Goal: Task Accomplishment & Management: Manage account settings

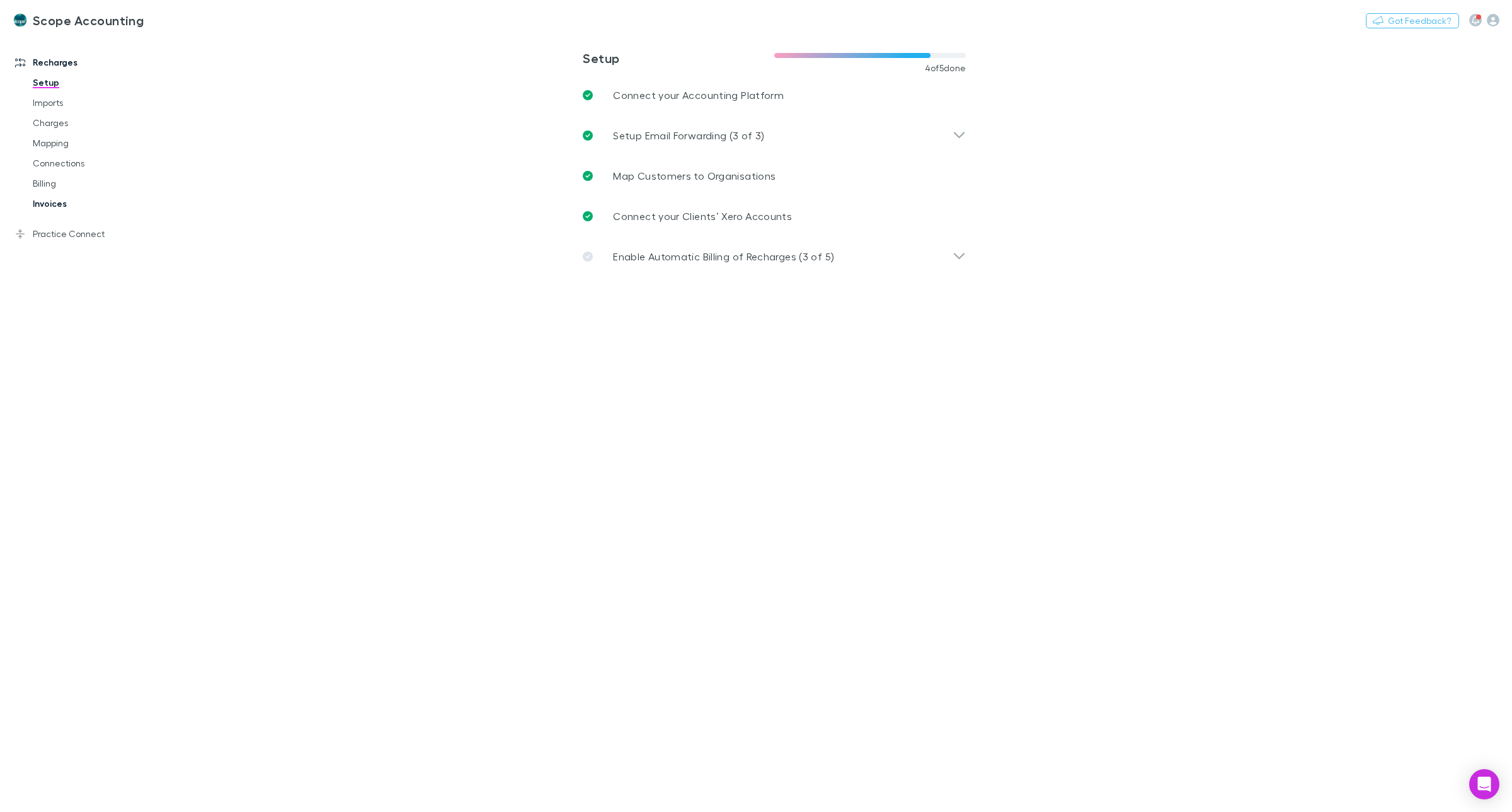
click at [42, 203] on link "Invoices" at bounding box center [99, 204] width 158 height 20
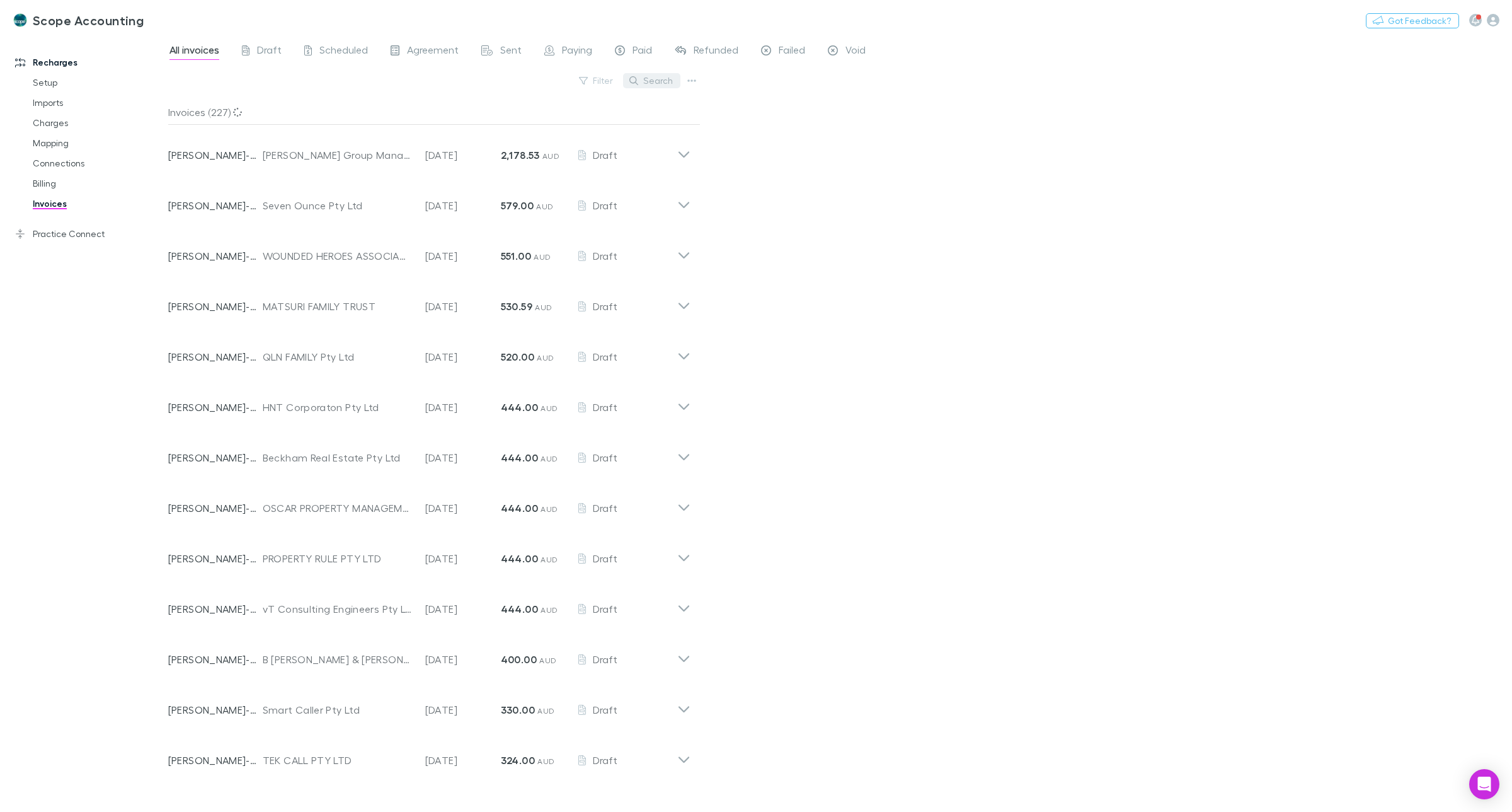
click at [663, 79] on button "Search" at bounding box center [652, 81] width 57 height 15
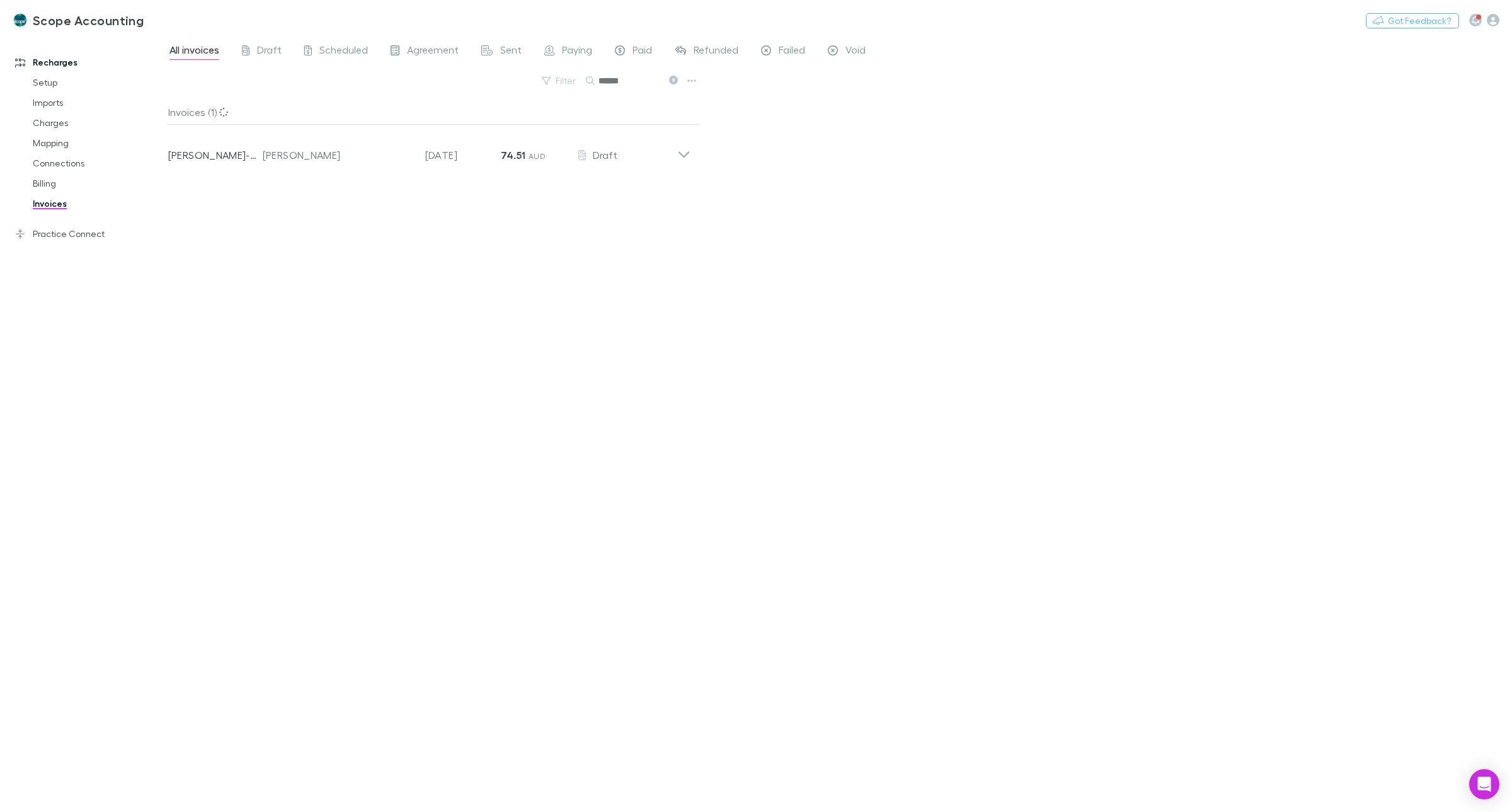
type input "******"
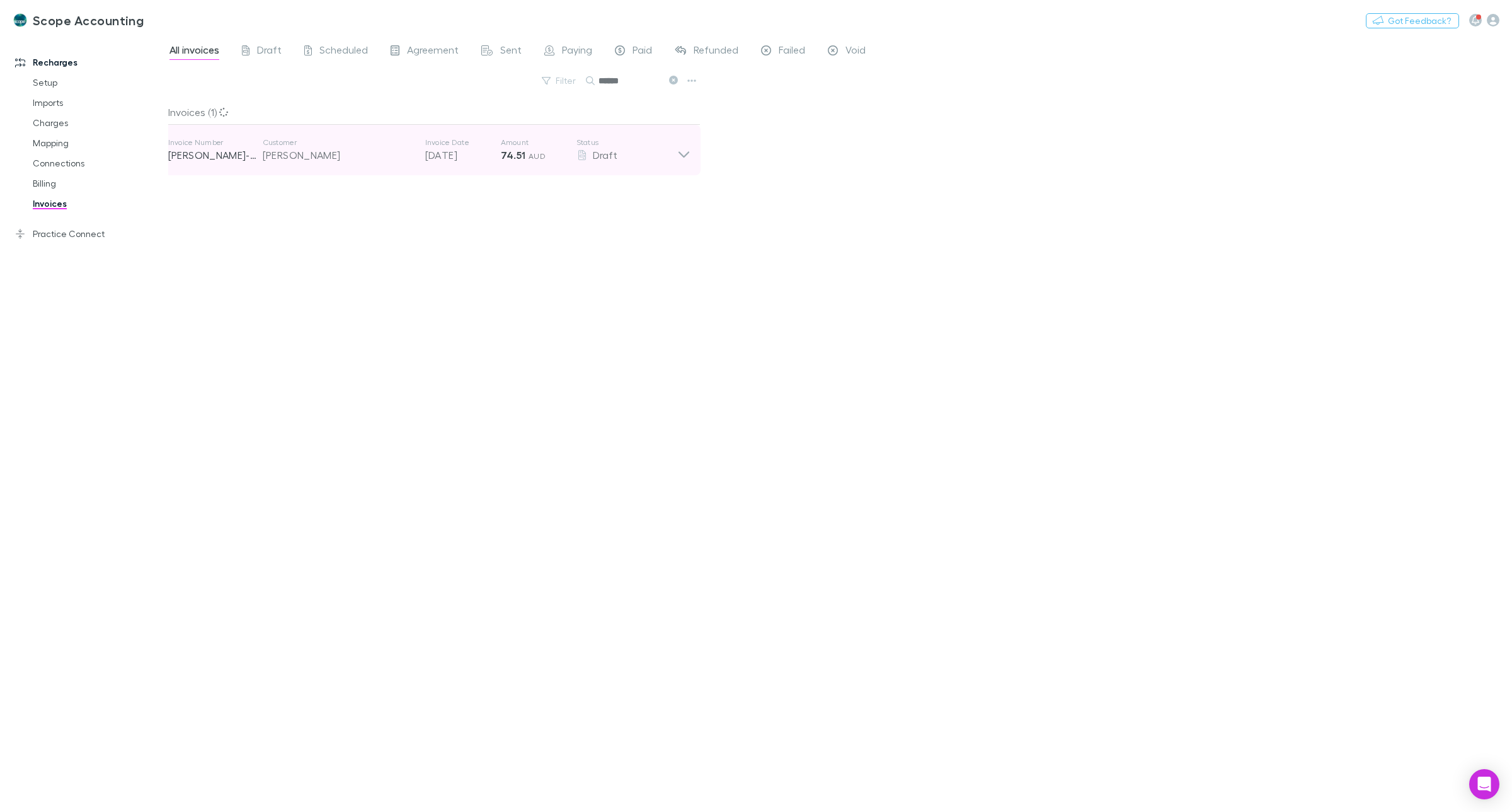
click at [314, 153] on div "David Frazer" at bounding box center [337, 155] width 150 height 15
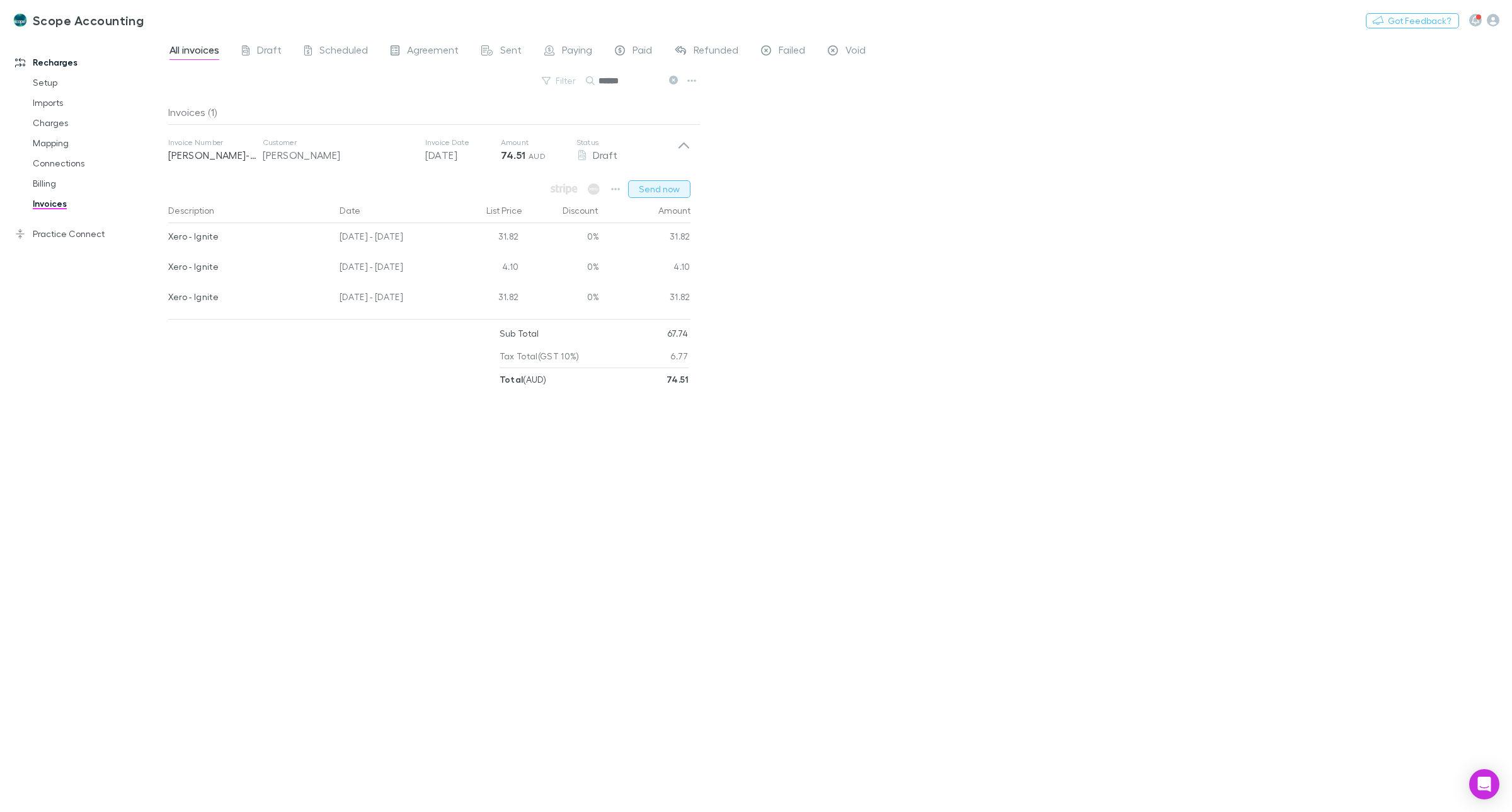
click at [666, 187] on button "Send now" at bounding box center [659, 189] width 63 height 18
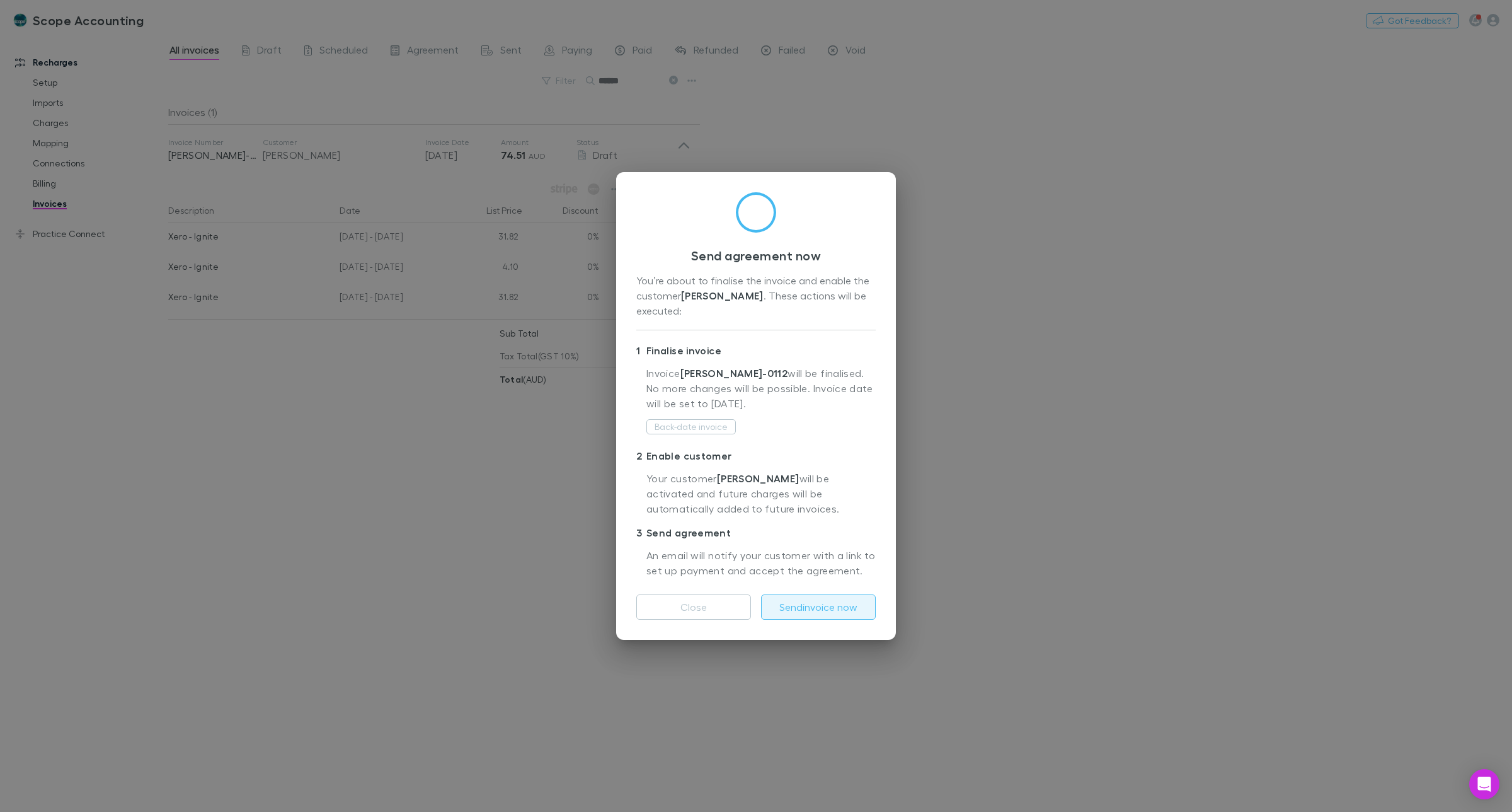
click at [817, 605] on button "Send invoice now" at bounding box center [819, 606] width 115 height 25
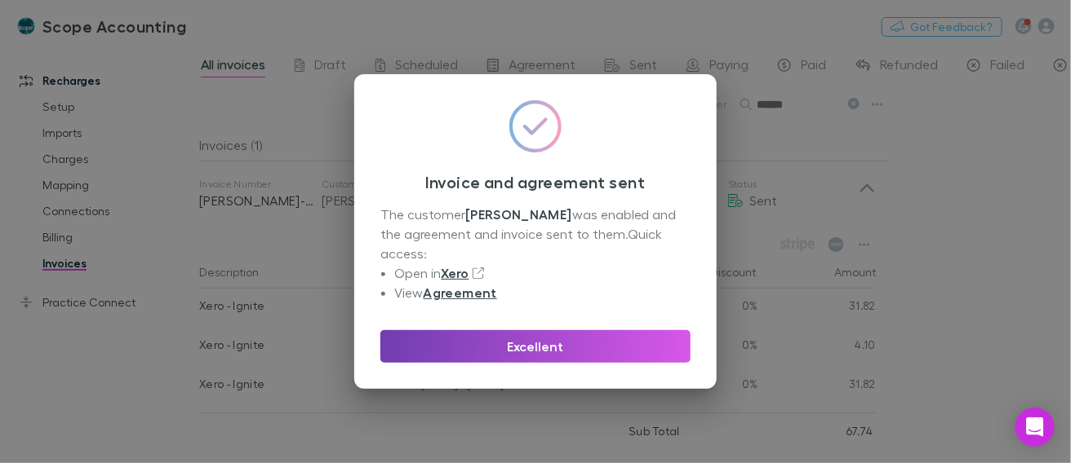
click at [535, 331] on button "Excellent" at bounding box center [535, 346] width 310 height 33
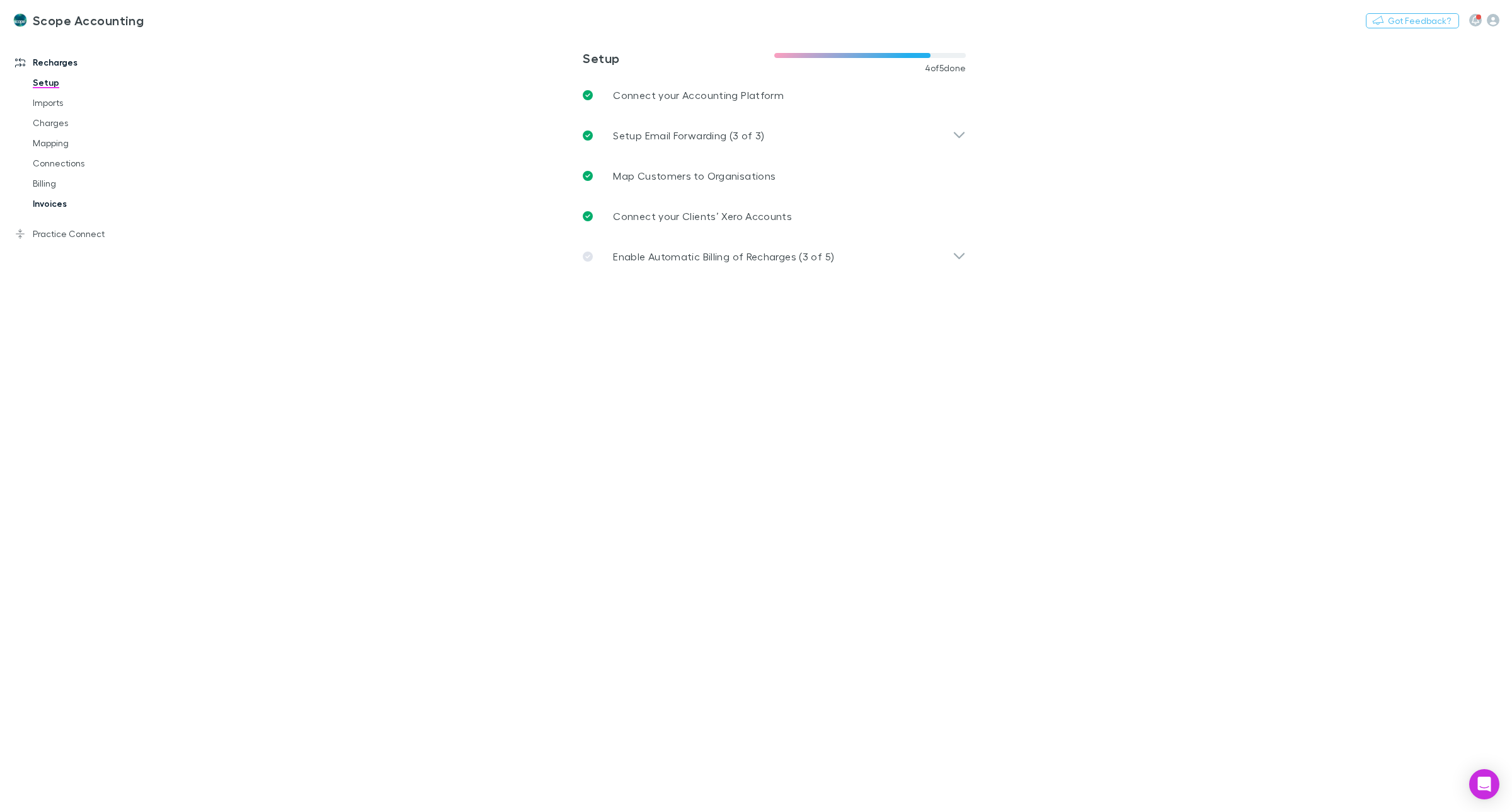
click at [47, 199] on link "Invoices" at bounding box center [99, 204] width 158 height 20
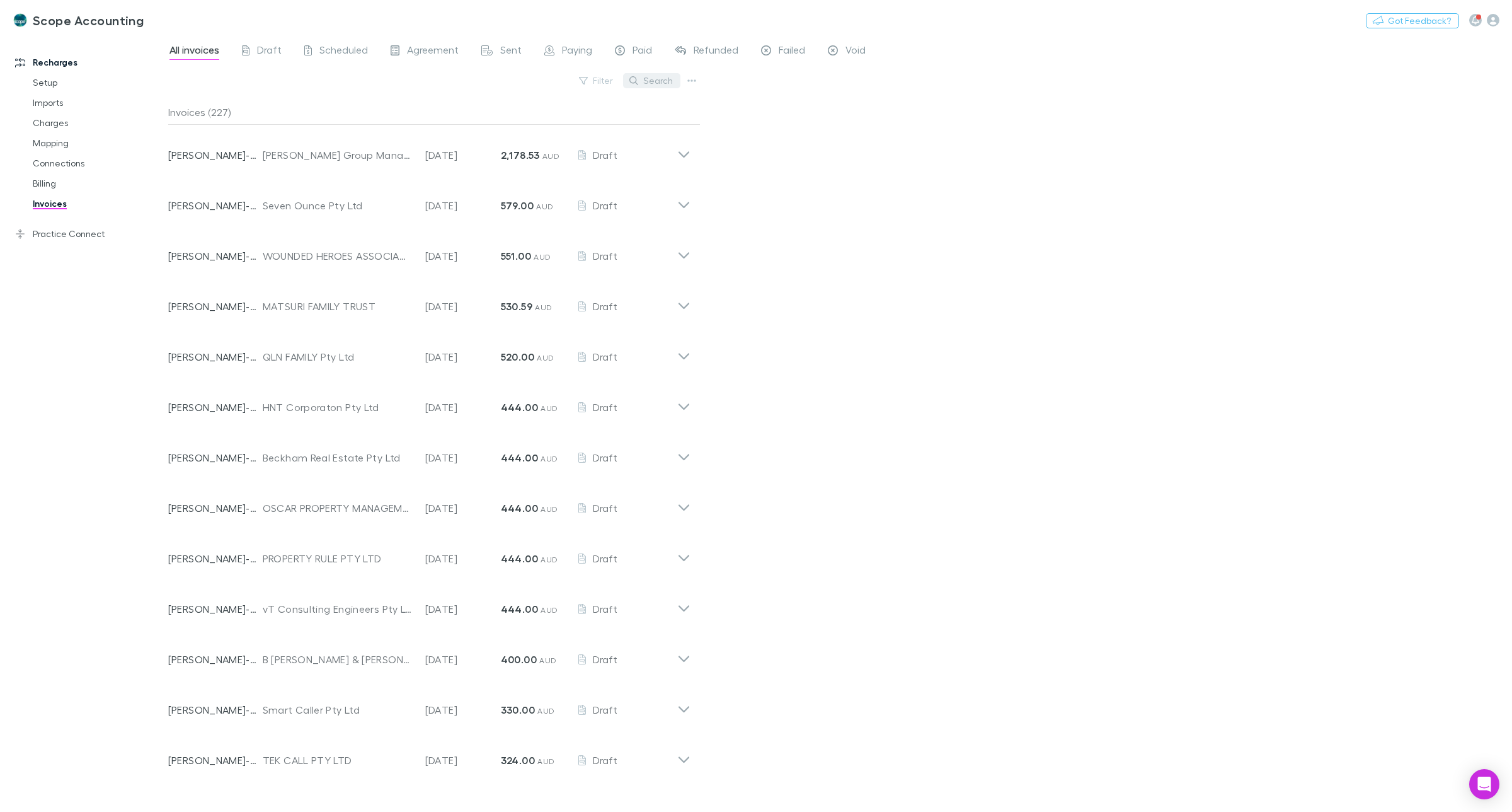
click at [657, 84] on button "Search" at bounding box center [652, 81] width 57 height 15
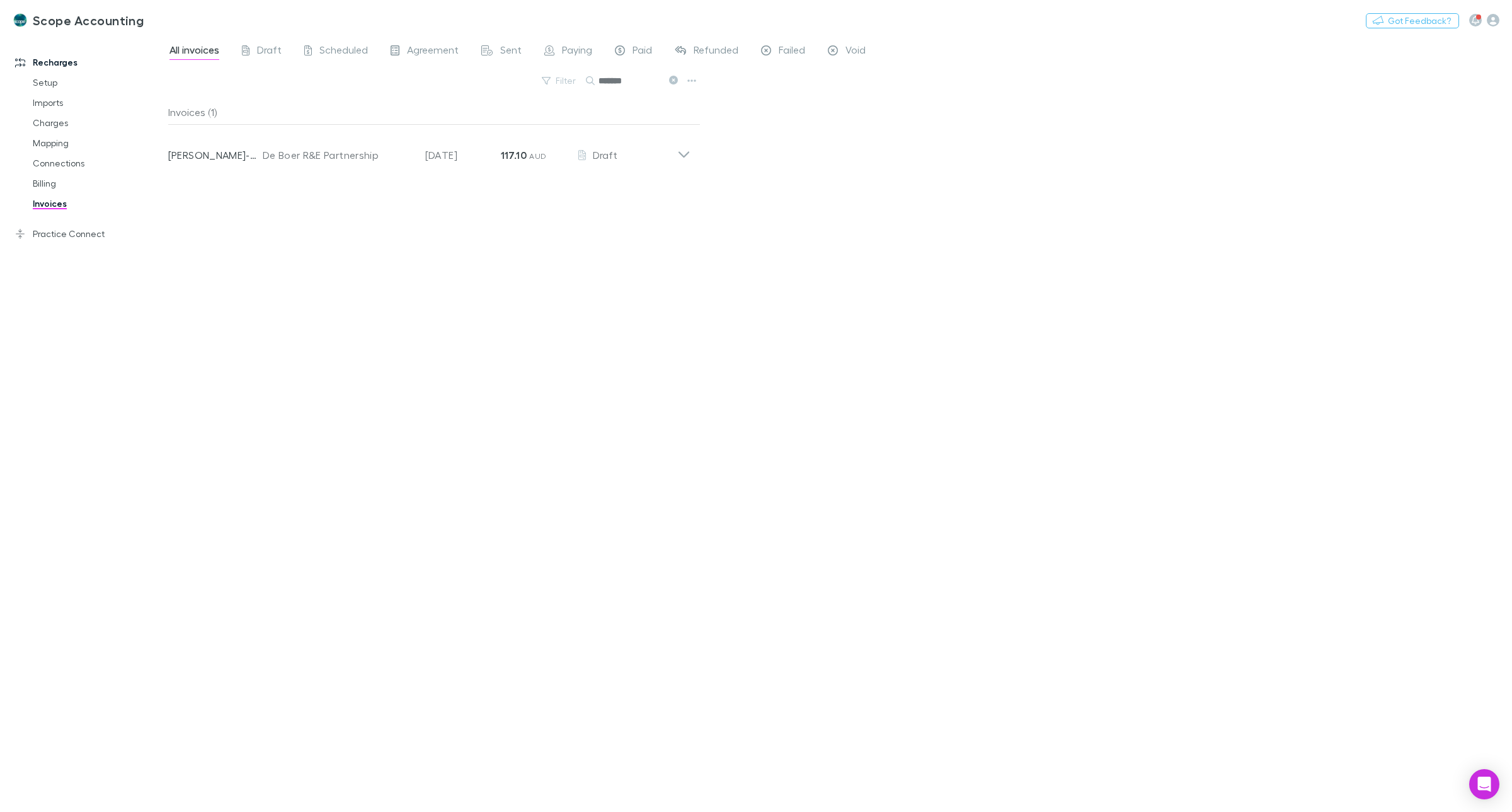
type input "*******"
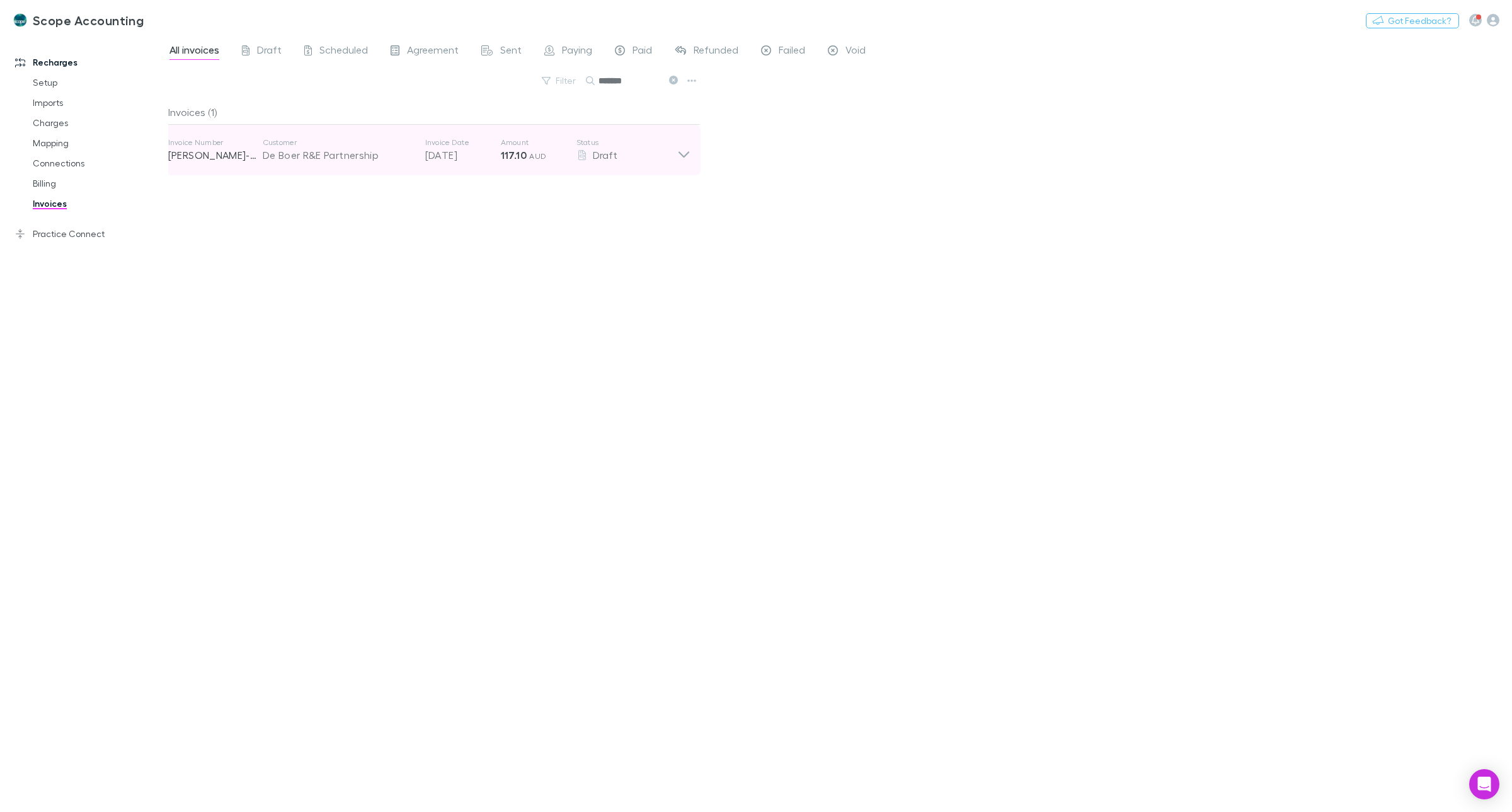
click at [362, 156] on div "De Boer R&E Partnership" at bounding box center [337, 155] width 150 height 15
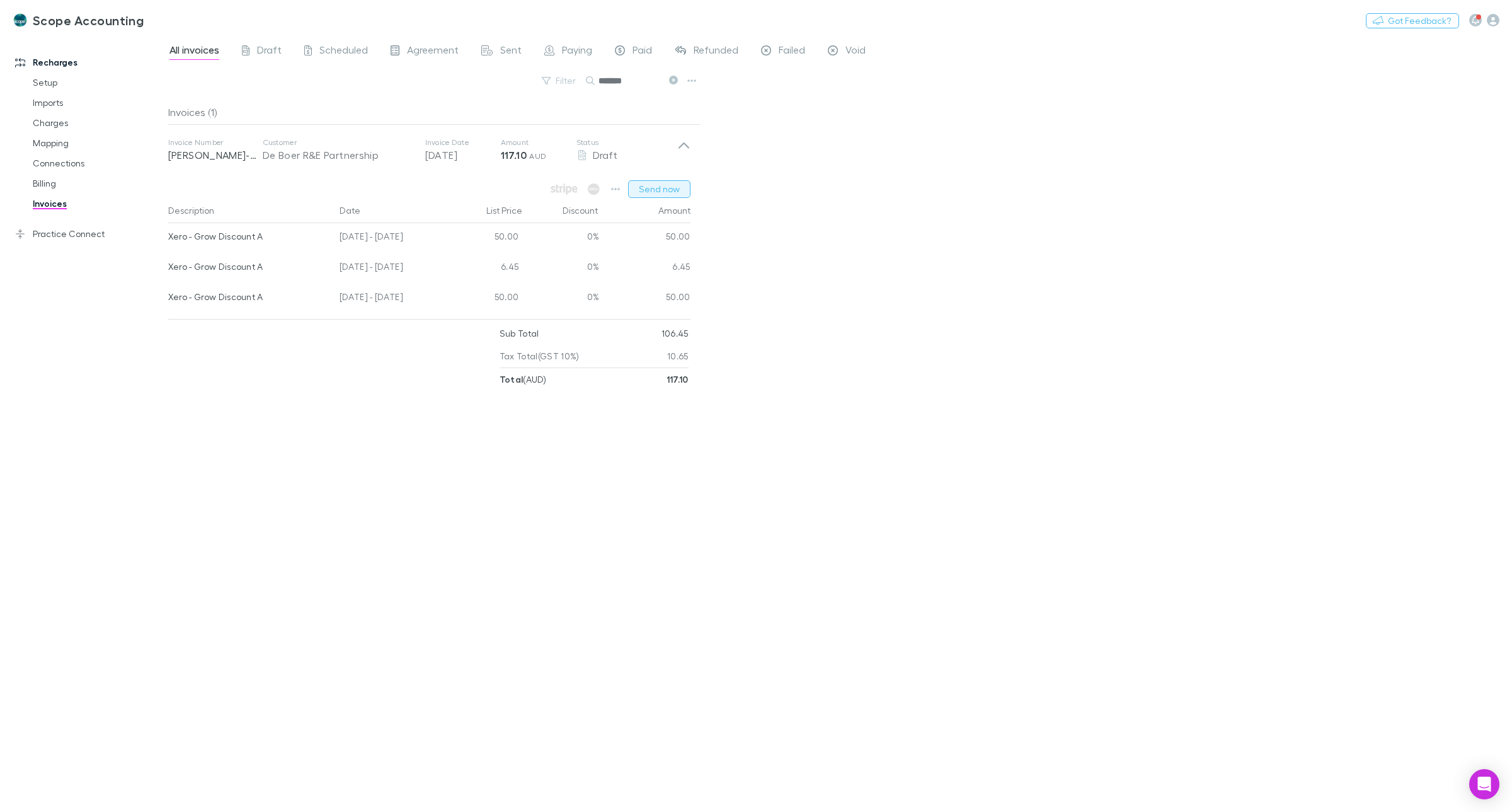
click at [656, 189] on button "Send now" at bounding box center [659, 189] width 63 height 18
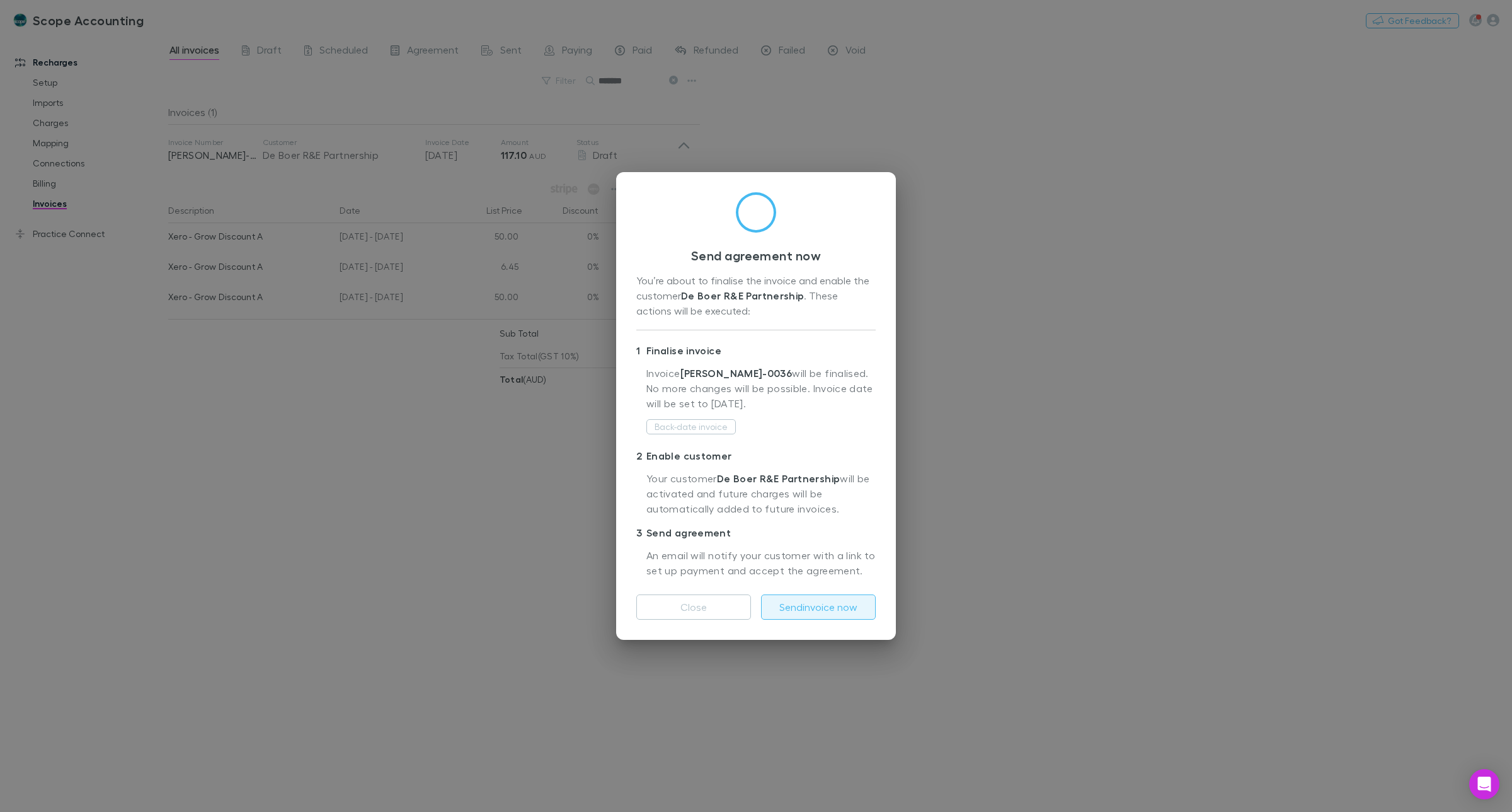
click at [824, 609] on button "Send invoice now" at bounding box center [819, 606] width 115 height 25
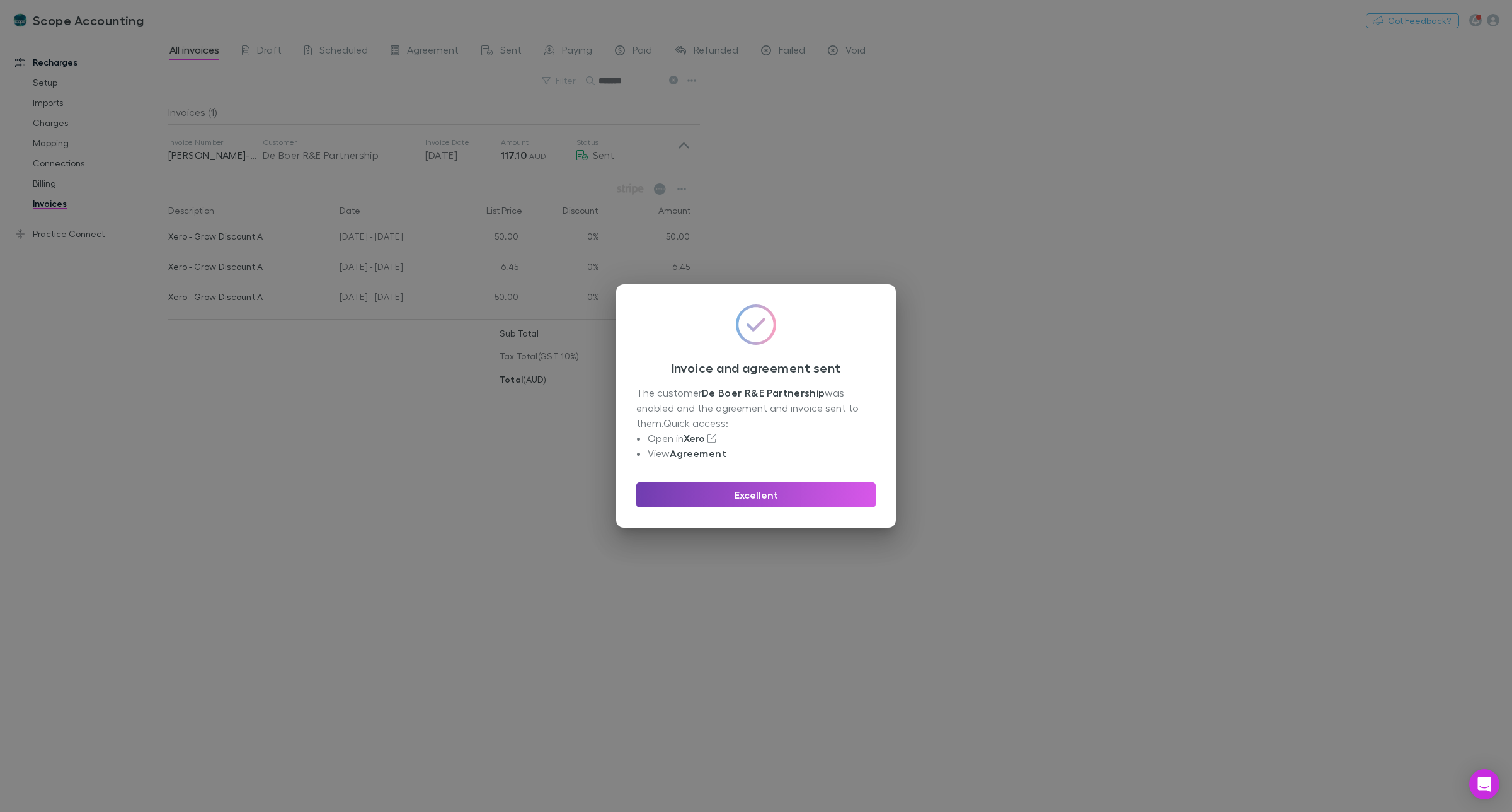
click at [758, 496] on button "Excellent" at bounding box center [756, 494] width 239 height 25
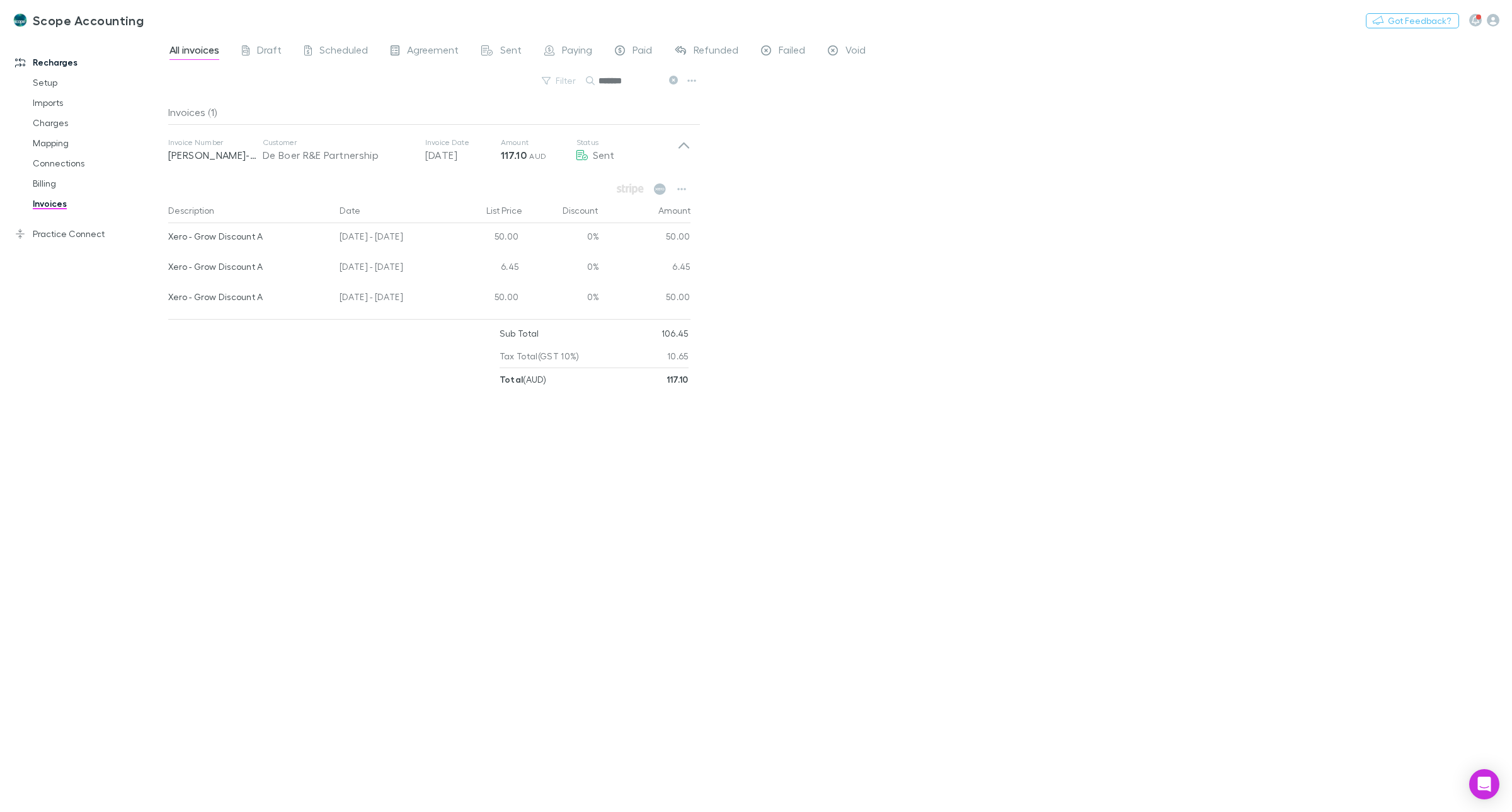
click at [672, 80] on icon at bounding box center [673, 80] width 8 height 8
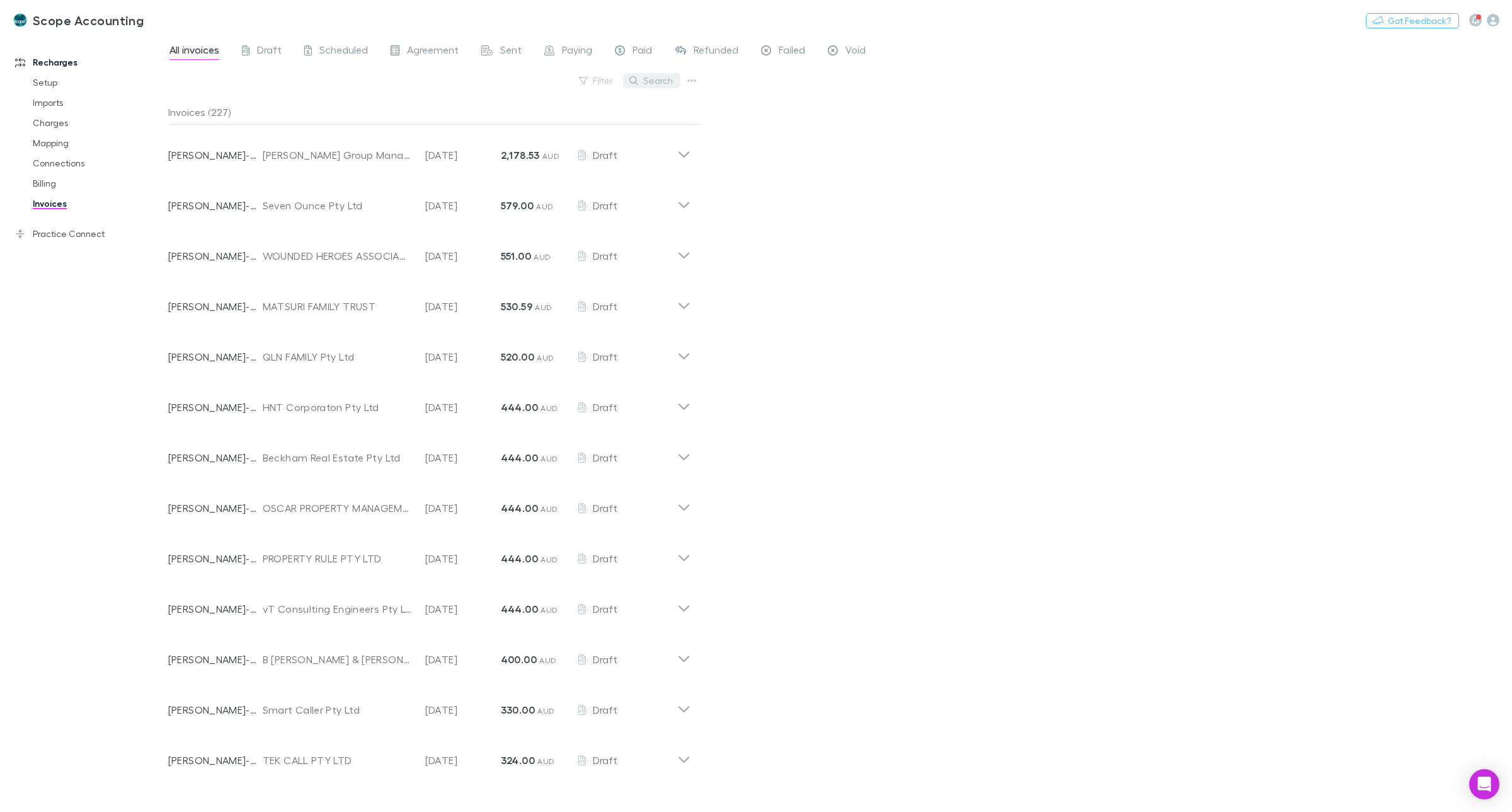
click at [643, 80] on button "Search" at bounding box center [652, 81] width 57 height 15
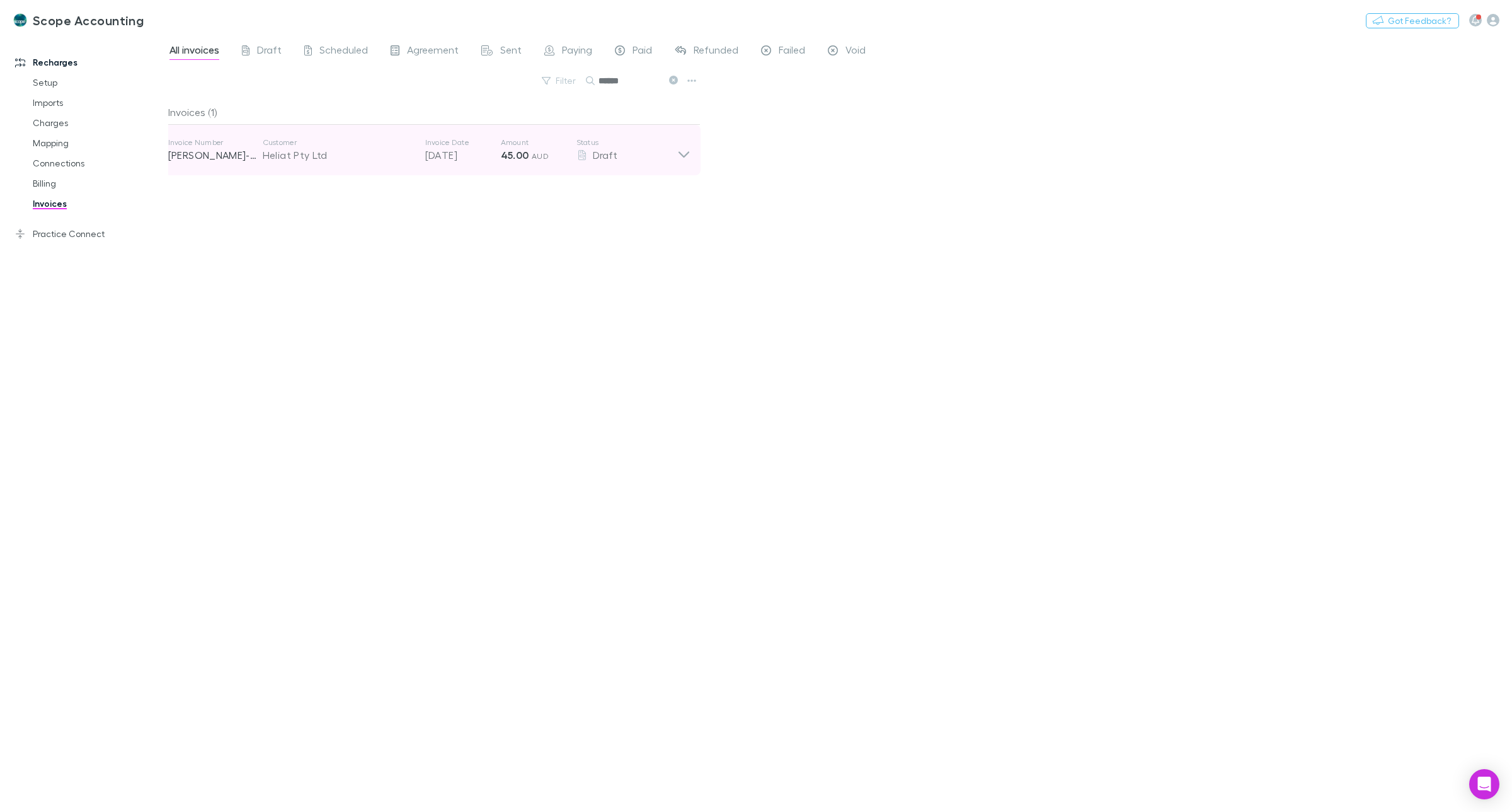
type input "******"
click at [688, 155] on icon at bounding box center [683, 150] width 13 height 25
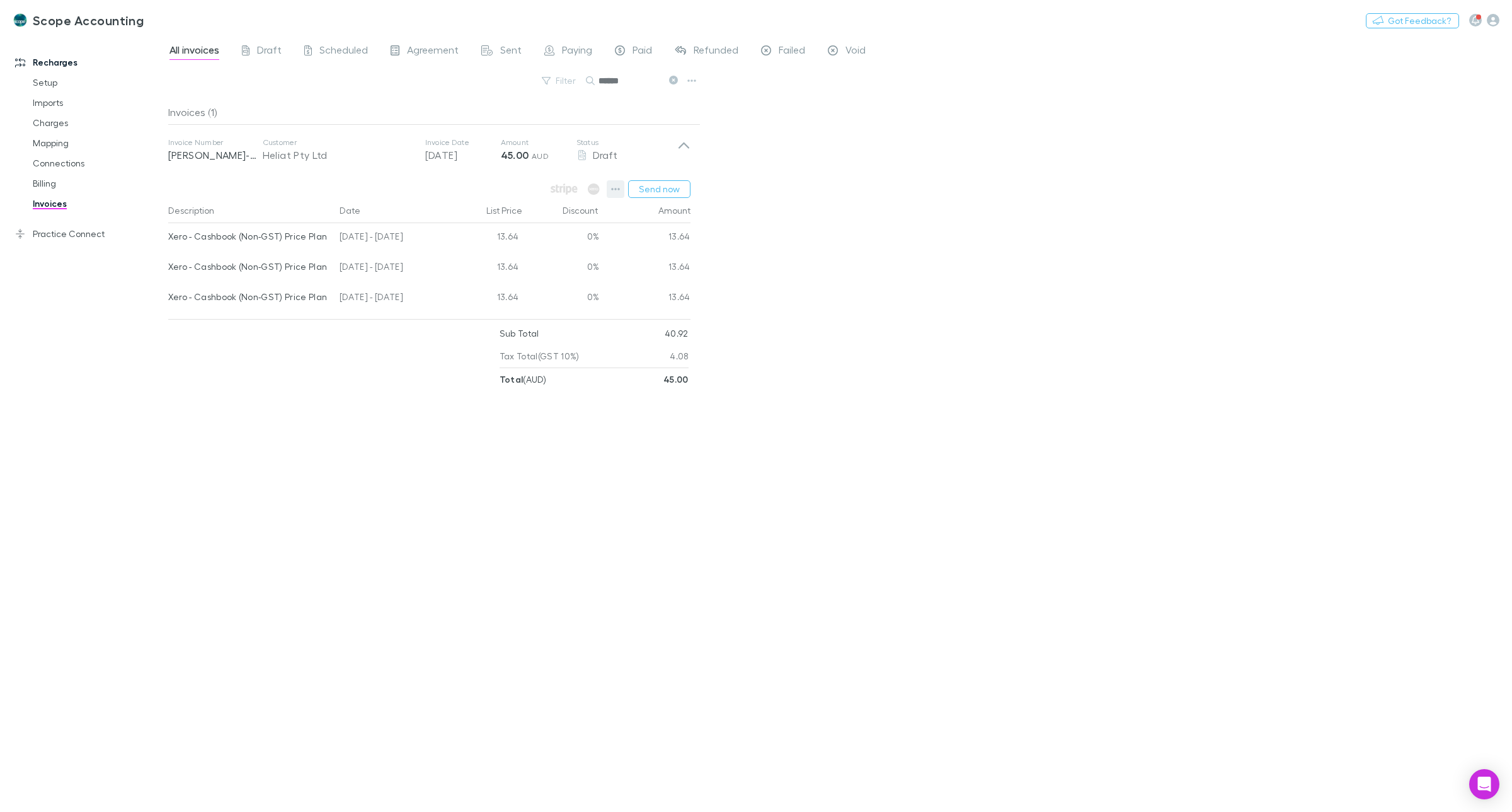
click at [618, 193] on icon "button" at bounding box center [615, 189] width 8 height 10
click at [845, 244] on div at bounding box center [756, 406] width 1512 height 812
click at [683, 145] on icon at bounding box center [683, 150] width 13 height 25
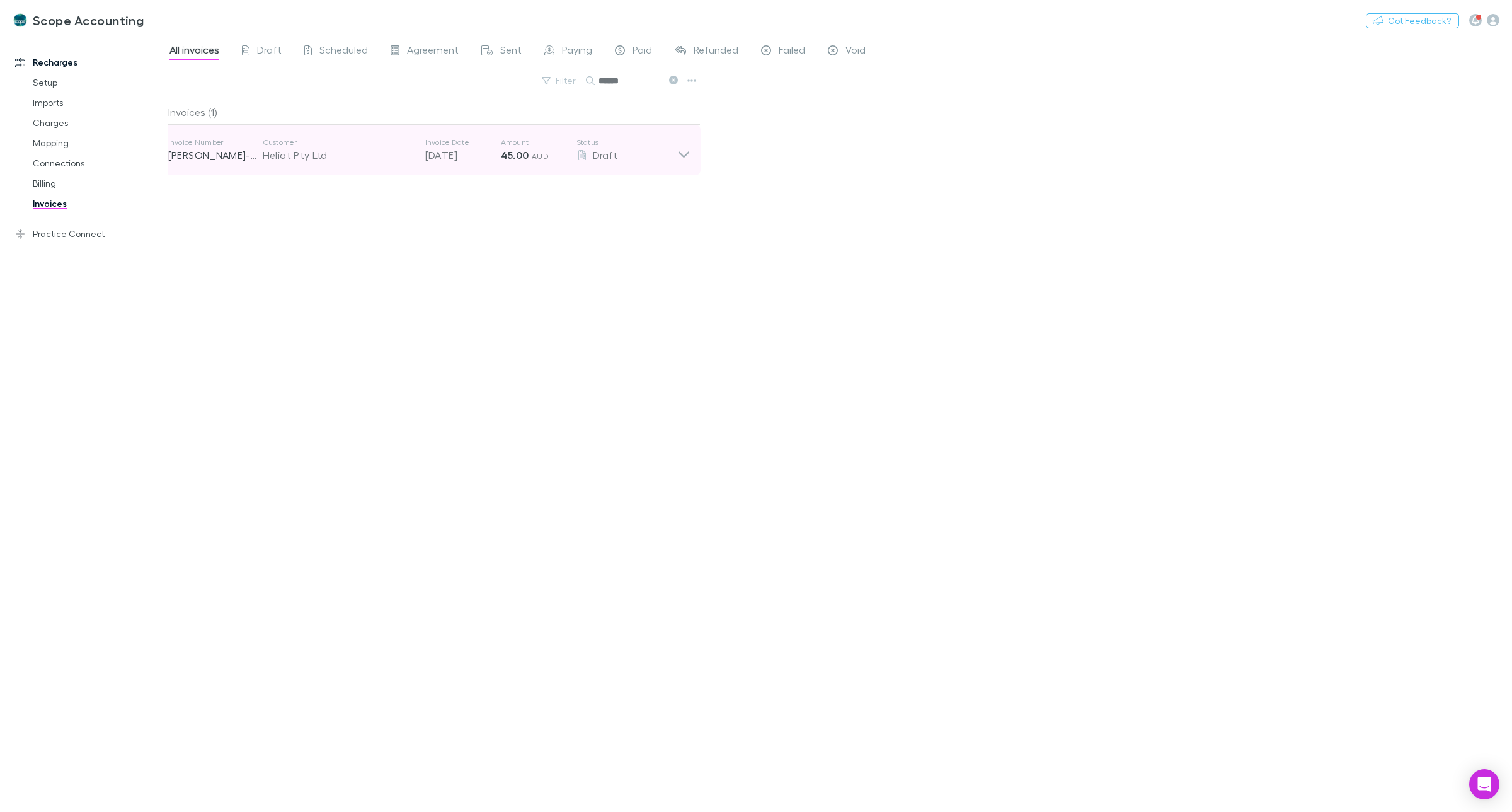
click at [683, 152] on icon at bounding box center [683, 150] width 13 height 25
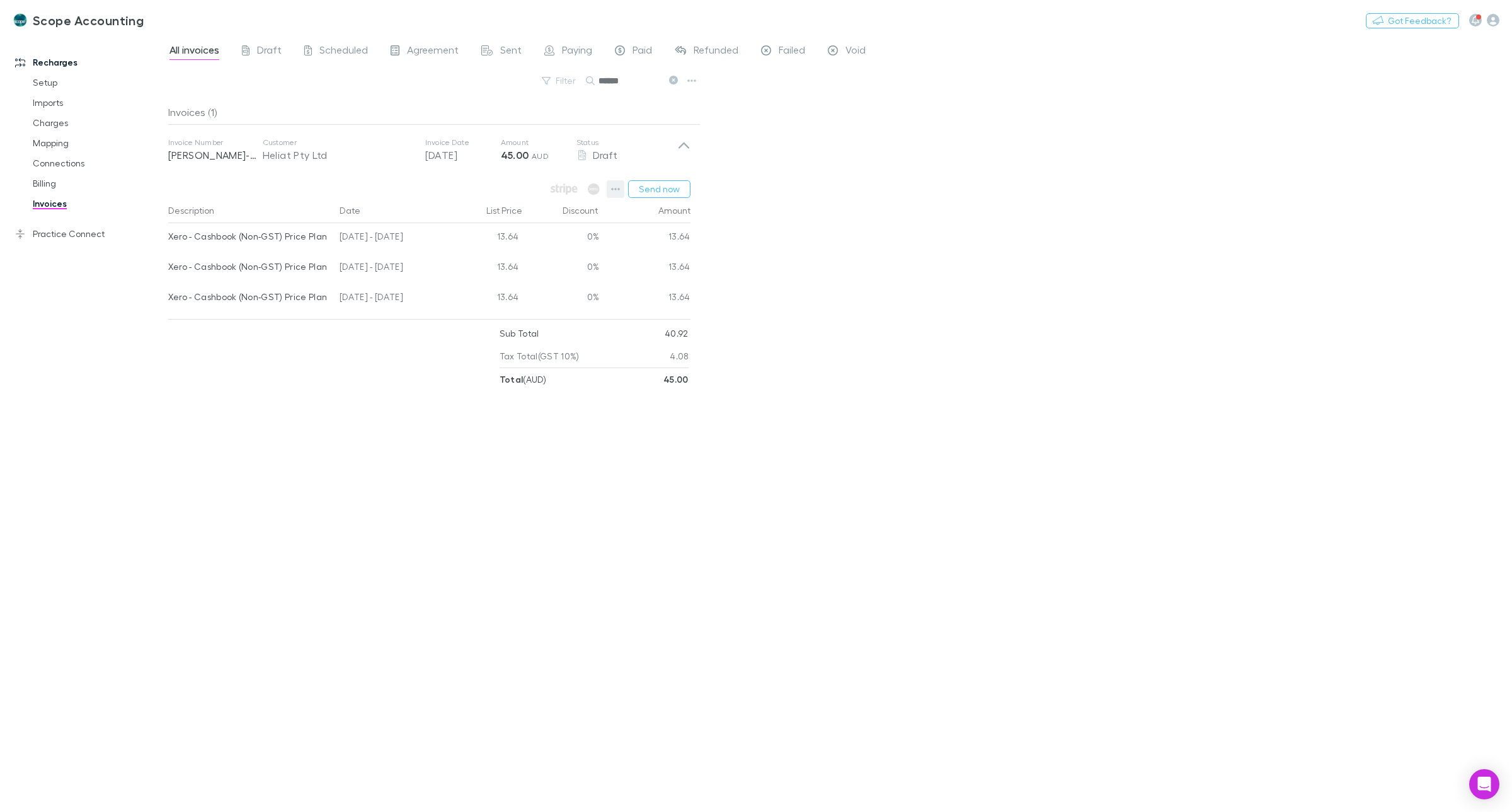
click at [615, 188] on icon "button" at bounding box center [615, 189] width 8 height 10
click at [830, 399] on div at bounding box center [756, 406] width 1512 height 812
click at [394, 572] on div "Invoices (1) Invoice Number RECH-0243 Customer Heliat Pty Ltd Invoice Date 10 O…" at bounding box center [434, 450] width 532 height 702
click at [686, 144] on icon at bounding box center [683, 150] width 13 height 25
drag, startPoint x: 350, startPoint y: 153, endPoint x: 209, endPoint y: 250, distance: 171.1
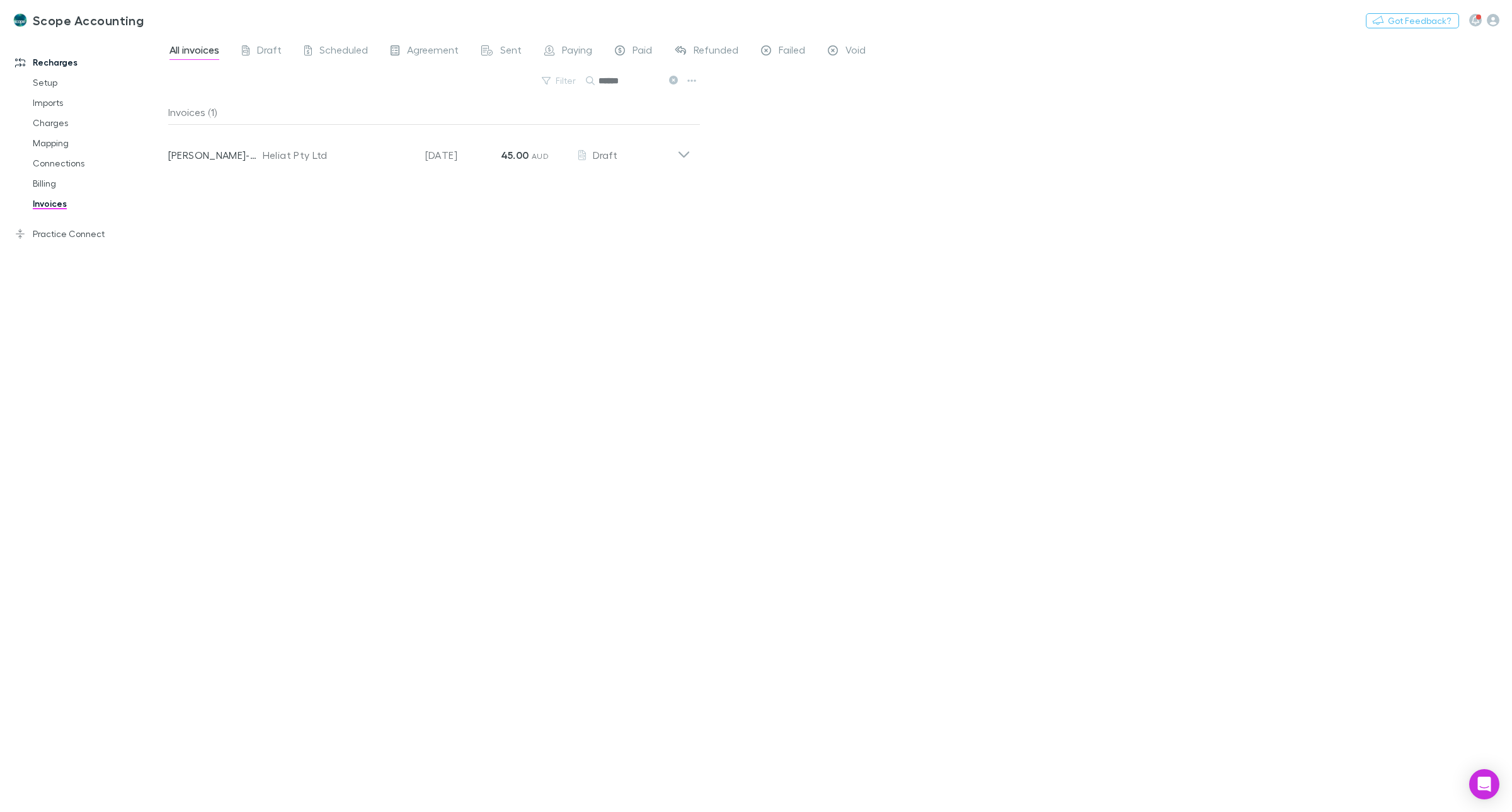
click at [209, 250] on div "Invoices (1) Invoice Number RECH-0243 Customer Heliat Pty Ltd Invoice Date 10 O…" at bounding box center [434, 450] width 532 height 702
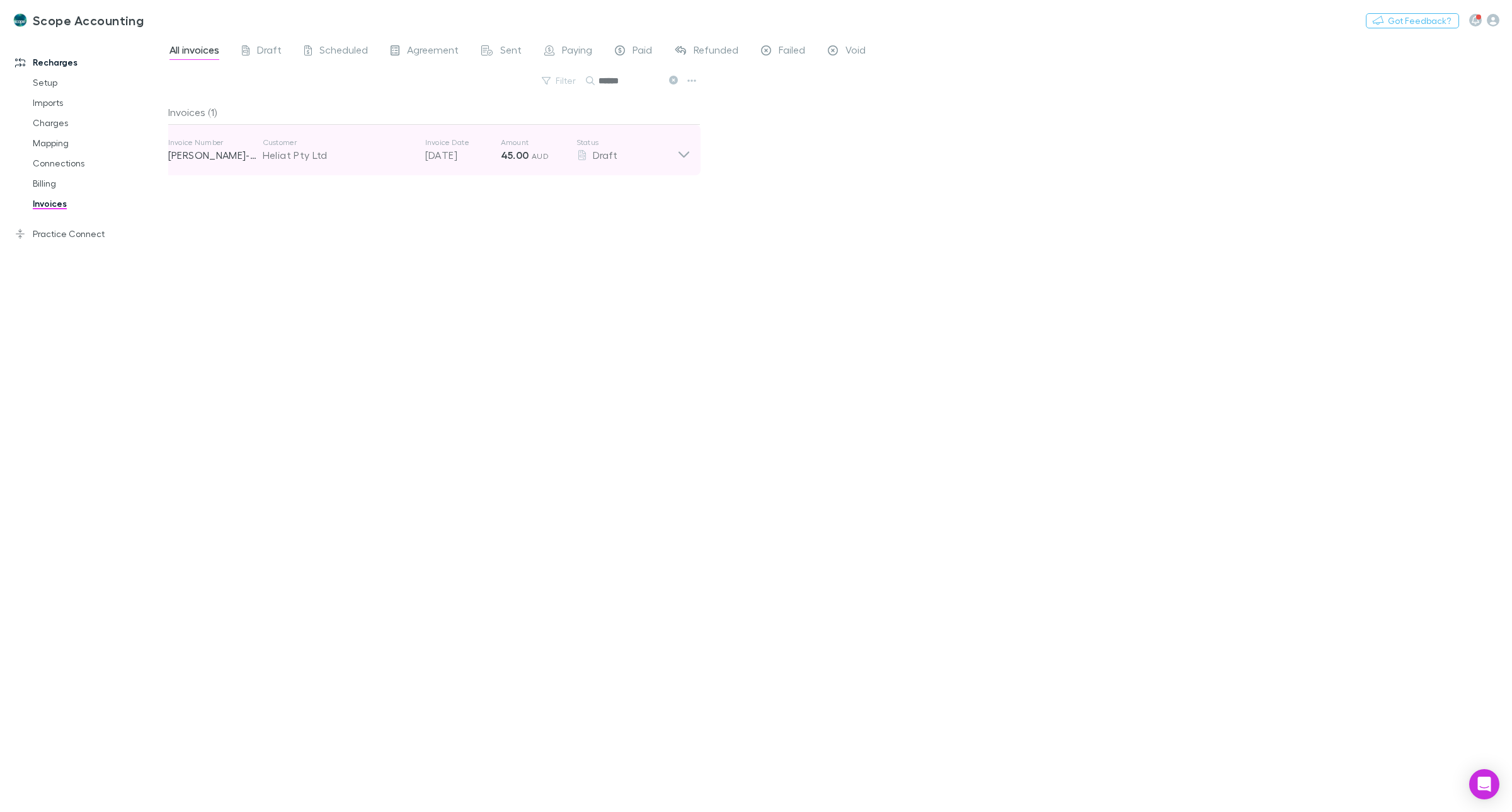
click at [183, 158] on p "RECH-0243" at bounding box center [215, 155] width 94 height 15
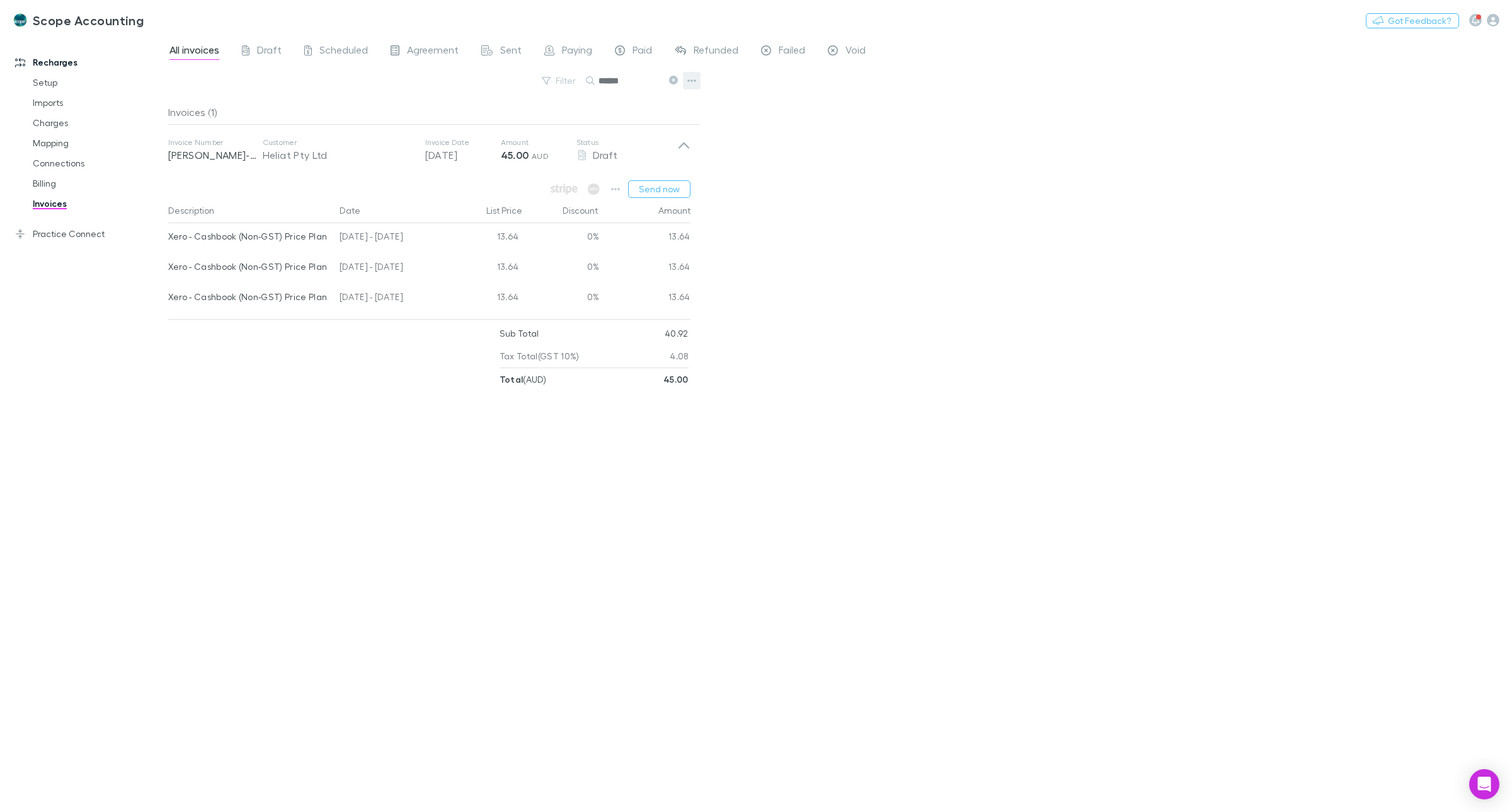
click at [687, 80] on icon "button" at bounding box center [691, 80] width 8 height 10
click at [802, 114] on div at bounding box center [756, 406] width 1512 height 812
click at [670, 80] on icon at bounding box center [673, 80] width 8 height 8
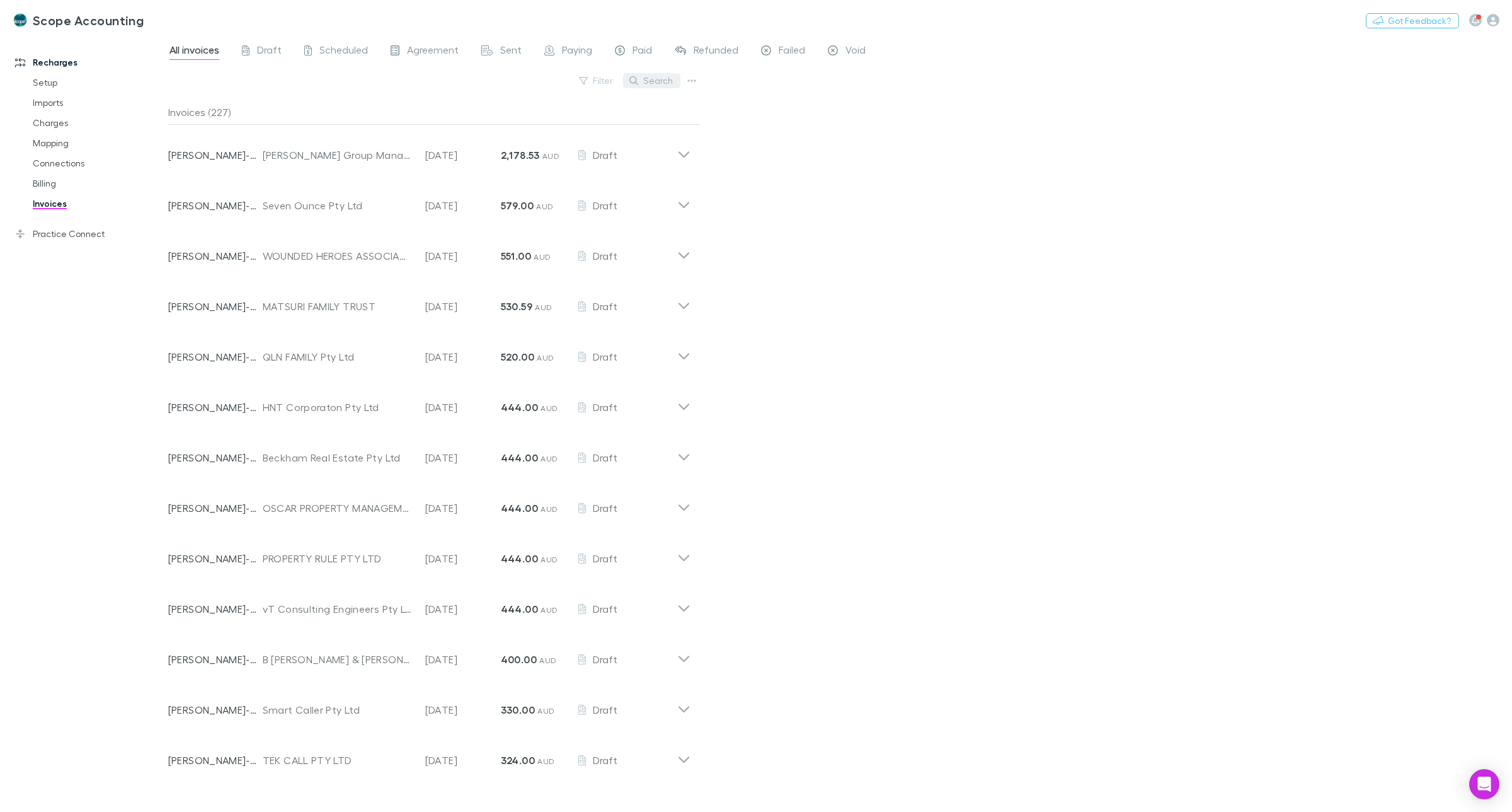
click at [648, 83] on button "Search" at bounding box center [652, 81] width 57 height 15
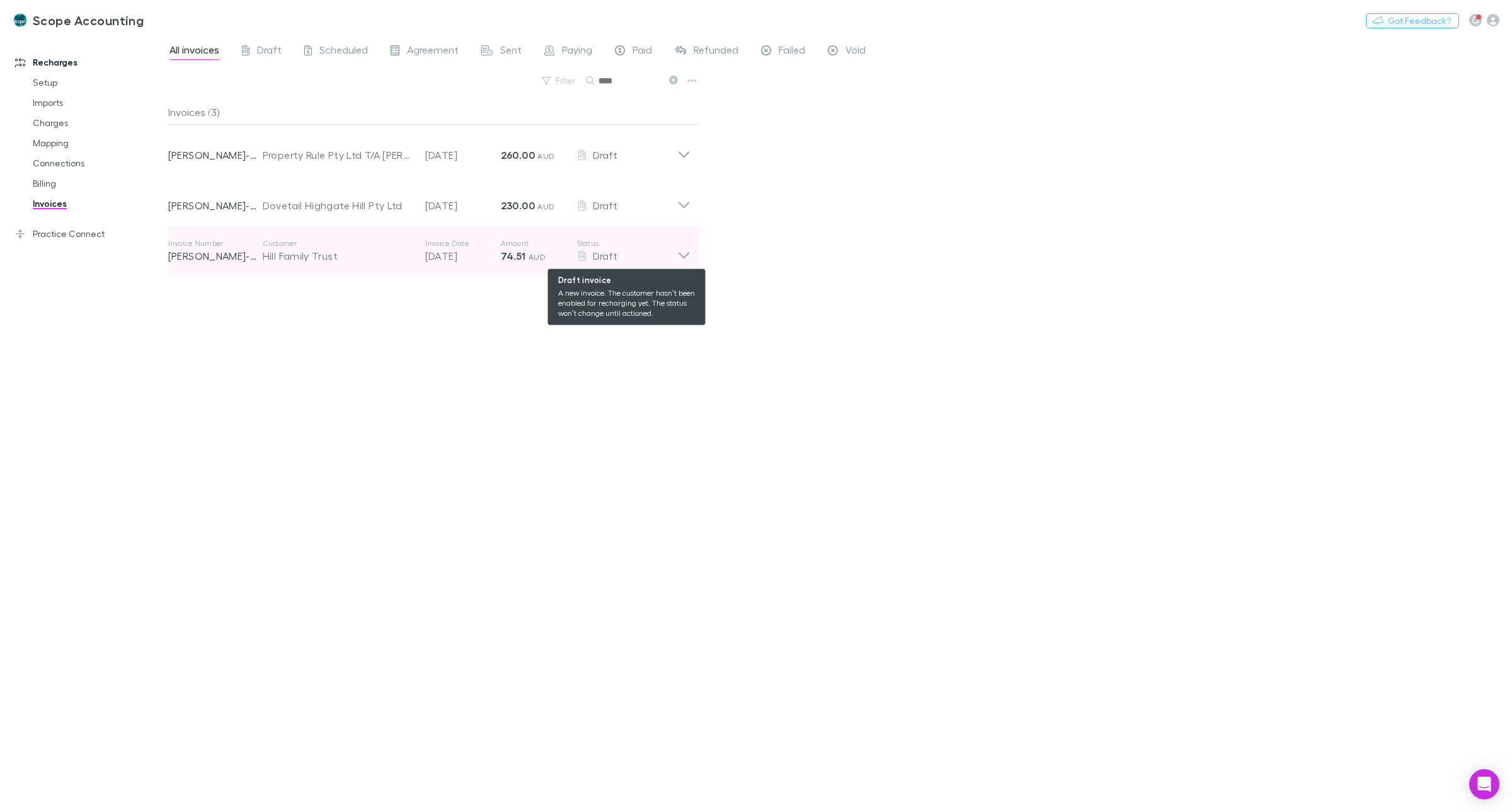
click at [676, 253] on div "Draft" at bounding box center [627, 256] width 101 height 15
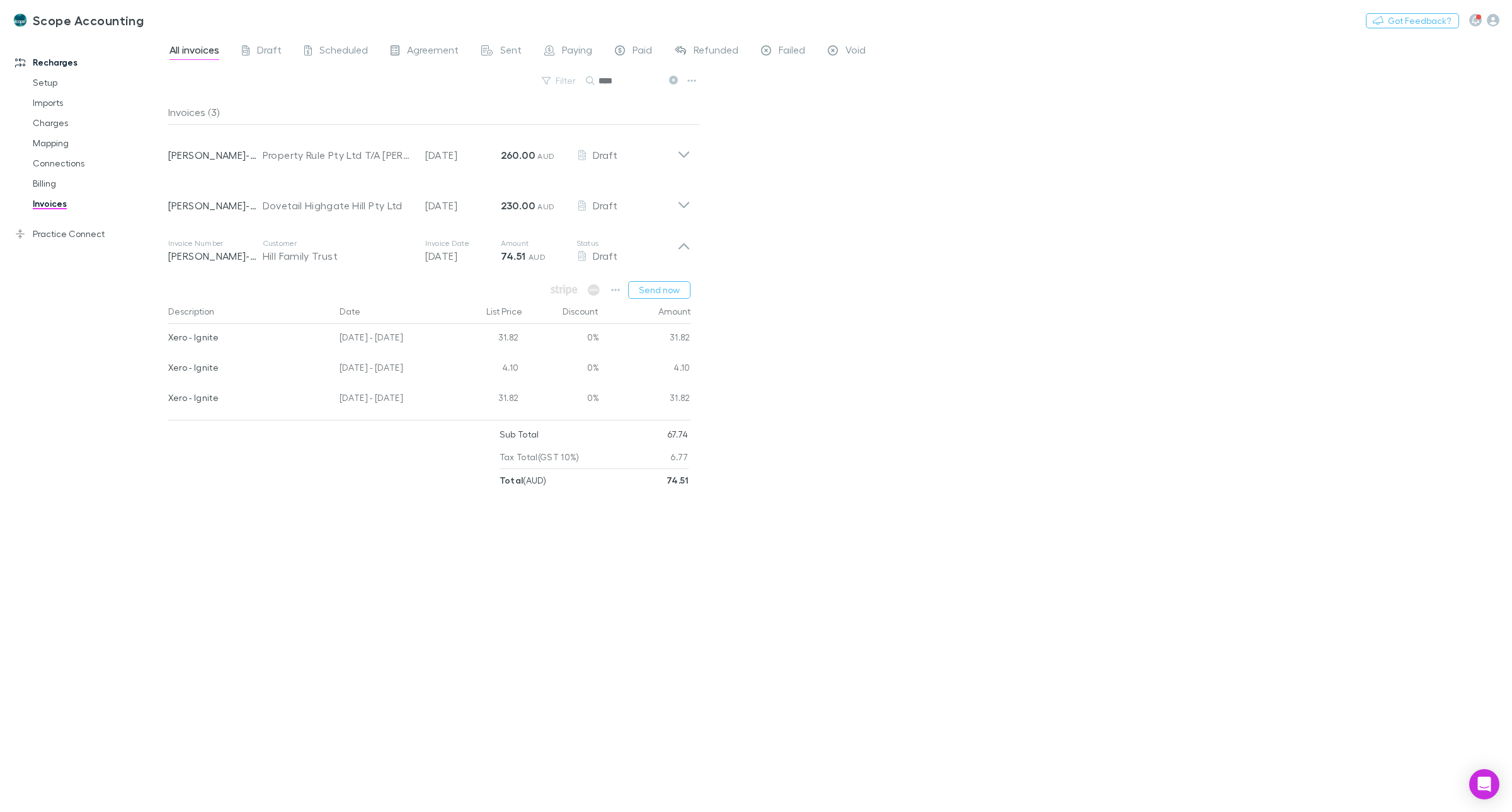
click at [631, 76] on input "****" at bounding box center [630, 80] width 63 height 18
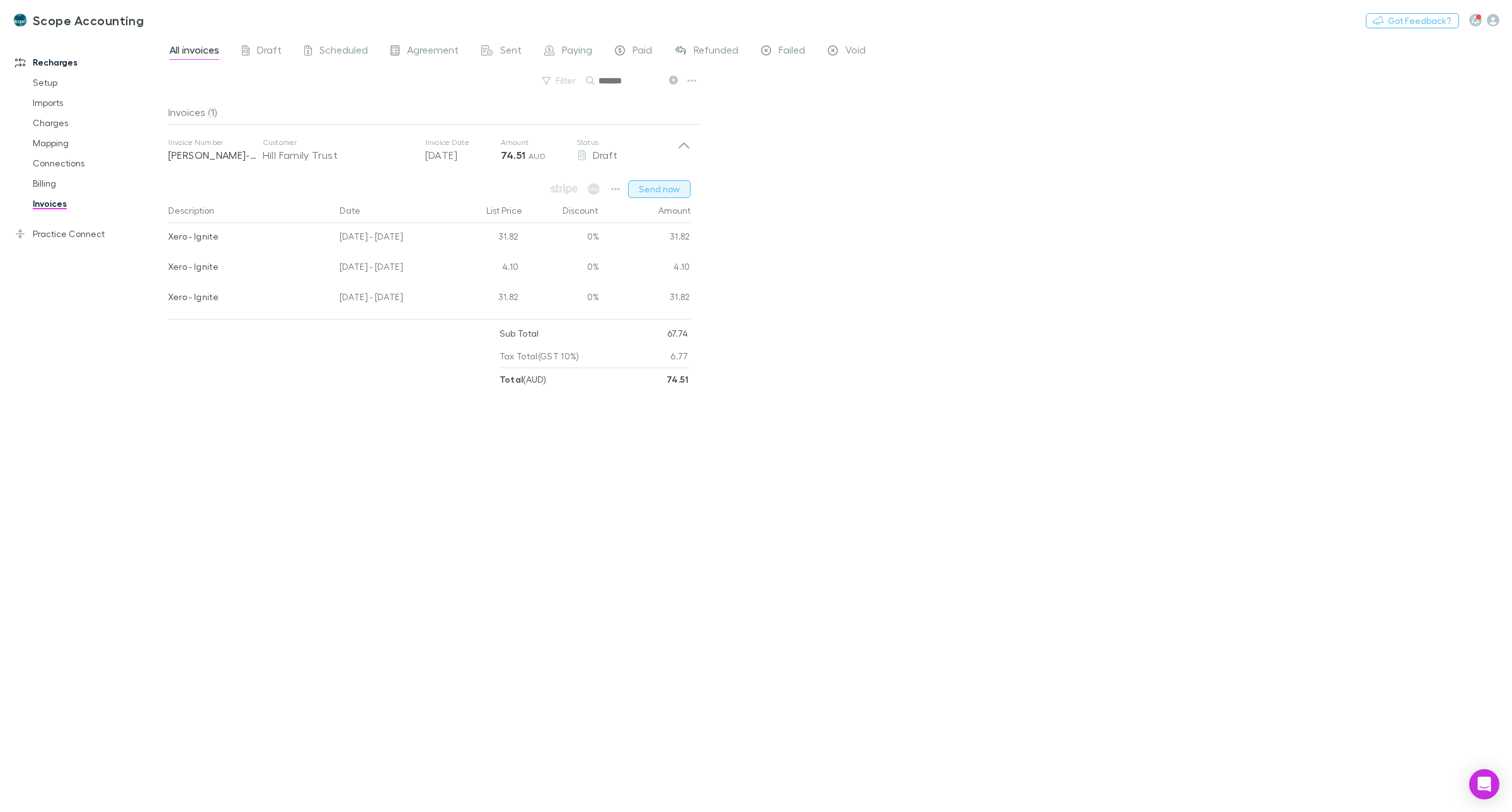
type input "*******"
click at [663, 188] on button "Send now" at bounding box center [659, 189] width 63 height 18
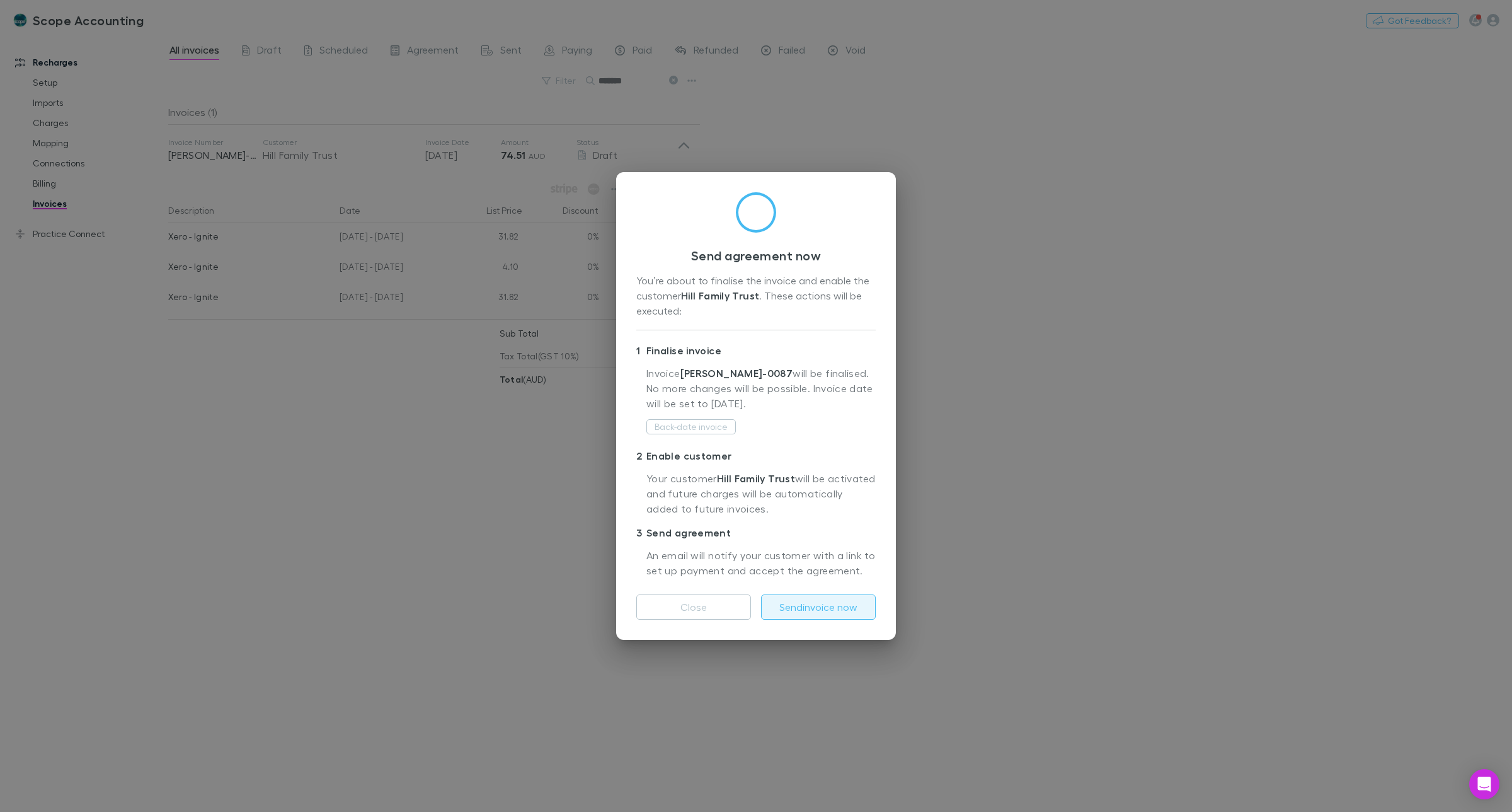
click at [839, 606] on button "Send invoice now" at bounding box center [819, 606] width 115 height 25
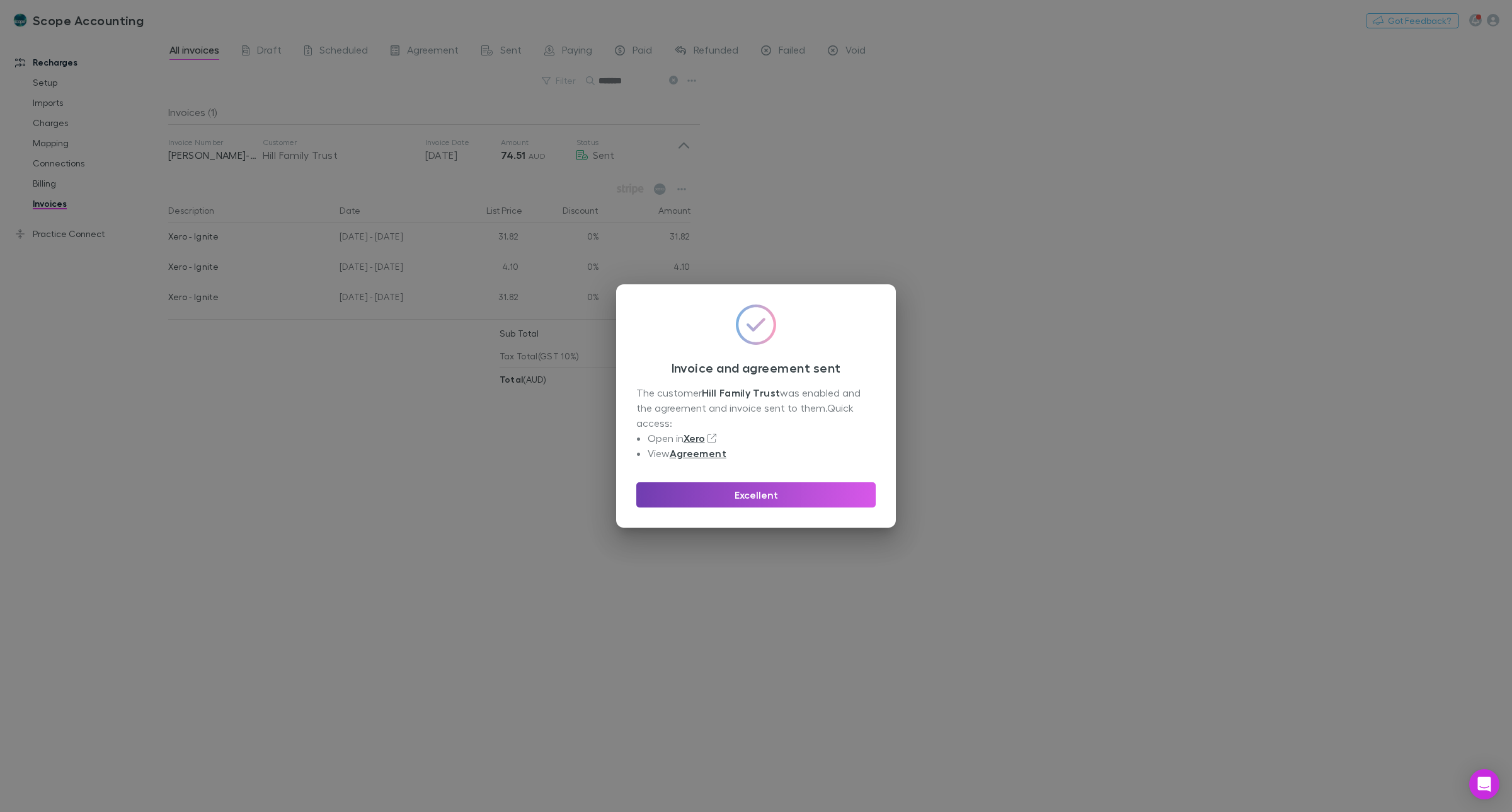
click at [765, 495] on button "Excellent" at bounding box center [756, 494] width 239 height 25
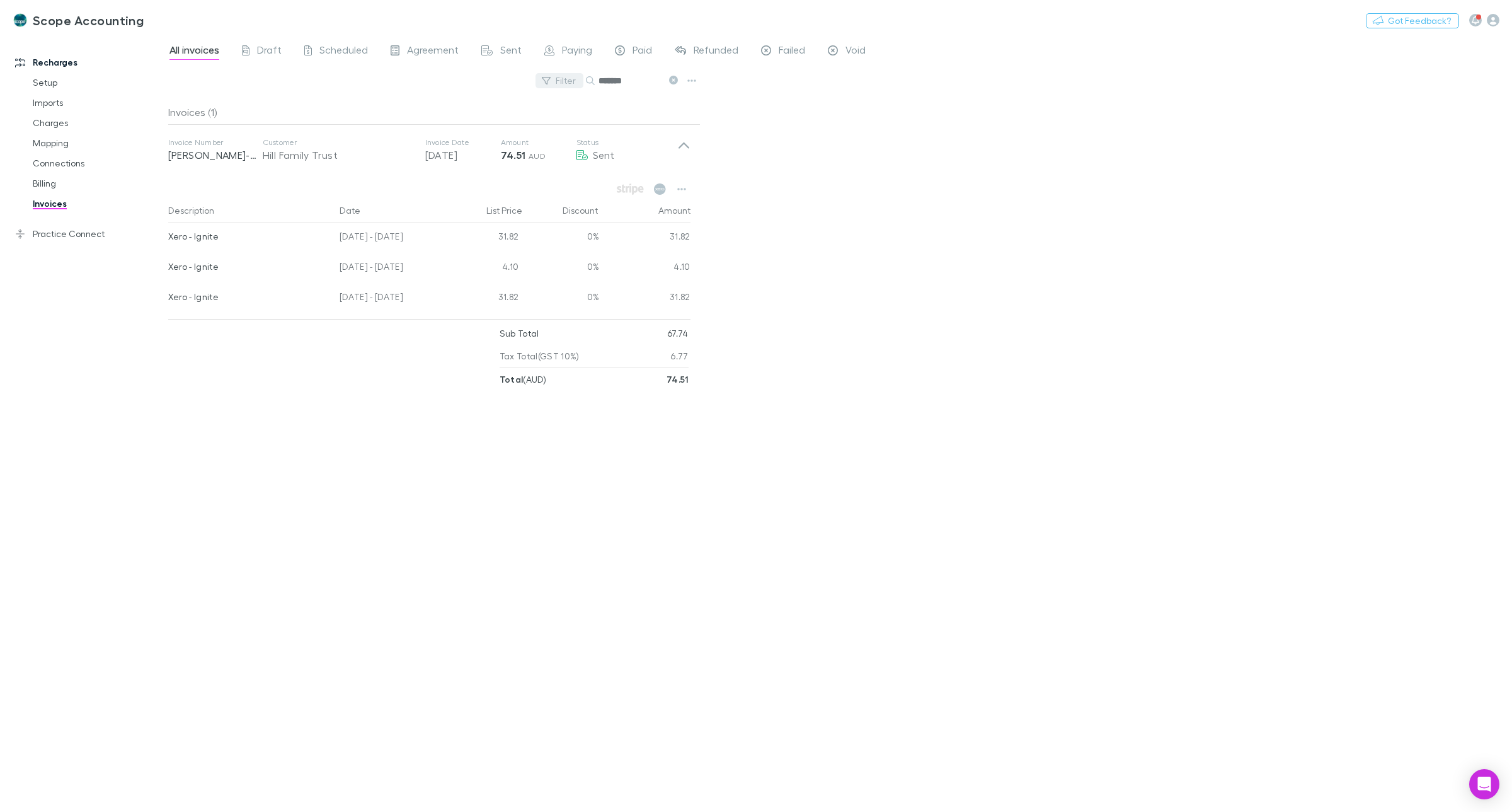
drag, startPoint x: 673, startPoint y: 77, endPoint x: 612, endPoint y: 82, distance: 61.2
click at [673, 80] on icon at bounding box center [673, 80] width 8 height 8
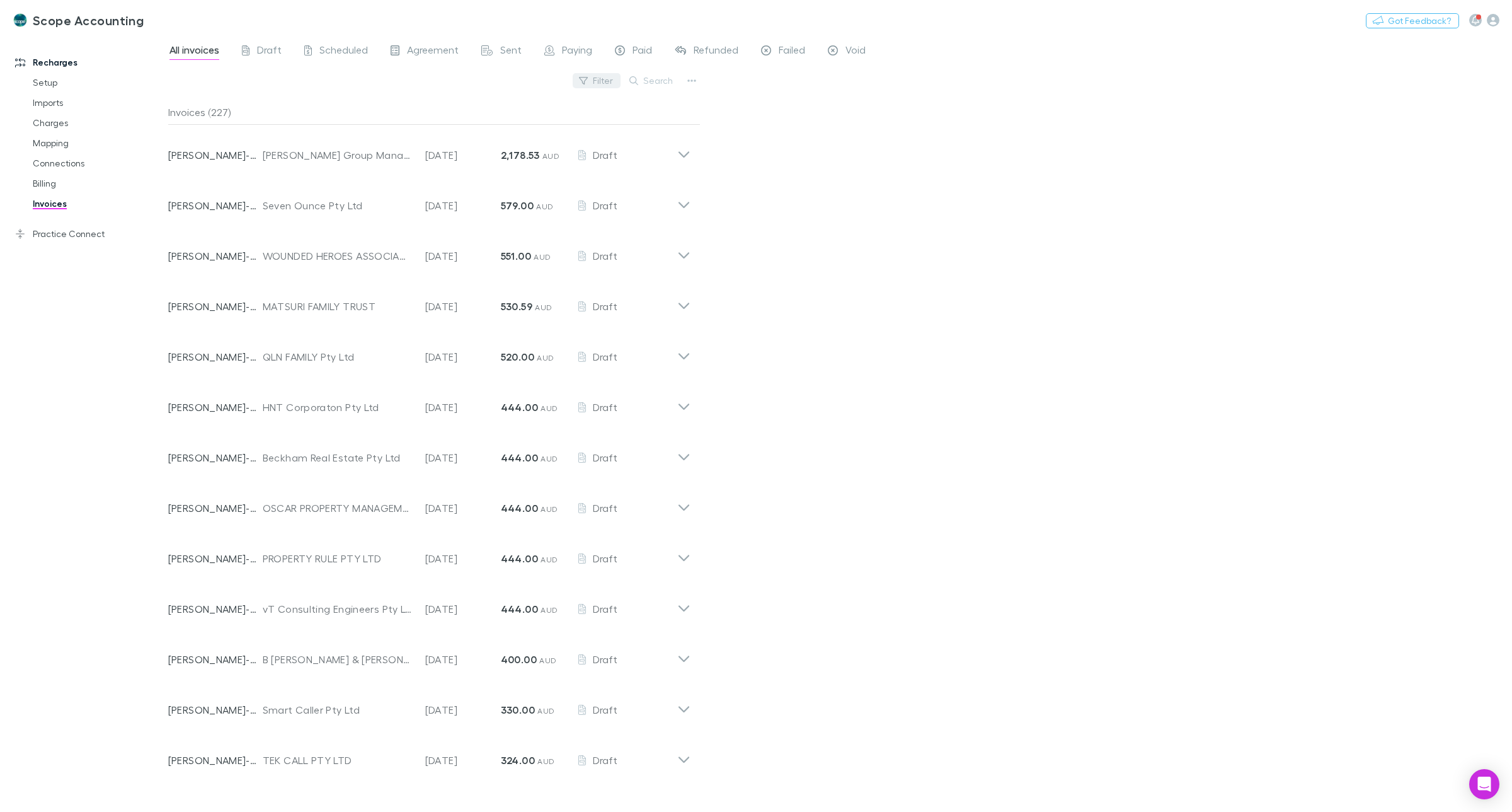
click at [612, 82] on button "Filter" at bounding box center [597, 81] width 48 height 15
click at [645, 80] on div at bounding box center [756, 406] width 1512 height 812
click at [650, 80] on button "Search" at bounding box center [652, 81] width 57 height 15
click at [650, 80] on input "text" at bounding box center [630, 80] width 63 height 18
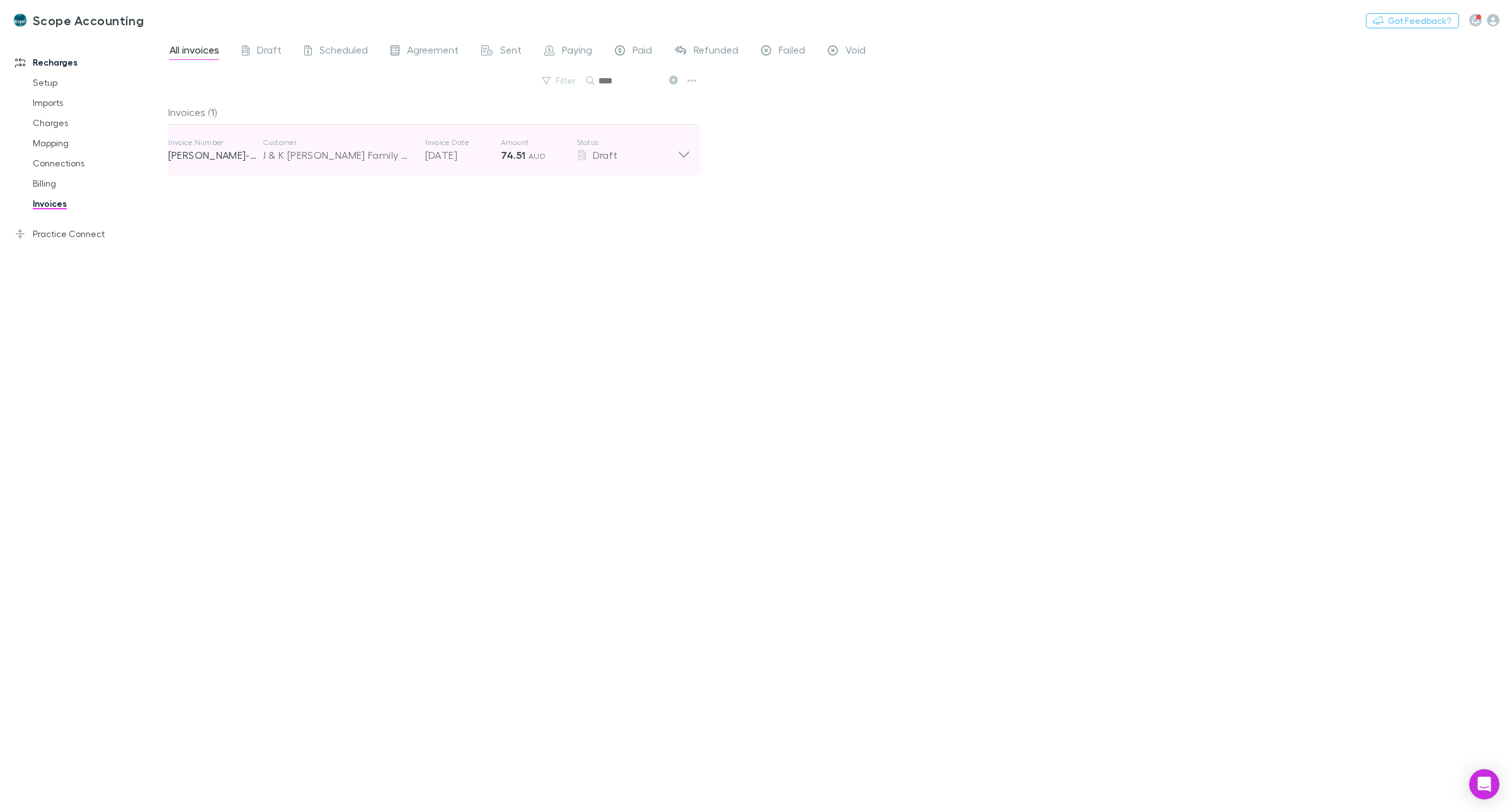
click at [683, 155] on icon at bounding box center [683, 150] width 13 height 25
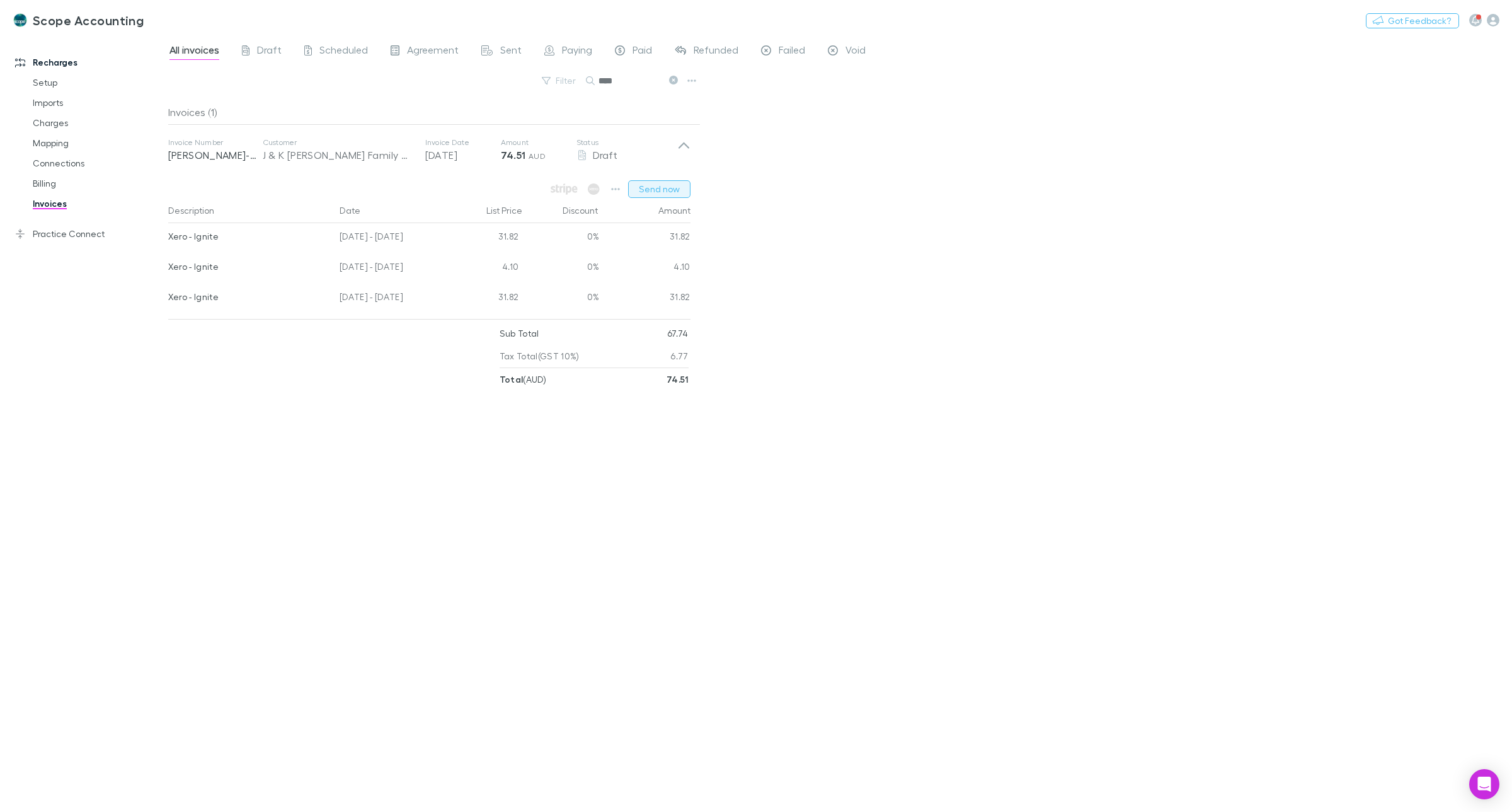
click at [663, 194] on button "Send now" at bounding box center [659, 189] width 63 height 18
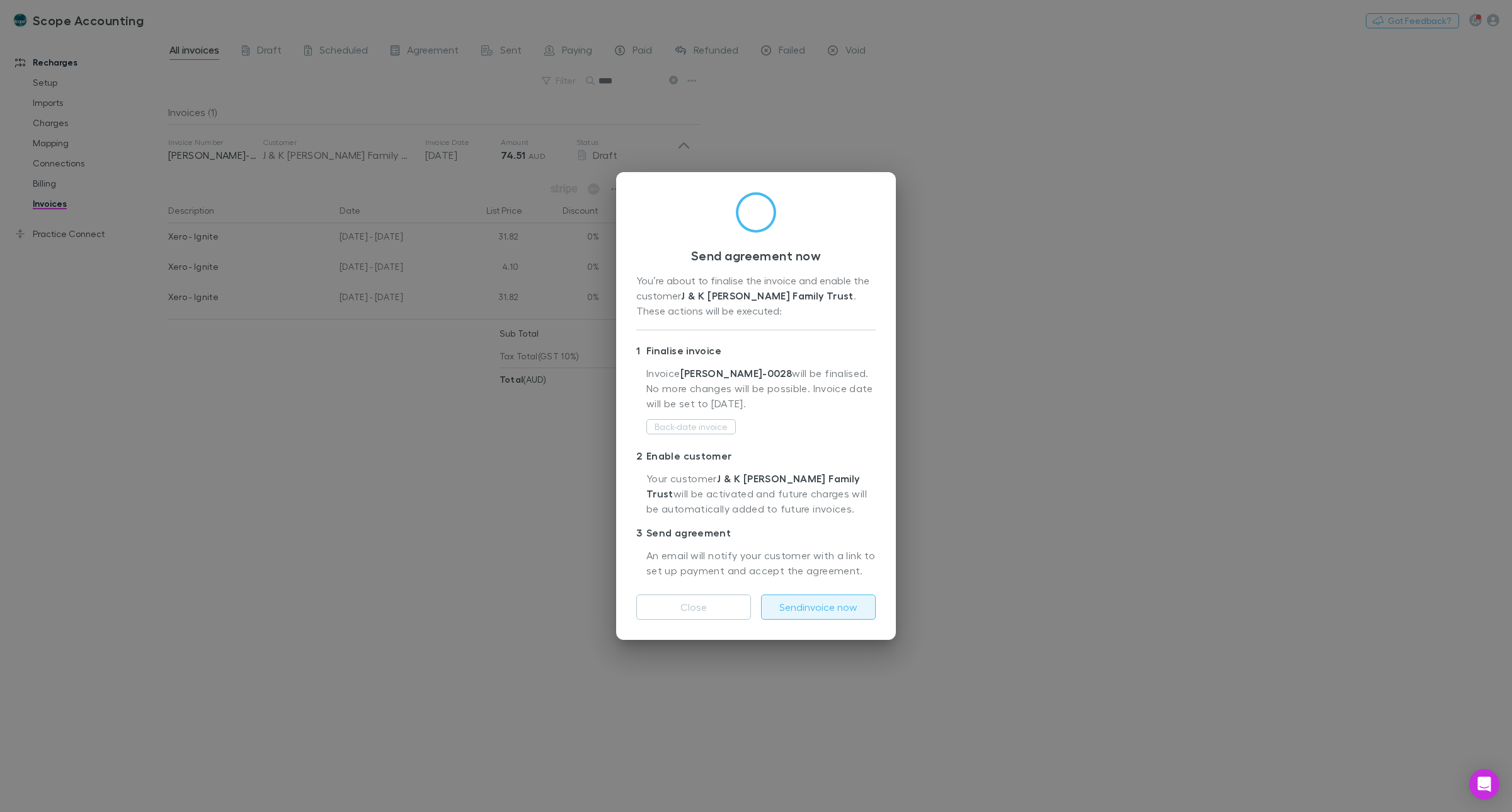
click at [813, 607] on button "Send invoice now" at bounding box center [819, 606] width 115 height 25
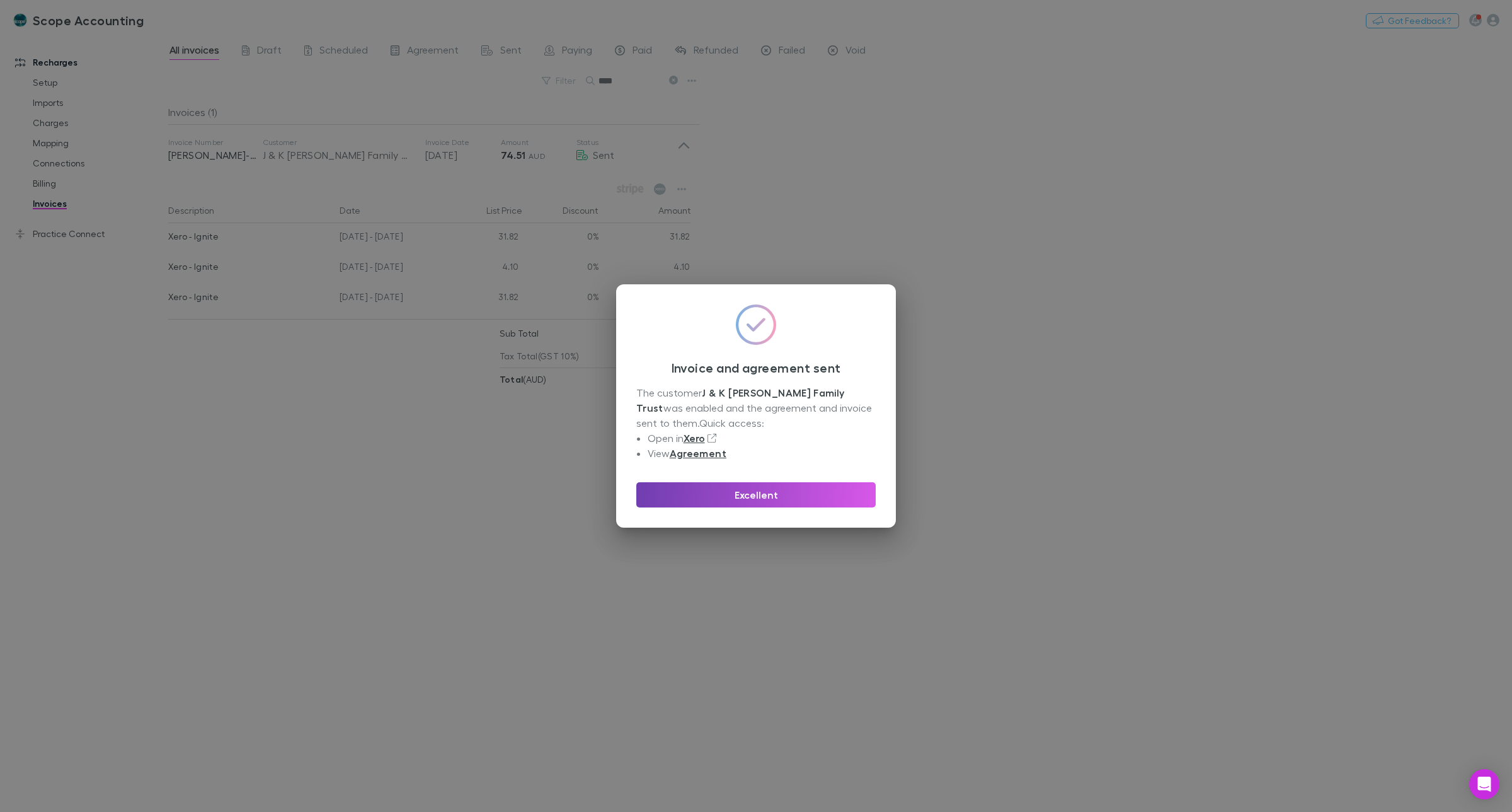
click at [756, 499] on button "Excellent" at bounding box center [756, 494] width 239 height 25
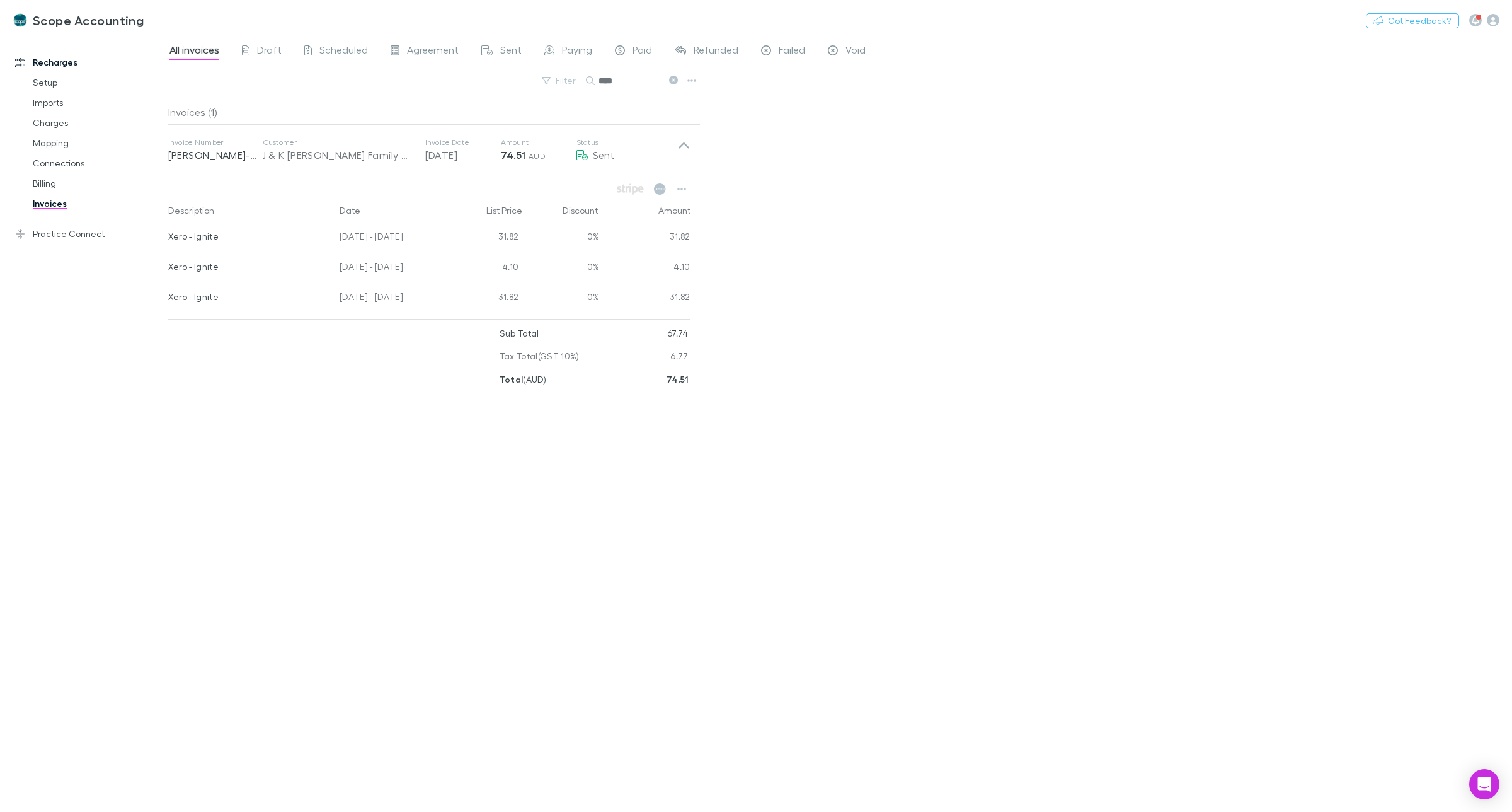
drag, startPoint x: 624, startPoint y: 80, endPoint x: 600, endPoint y: 79, distance: 24.0
click at [600, 79] on input "****" at bounding box center [630, 80] width 63 height 18
type input "********"
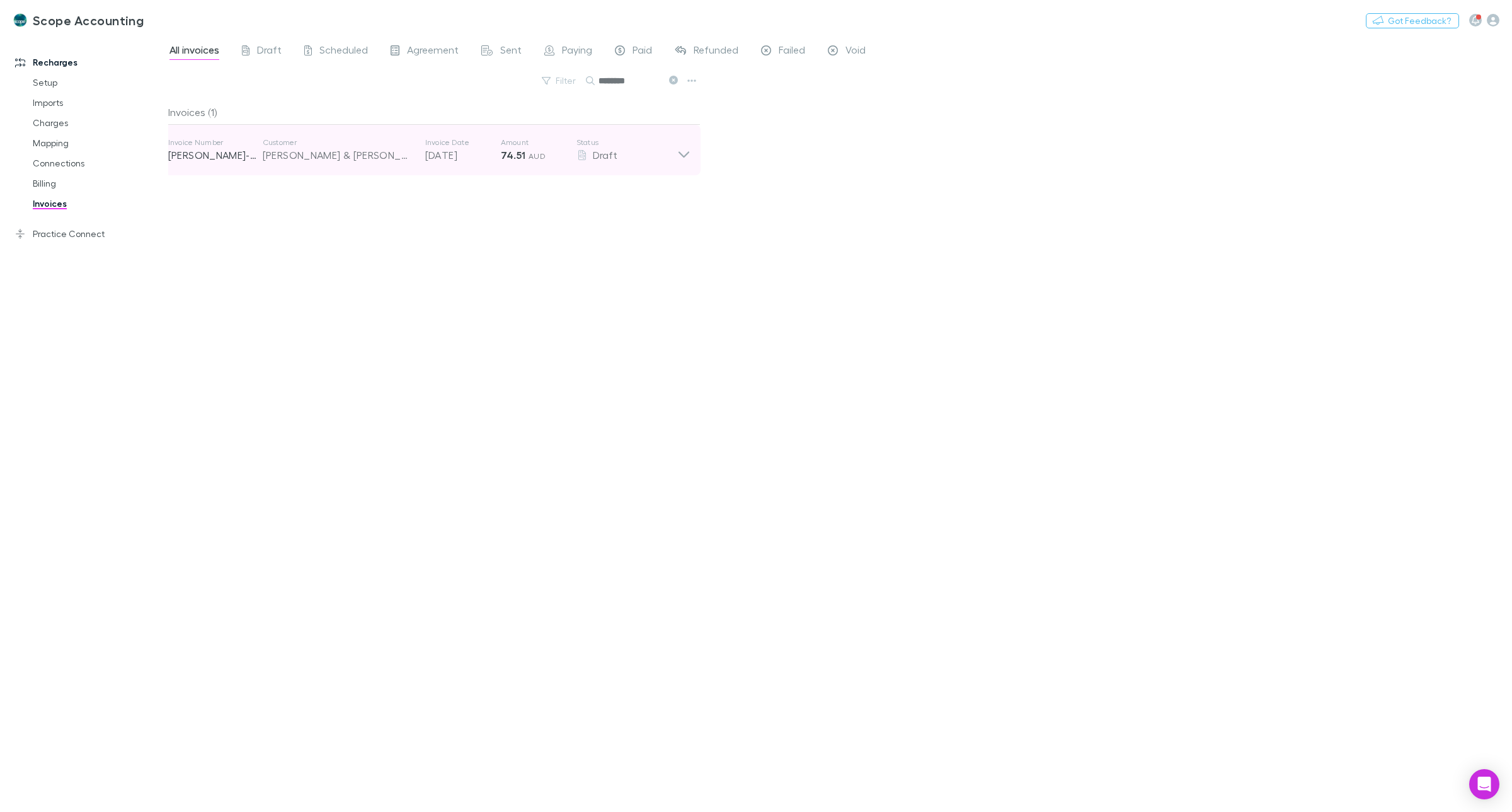
click at [677, 156] on icon at bounding box center [683, 150] width 13 height 25
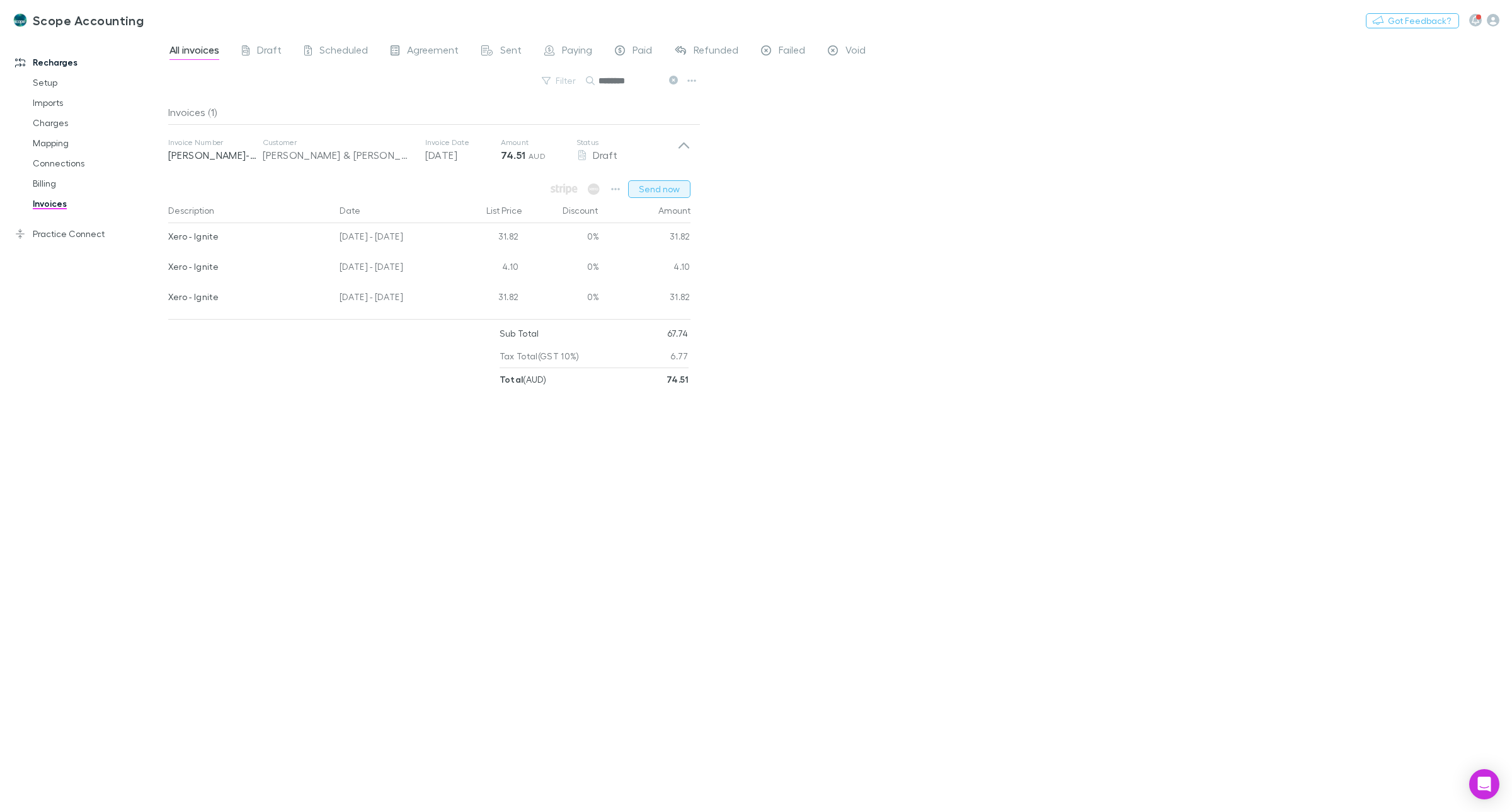
click at [669, 186] on button "Send now" at bounding box center [659, 189] width 63 height 18
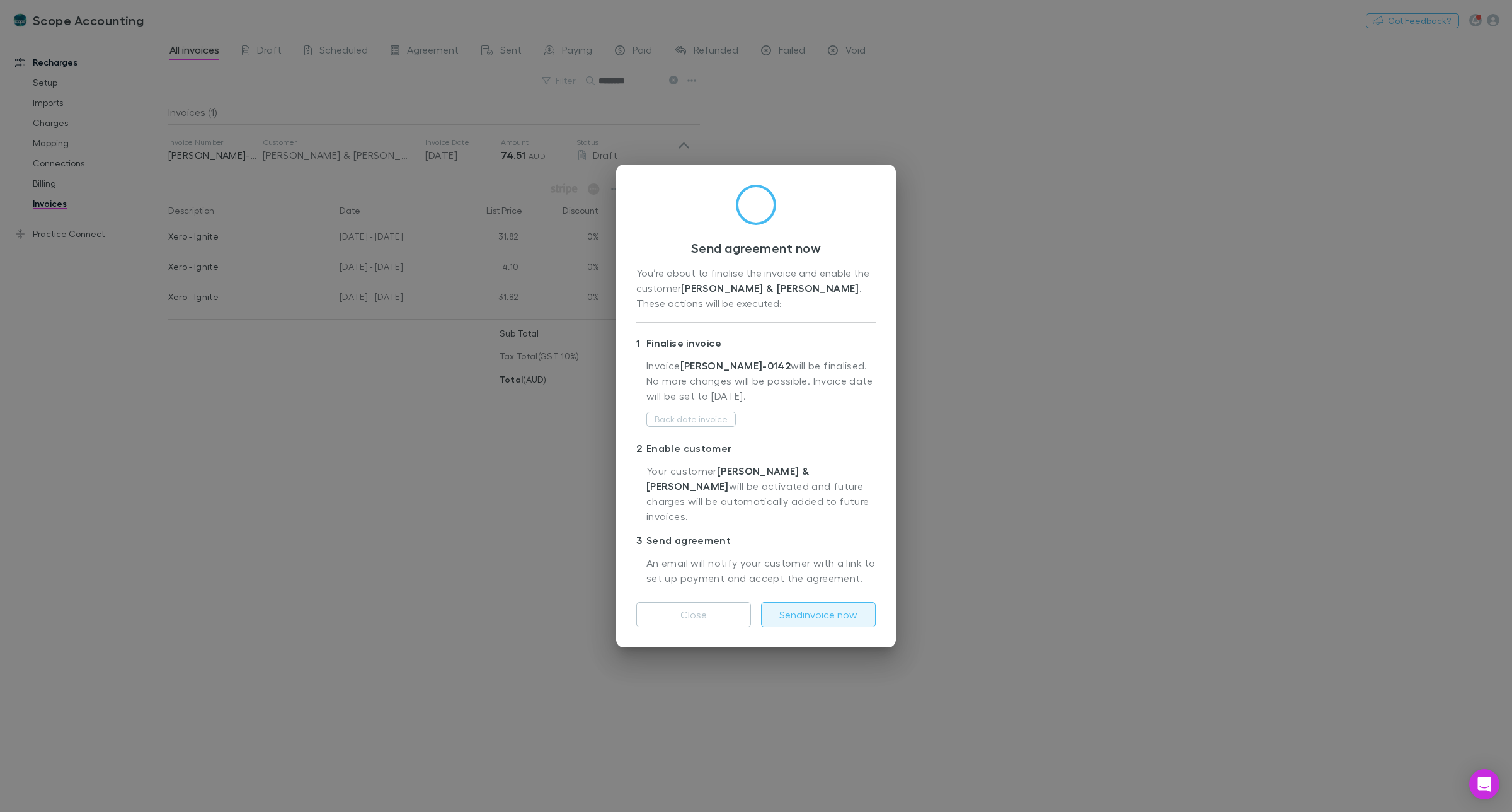
click at [830, 606] on button "Send invoice now" at bounding box center [819, 614] width 115 height 25
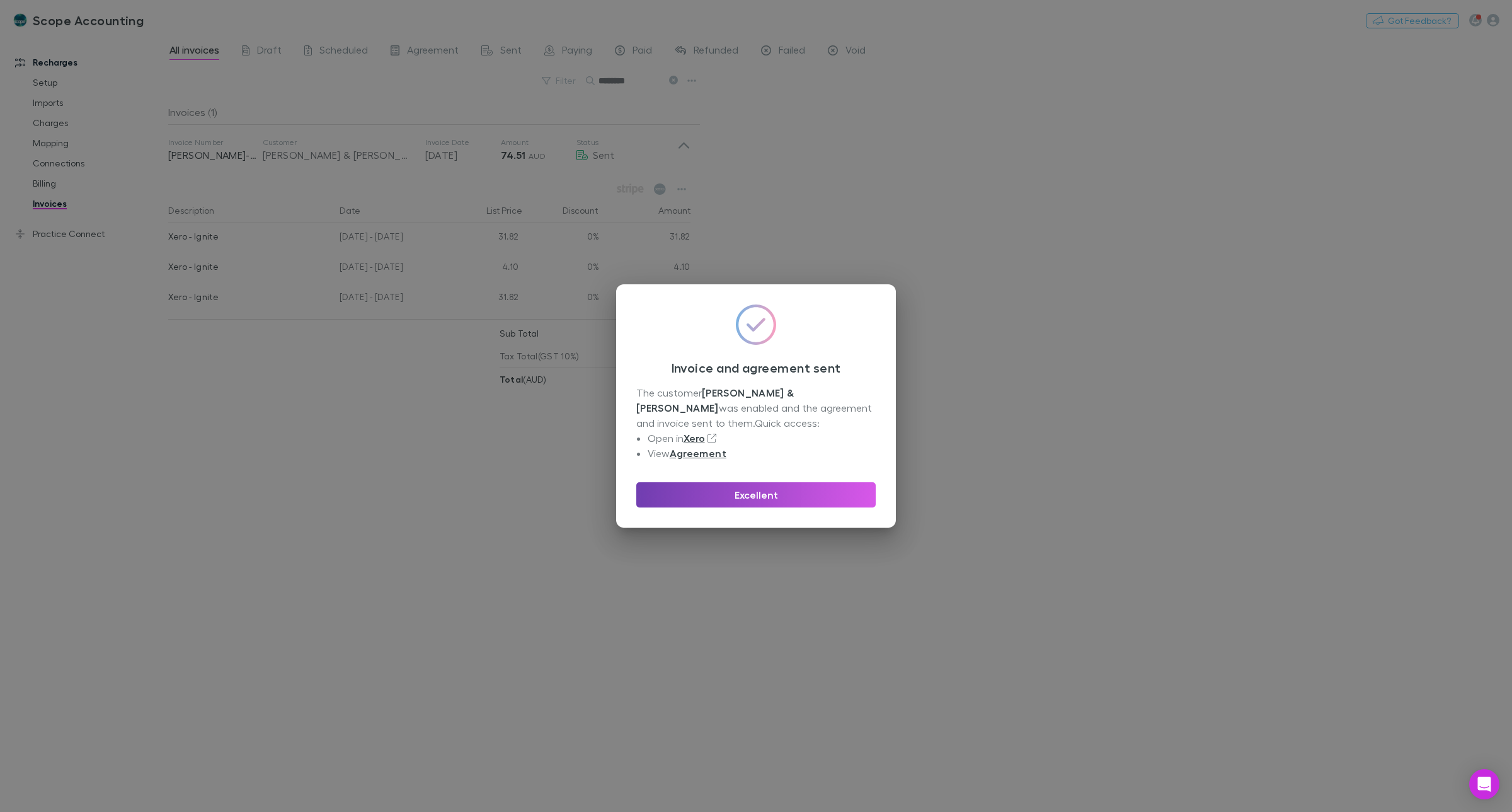
click at [765, 494] on button "Excellent" at bounding box center [756, 494] width 239 height 25
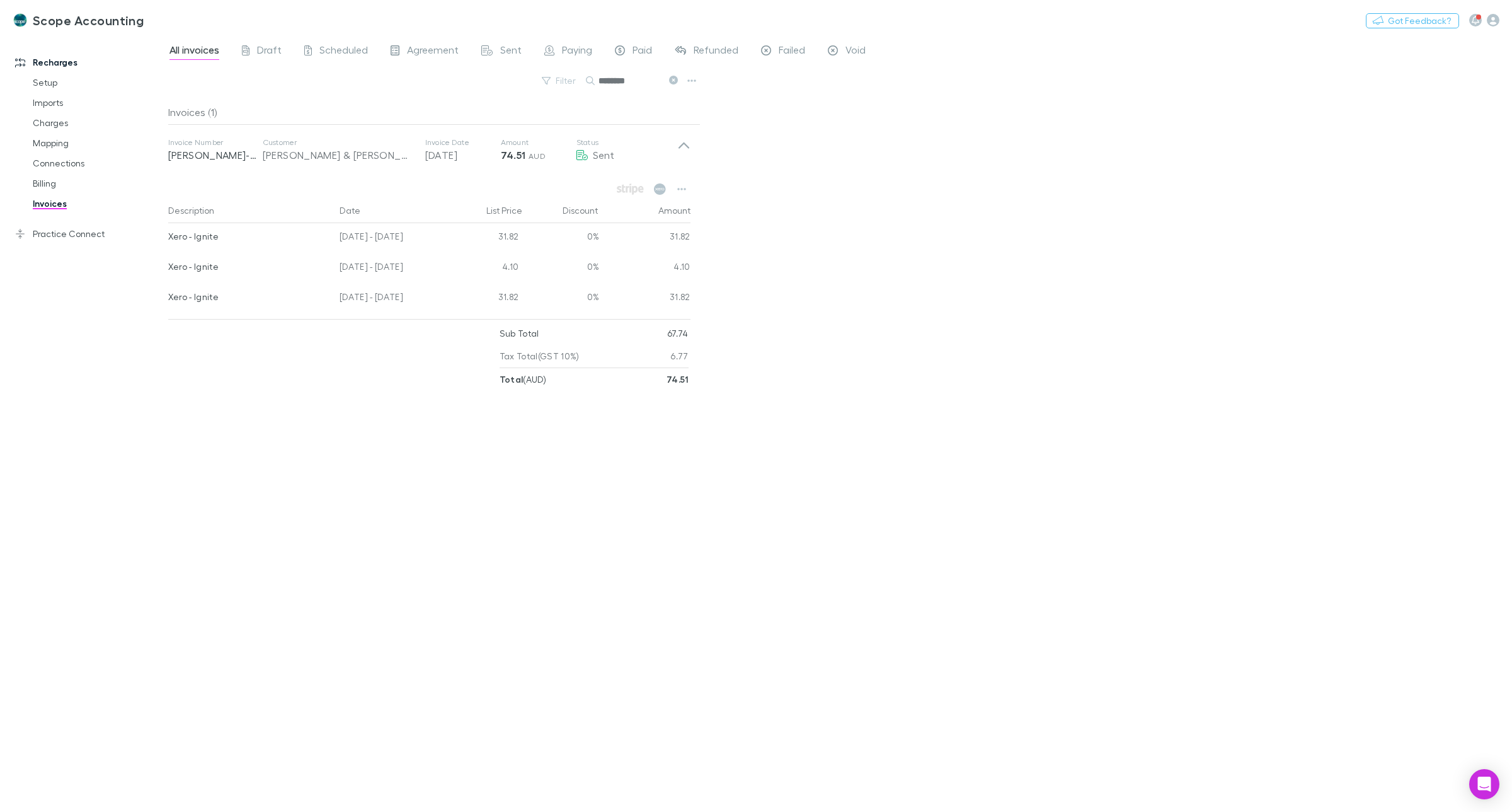
click at [671, 84] on icon at bounding box center [673, 80] width 8 height 8
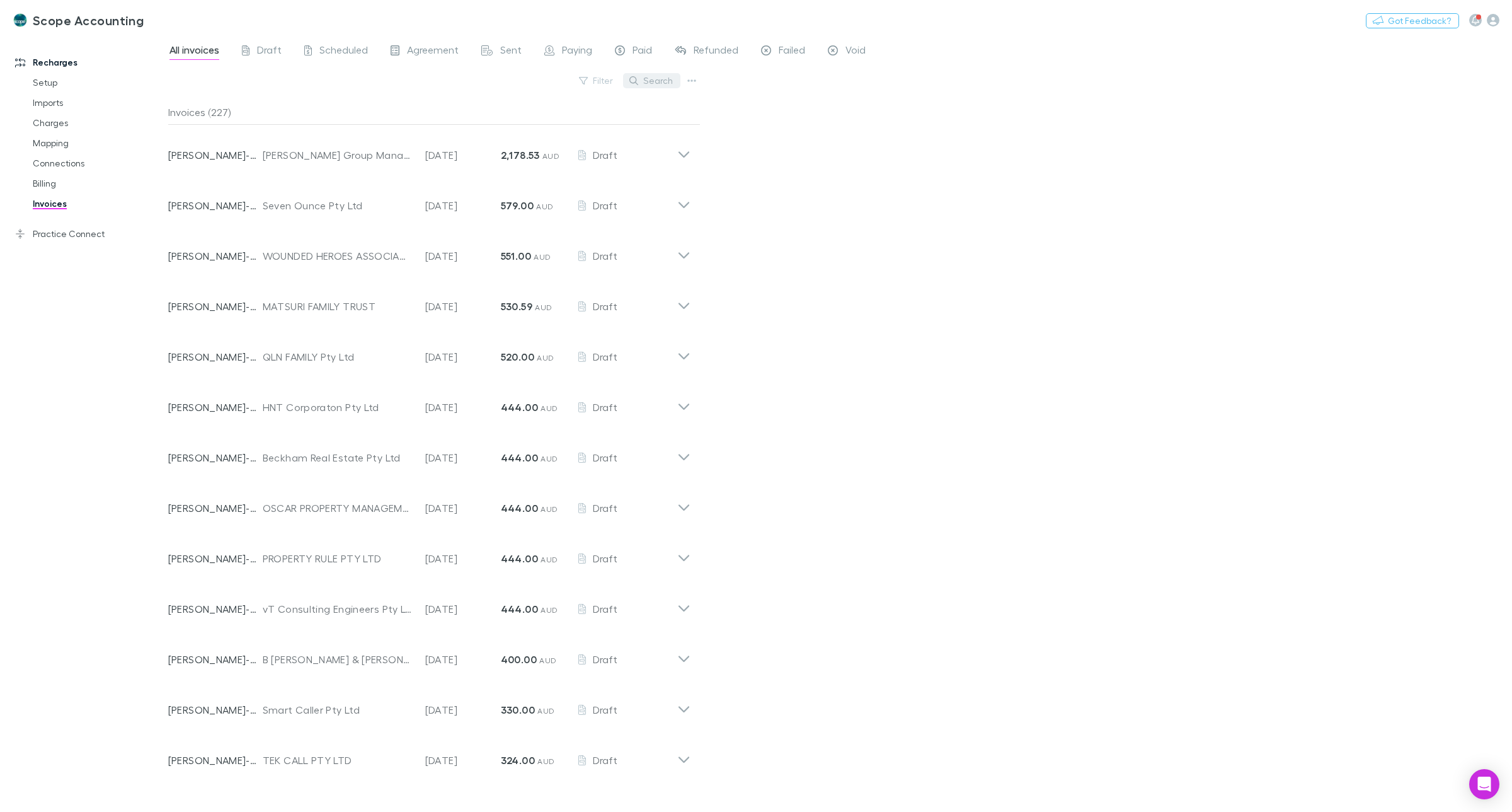
click at [649, 80] on button "Search" at bounding box center [652, 81] width 57 height 15
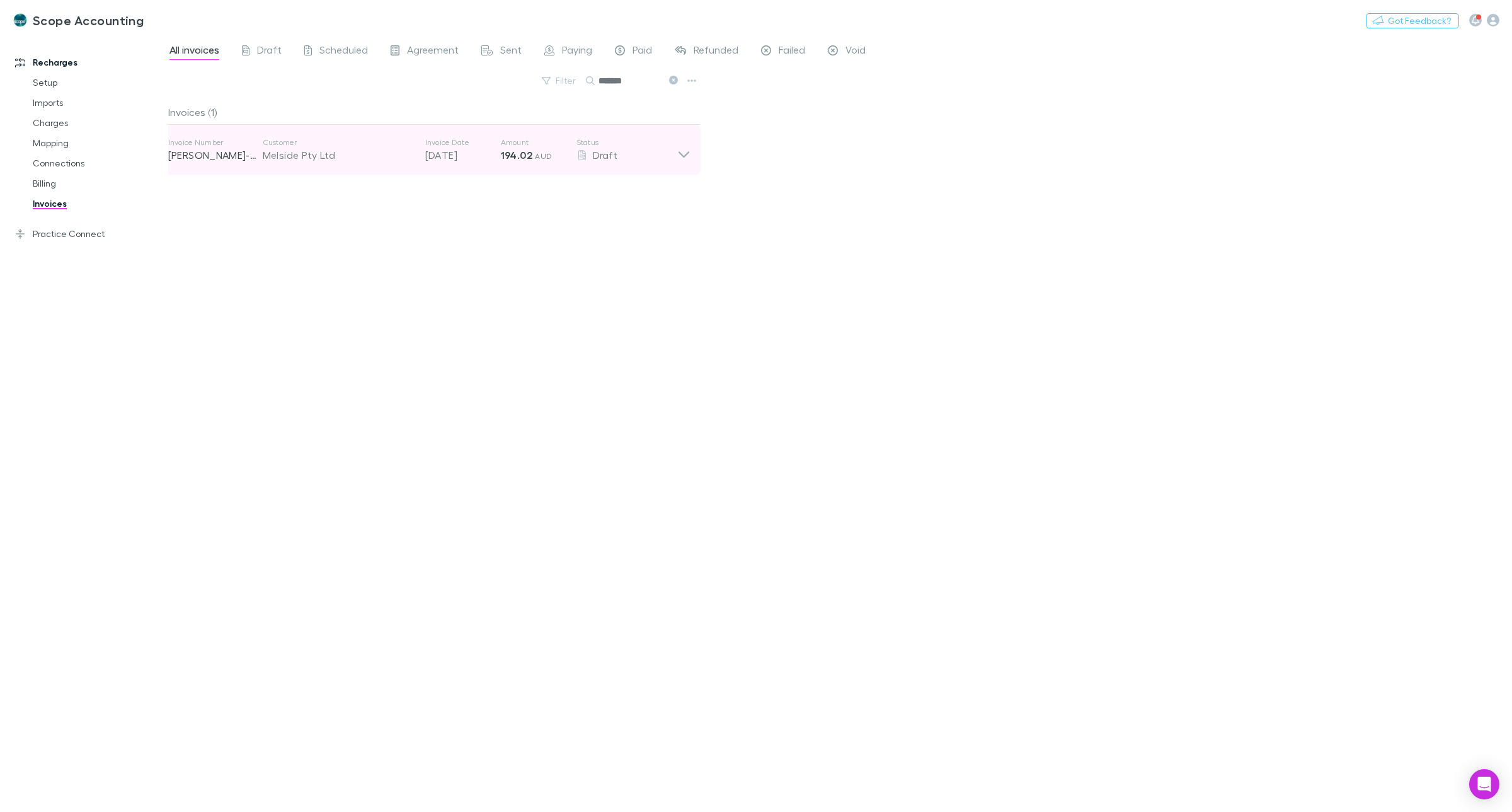
click at [677, 152] on icon at bounding box center [683, 150] width 13 height 25
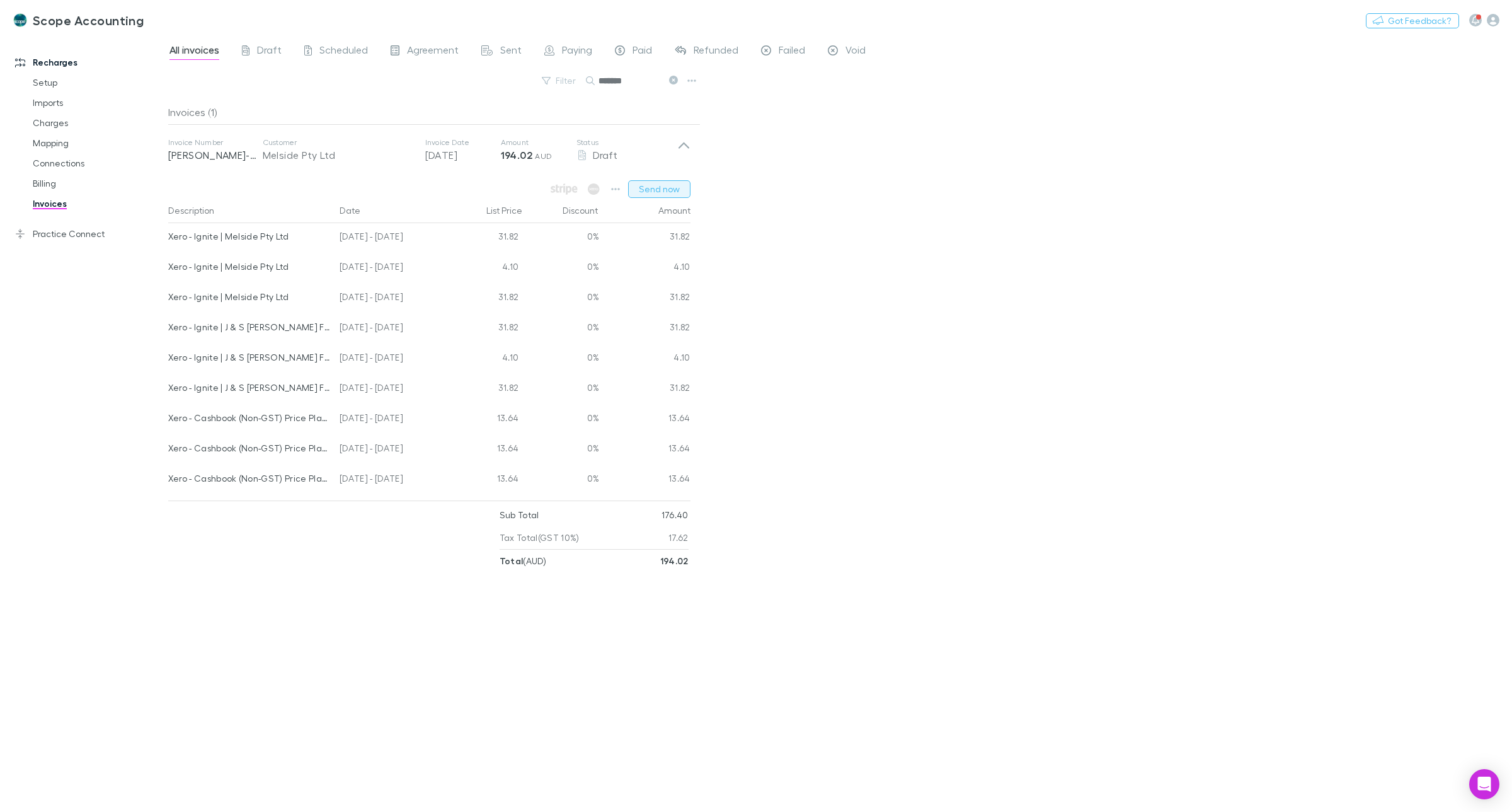
click at [656, 188] on button "Send now" at bounding box center [659, 189] width 63 height 18
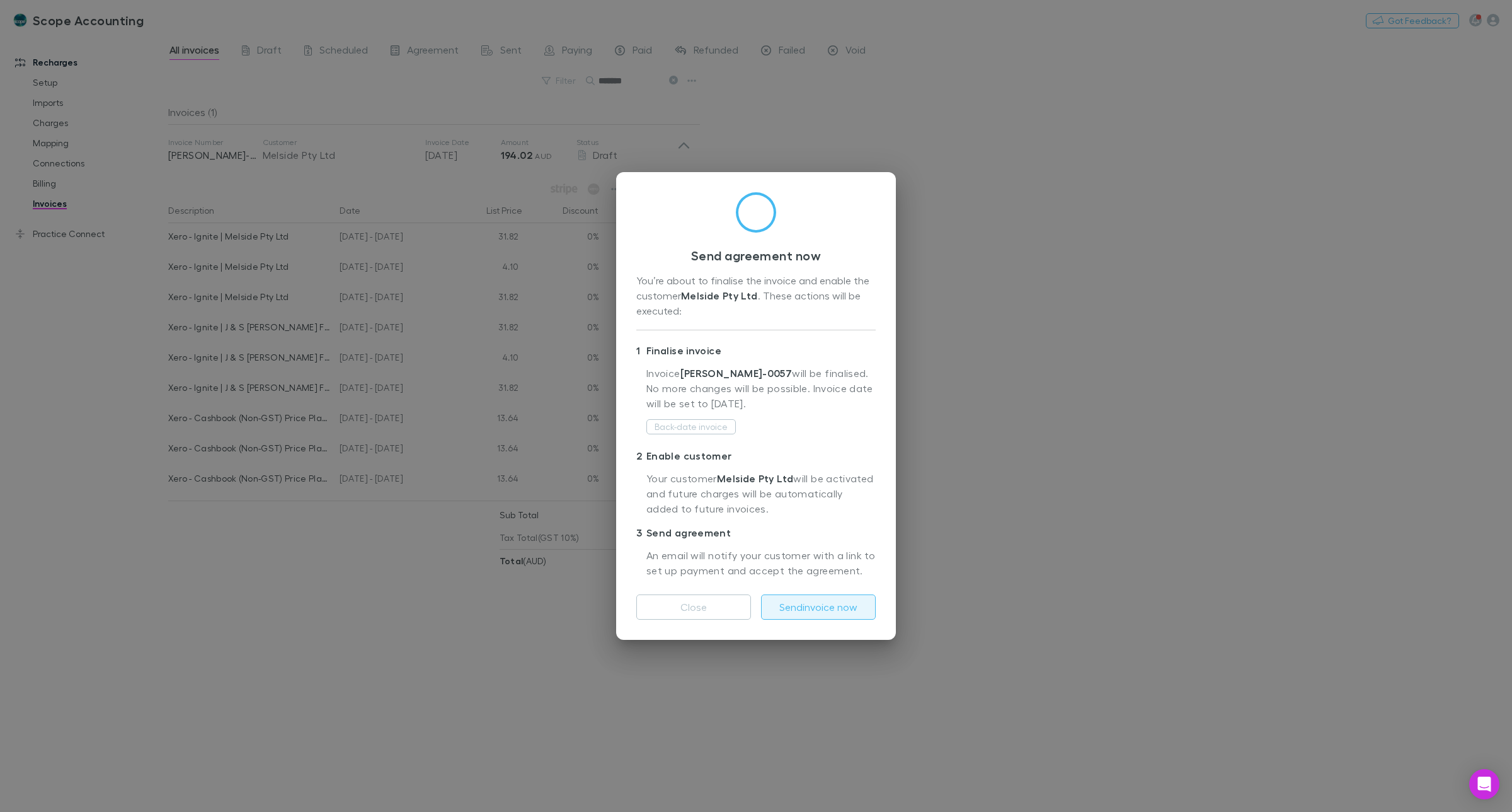
click at [820, 606] on button "Send invoice now" at bounding box center [819, 606] width 115 height 25
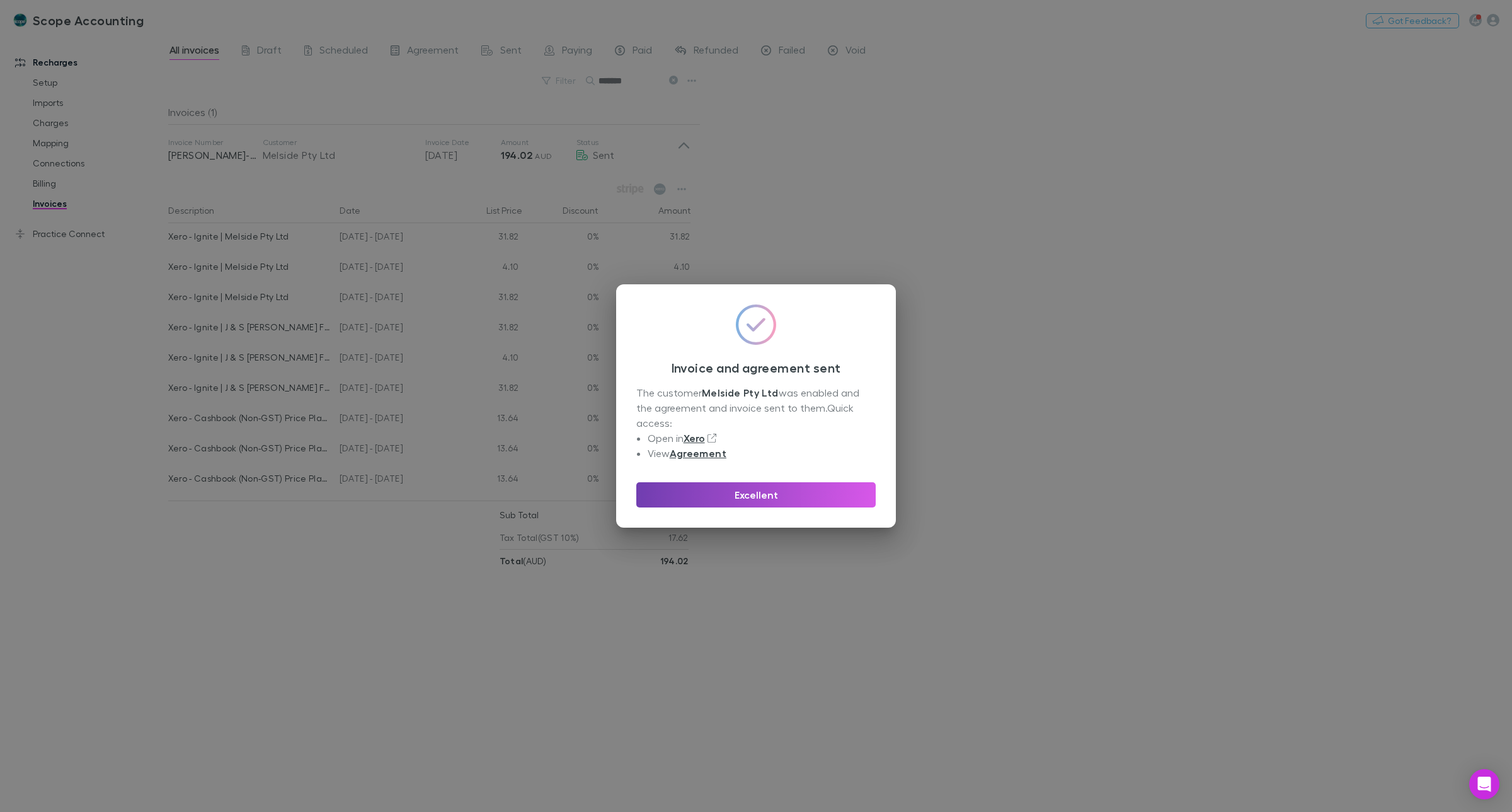
click at [748, 491] on button "Excellent" at bounding box center [756, 494] width 239 height 25
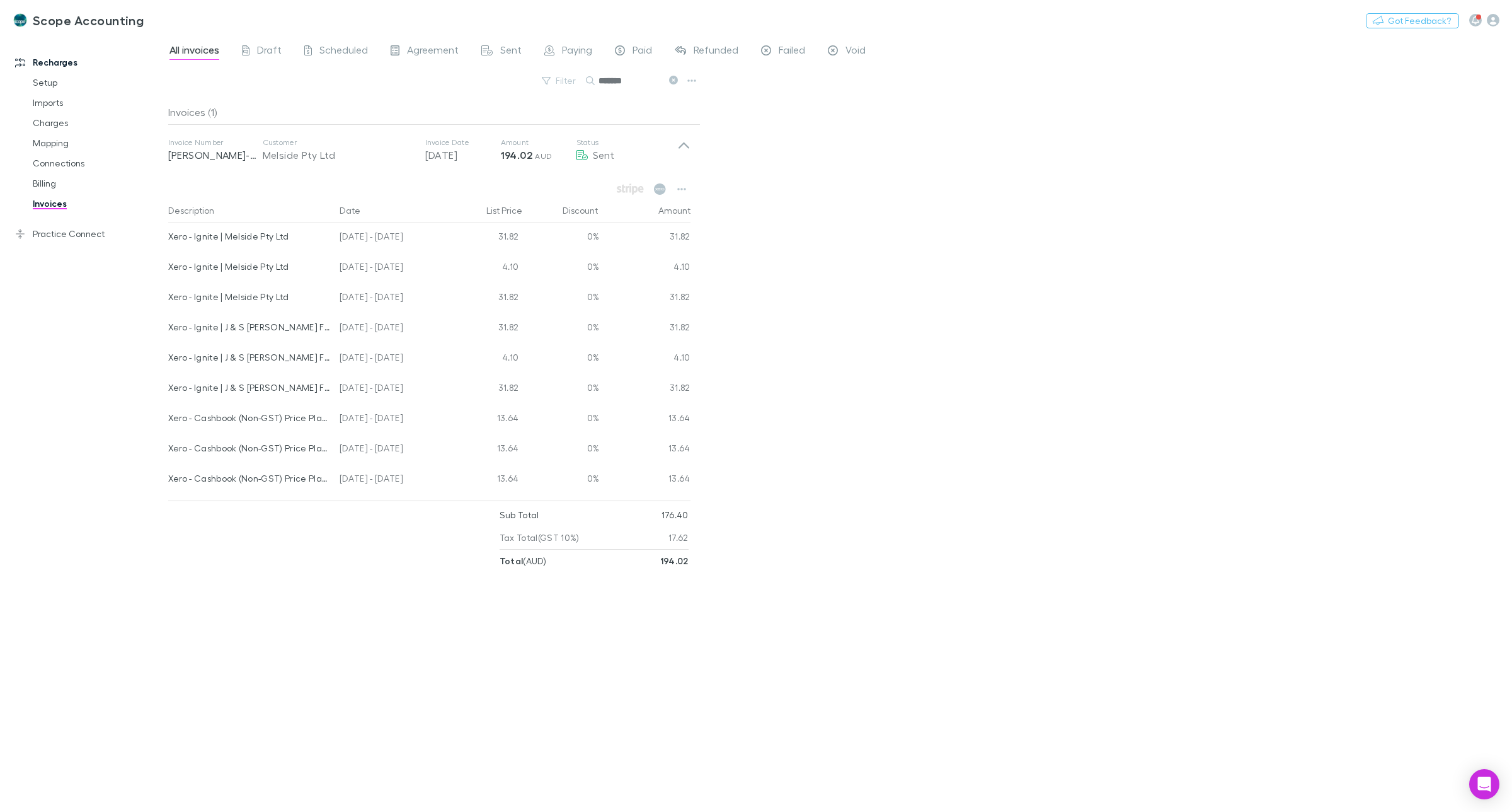
drag, startPoint x: 629, startPoint y: 80, endPoint x: 597, endPoint y: 79, distance: 32.0
click at [597, 79] on div "*******" at bounding box center [633, 81] width 94 height 15
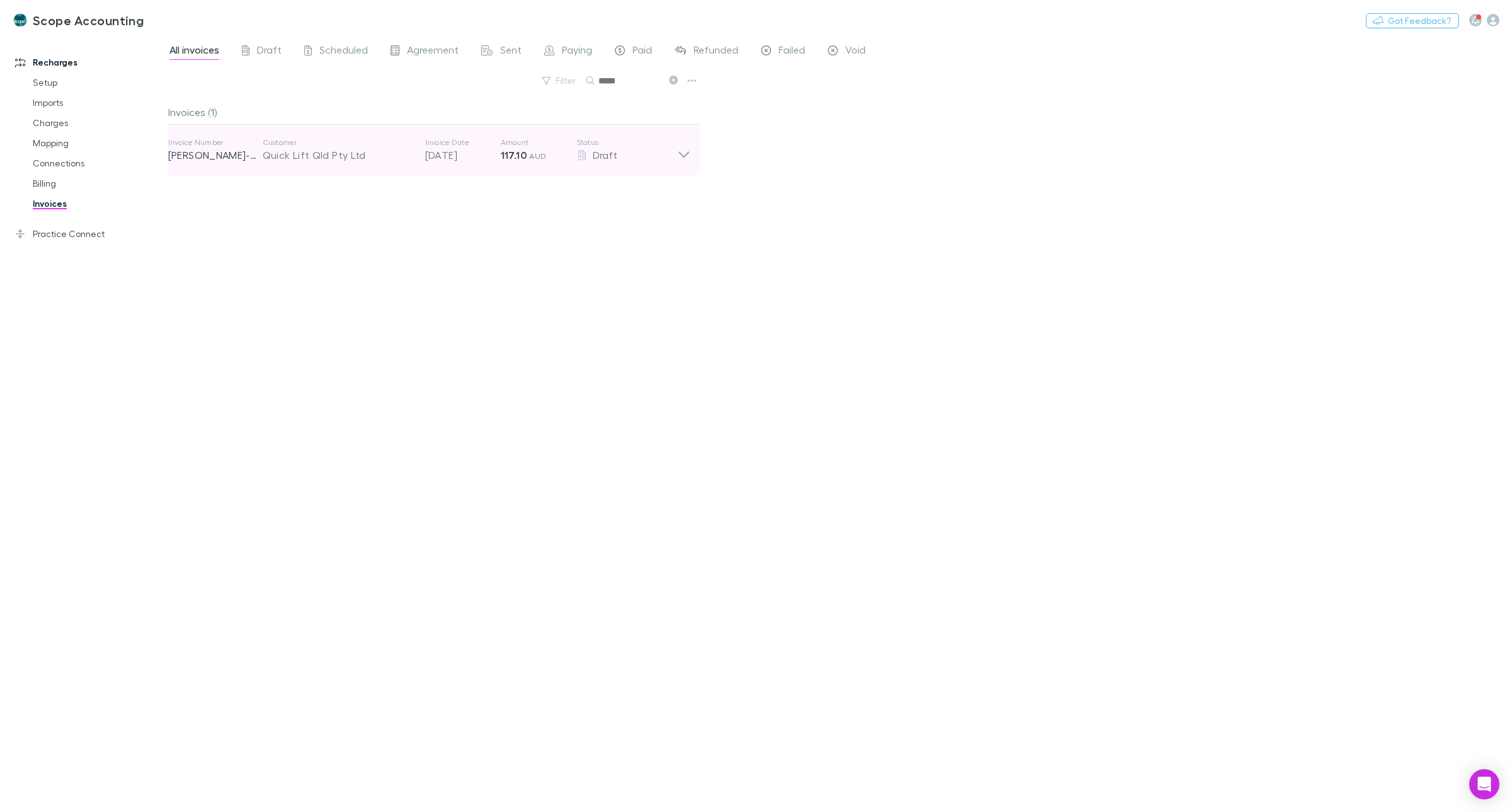
click at [677, 155] on icon at bounding box center [683, 150] width 13 height 25
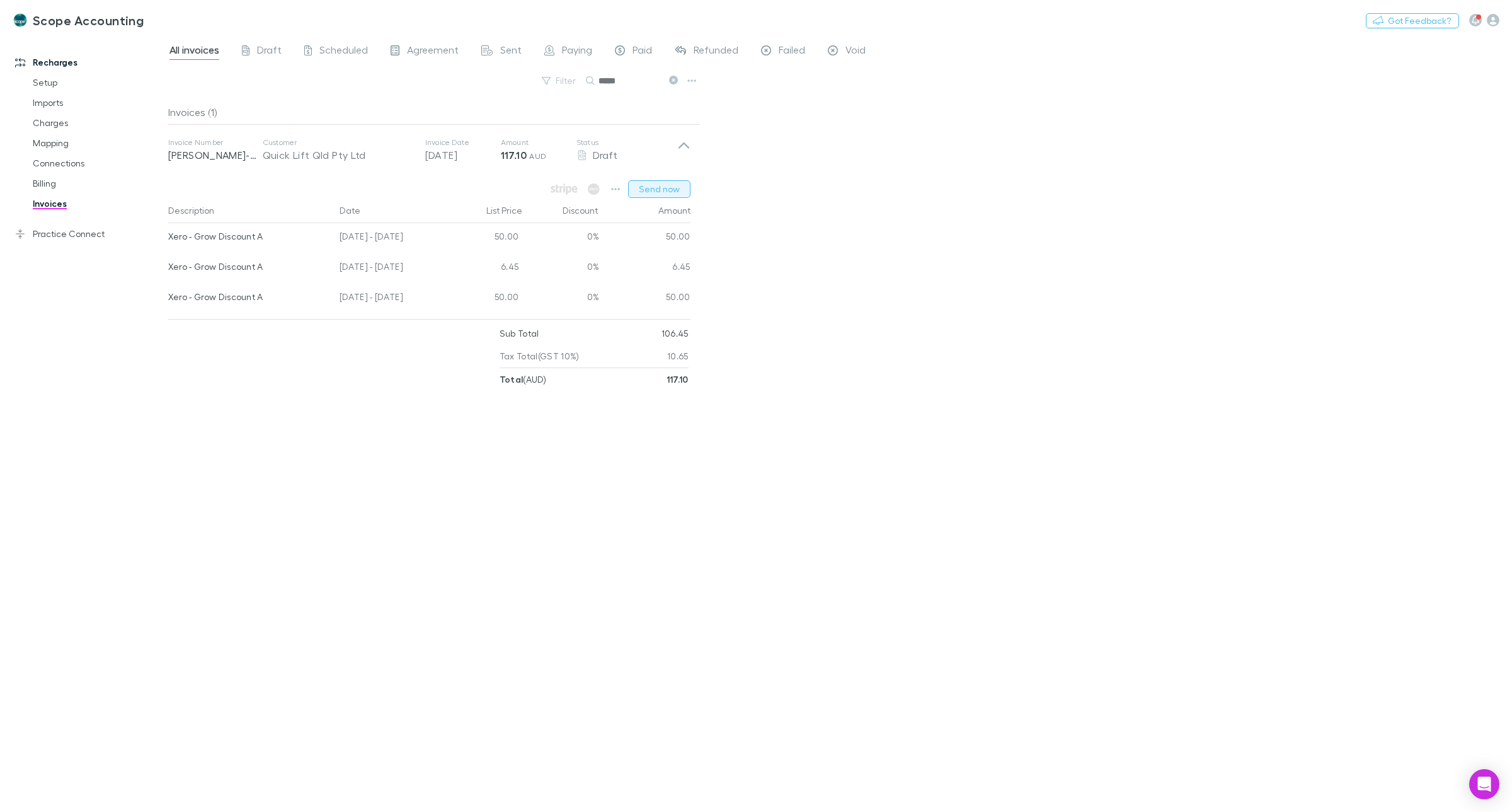
click at [660, 192] on button "Send now" at bounding box center [659, 189] width 63 height 18
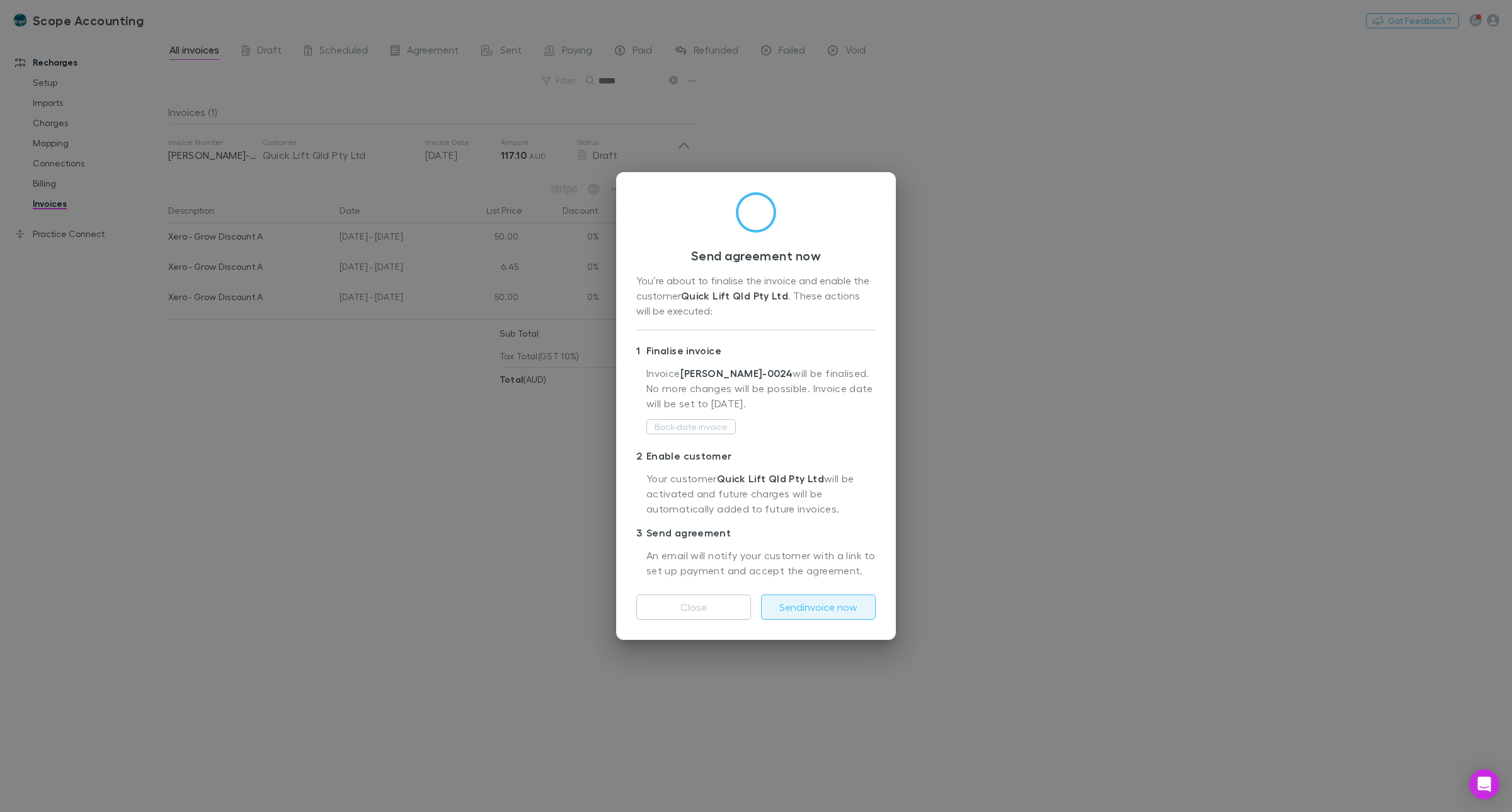
click at [805, 601] on button "Send invoice now" at bounding box center [819, 606] width 115 height 25
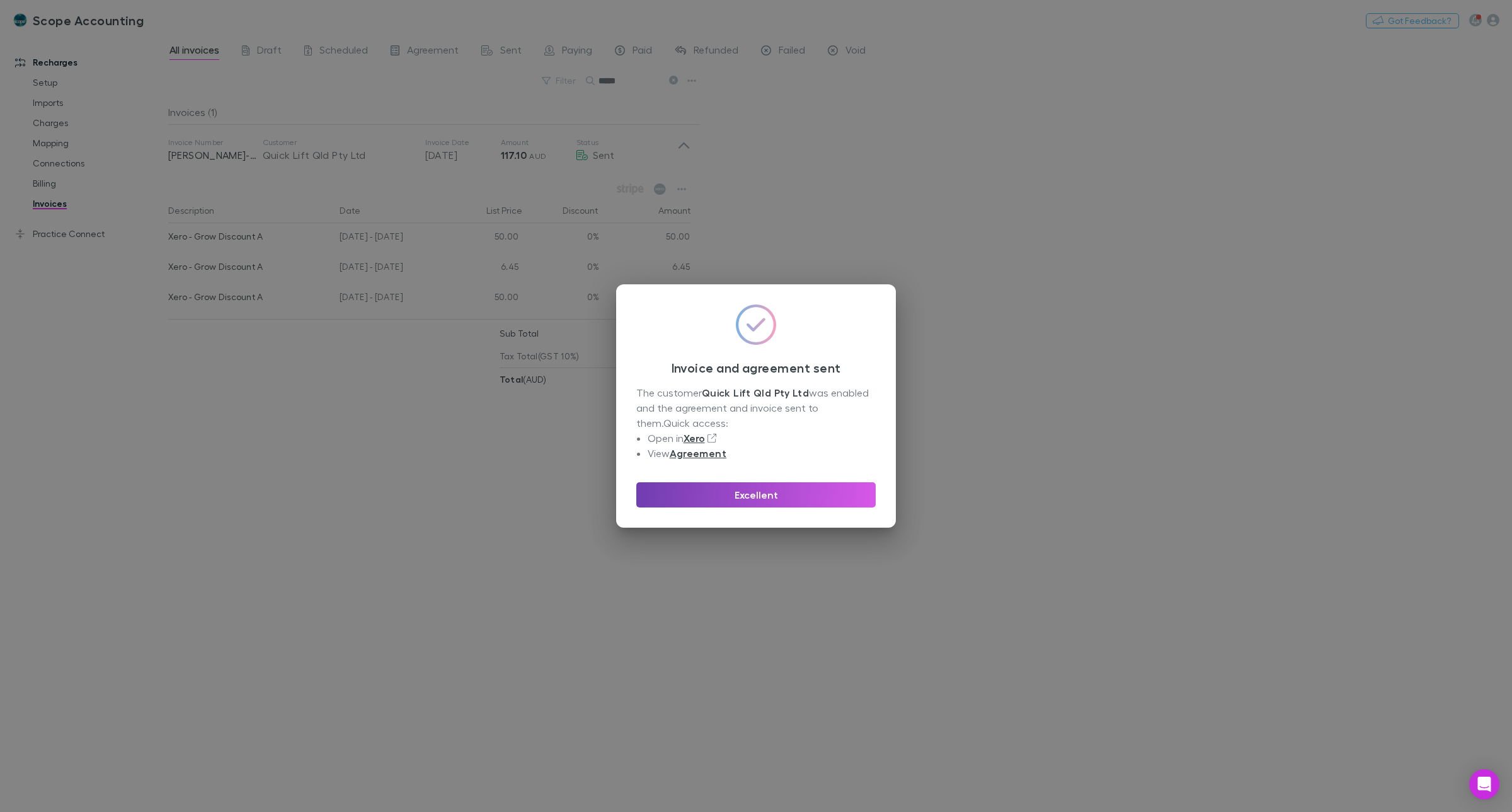
click at [758, 494] on button "Excellent" at bounding box center [756, 494] width 239 height 25
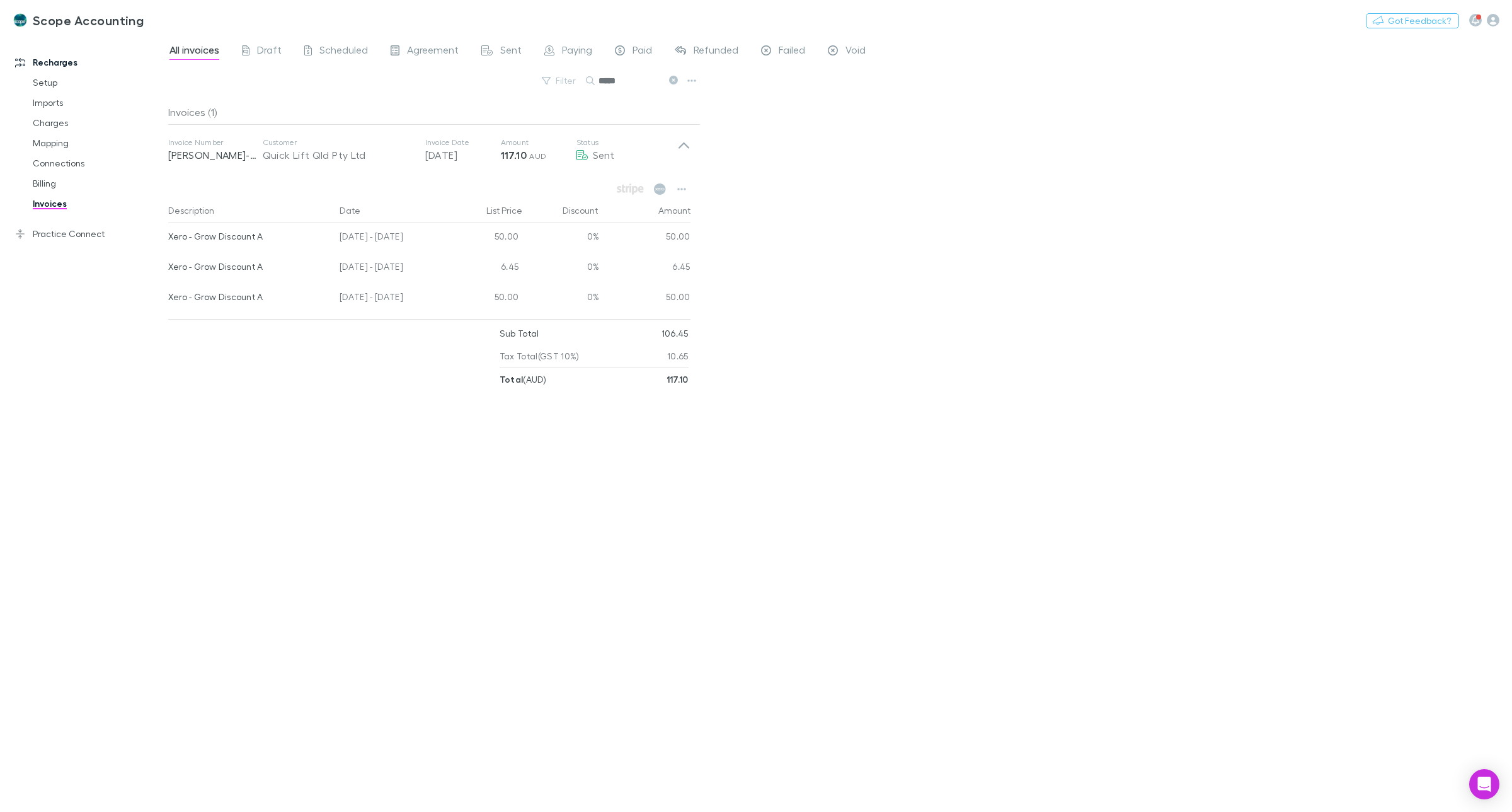
drag, startPoint x: 633, startPoint y: 79, endPoint x: 596, endPoint y: 73, distance: 37.5
click at [596, 73] on div "*****" at bounding box center [633, 81] width 94 height 15
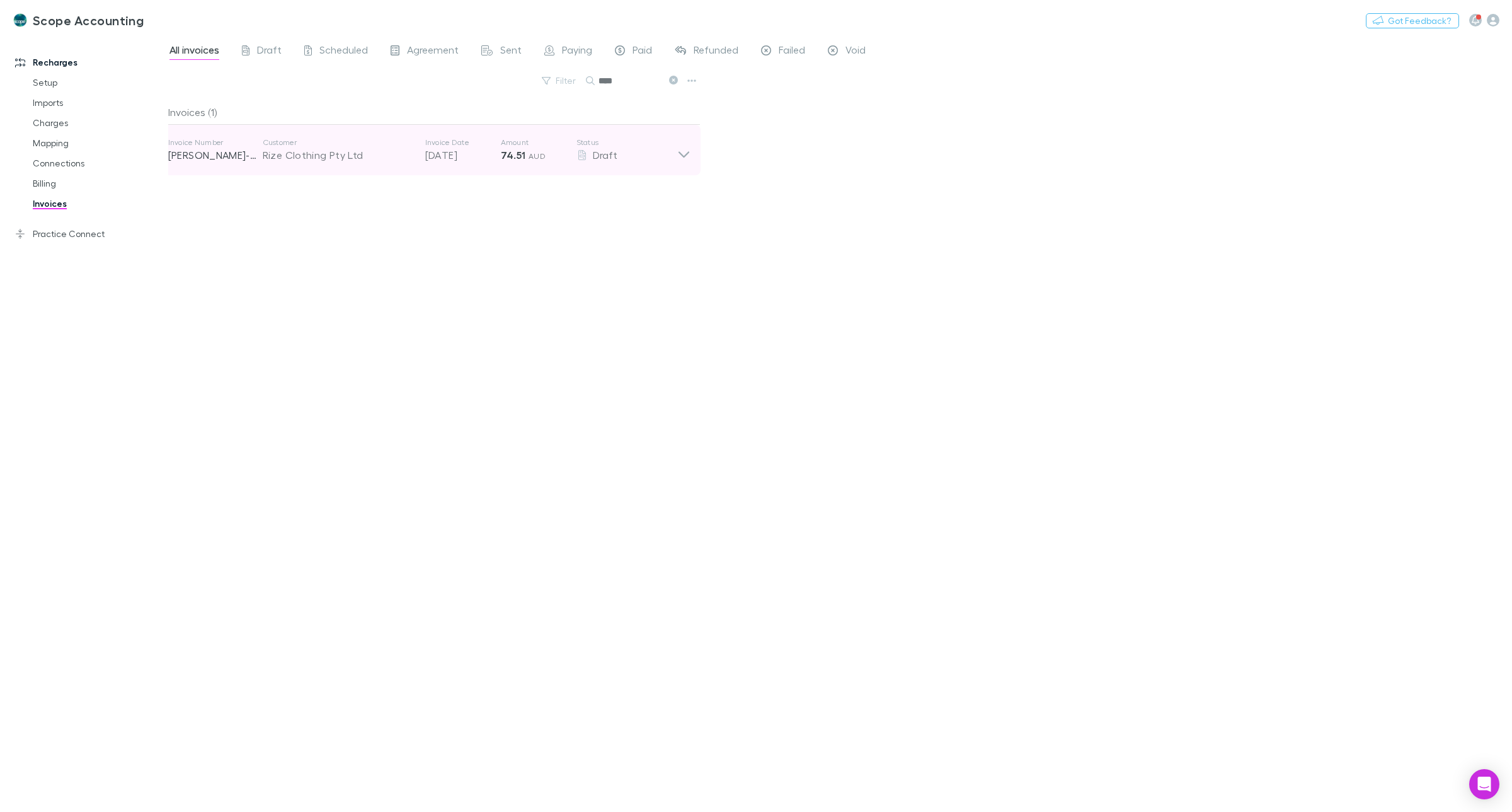
click at [680, 152] on icon at bounding box center [683, 150] width 13 height 25
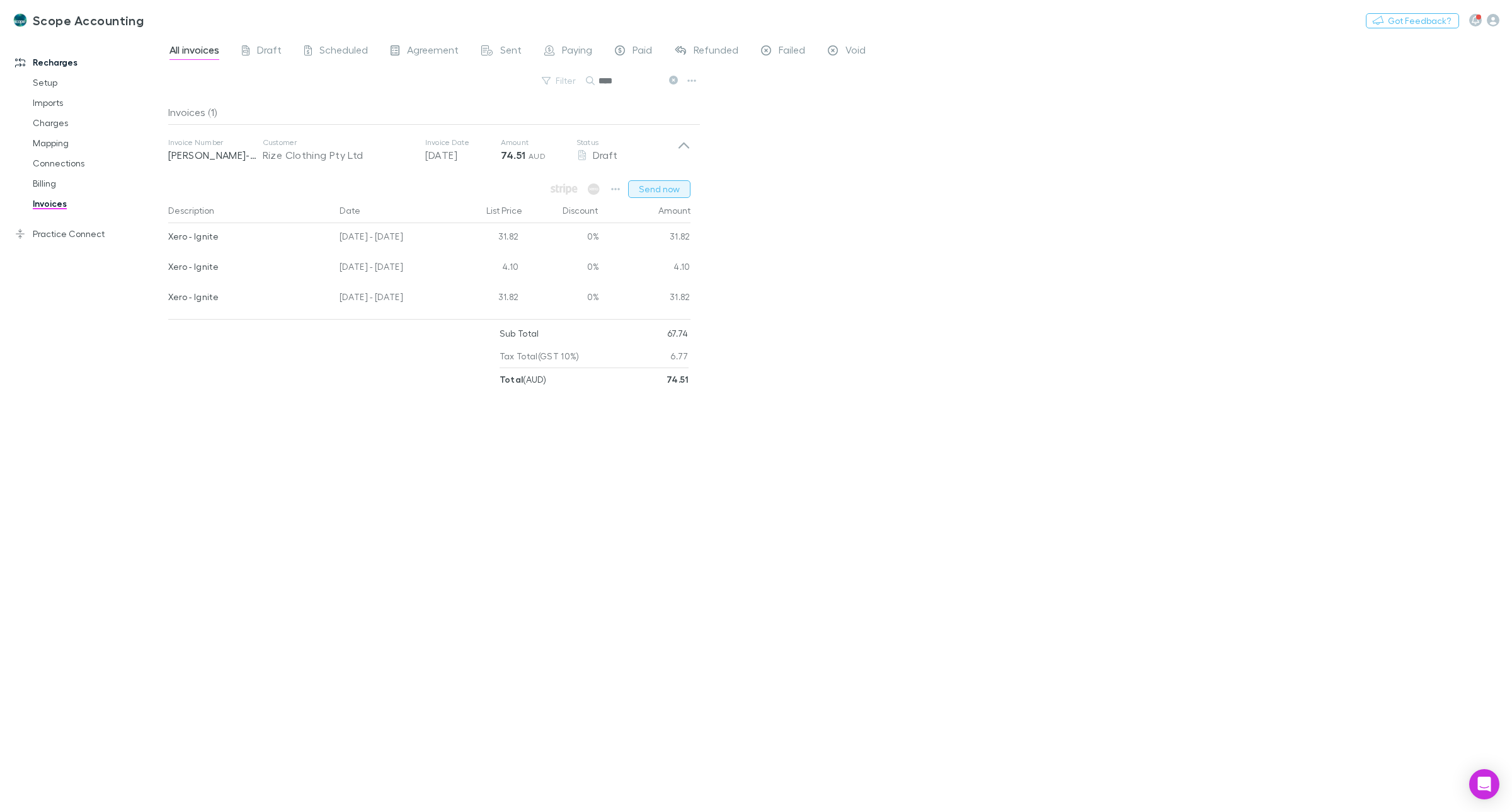
click at [673, 188] on button "Send now" at bounding box center [659, 189] width 63 height 18
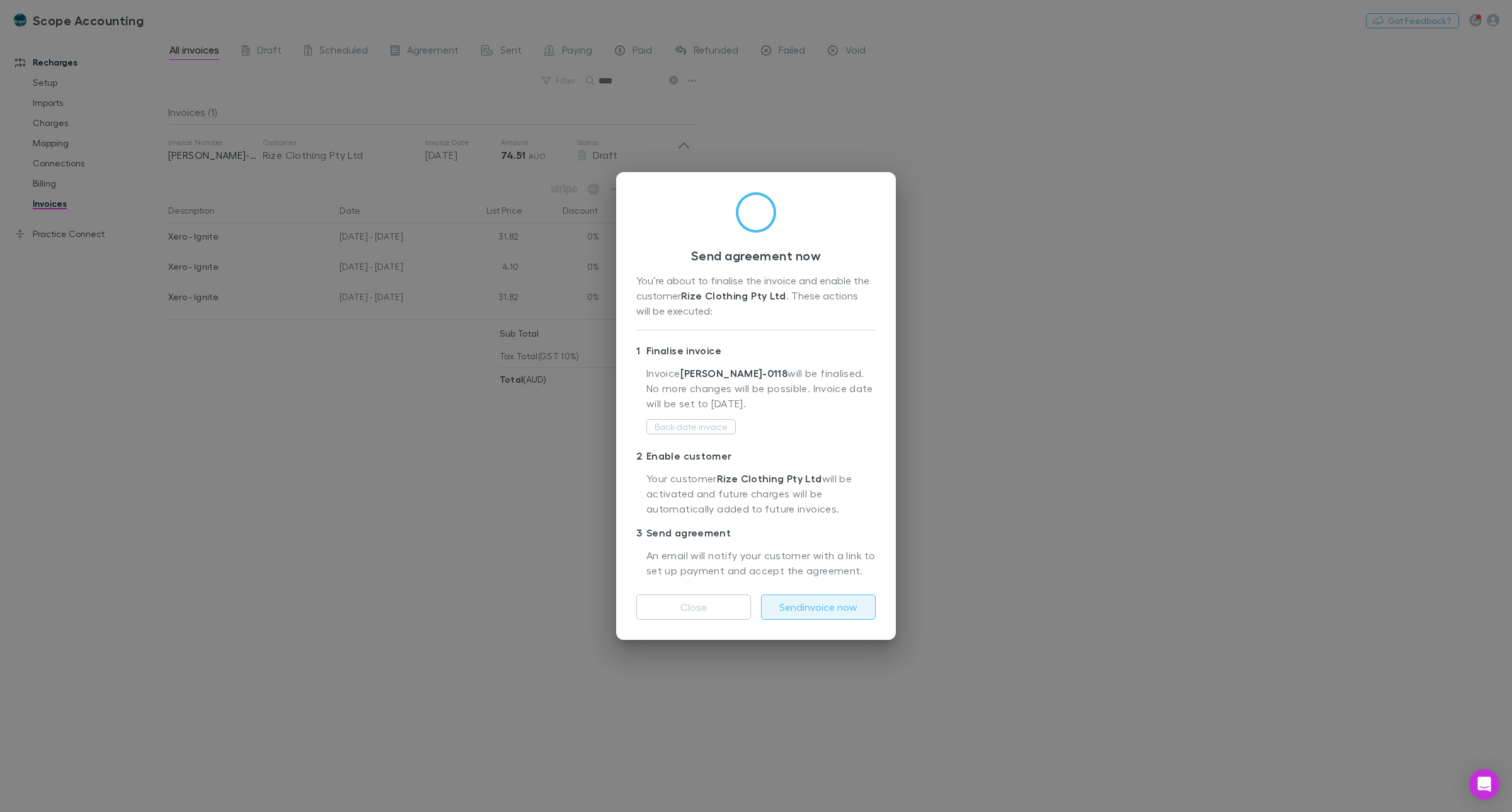
click at [823, 609] on button "Send invoice now" at bounding box center [819, 606] width 115 height 25
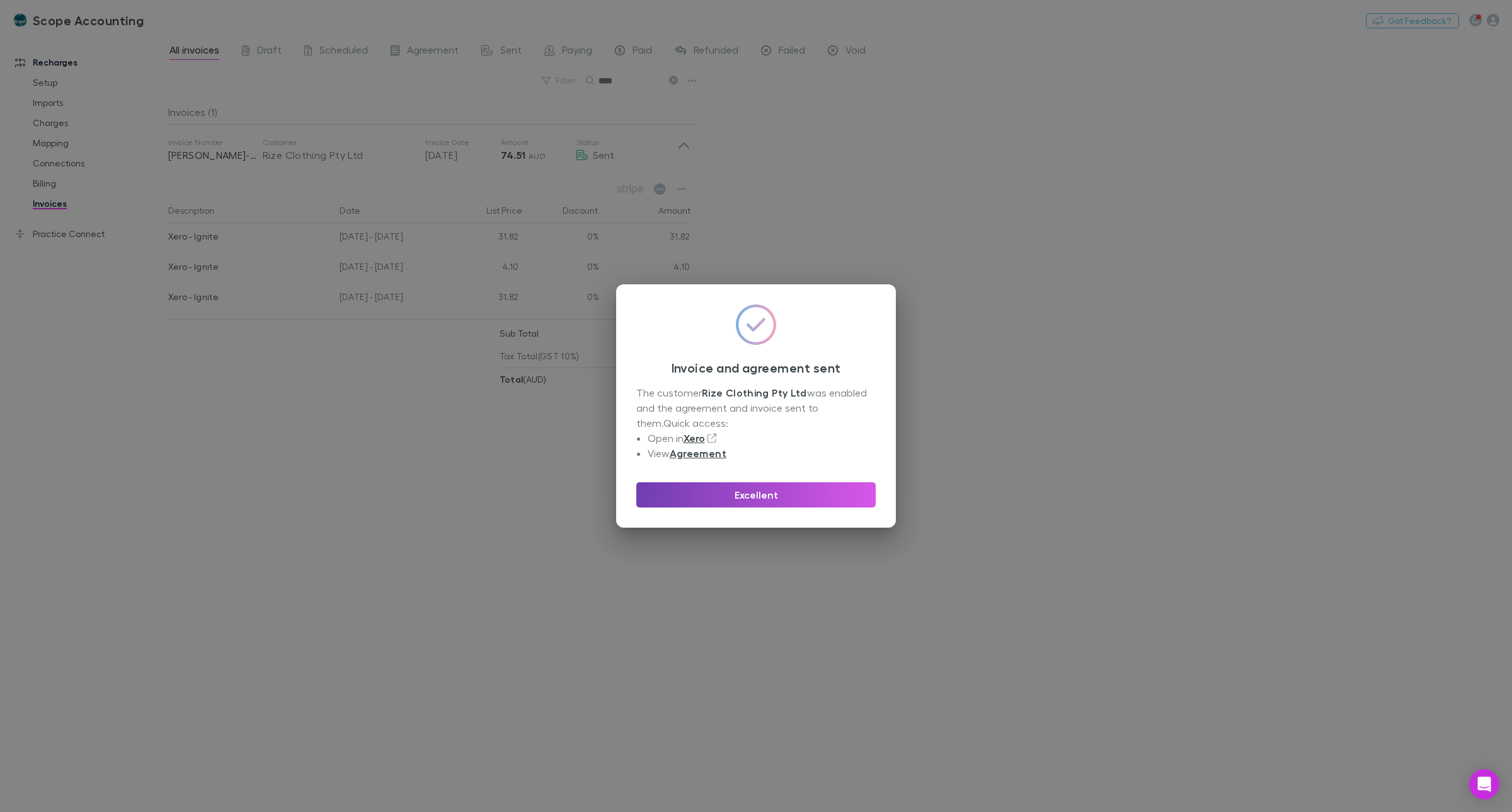
click at [761, 500] on button "Excellent" at bounding box center [756, 494] width 239 height 25
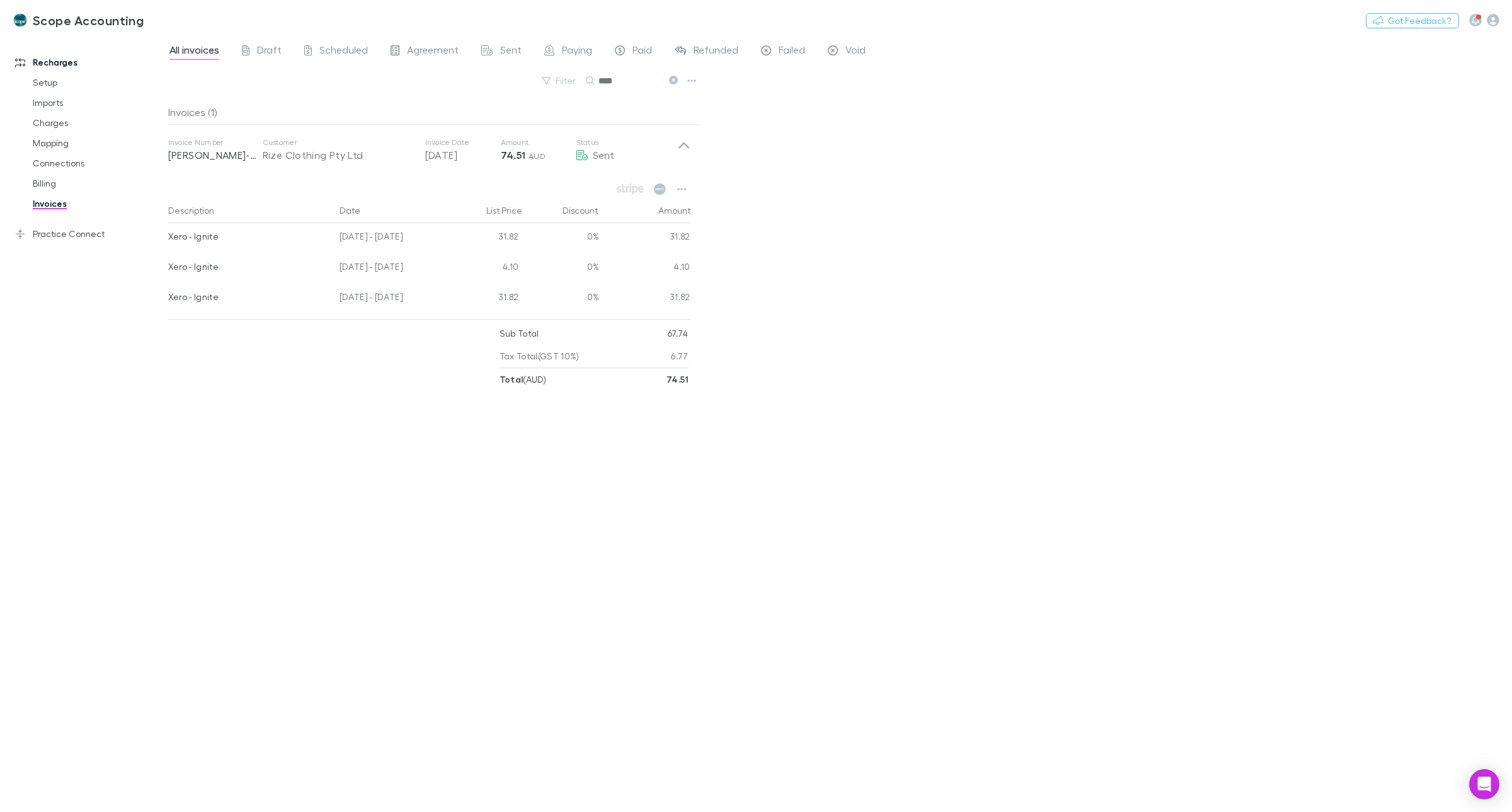
click at [641, 73] on input "****" at bounding box center [630, 80] width 63 height 18
type input "*"
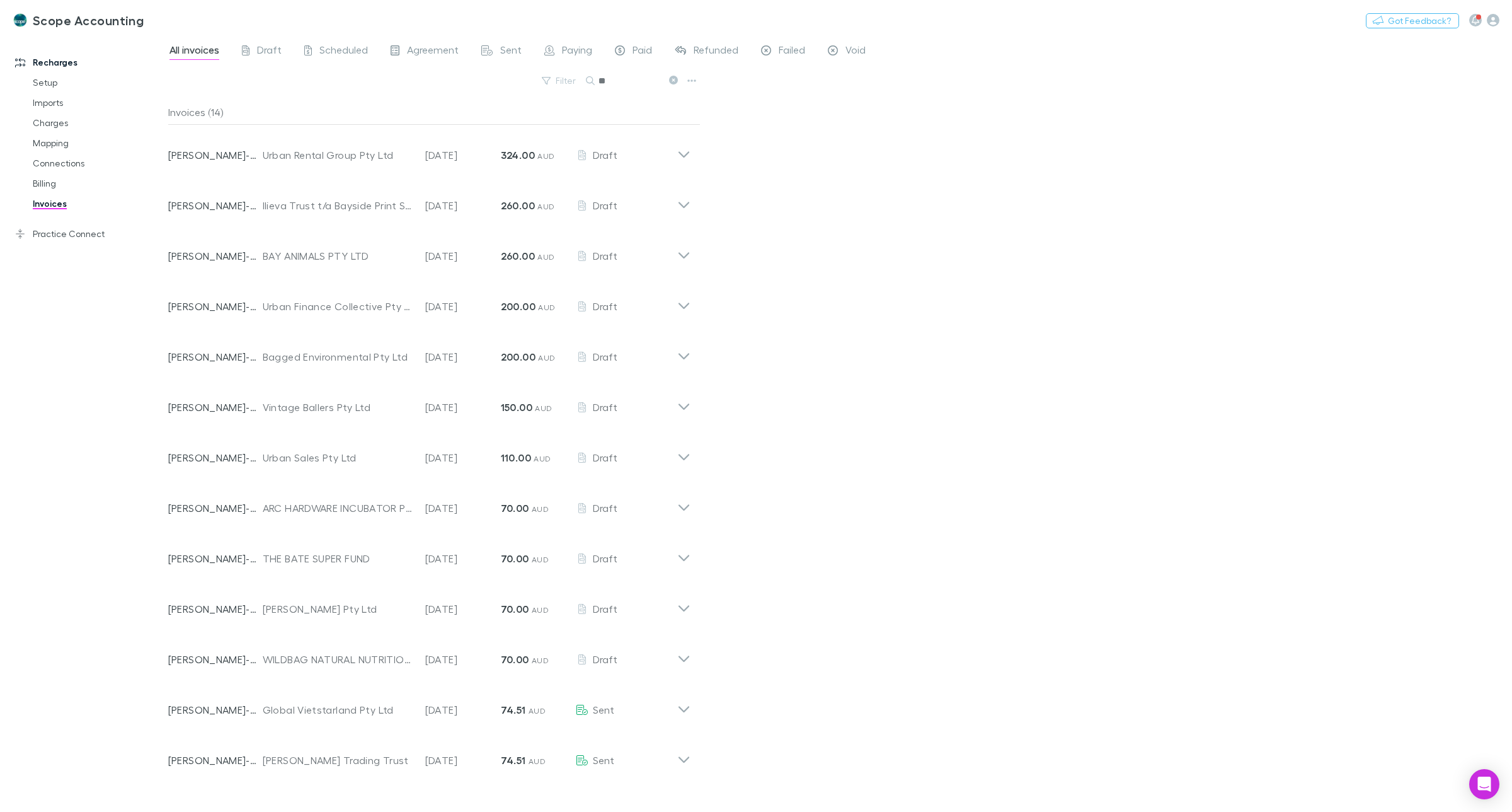
type input "*"
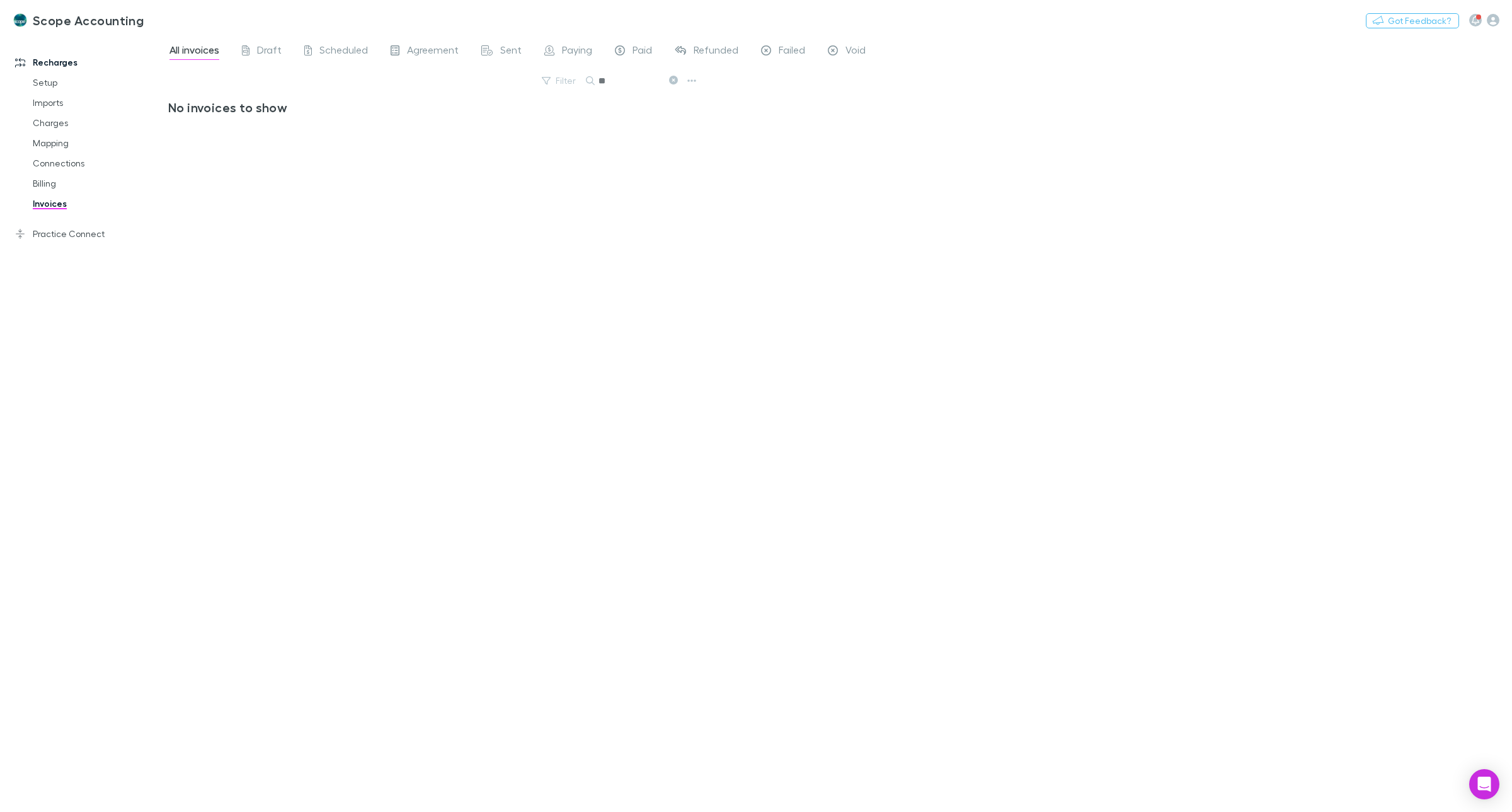
type input "*"
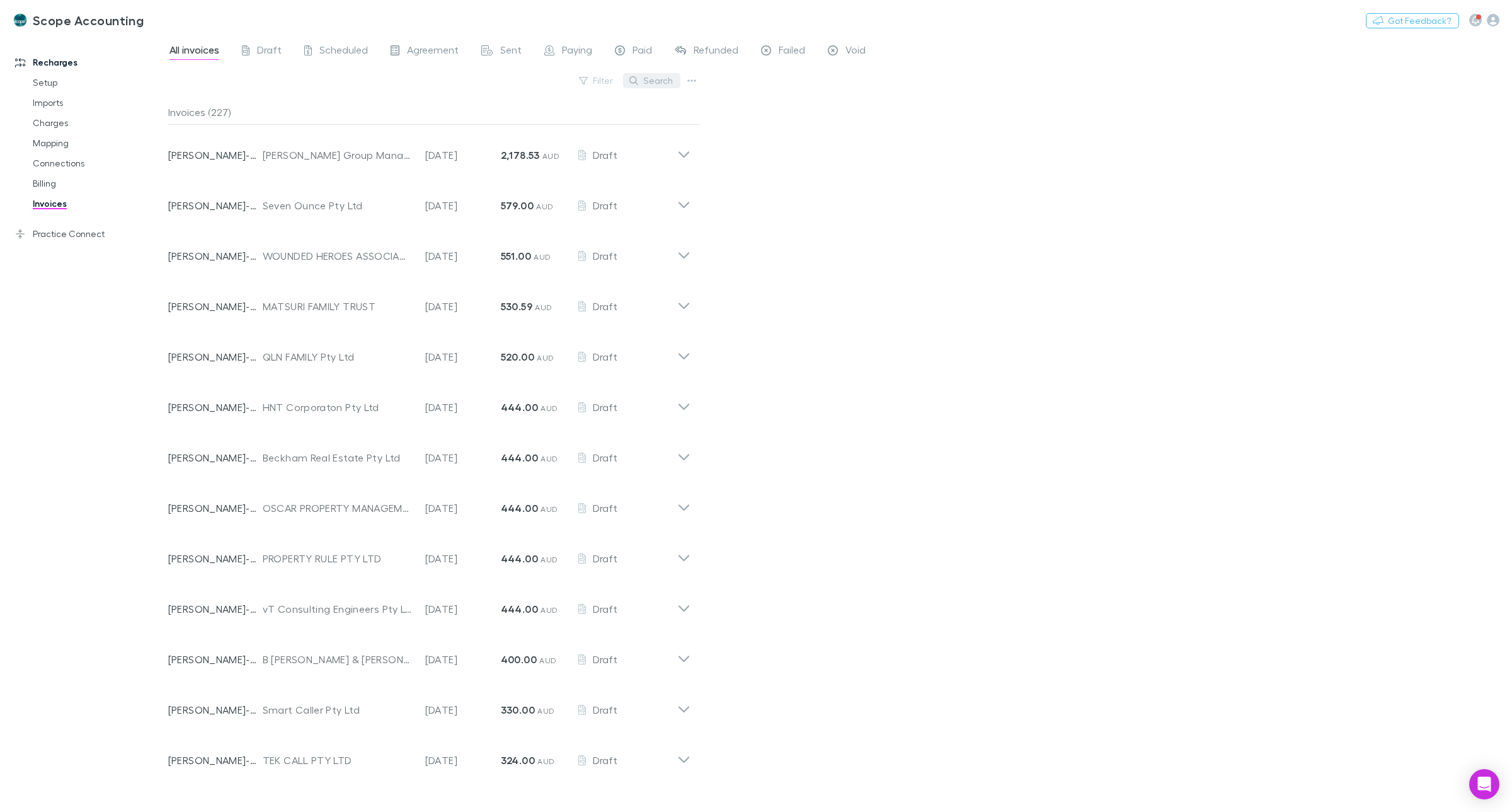
click at [666, 80] on button "Search" at bounding box center [652, 81] width 57 height 15
click at [632, 77] on input "text" at bounding box center [630, 80] width 63 height 18
type input "*"
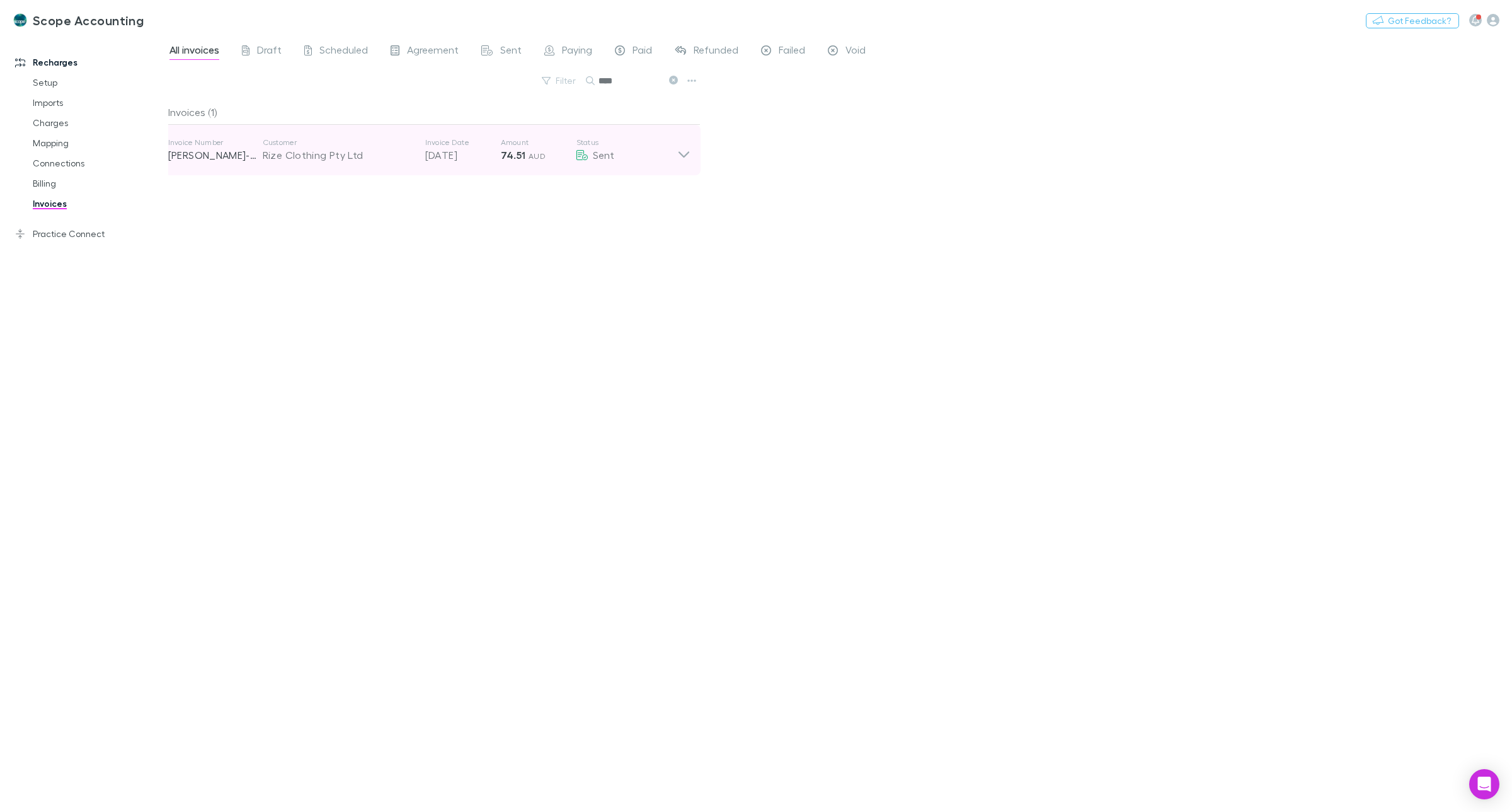
click at [680, 158] on icon at bounding box center [683, 150] width 13 height 25
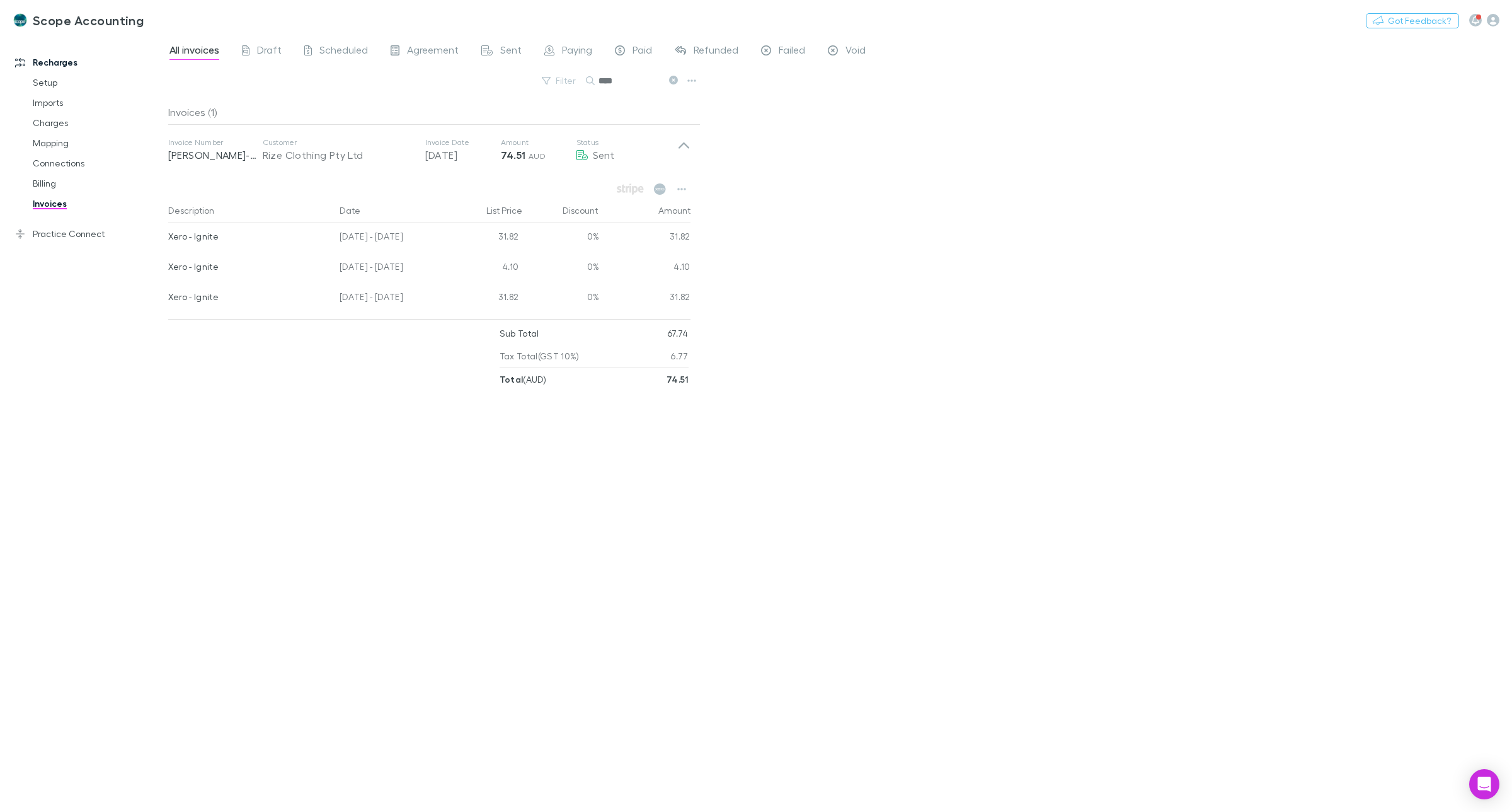
click at [619, 83] on input "****" at bounding box center [630, 80] width 63 height 18
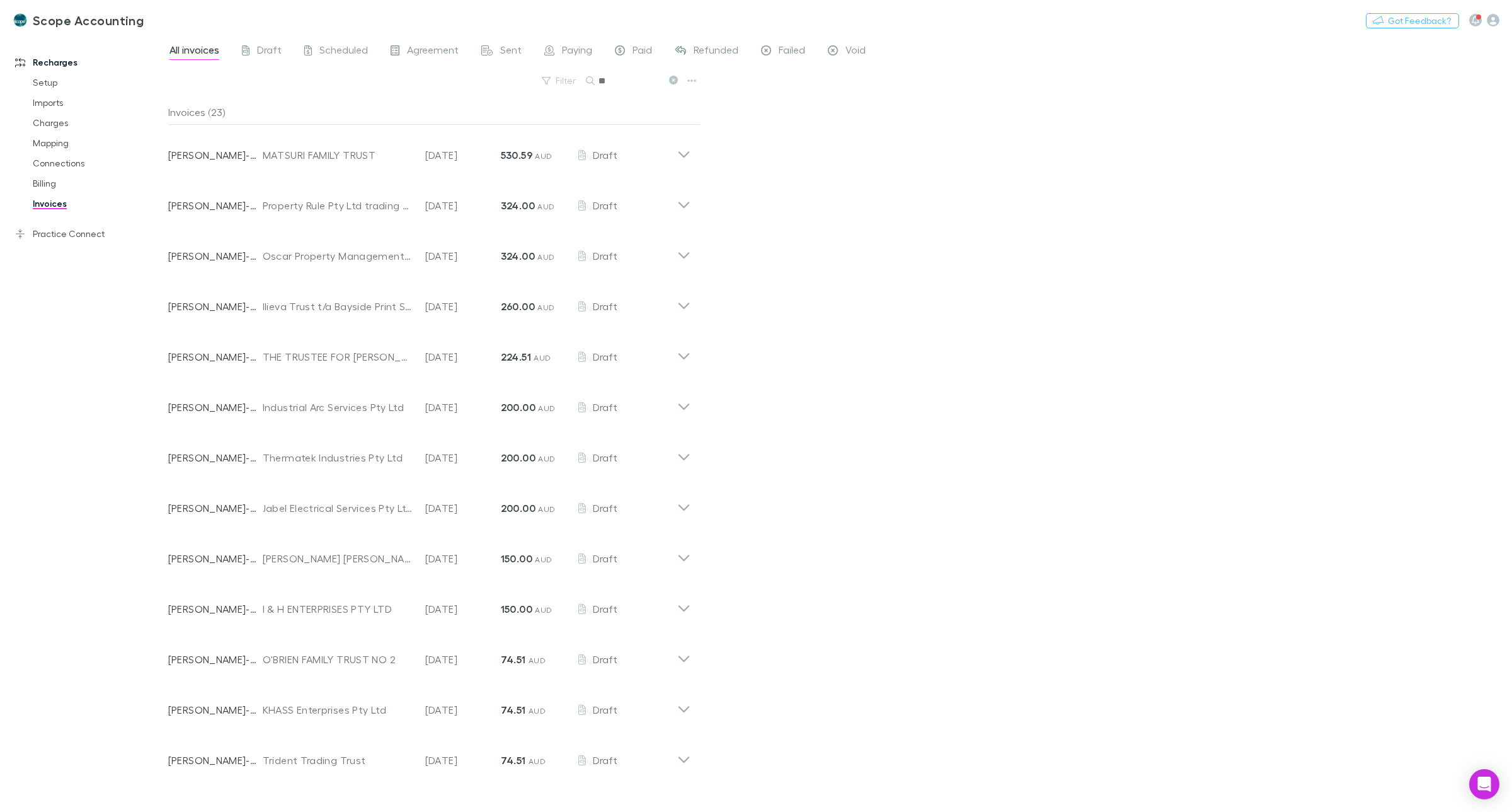
type input "*"
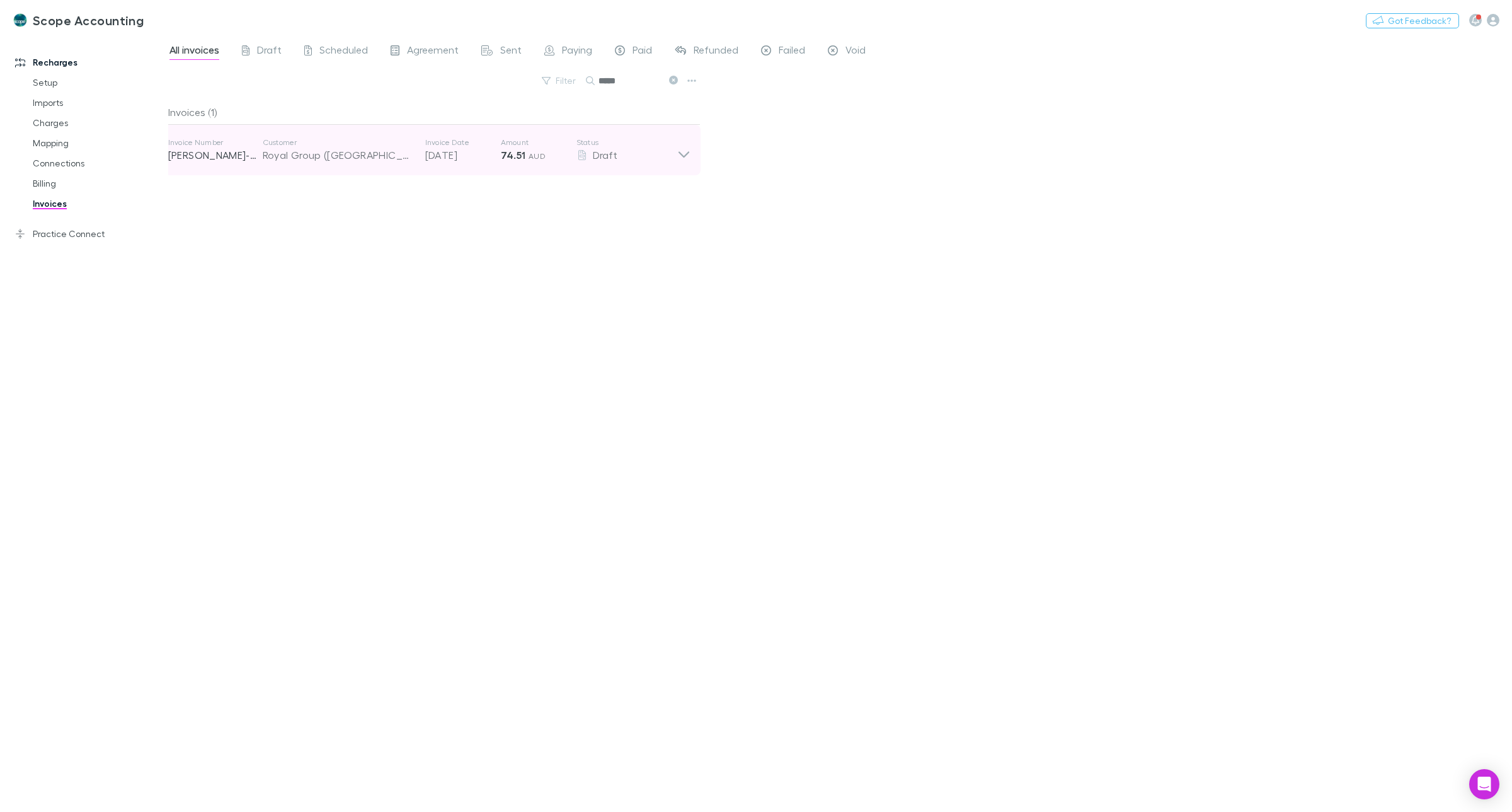
click at [682, 155] on icon at bounding box center [684, 155] width 11 height 6
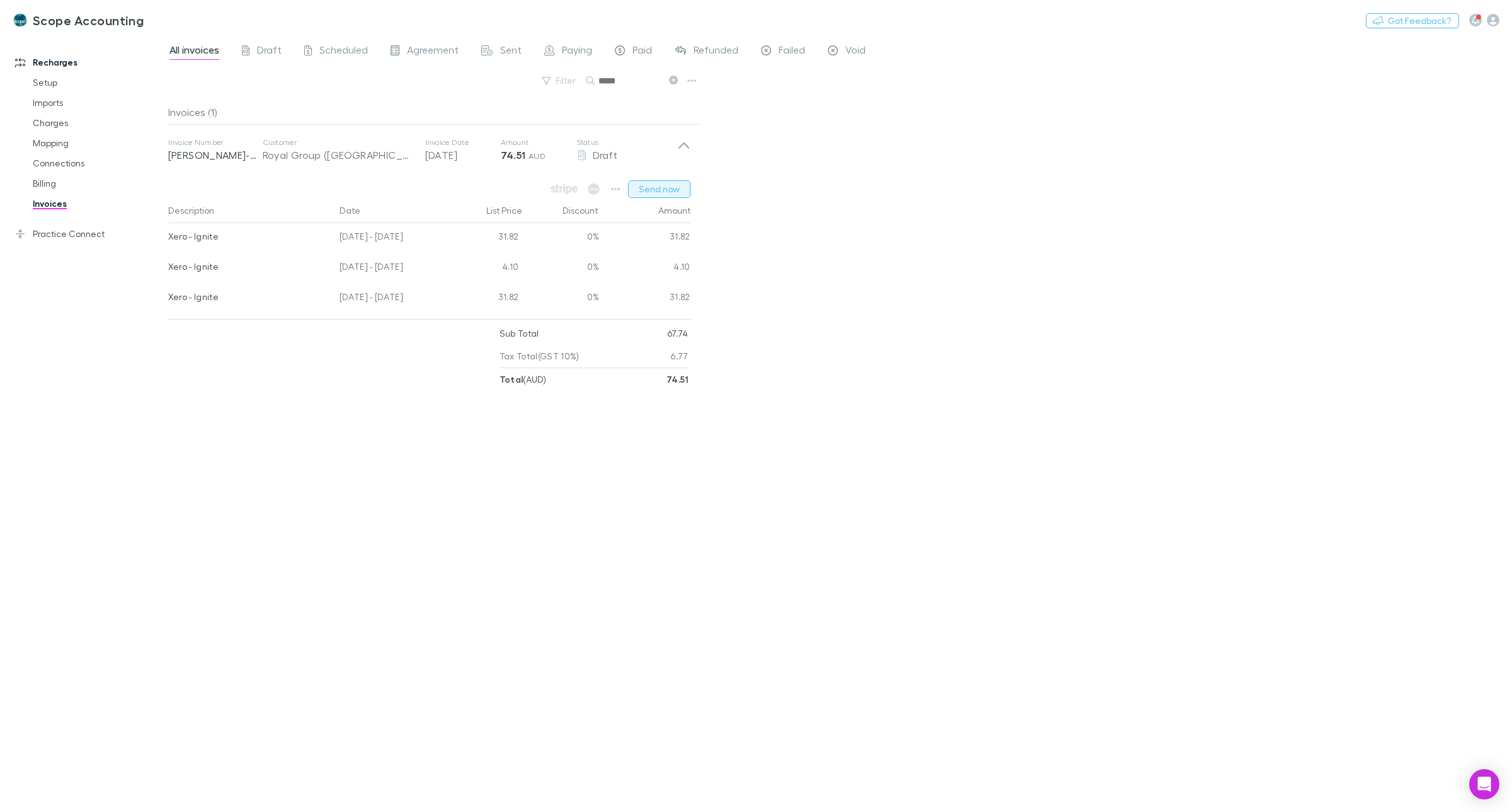
click at [656, 187] on button "Send now" at bounding box center [659, 189] width 63 height 18
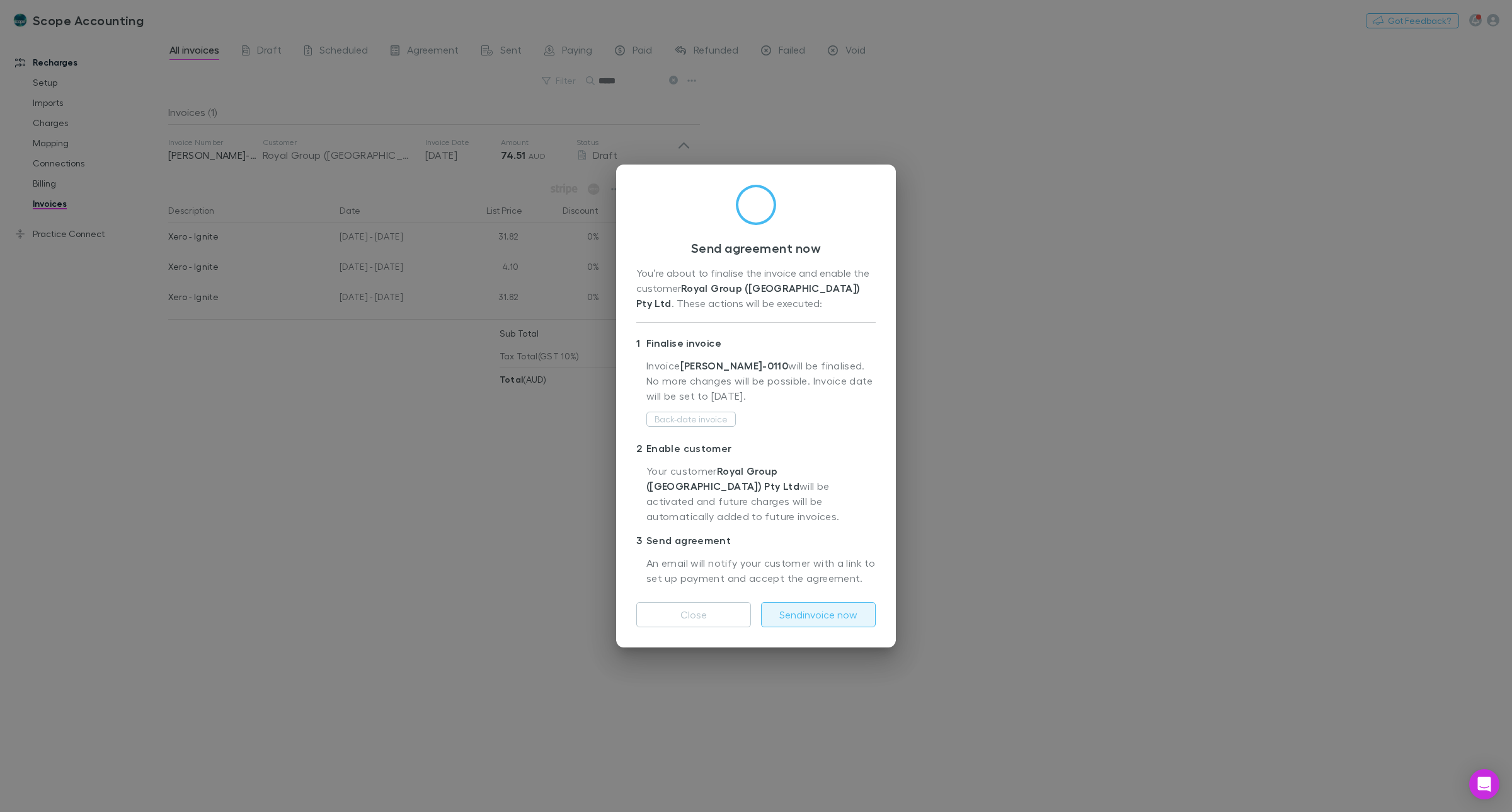
click at [822, 602] on button "Send invoice now" at bounding box center [819, 614] width 115 height 25
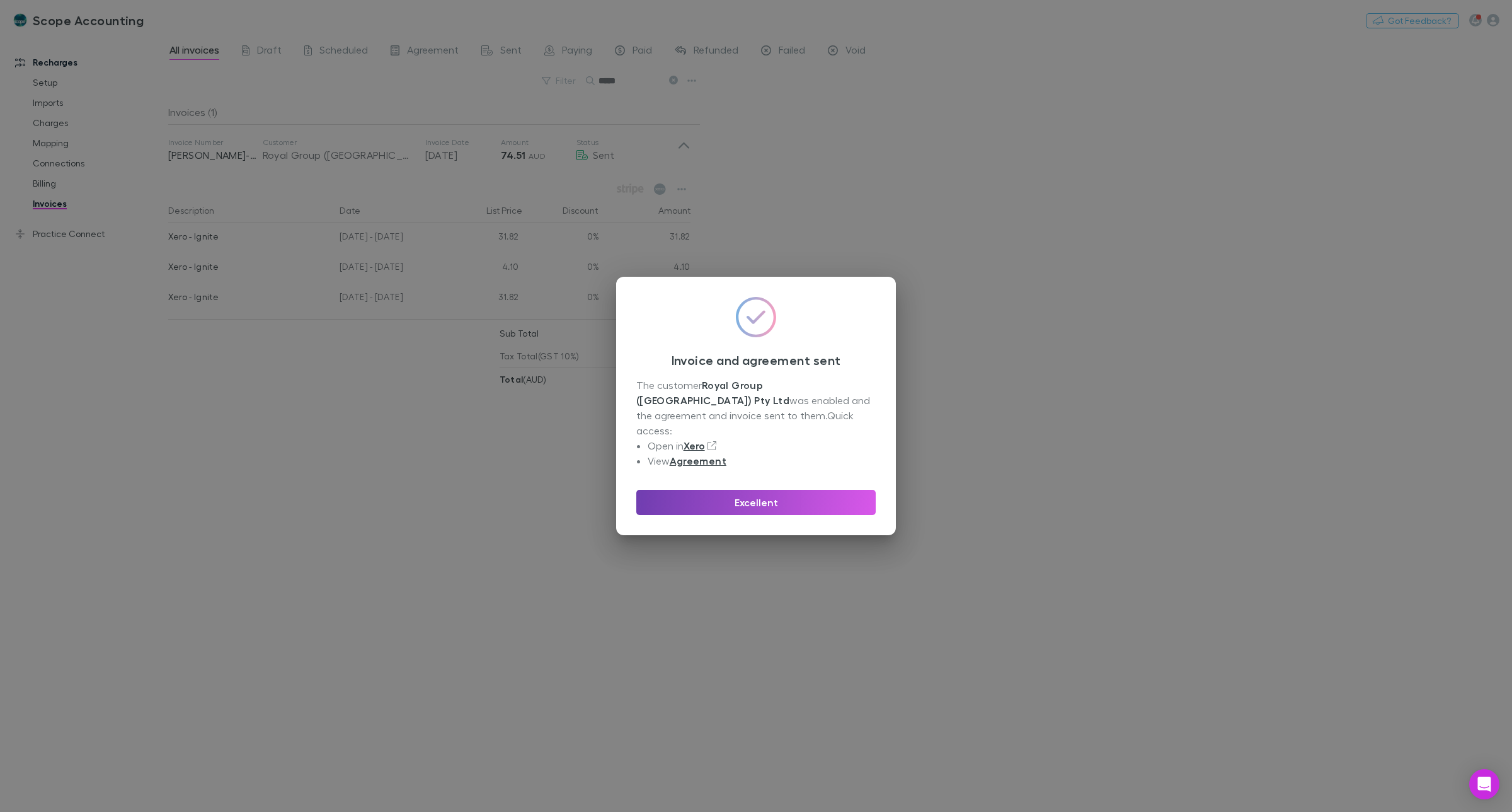
click at [766, 496] on button "Excellent" at bounding box center [756, 502] width 239 height 25
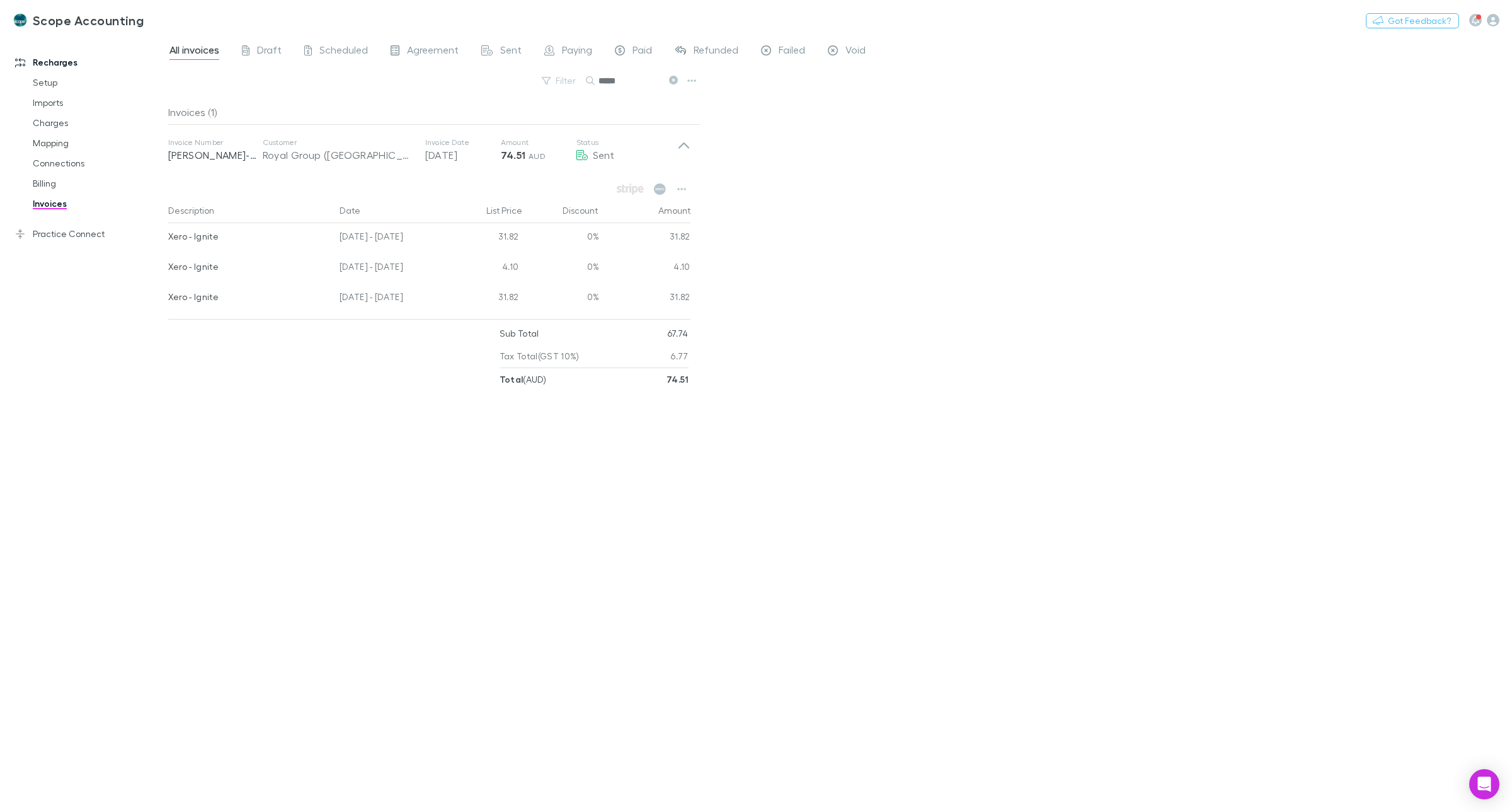
click at [624, 79] on input "****" at bounding box center [630, 80] width 63 height 18
type input "*"
click at [425, 170] on div "No invoices to show" at bounding box center [434, 450] width 532 height 702
click at [634, 76] on input "********" at bounding box center [630, 80] width 63 height 18
drag, startPoint x: 615, startPoint y: 80, endPoint x: 707, endPoint y: 88, distance: 92.3
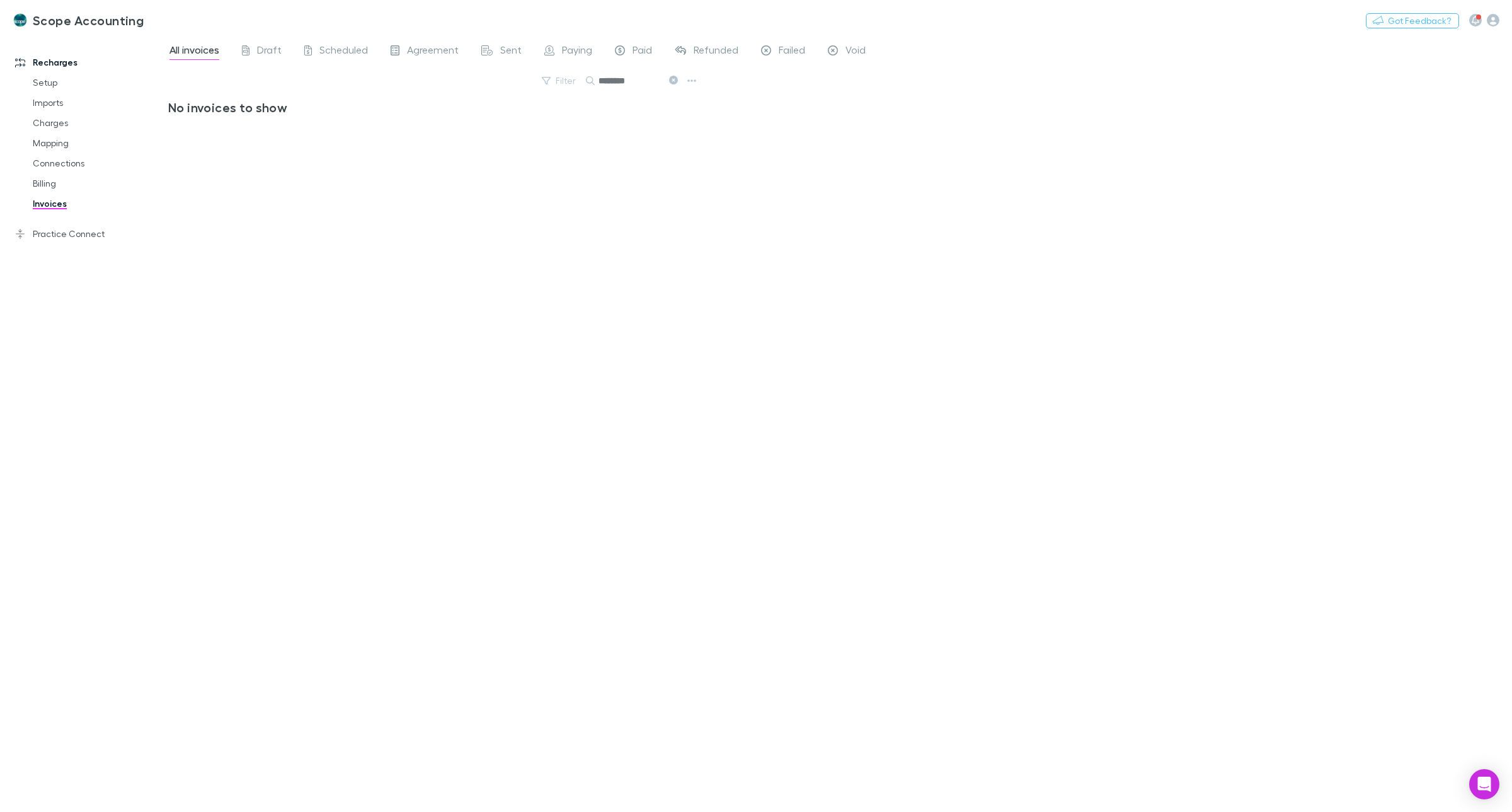
click at [707, 88] on div "All invoices Draft Scheduled Agreement Sent Paying Paid Refunded Failed Void Fi…" at bounding box center [840, 423] width 1344 height 776
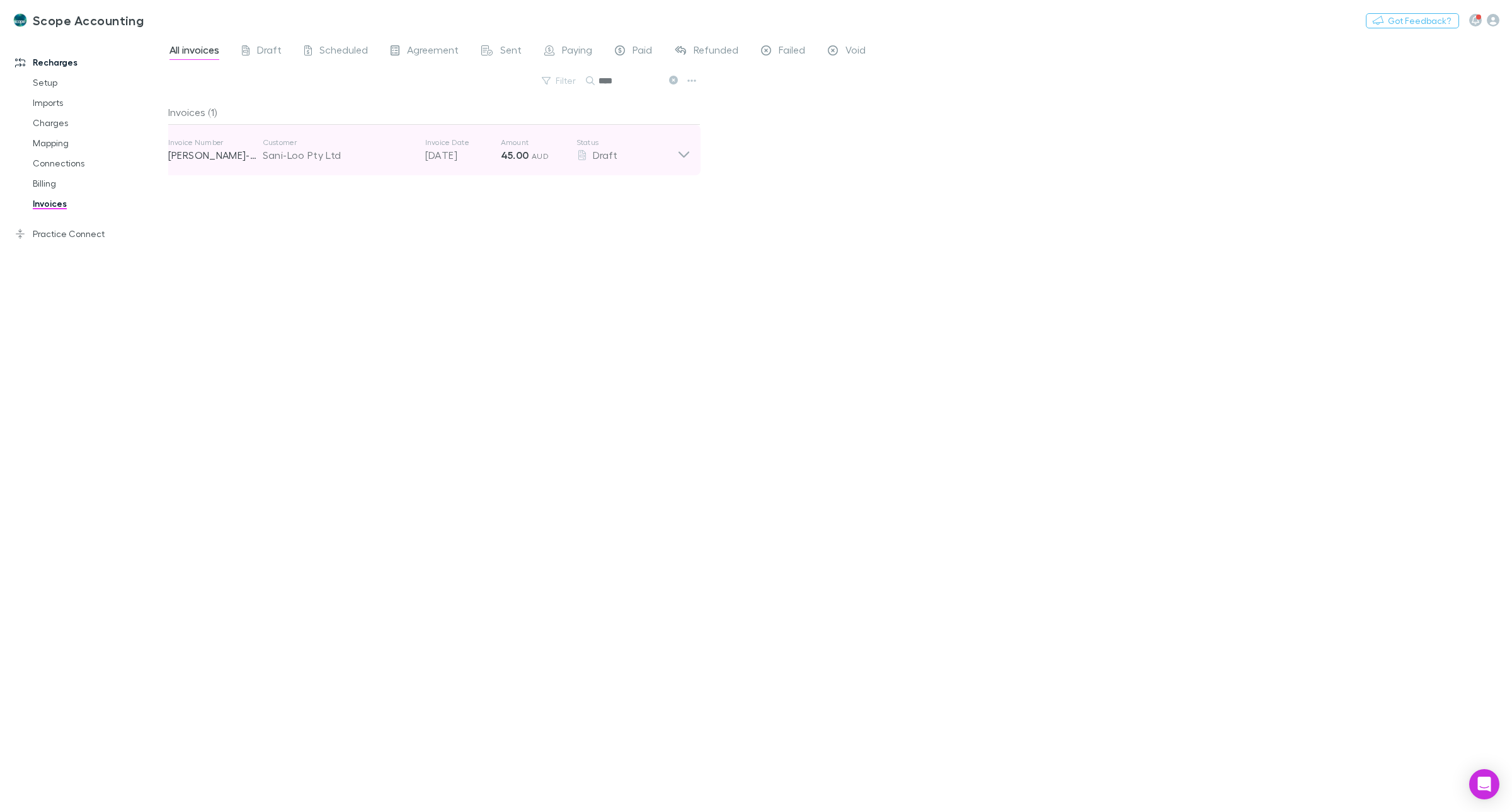
click at [683, 155] on icon at bounding box center [683, 150] width 13 height 25
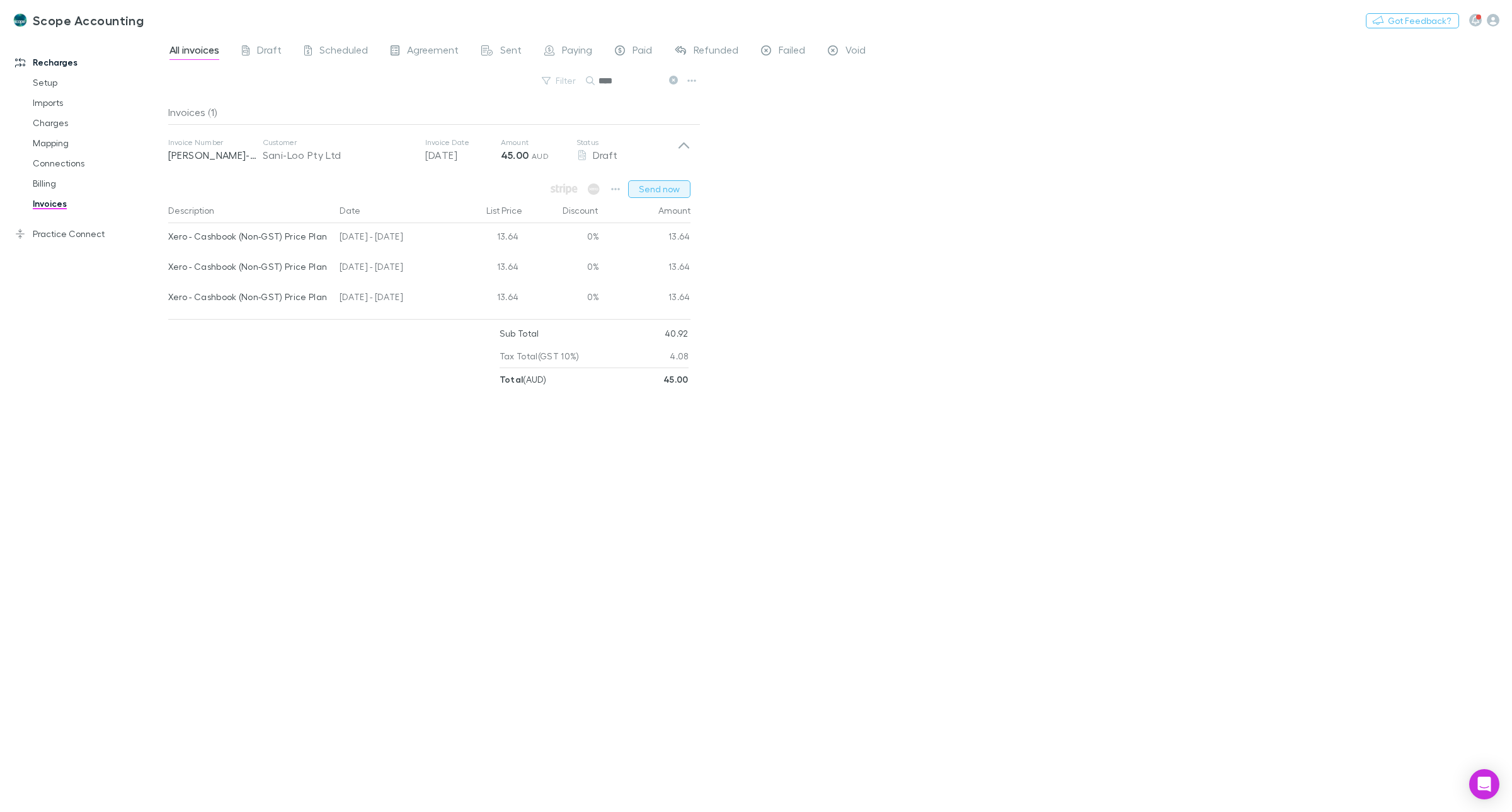
click at [663, 189] on button "Send now" at bounding box center [659, 189] width 63 height 18
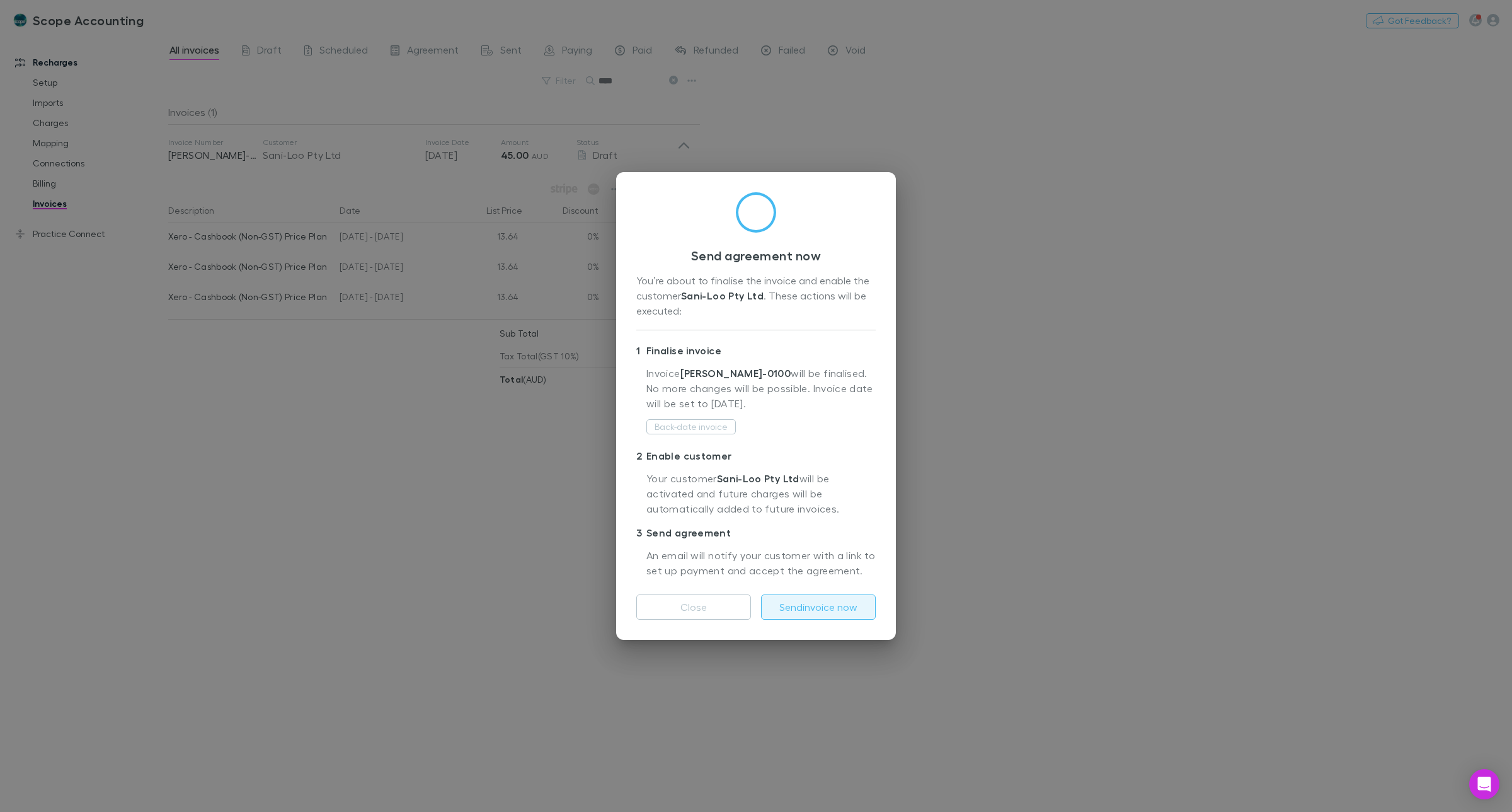
click at [820, 606] on button "Send invoice now" at bounding box center [819, 606] width 115 height 25
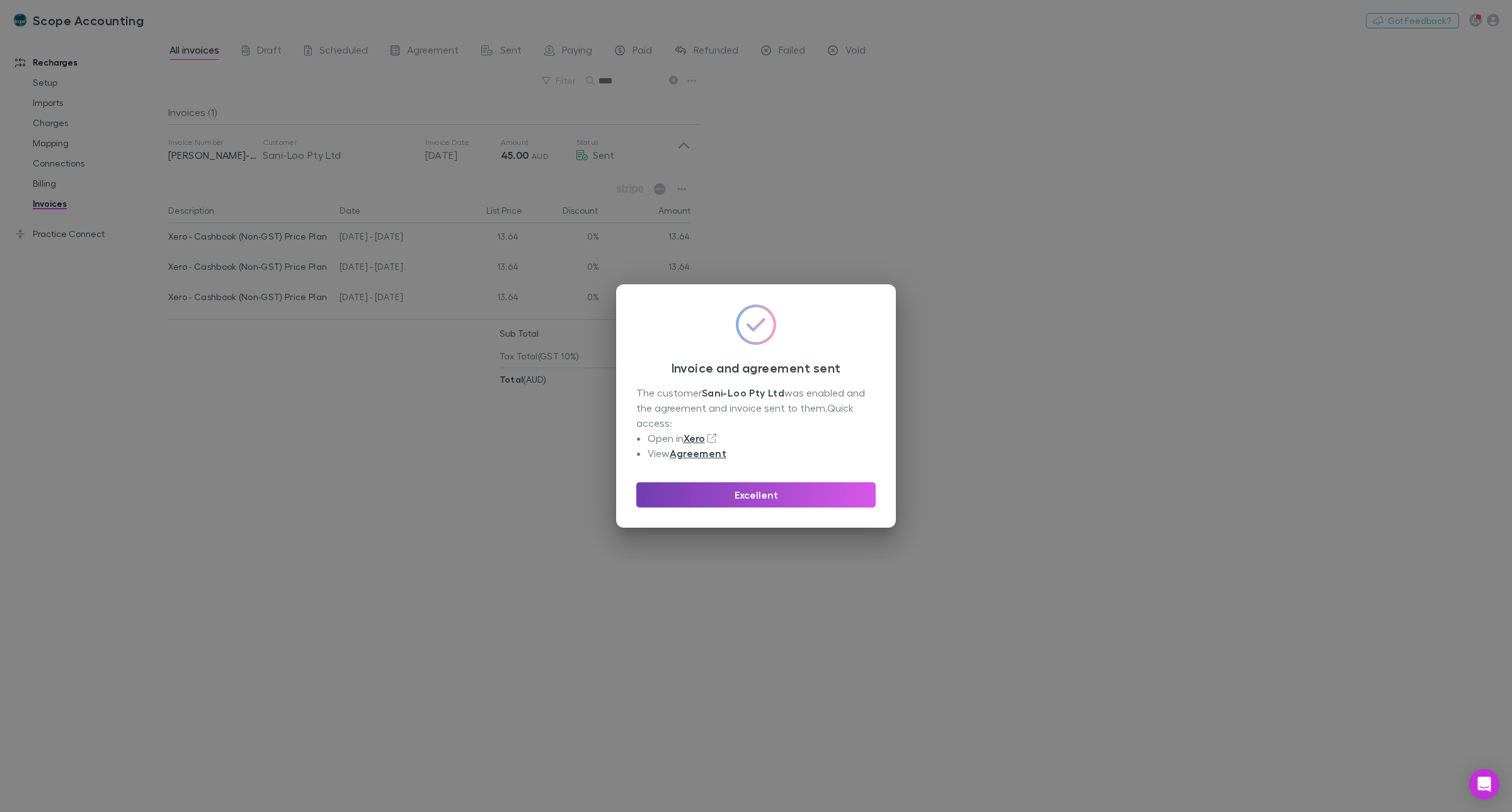
click at [745, 493] on button "Excellent" at bounding box center [756, 494] width 239 height 25
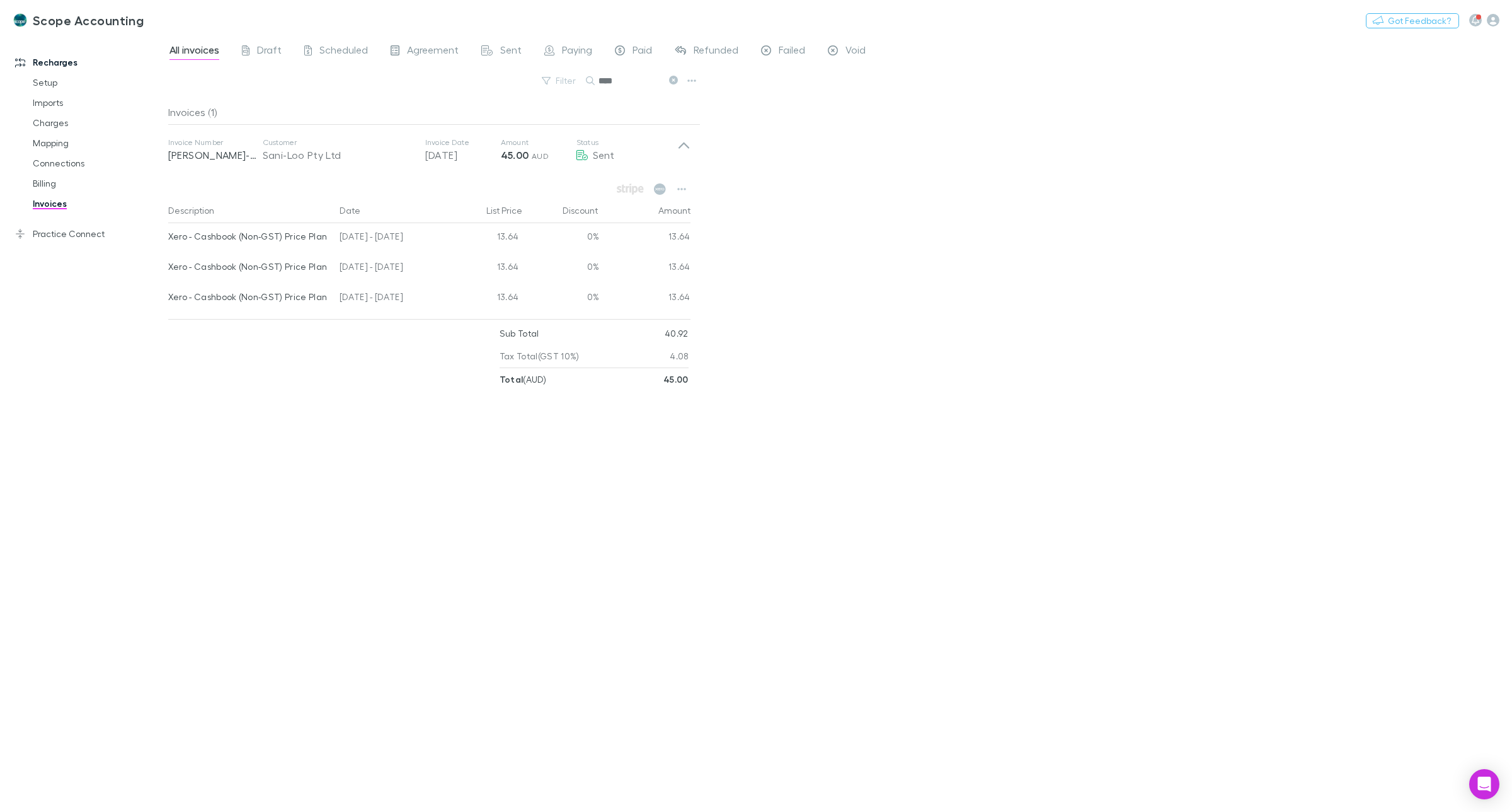
drag, startPoint x: 622, startPoint y: 79, endPoint x: 599, endPoint y: 80, distance: 23.0
click at [599, 80] on input "****" at bounding box center [630, 80] width 63 height 18
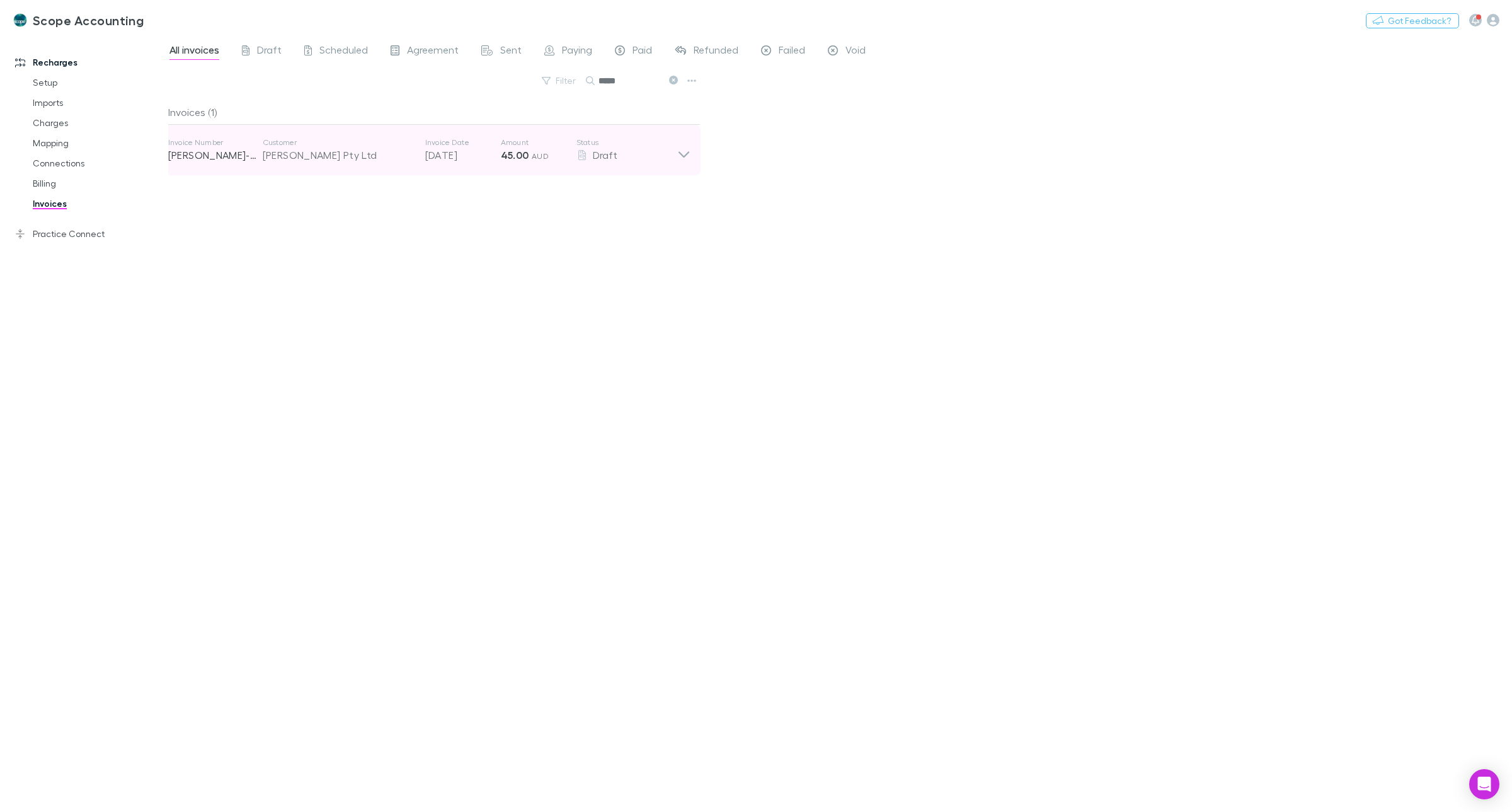
click at [680, 155] on icon at bounding box center [684, 155] width 11 height 6
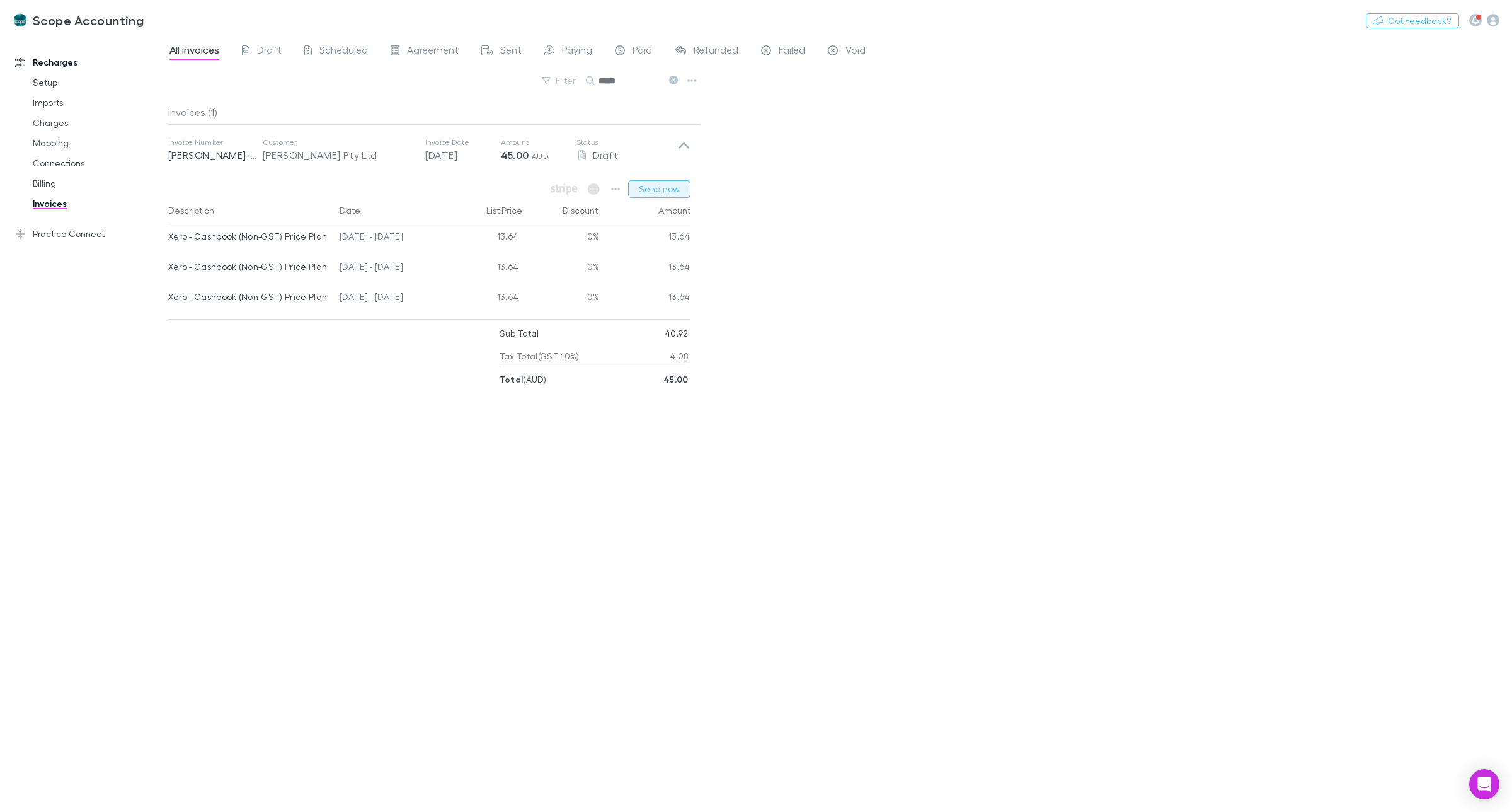
click at [659, 187] on button "Send now" at bounding box center [659, 189] width 63 height 18
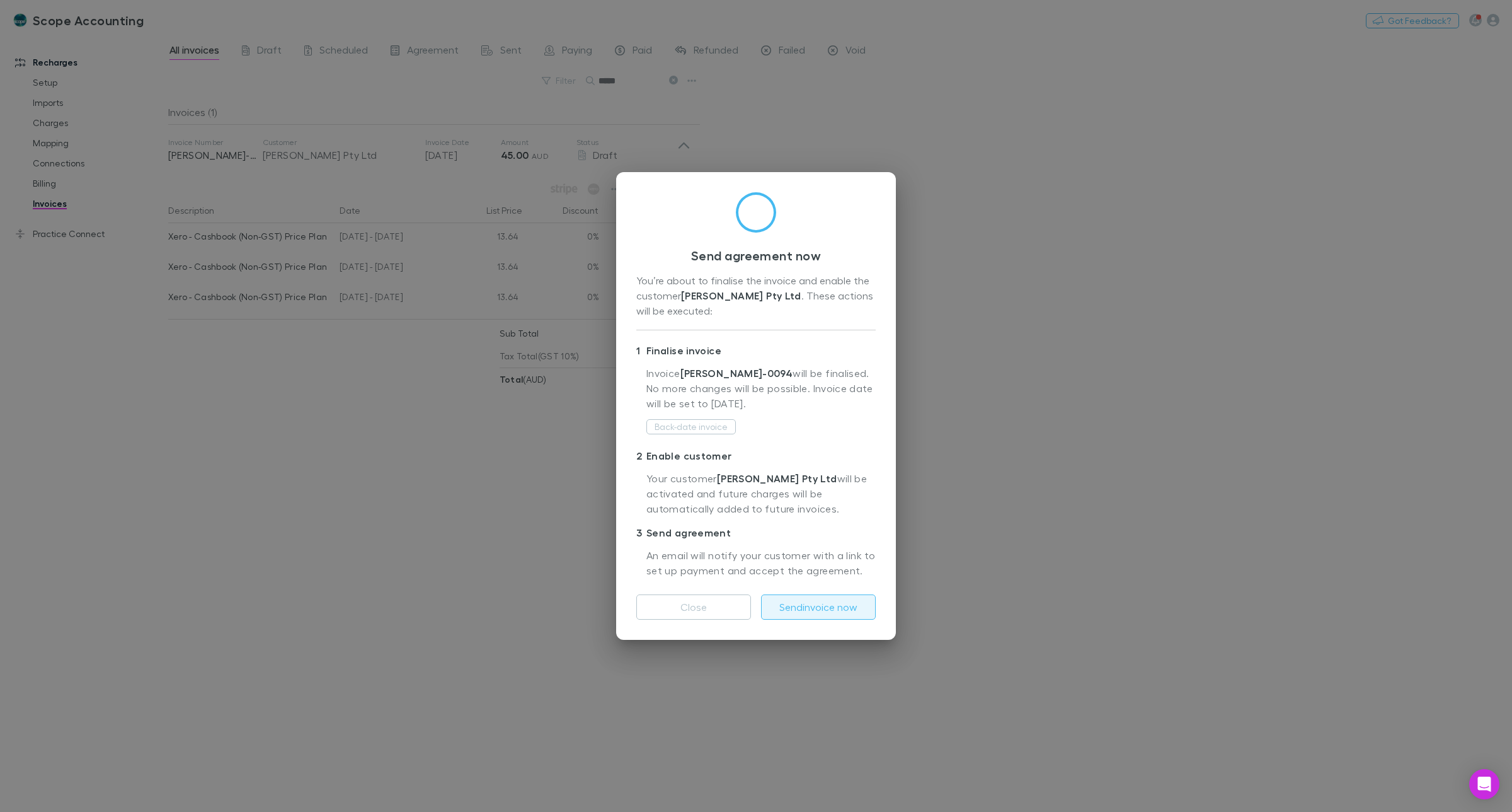
click at [807, 600] on button "Send invoice now" at bounding box center [819, 606] width 115 height 25
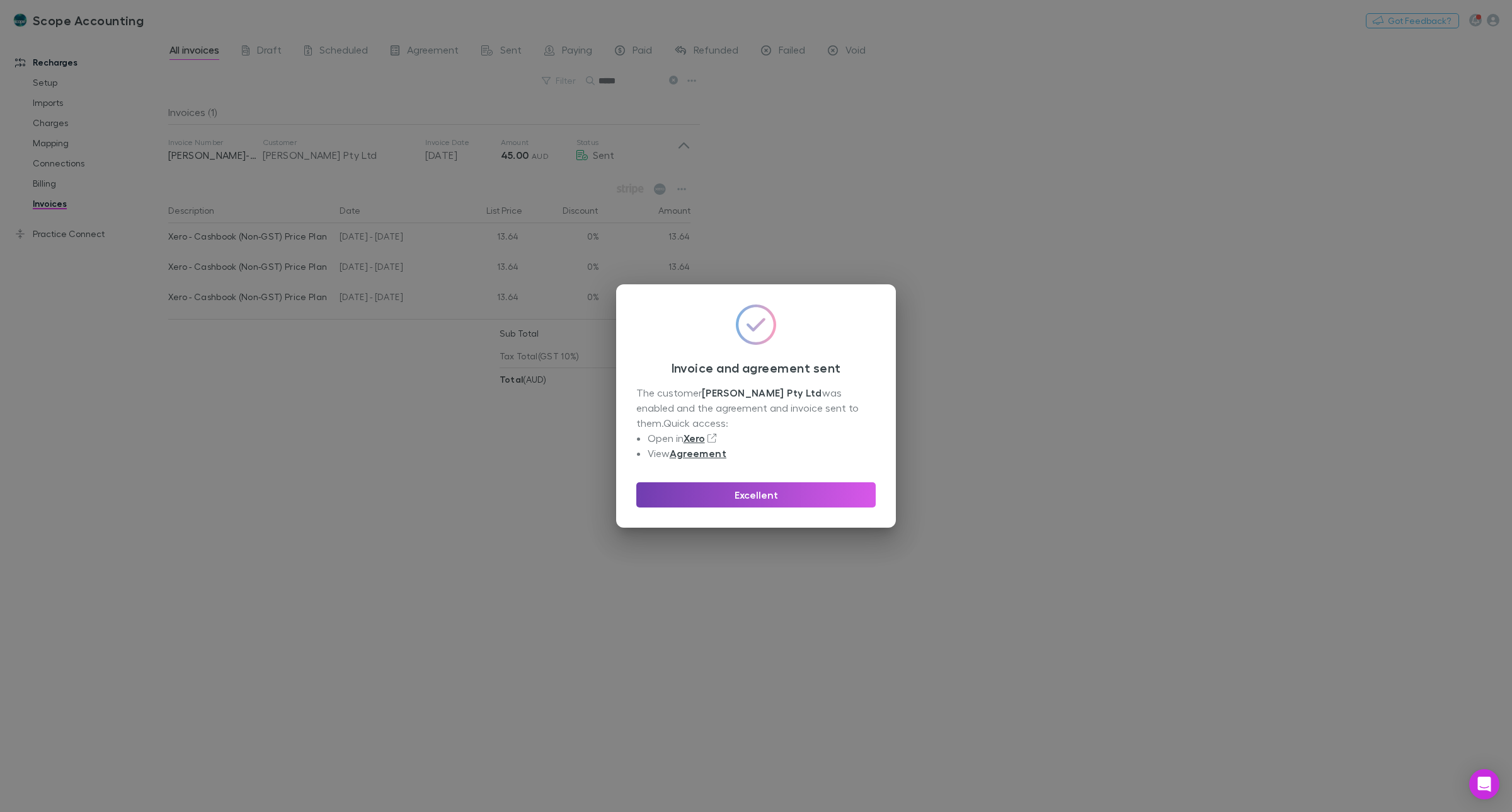
click at [765, 498] on button "Excellent" at bounding box center [756, 494] width 239 height 25
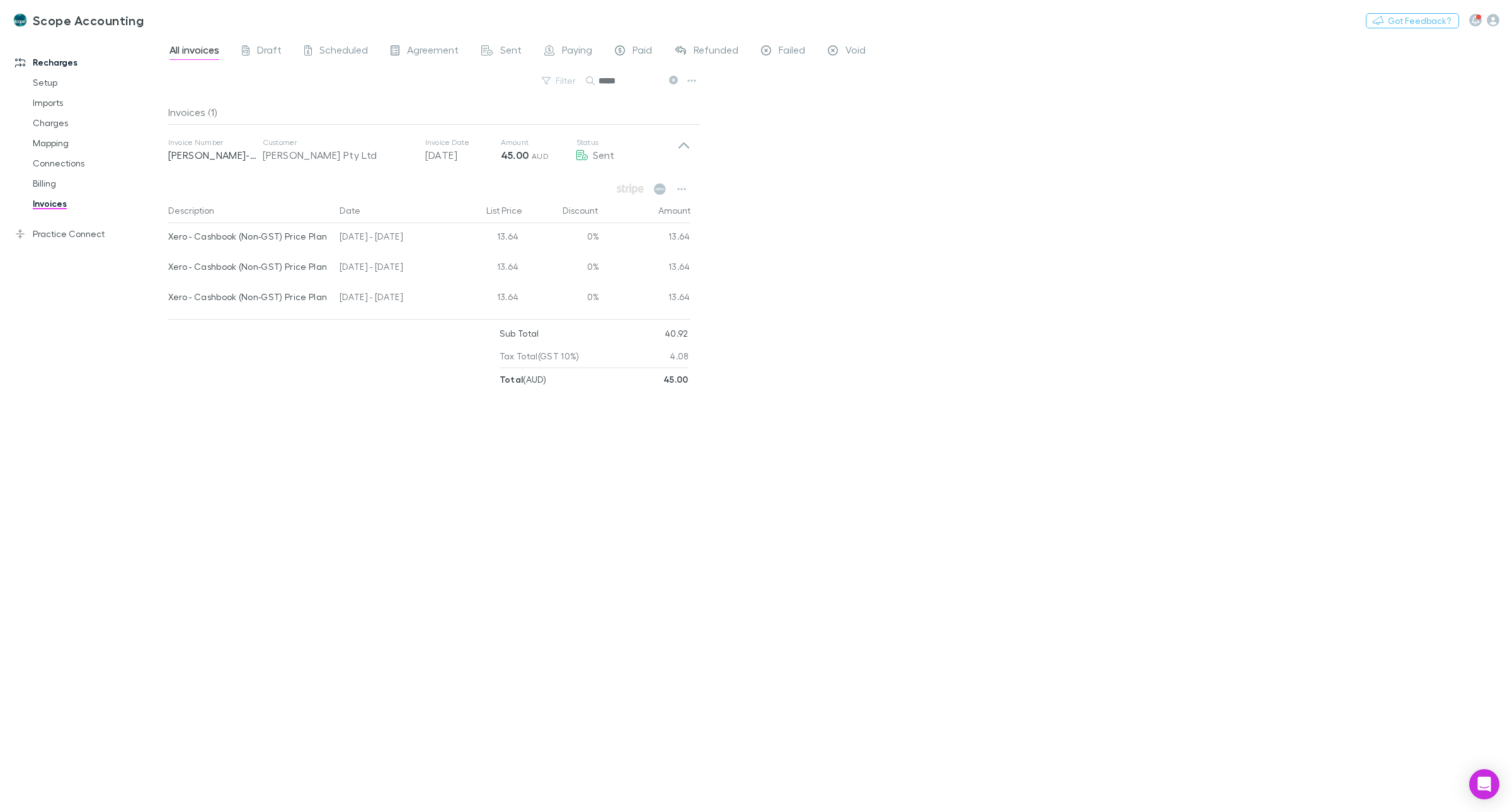
click at [629, 82] on input "*****" at bounding box center [630, 80] width 63 height 18
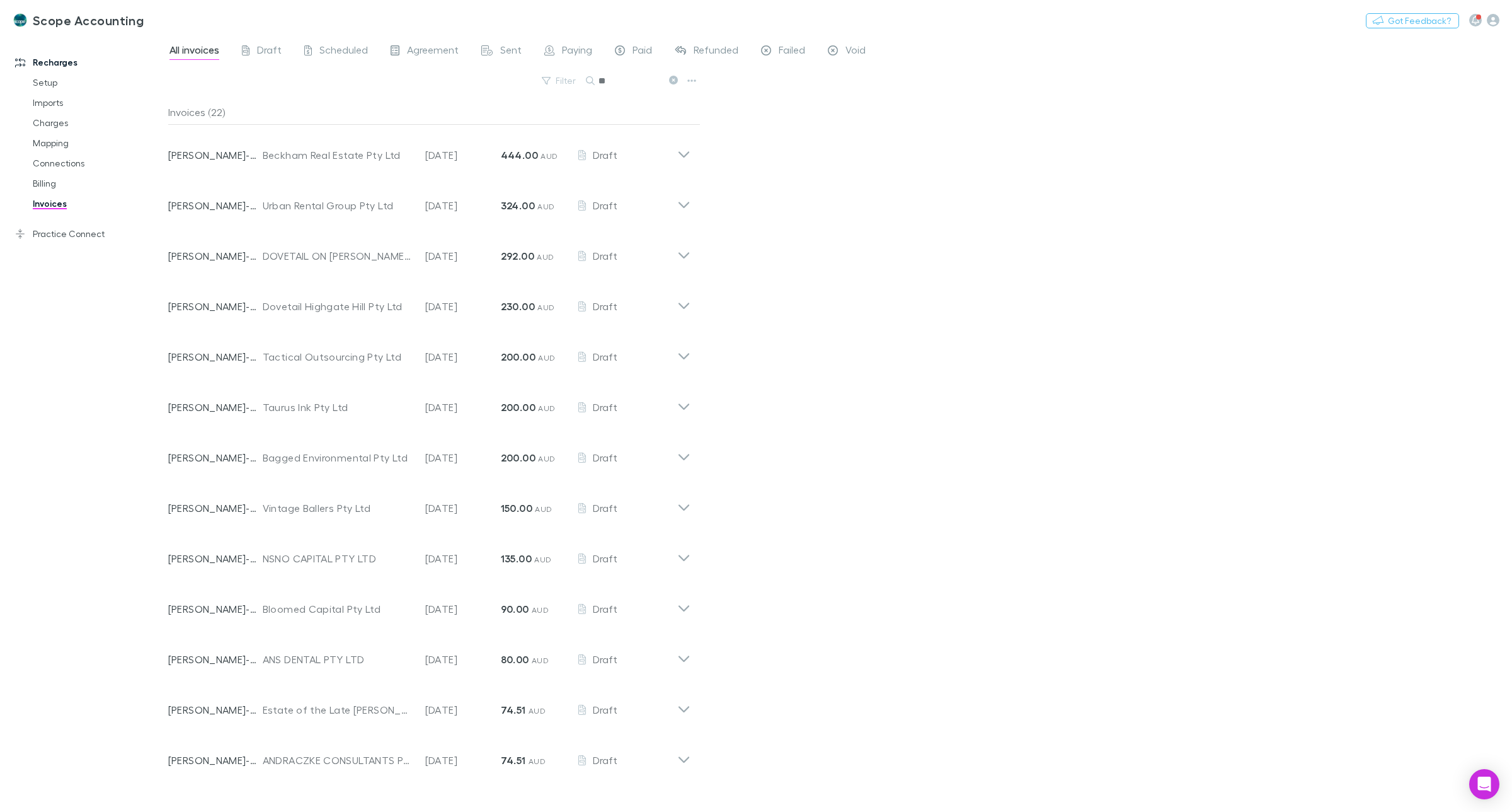
type input "*"
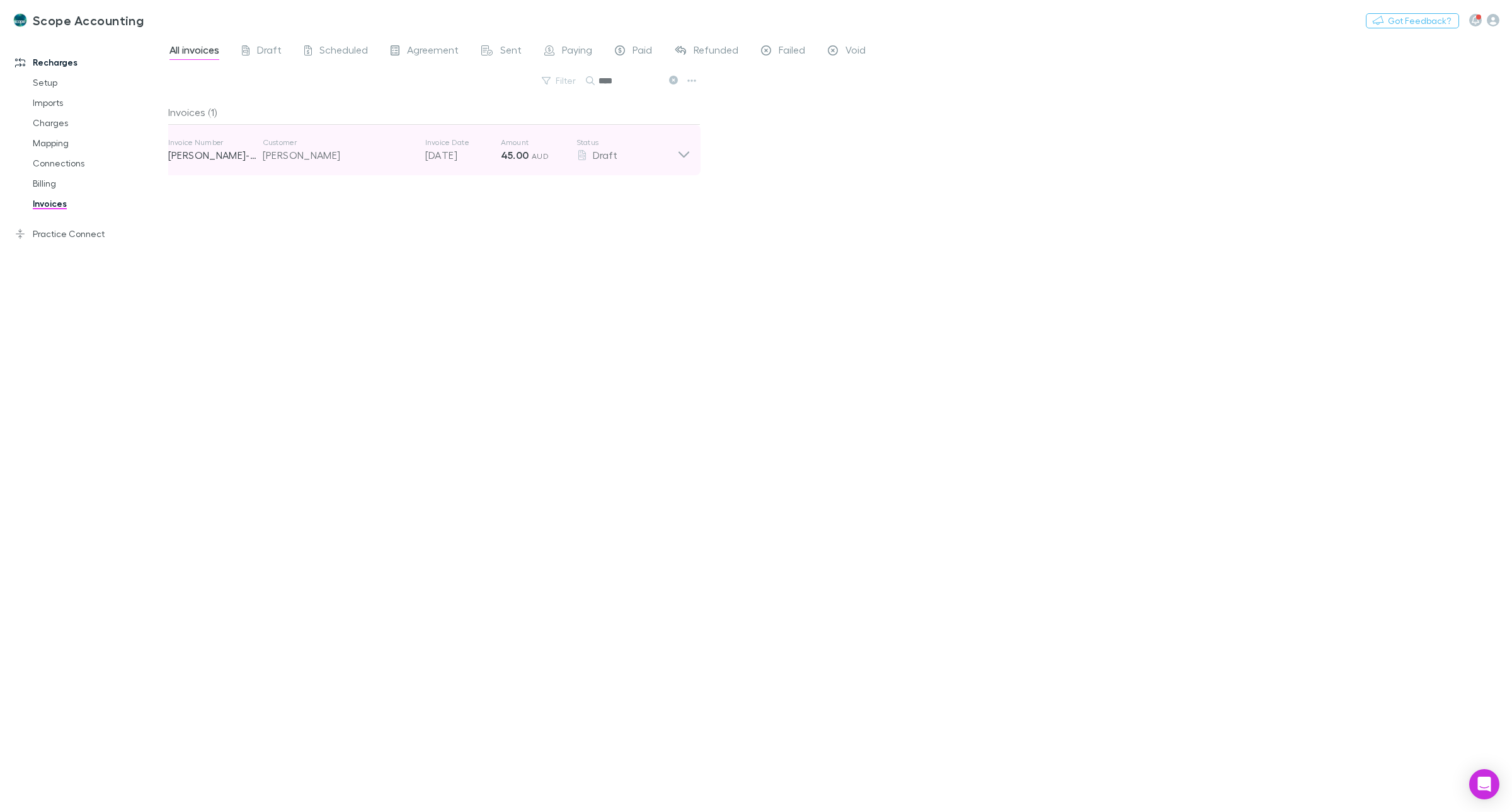
click at [682, 159] on icon at bounding box center [683, 150] width 13 height 25
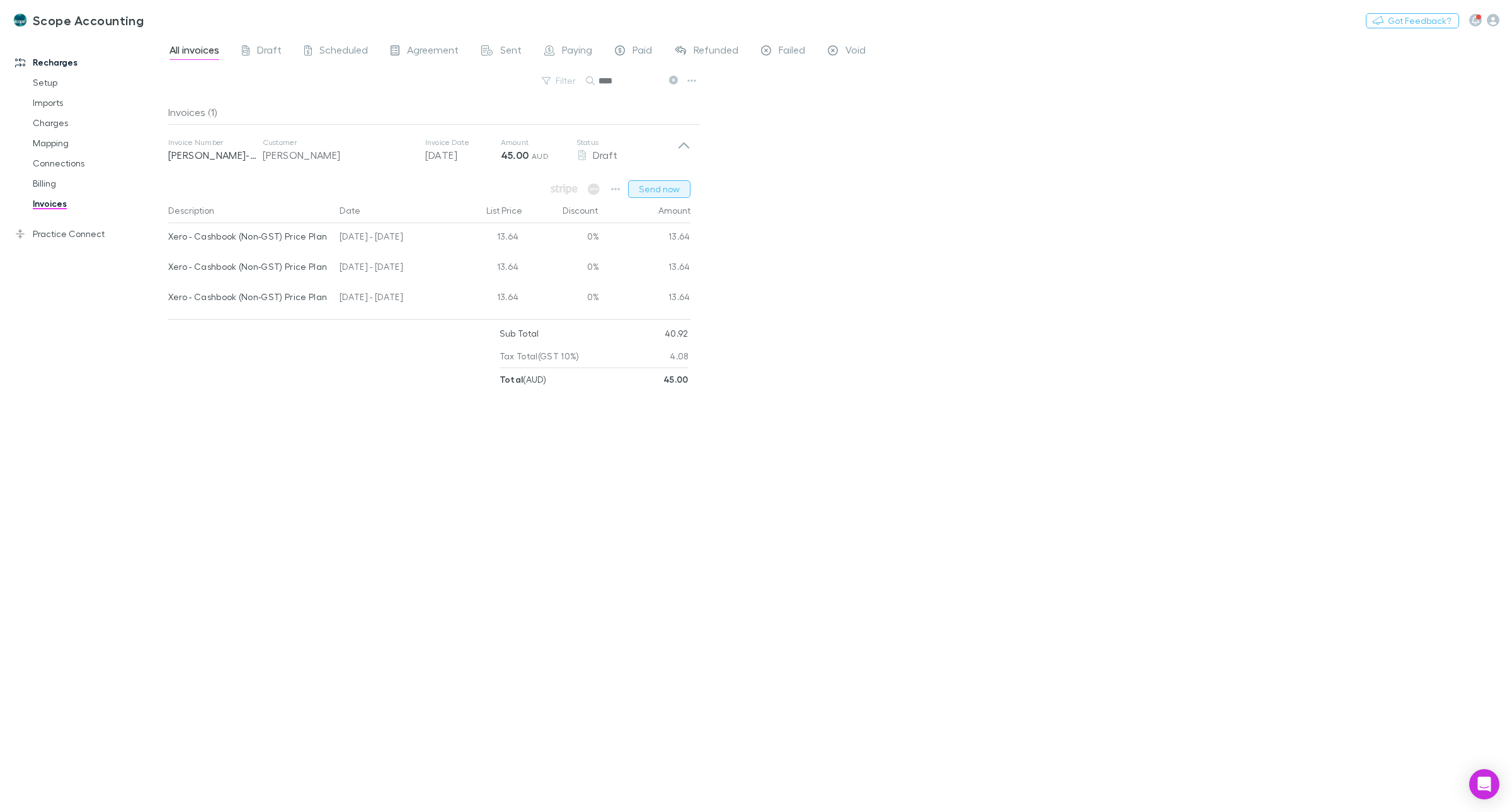
click at [650, 190] on button "Send now" at bounding box center [659, 189] width 63 height 18
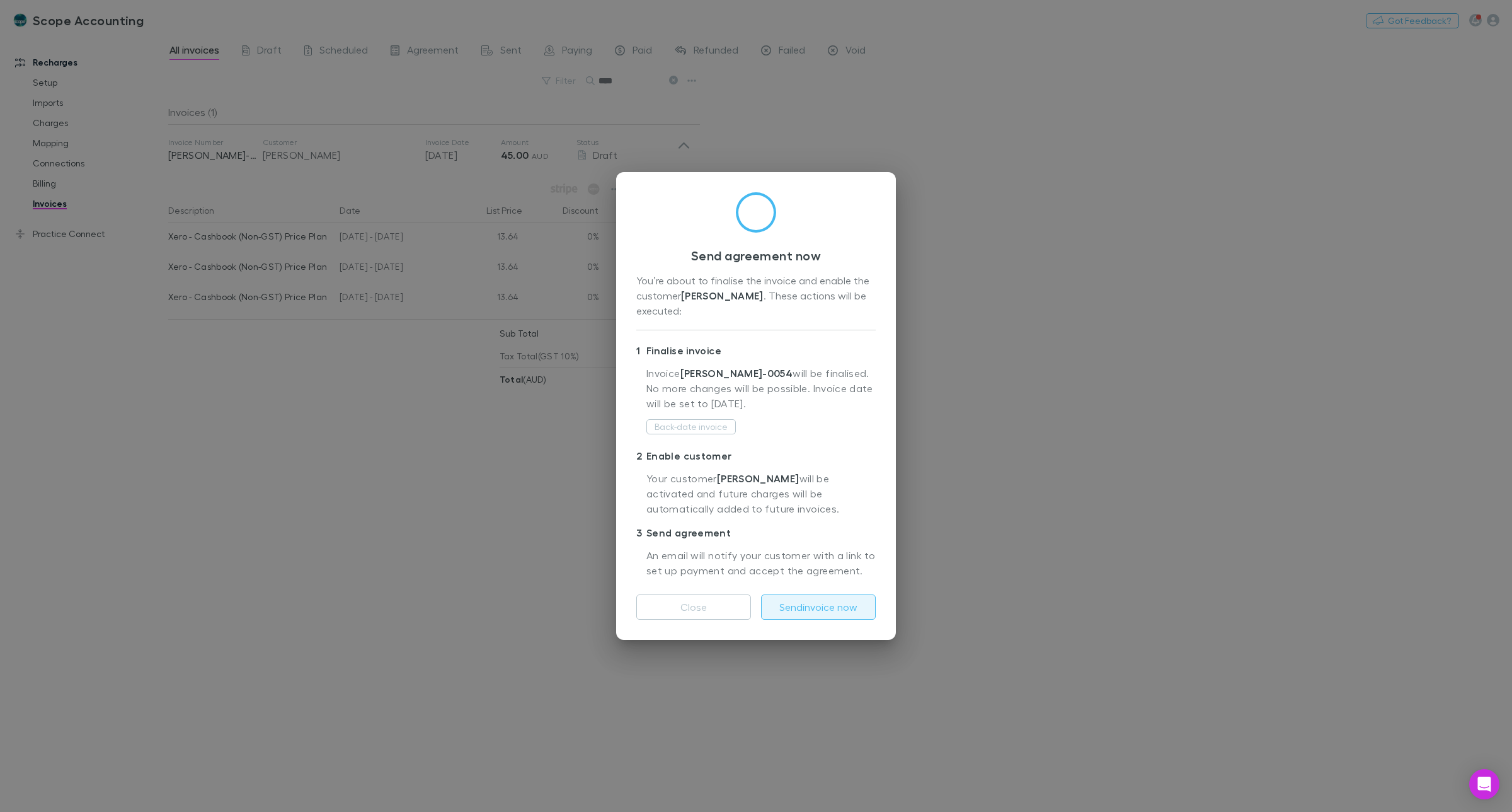
click at [825, 603] on button "Send invoice now" at bounding box center [819, 606] width 115 height 25
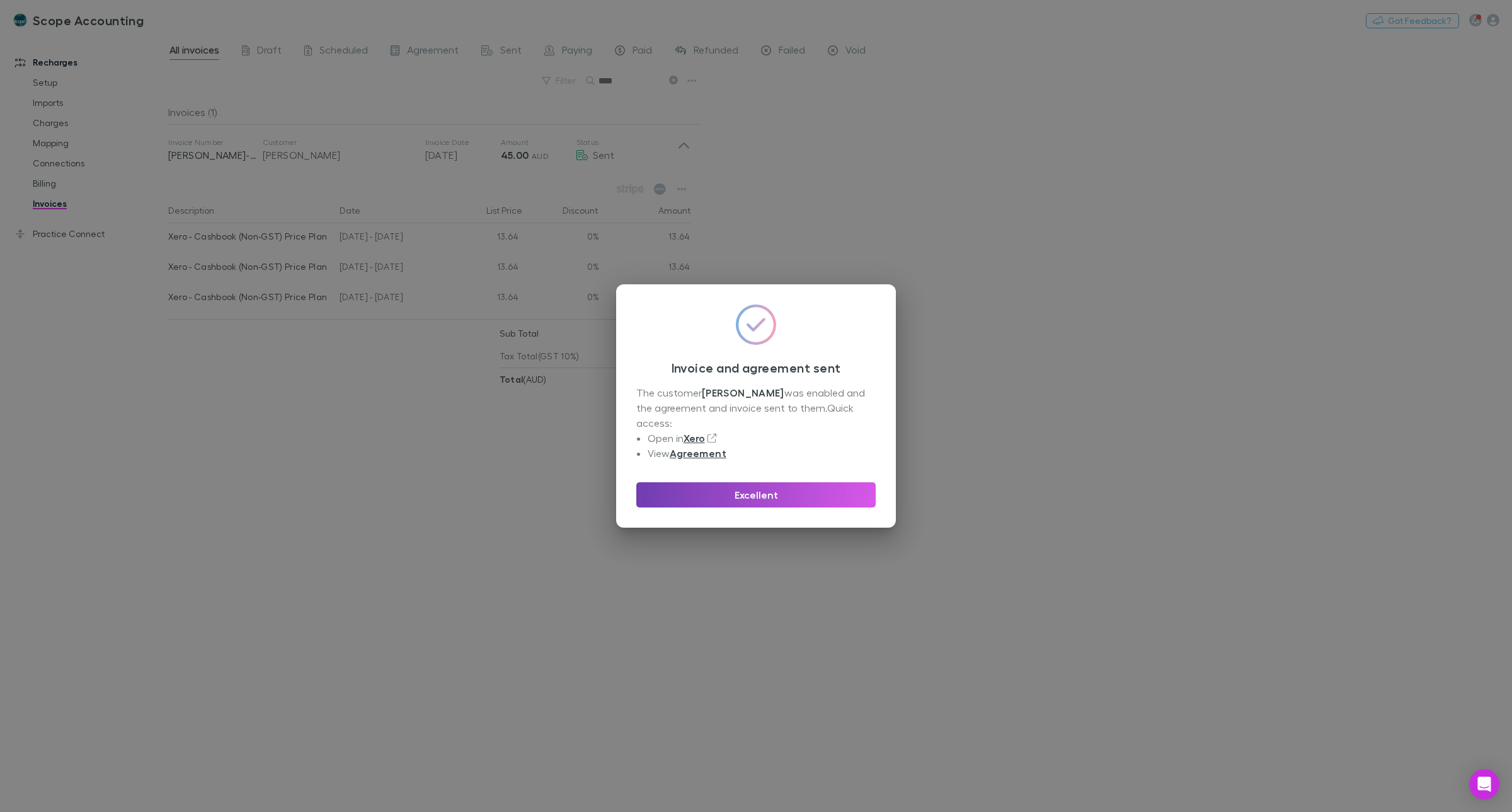
click at [768, 490] on button "Excellent" at bounding box center [756, 494] width 239 height 25
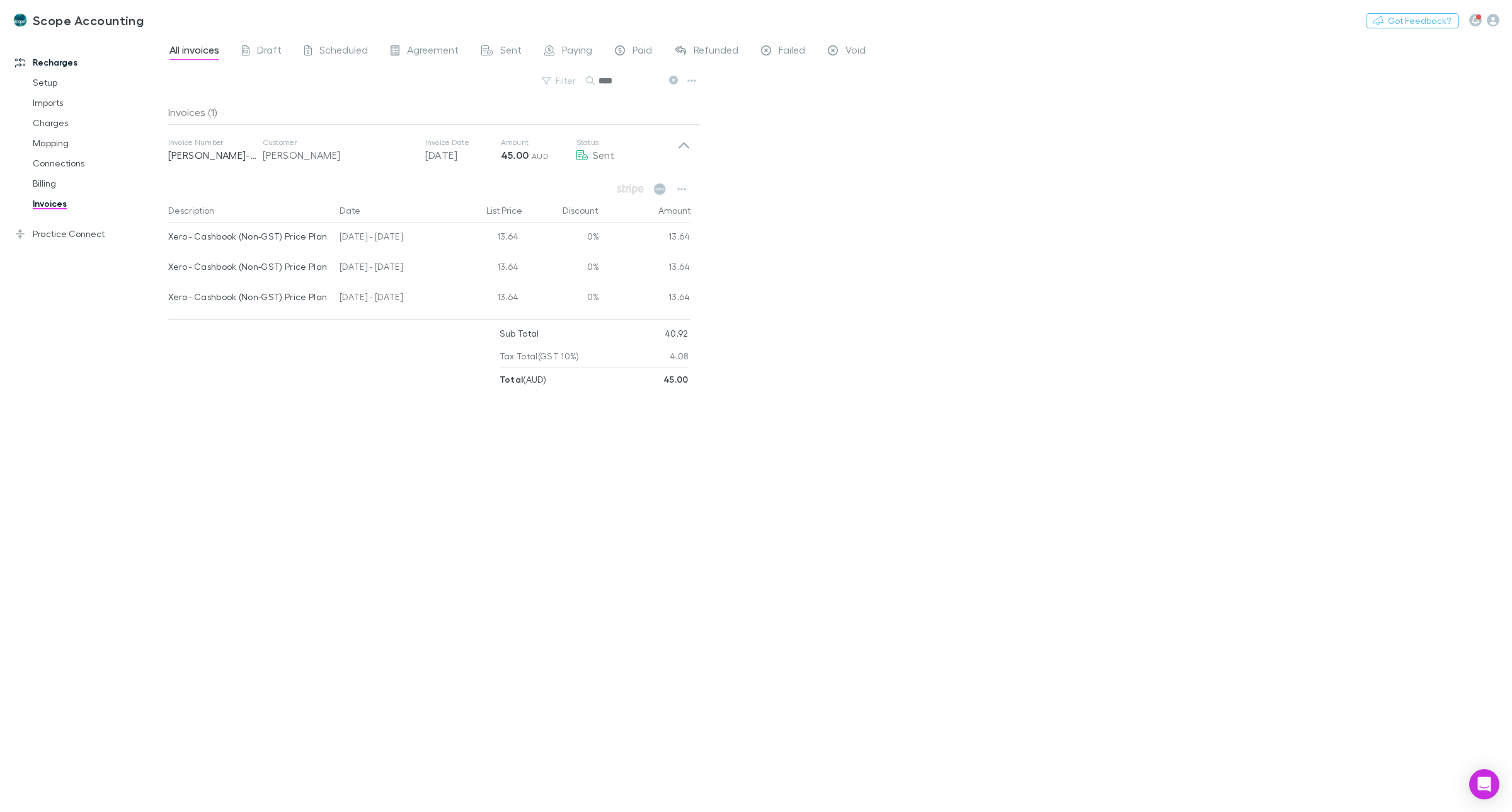
click at [618, 77] on input "****" at bounding box center [630, 80] width 63 height 18
type input "*"
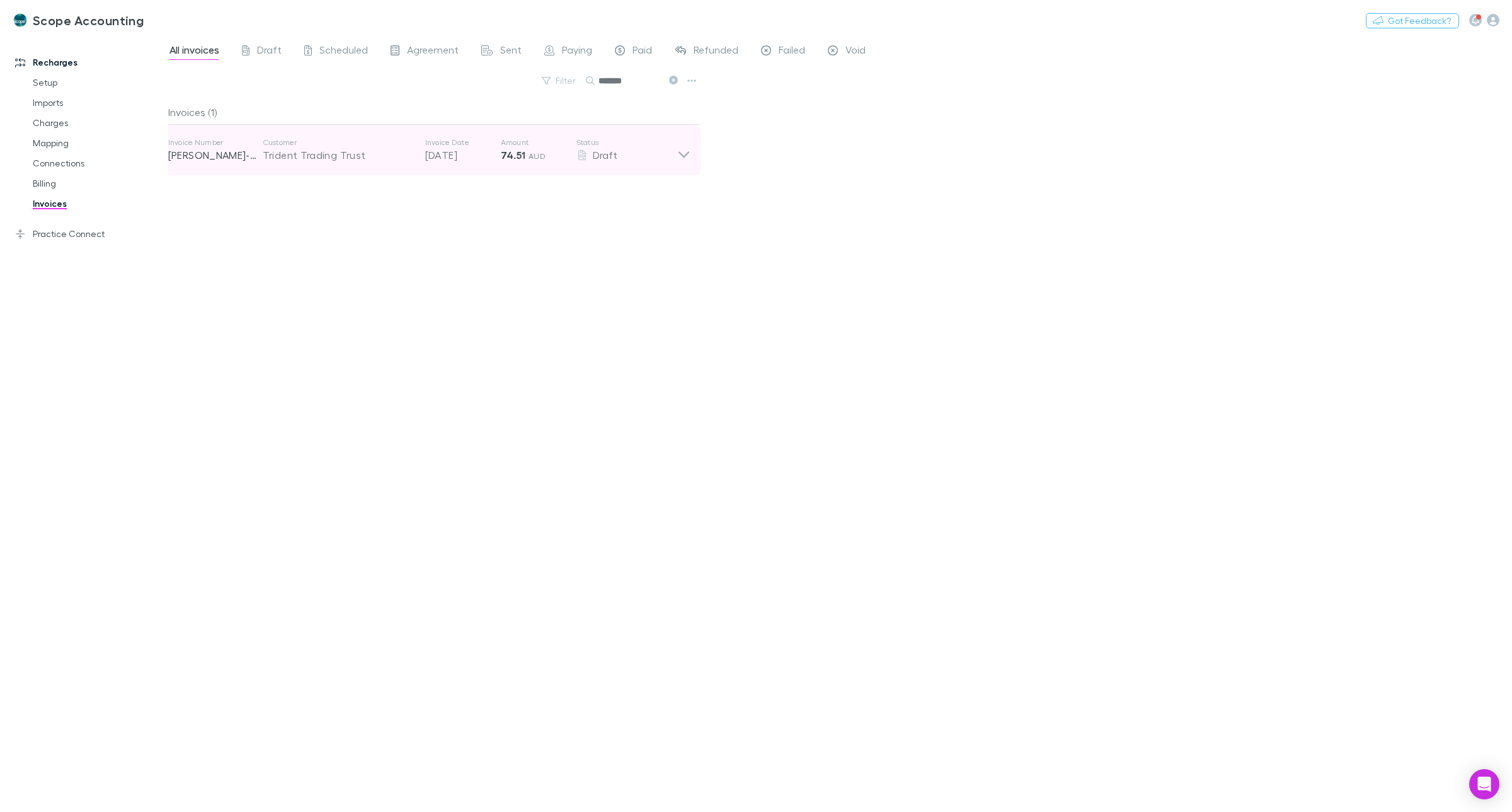
click at [680, 158] on icon at bounding box center [683, 150] width 13 height 25
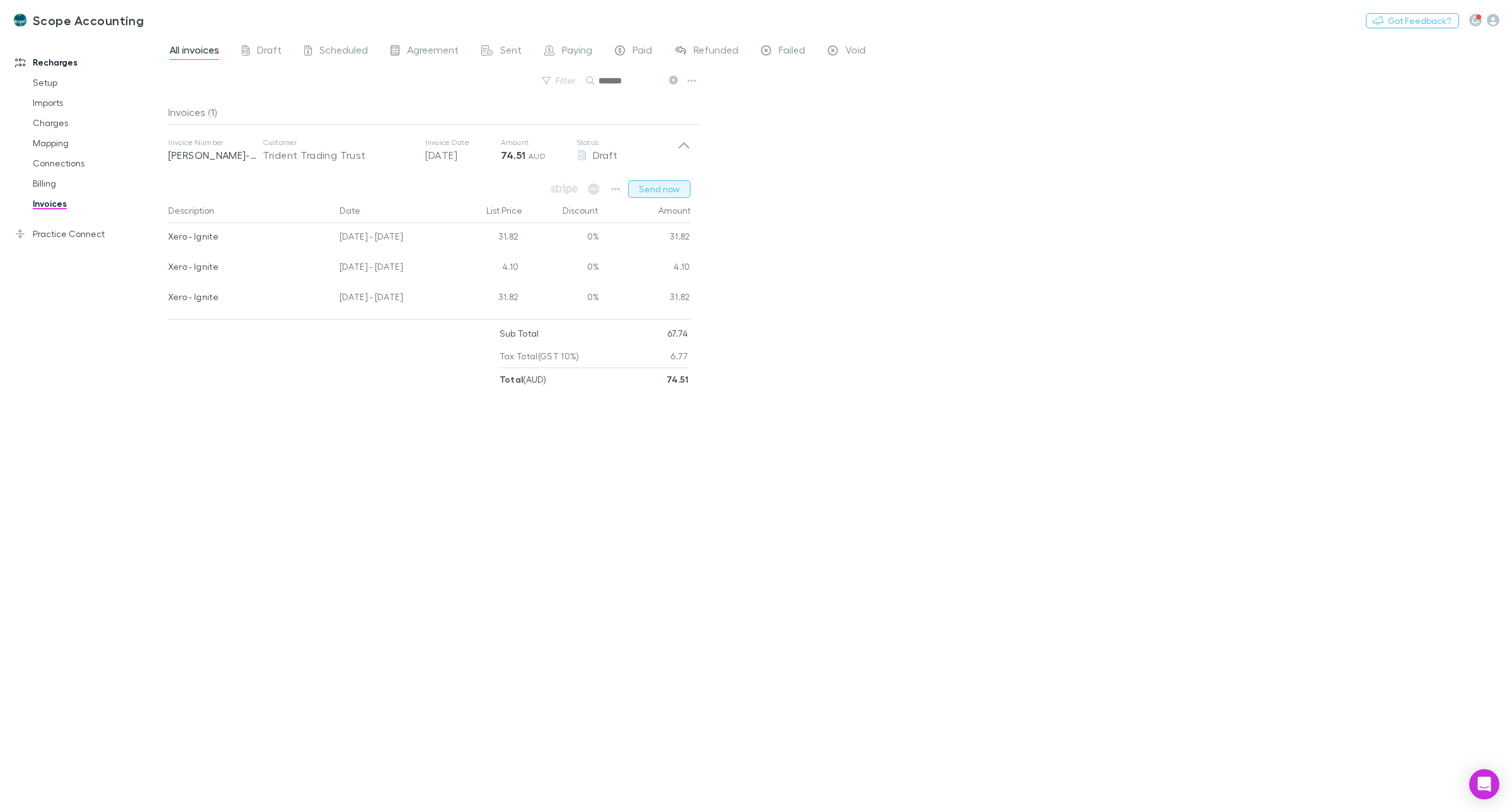
click at [650, 190] on button "Send now" at bounding box center [659, 189] width 63 height 18
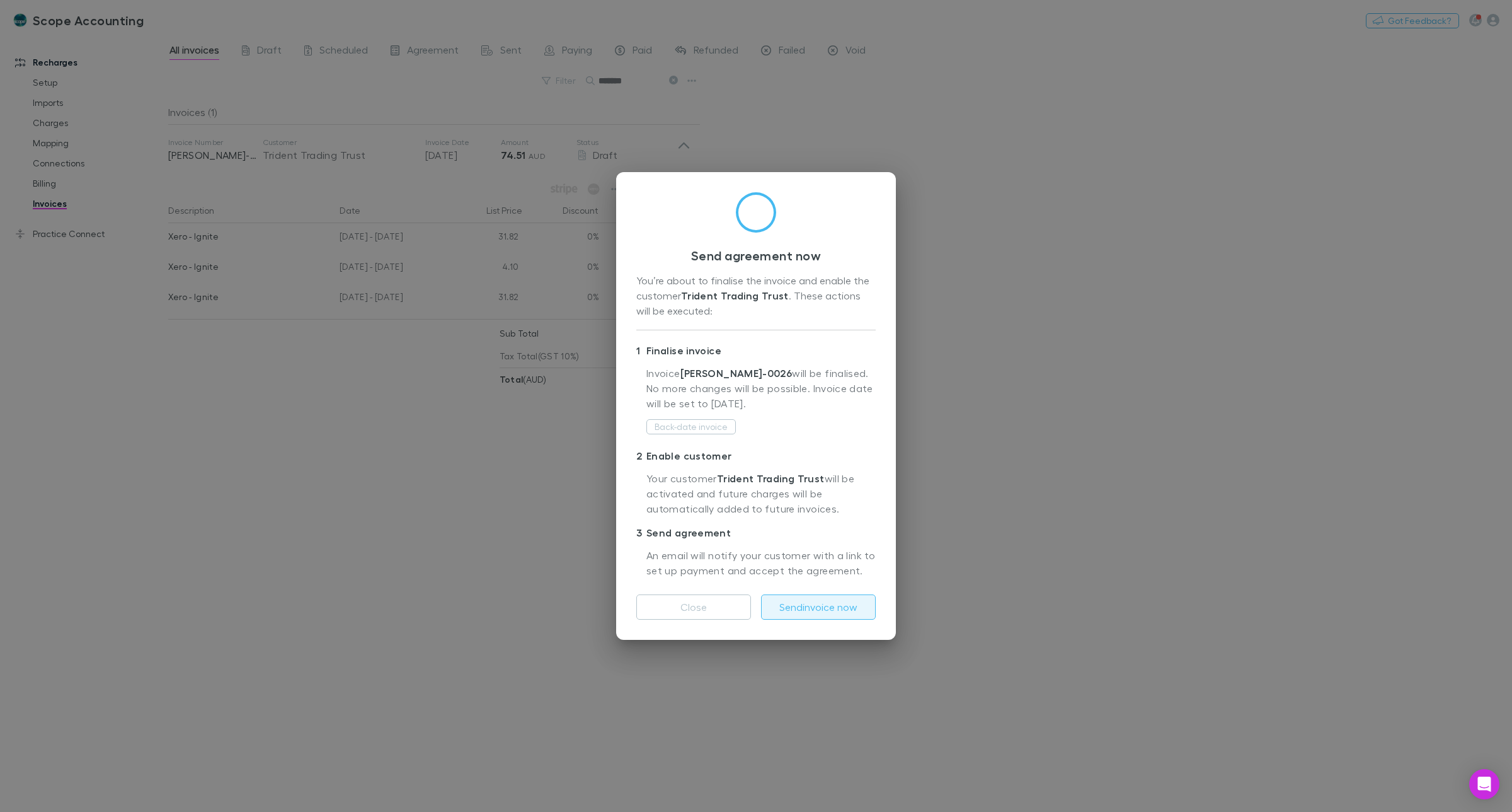
click at [830, 606] on button "Send invoice now" at bounding box center [819, 606] width 115 height 25
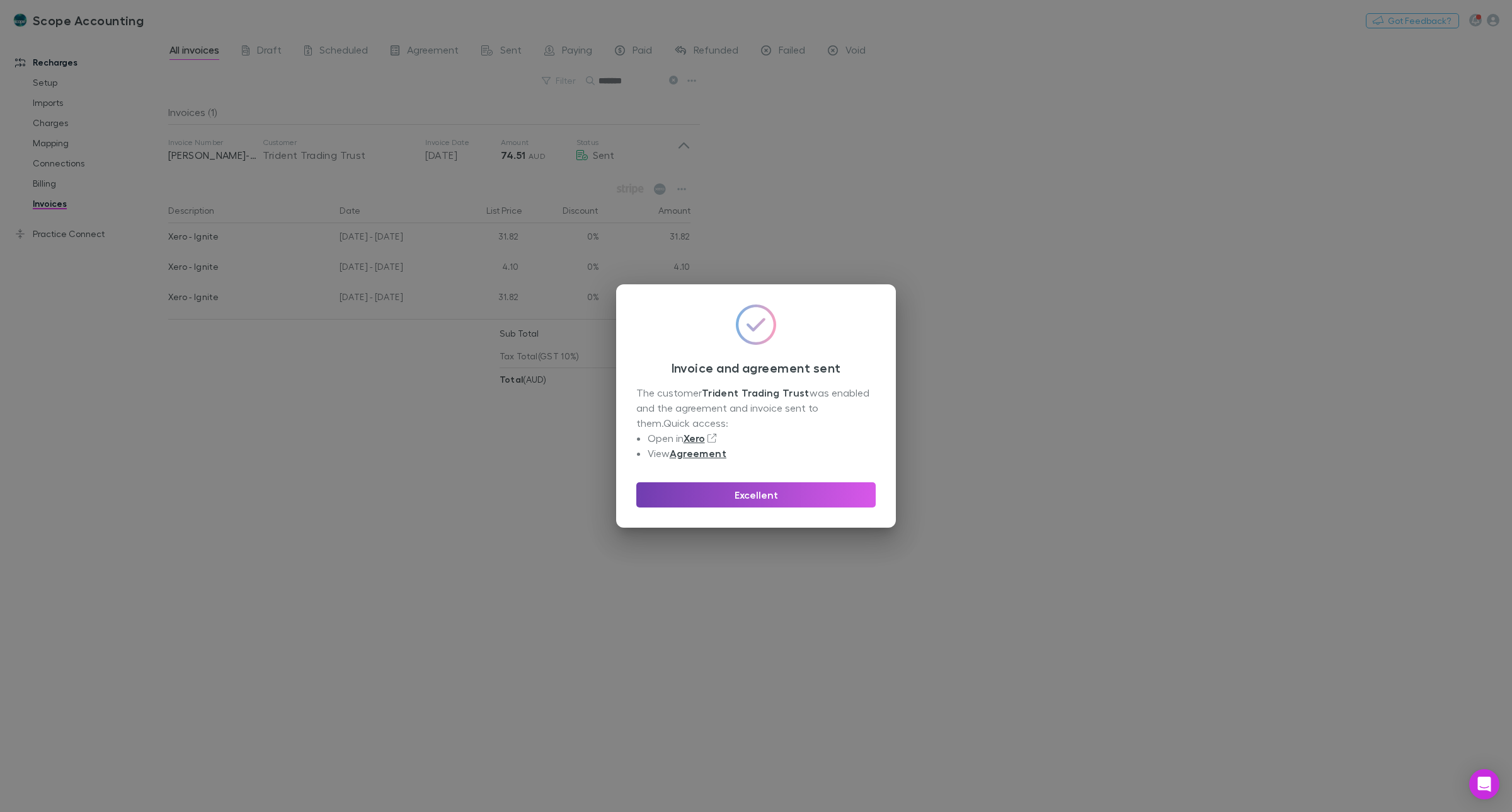
click at [757, 494] on button "Excellent" at bounding box center [756, 494] width 239 height 25
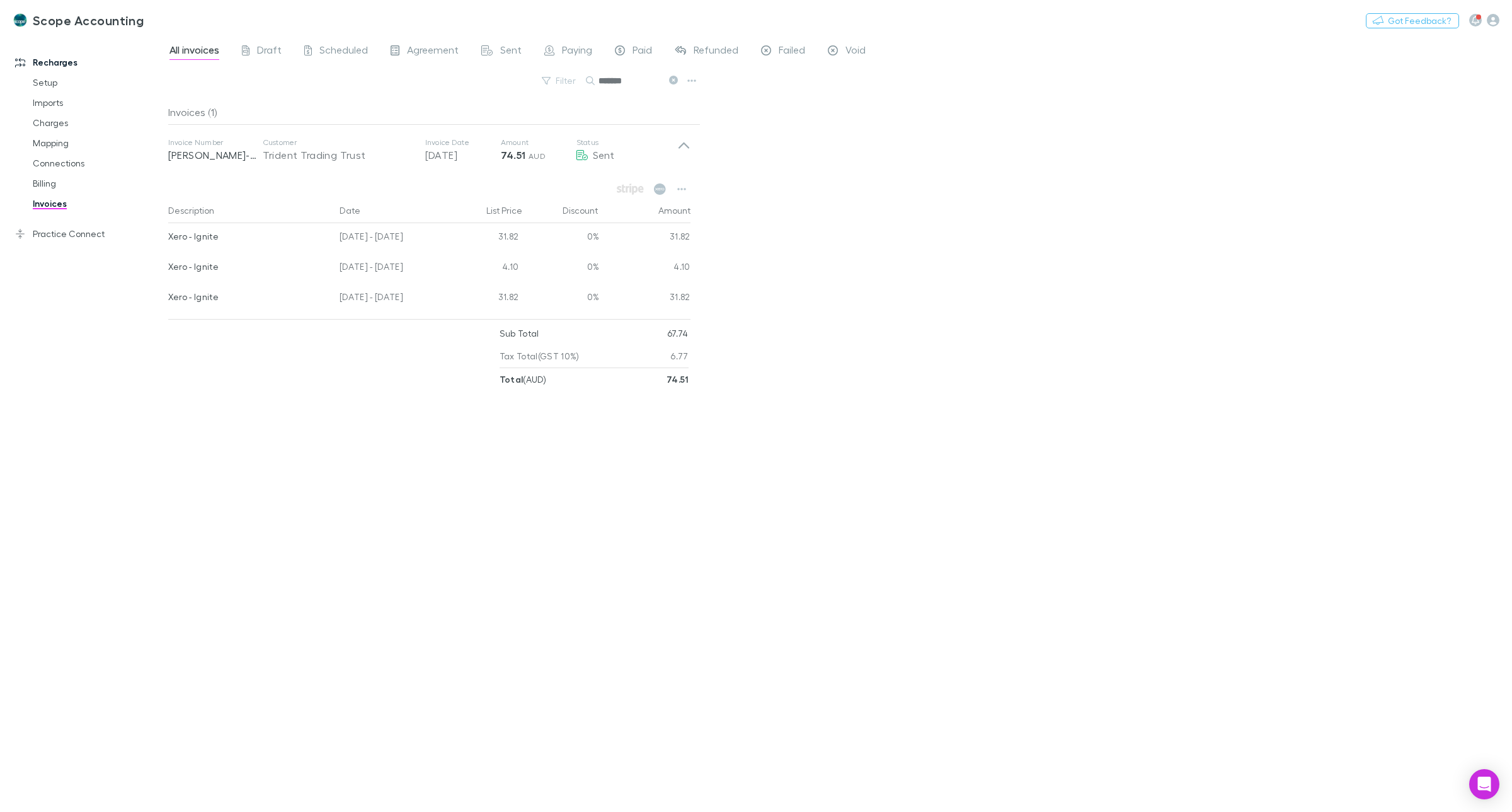
drag, startPoint x: 635, startPoint y: 77, endPoint x: 607, endPoint y: 120, distance: 51.3
click at [599, 83] on input "*******" at bounding box center [630, 80] width 63 height 18
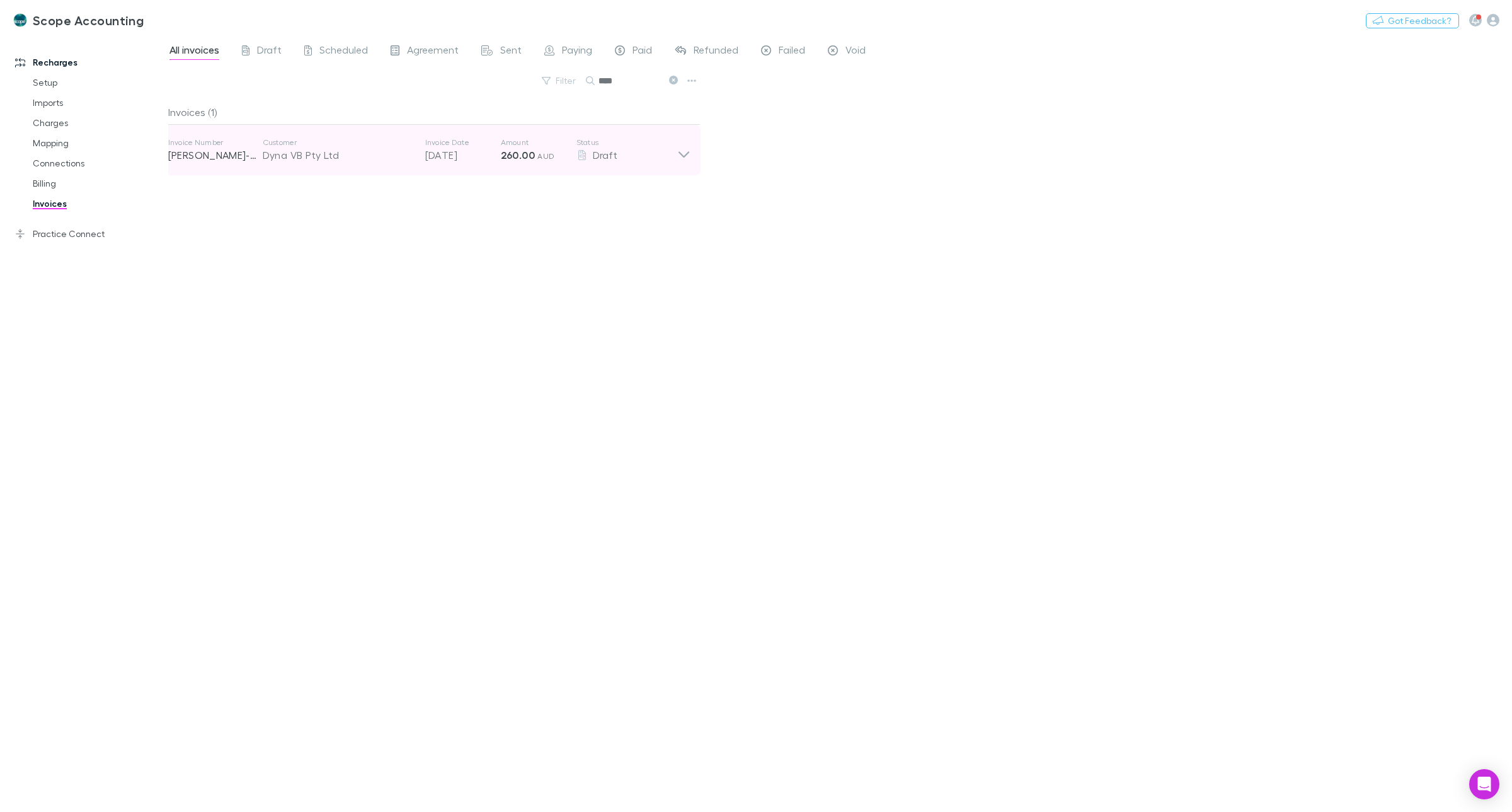
click at [678, 151] on icon at bounding box center [683, 150] width 13 height 25
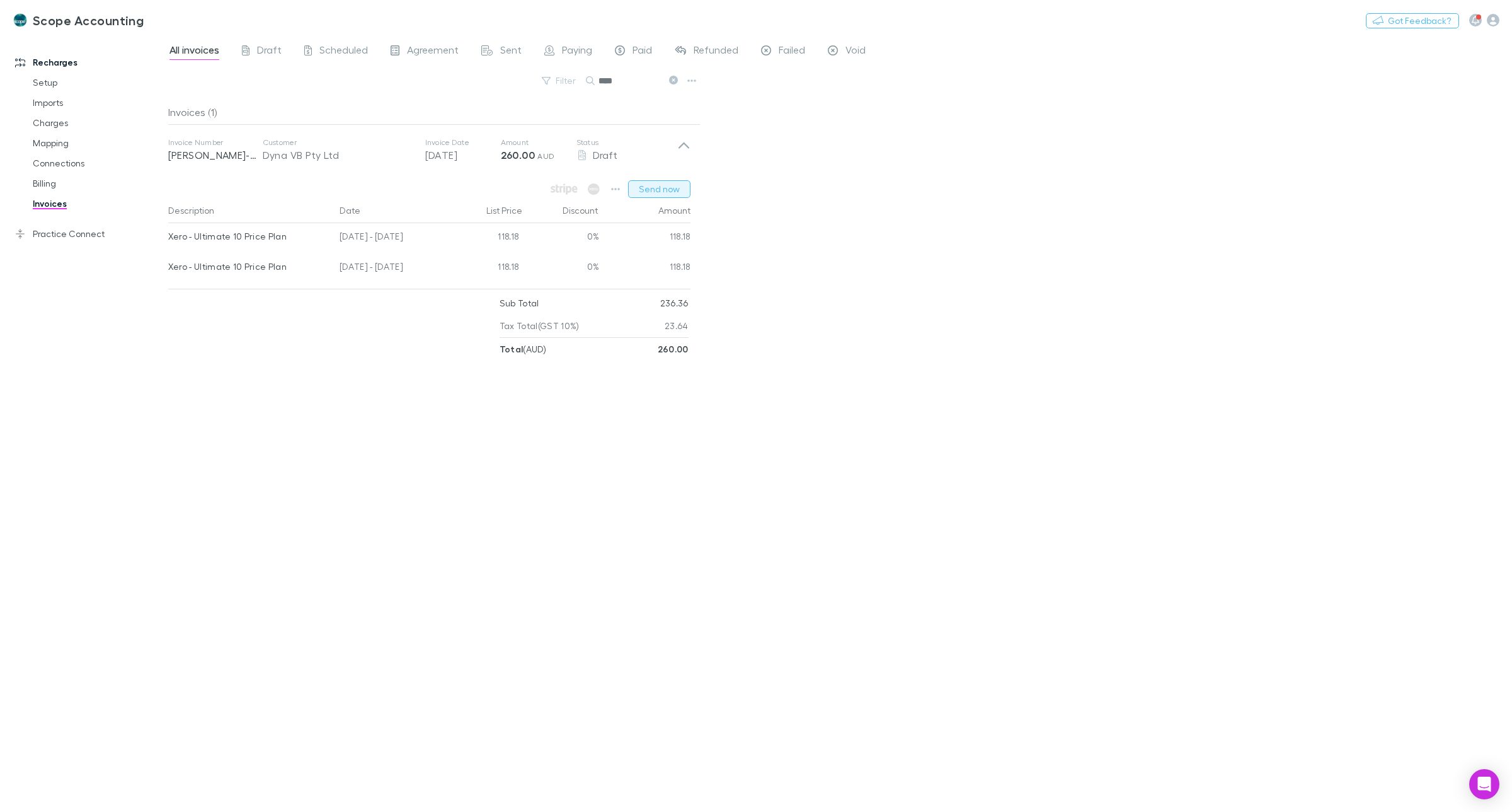
click at [657, 189] on button "Send now" at bounding box center [659, 189] width 63 height 18
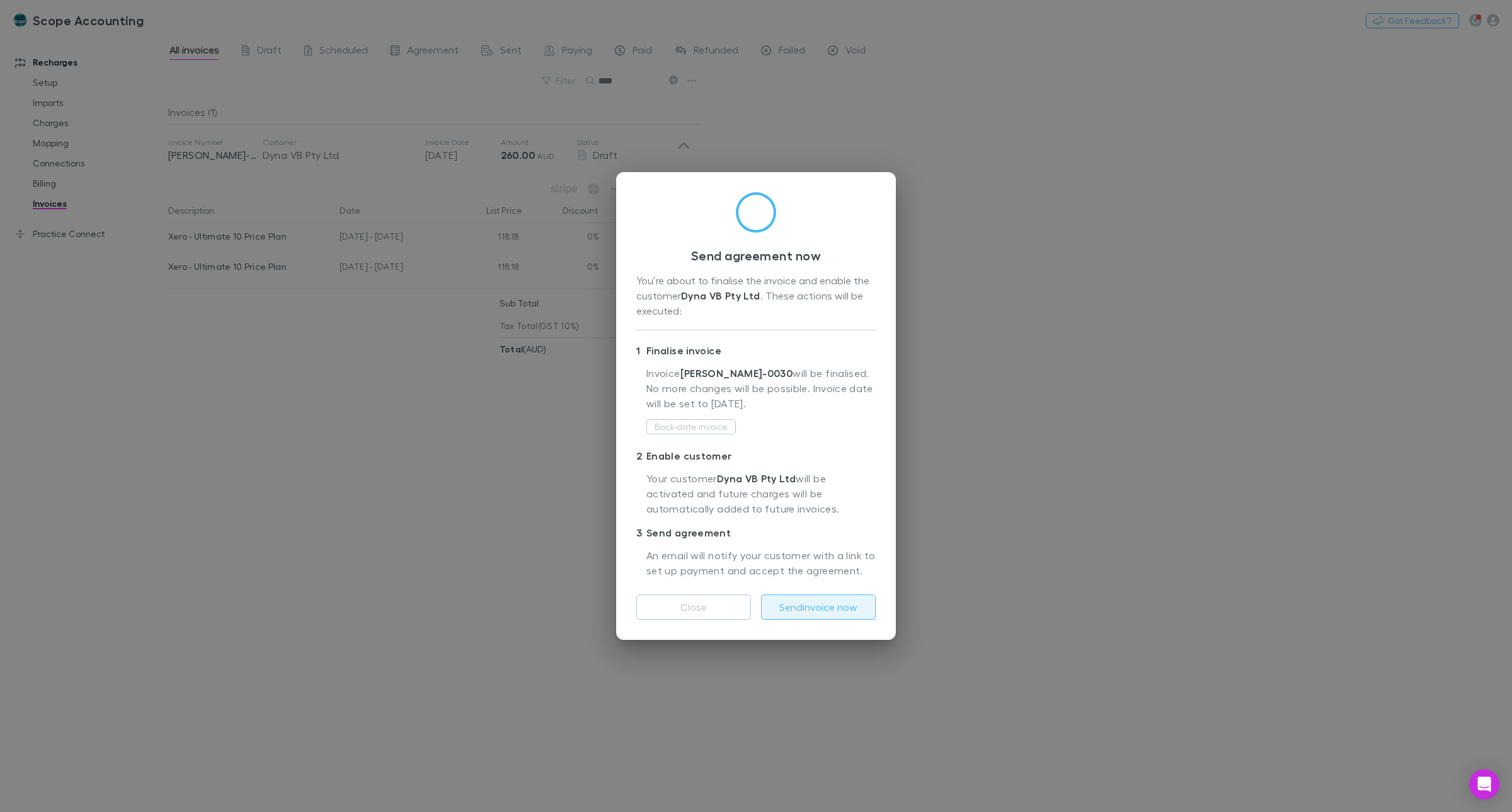
click at [829, 606] on button "Send invoice now" at bounding box center [819, 606] width 115 height 25
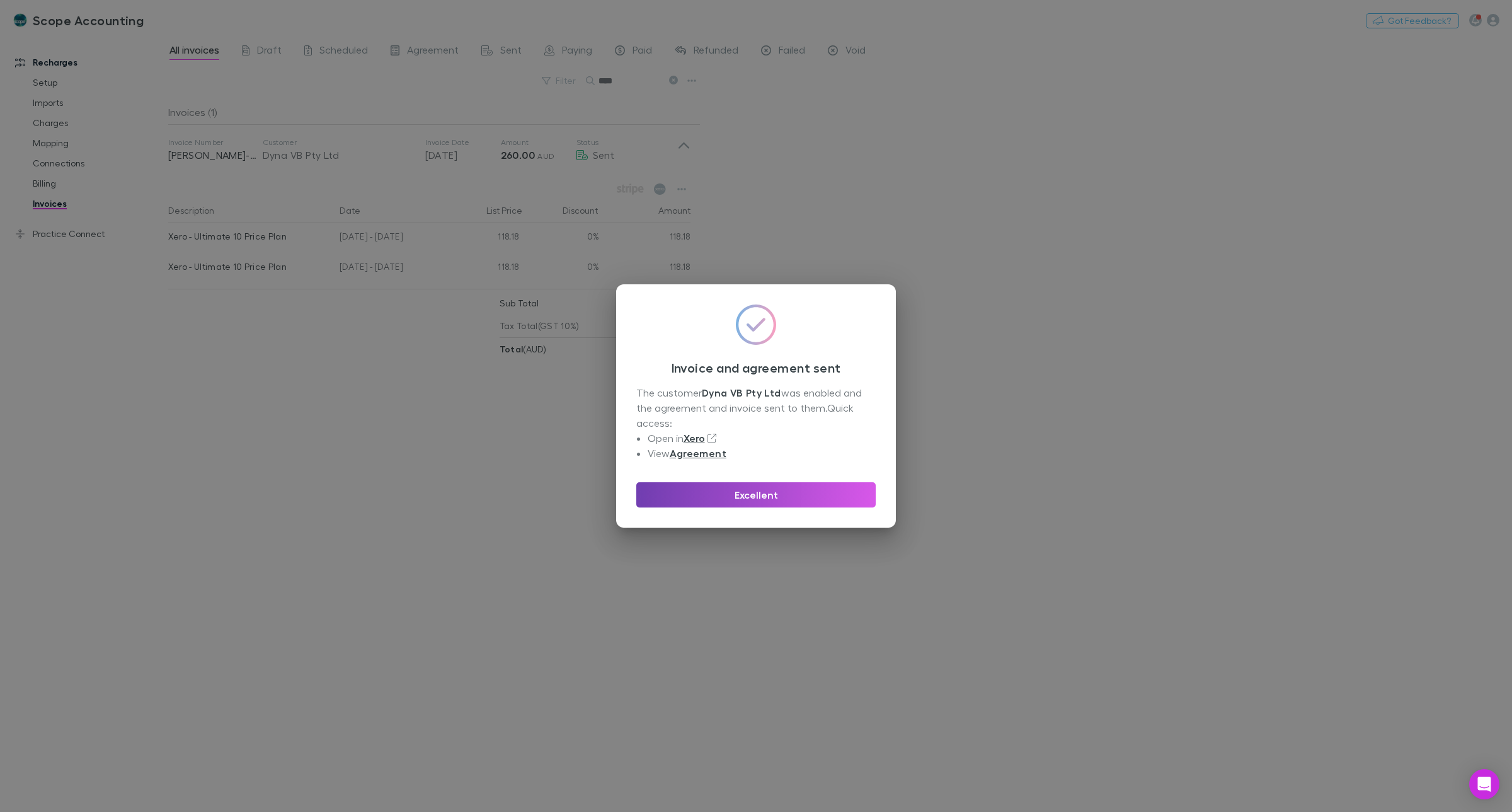
click at [754, 495] on button "Excellent" at bounding box center [756, 494] width 239 height 25
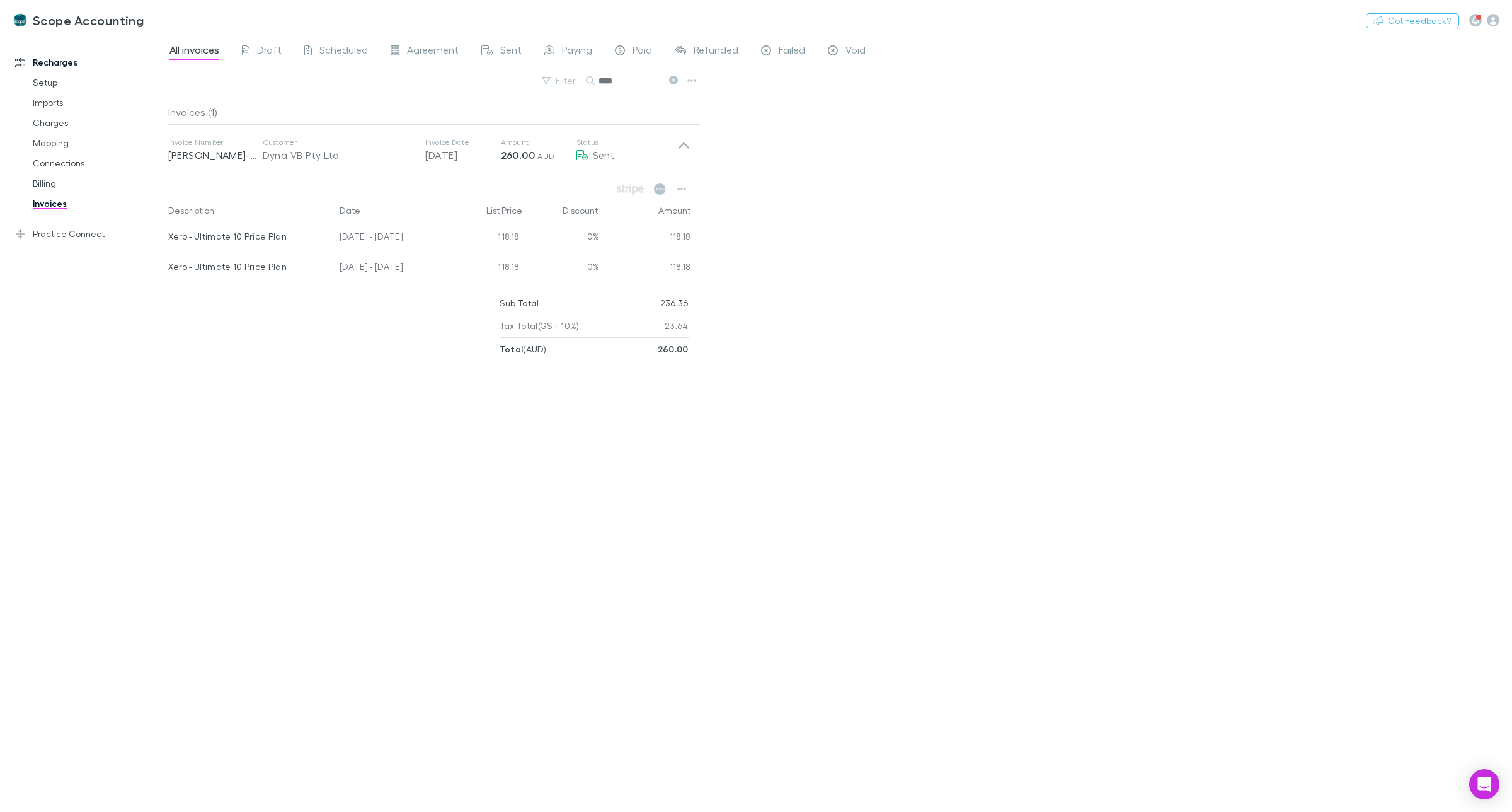
drag, startPoint x: 621, startPoint y: 82, endPoint x: 599, endPoint y: 83, distance: 22.0
click at [599, 83] on input "****" at bounding box center [630, 80] width 63 height 18
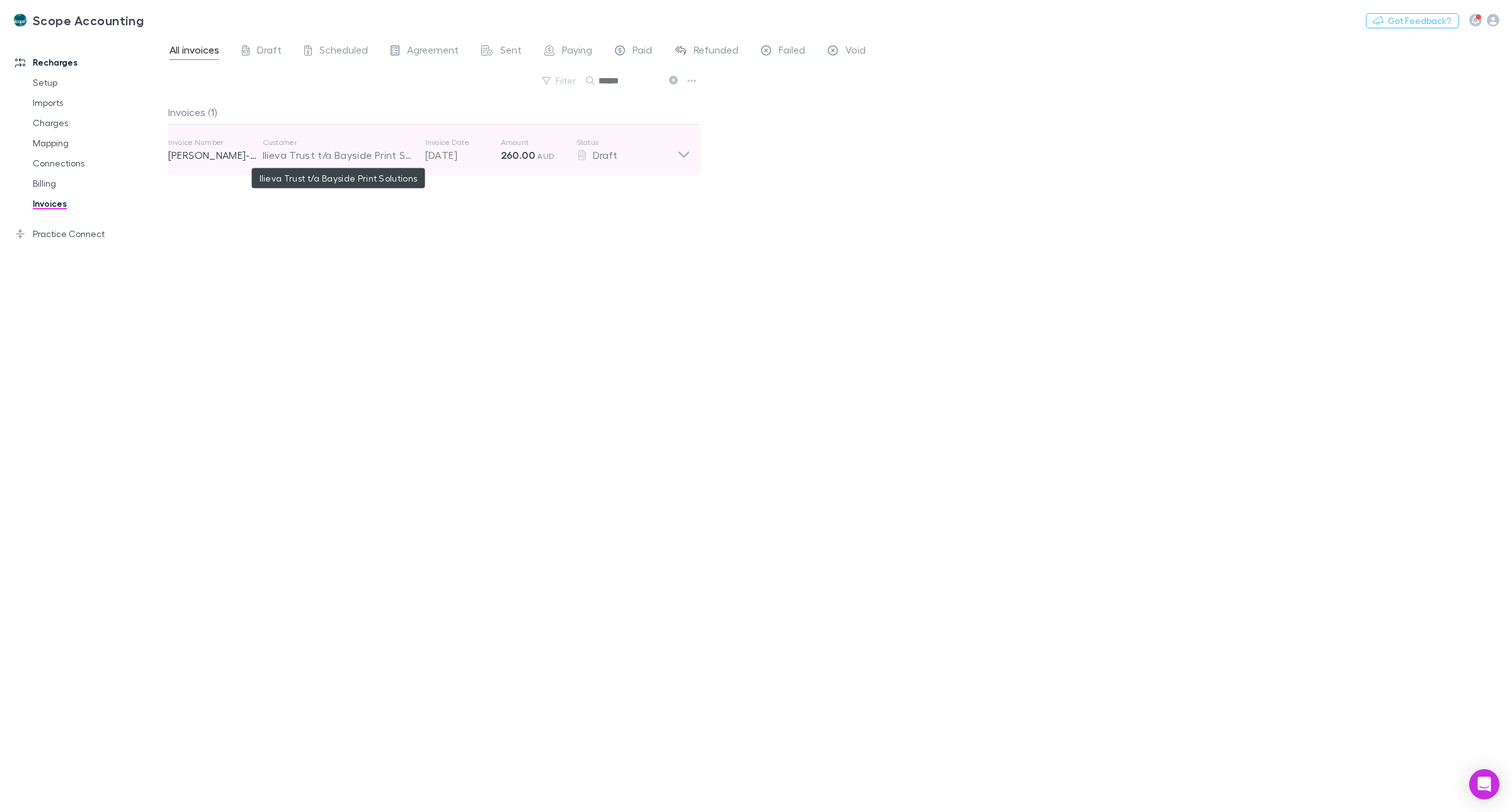
click at [402, 156] on div "Ilieva Trust t/a Bayside Print Solutions" at bounding box center [337, 155] width 150 height 15
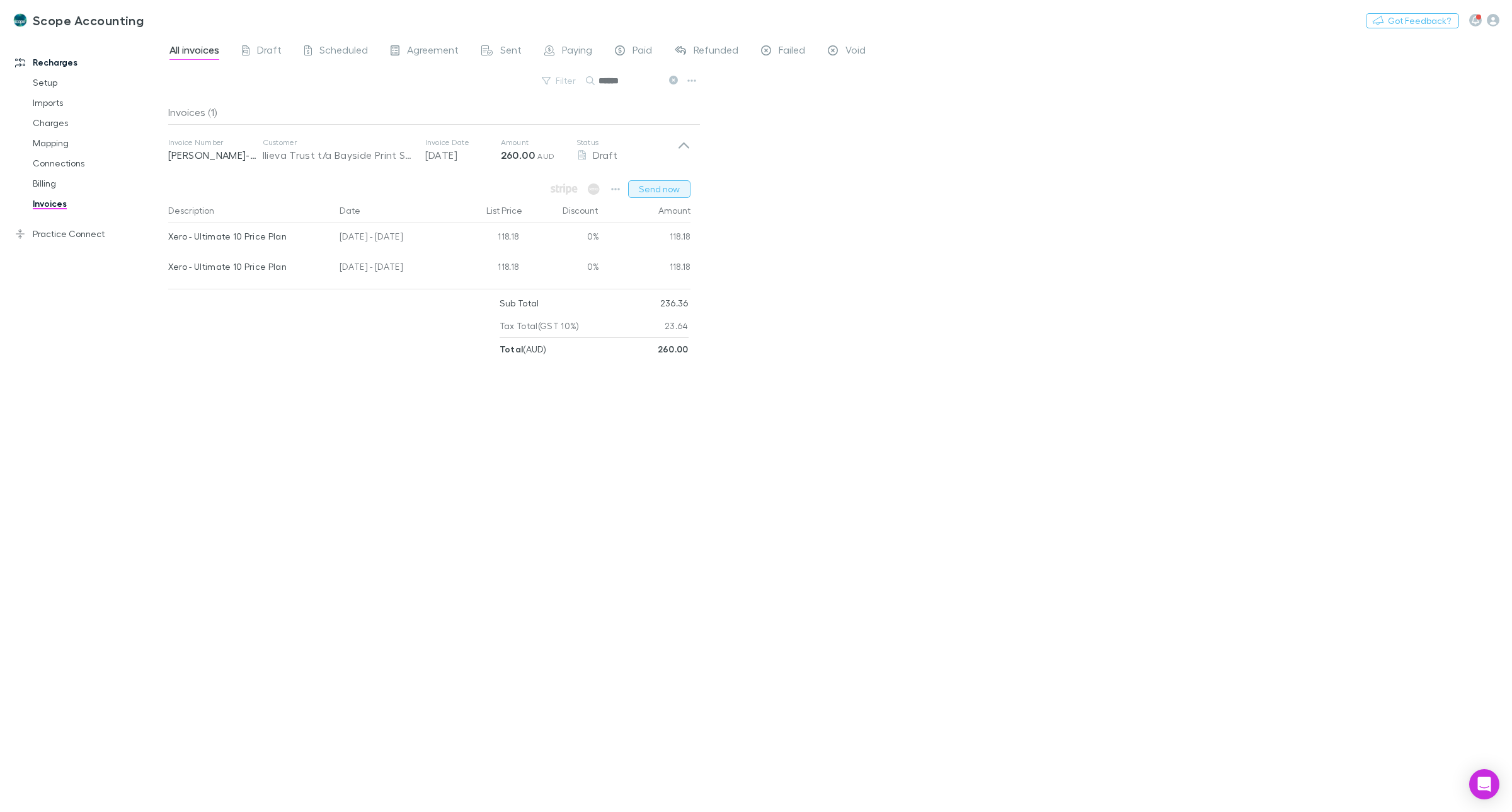
click at [659, 190] on button "Send now" at bounding box center [659, 189] width 63 height 18
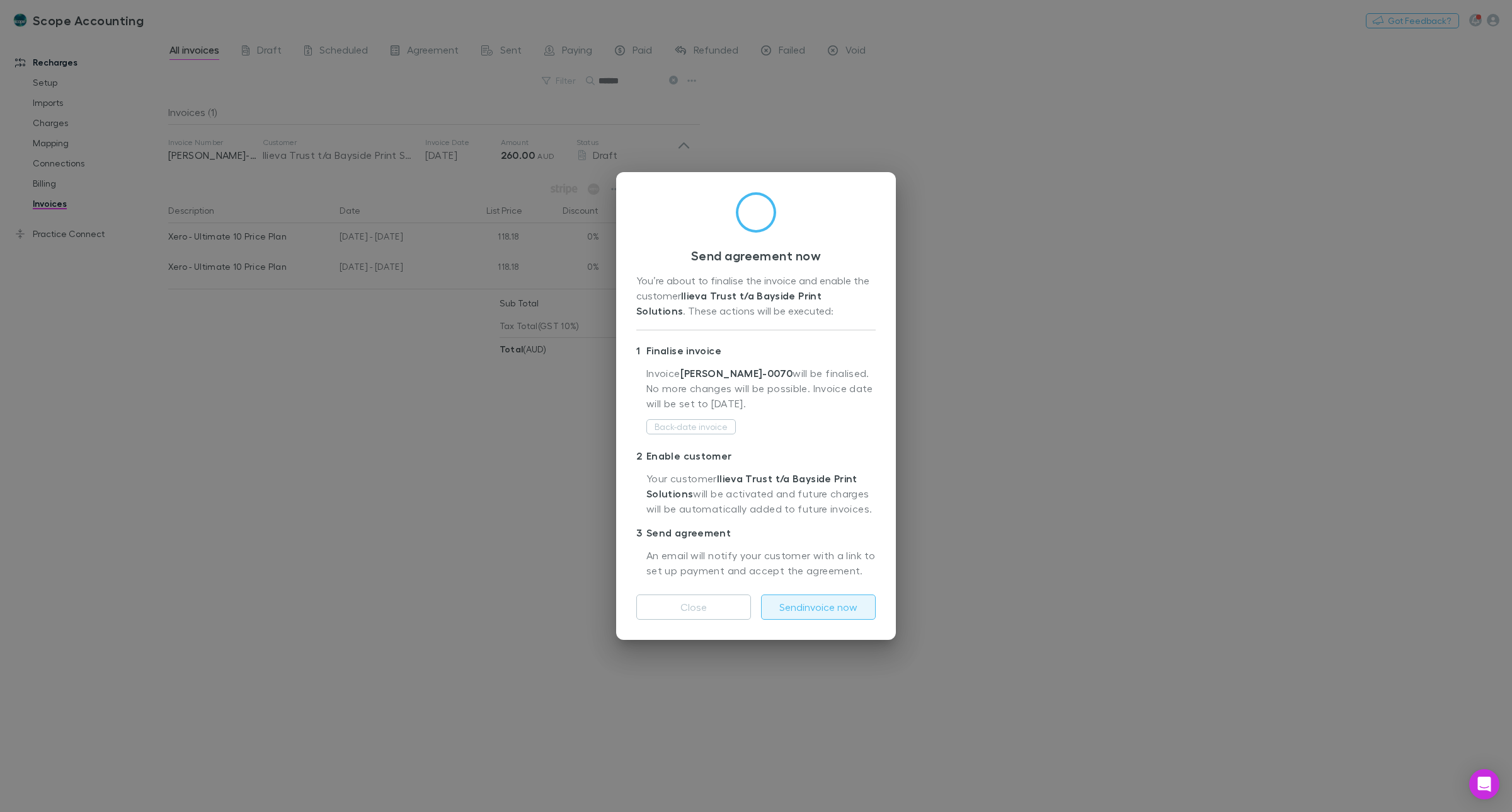
click at [826, 601] on button "Send invoice now" at bounding box center [819, 606] width 115 height 25
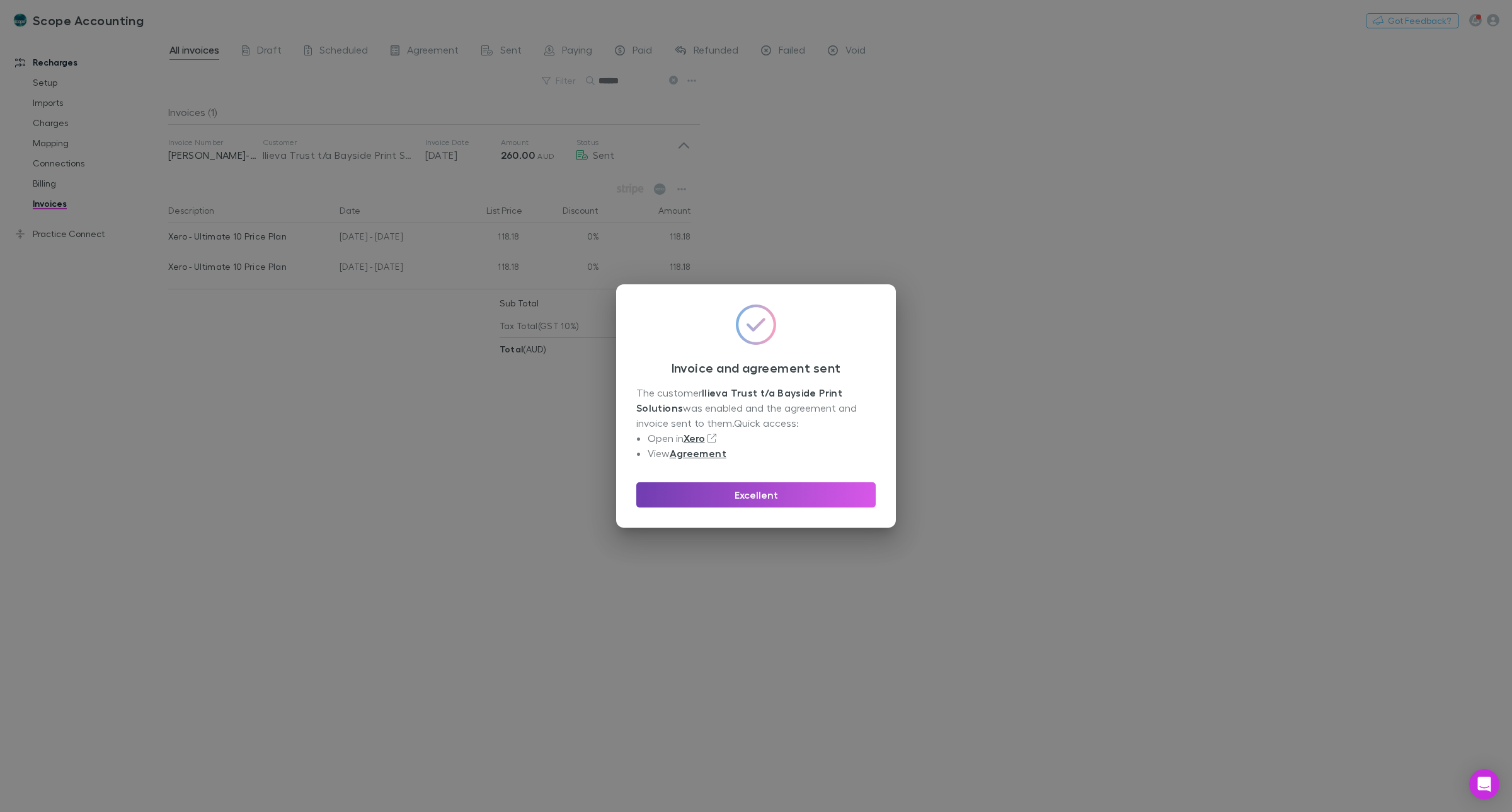
drag, startPoint x: 751, startPoint y: 498, endPoint x: 737, endPoint y: 491, distance: 15.7
click at [751, 498] on button "Excellent" at bounding box center [756, 494] width 239 height 25
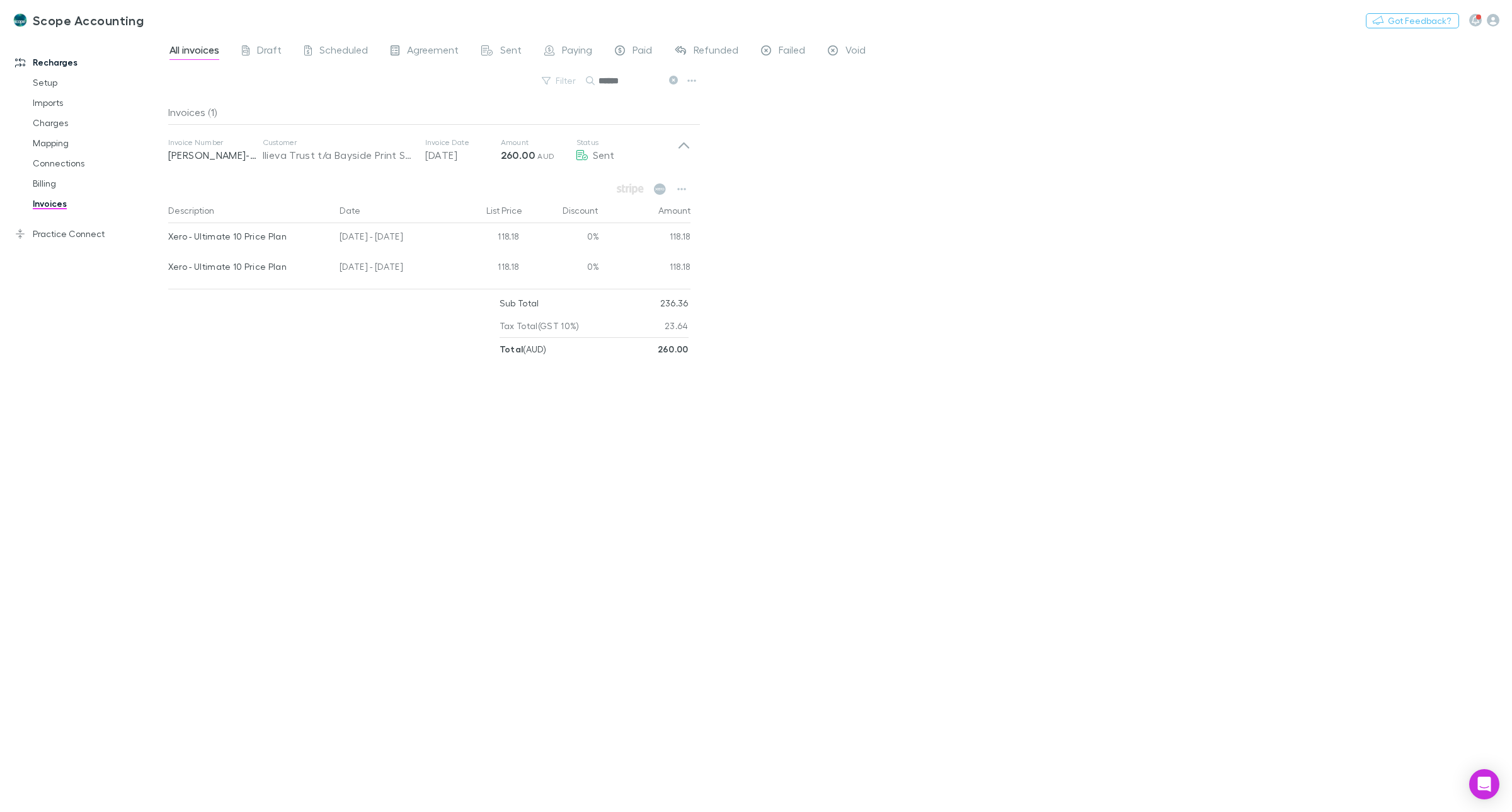
drag, startPoint x: 625, startPoint y: 83, endPoint x: 598, endPoint y: 84, distance: 27.0
click at [598, 84] on input "******" at bounding box center [630, 80] width 63 height 18
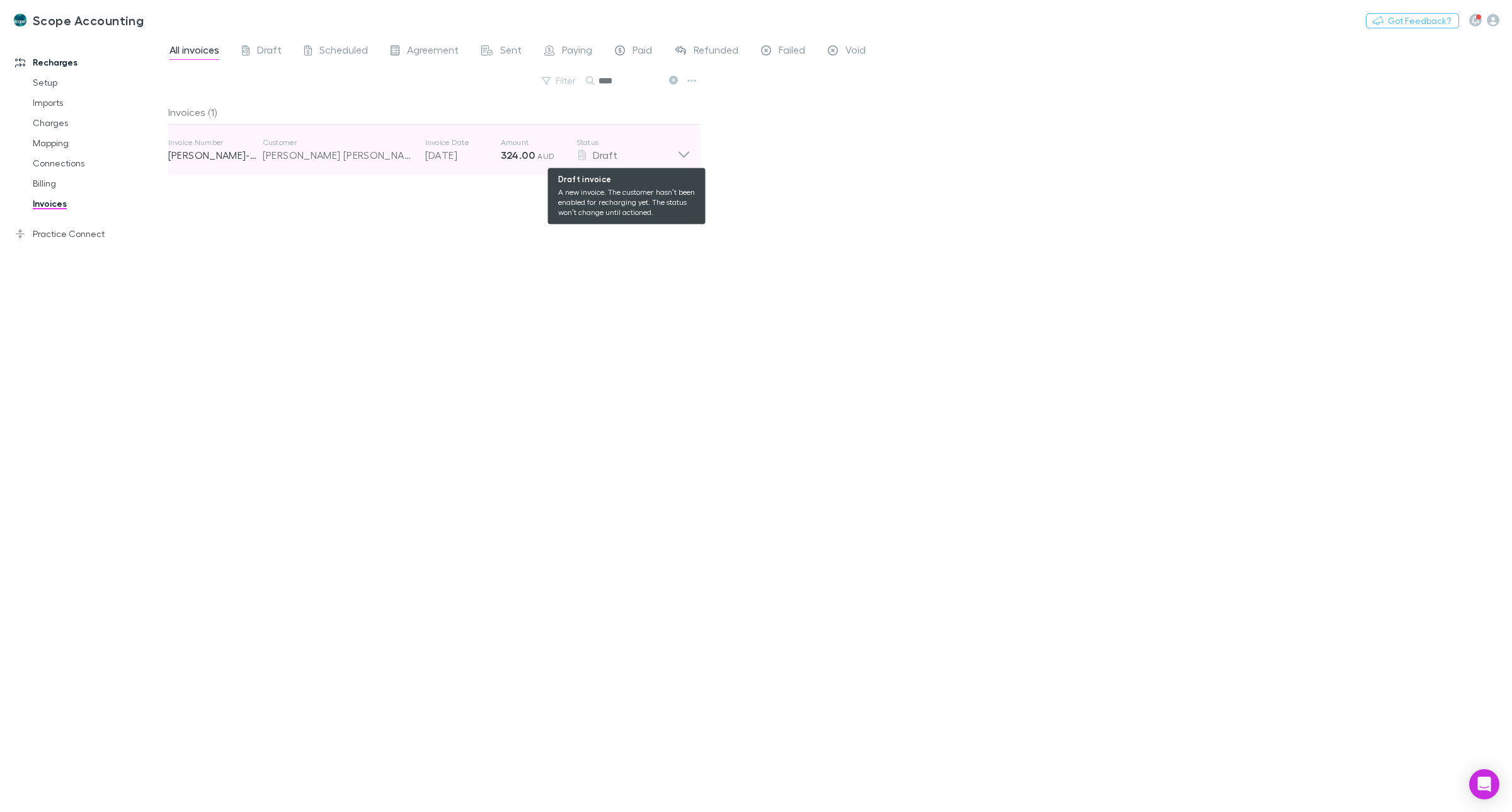
click at [602, 155] on span "Draft" at bounding box center [605, 155] width 25 height 12
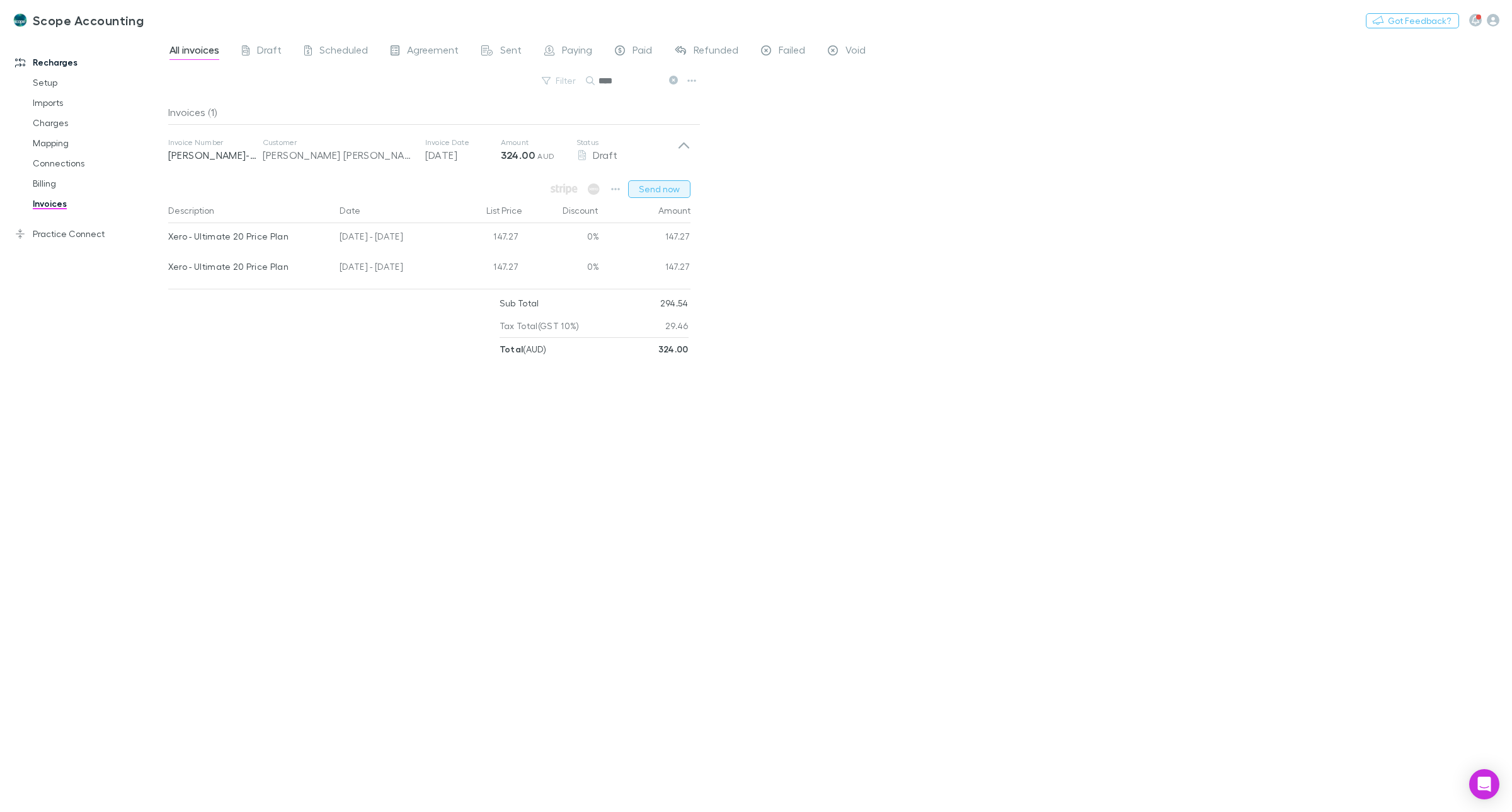
click at [663, 188] on button "Send now" at bounding box center [659, 189] width 63 height 18
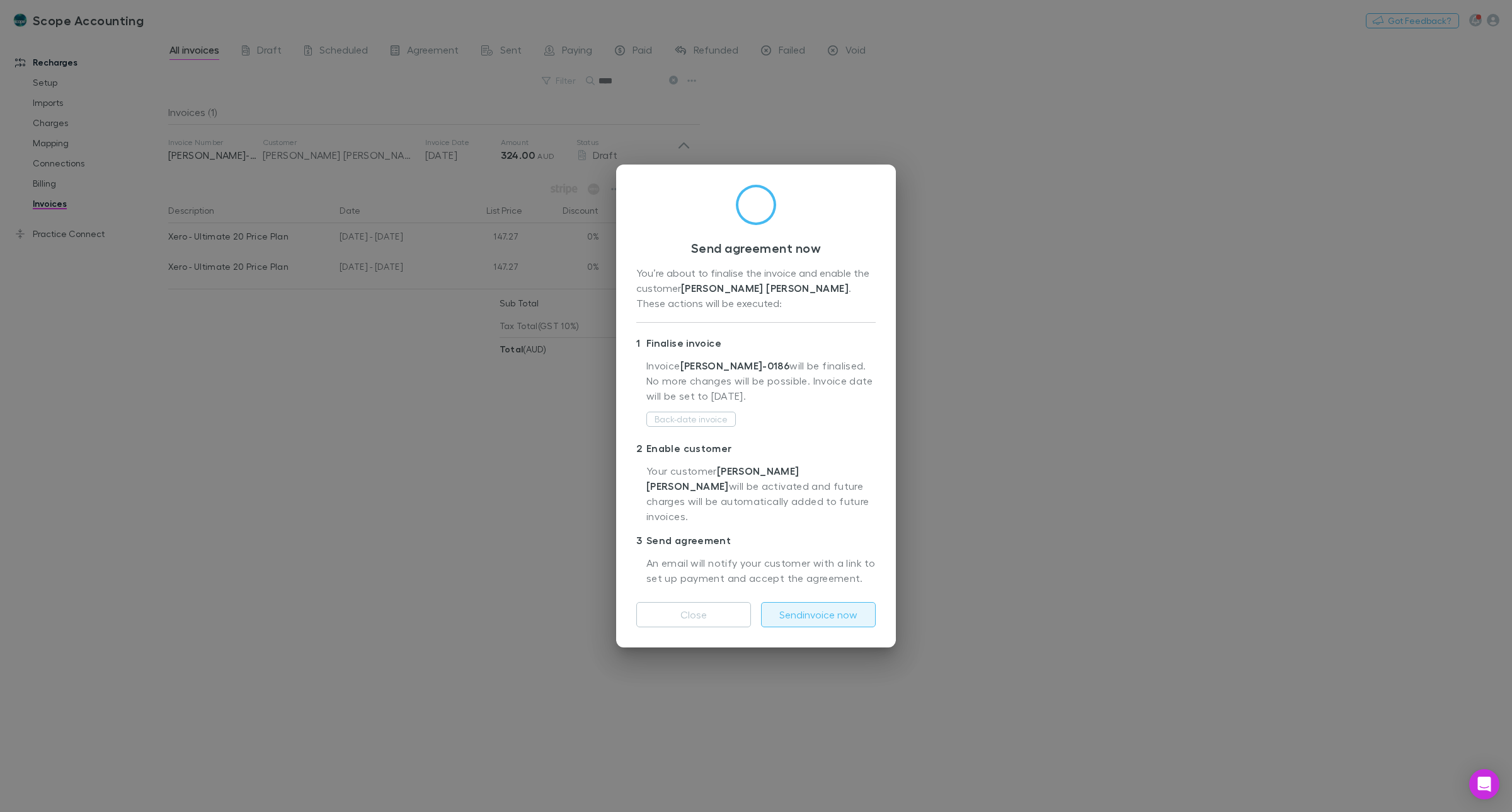
click at [826, 608] on button "Send invoice now" at bounding box center [819, 614] width 115 height 25
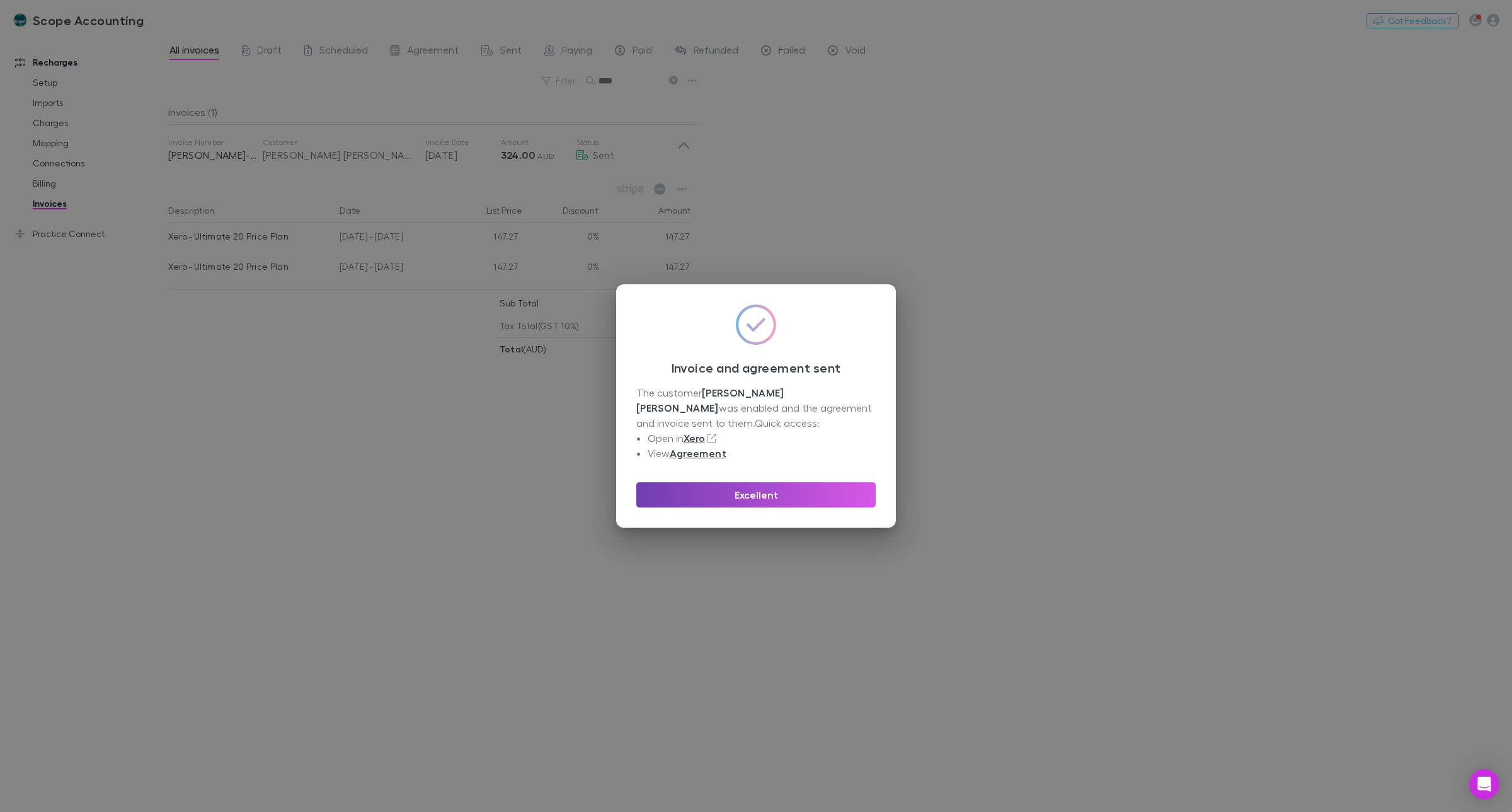
click at [741, 495] on button "Excellent" at bounding box center [756, 494] width 239 height 25
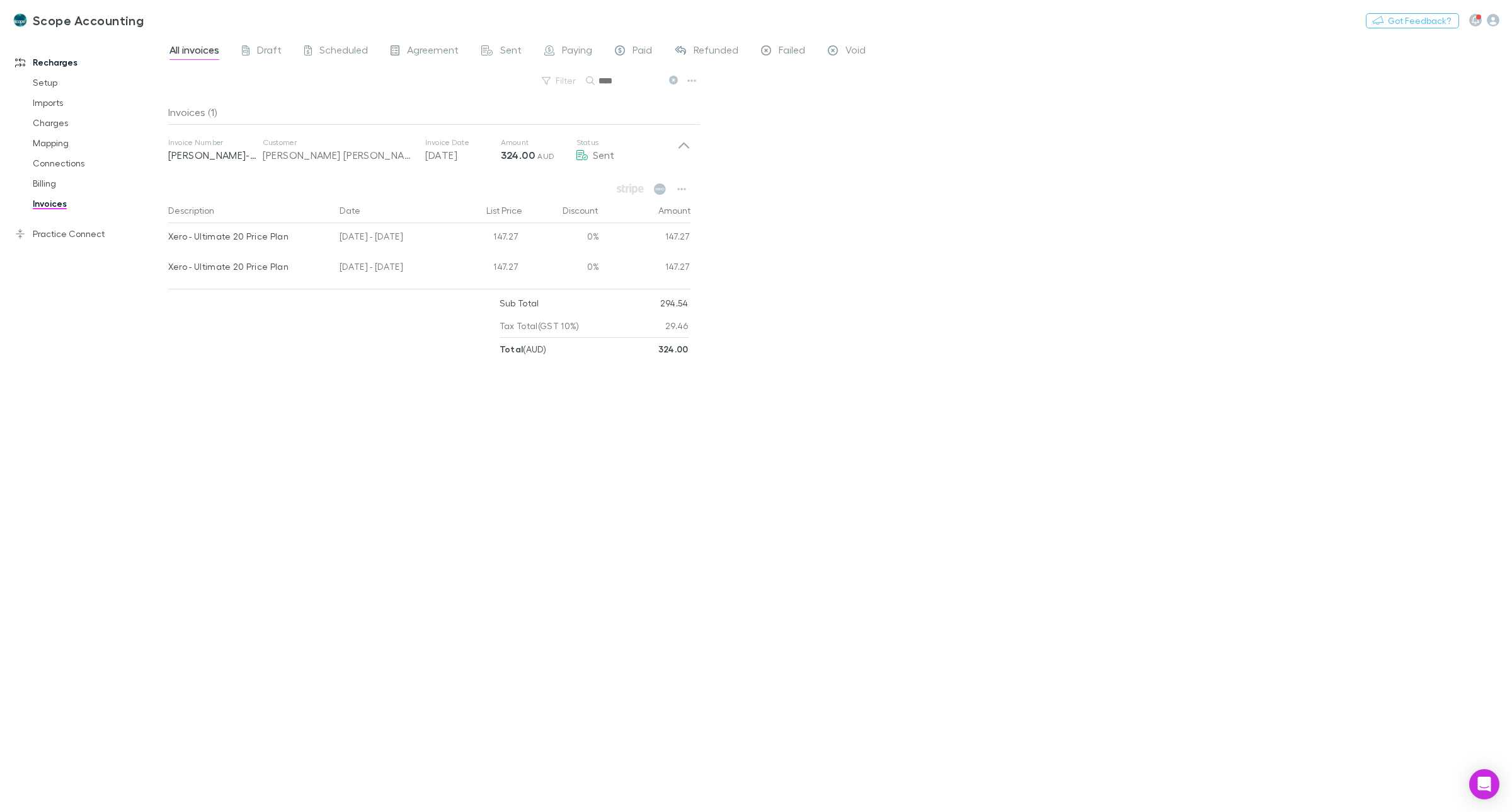
click at [624, 80] on input "****" at bounding box center [630, 80] width 63 height 18
type input "*"
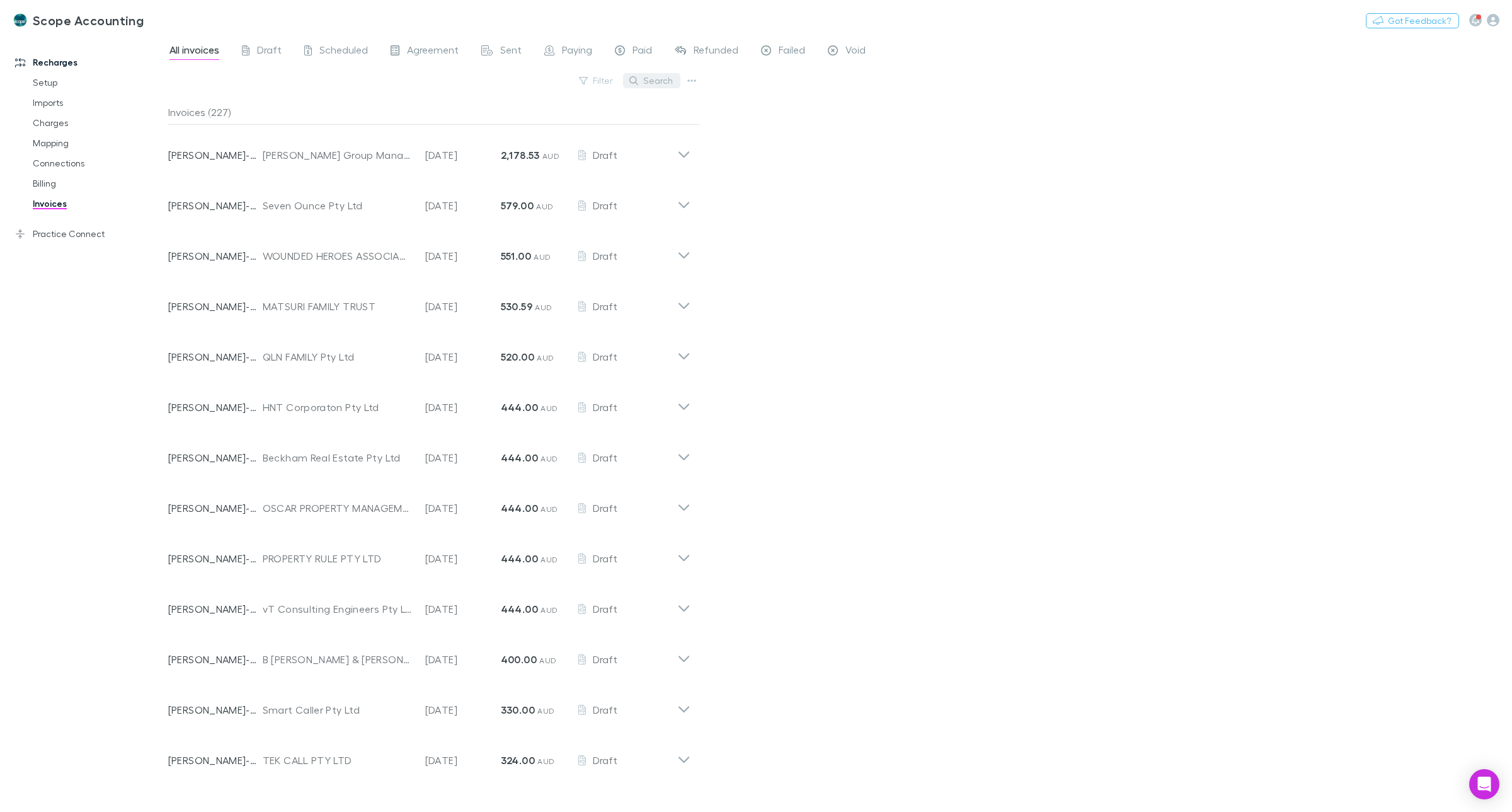
click at [653, 80] on button "Search" at bounding box center [652, 81] width 57 height 15
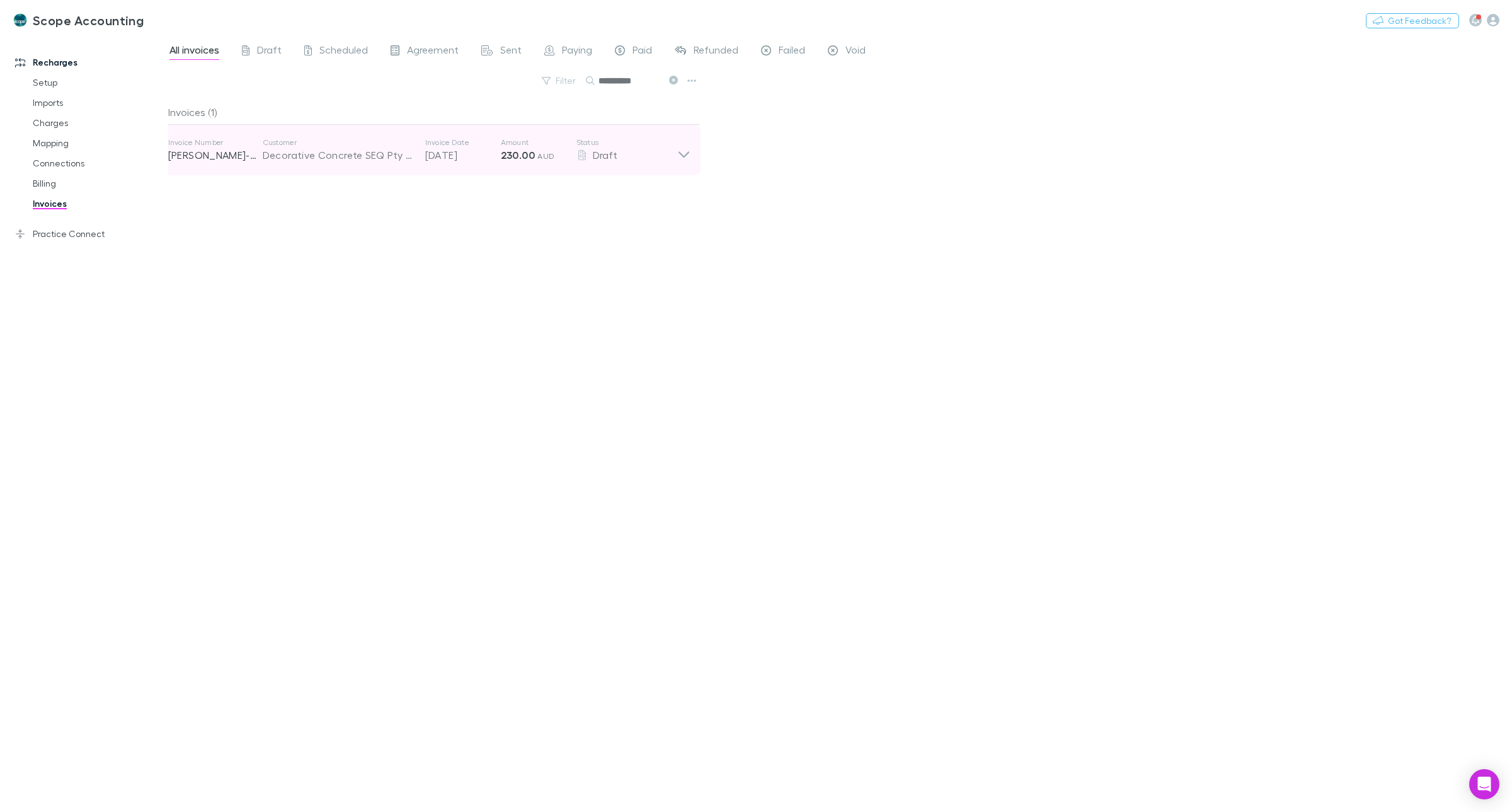
click at [686, 152] on icon at bounding box center [683, 150] width 13 height 25
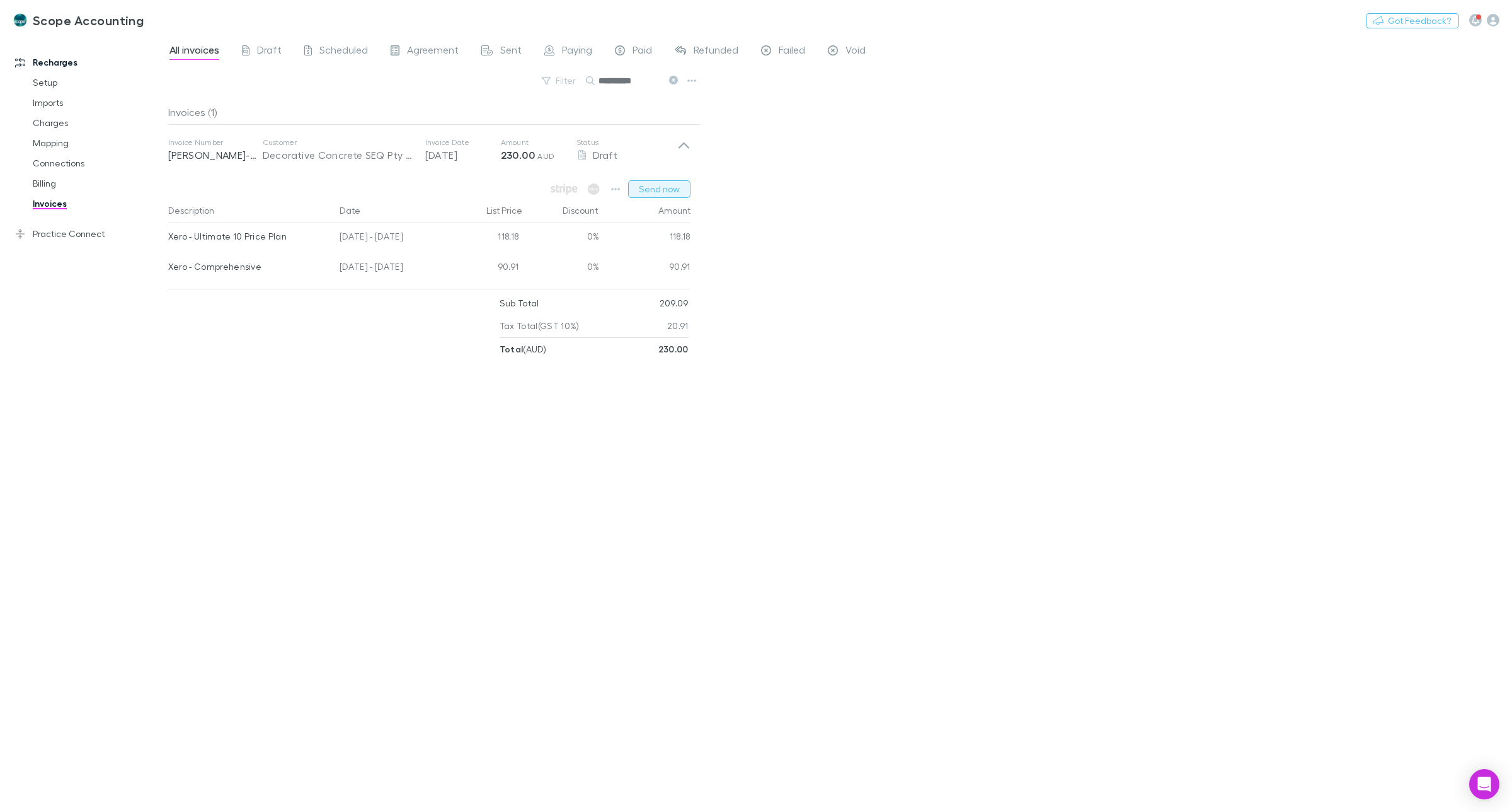
click at [659, 191] on button "Send now" at bounding box center [659, 189] width 63 height 18
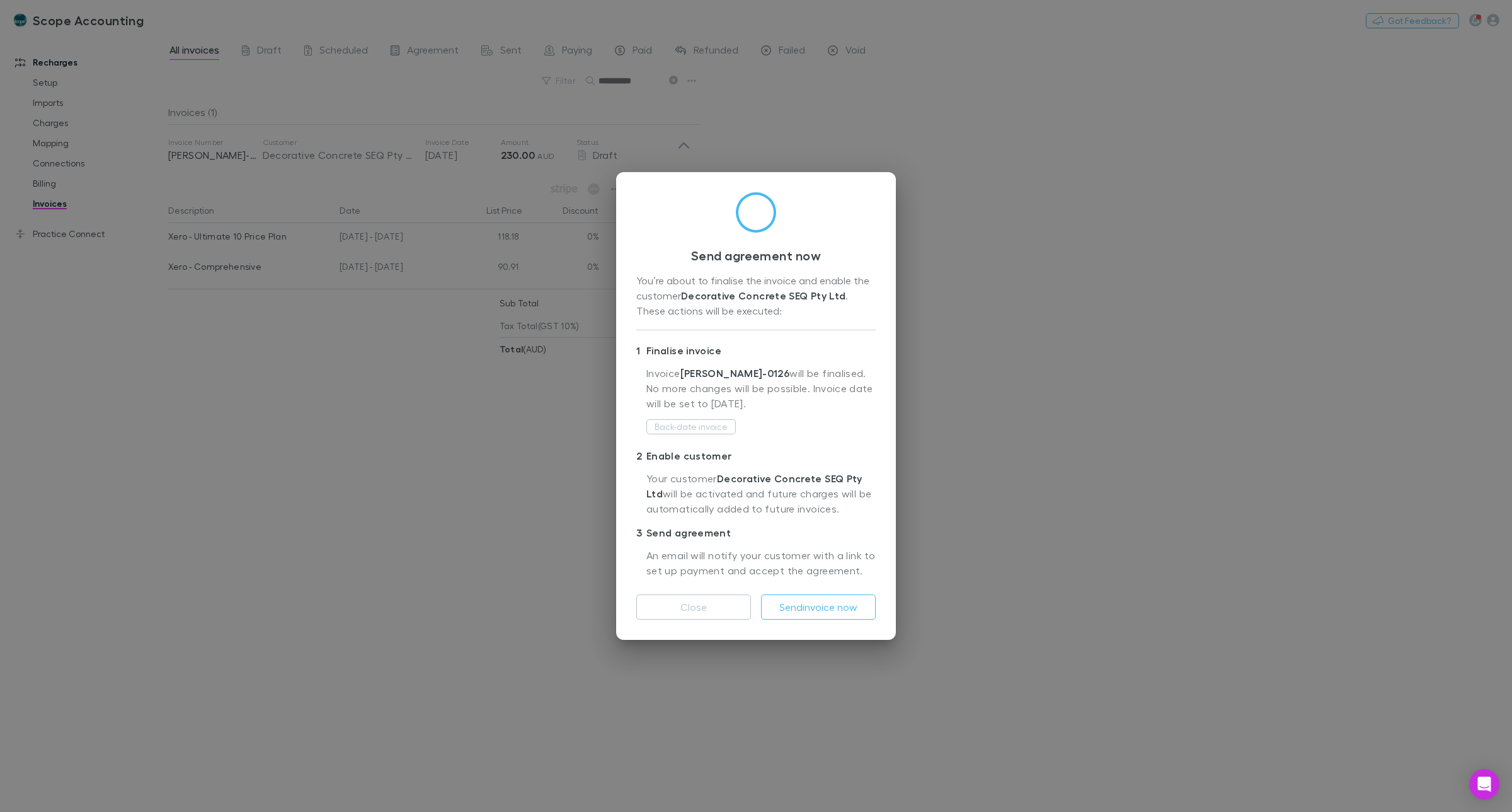
click at [377, 448] on div "Send agreement now You’re about to finalise the invoice and enable the customer…" at bounding box center [756, 406] width 1512 height 812
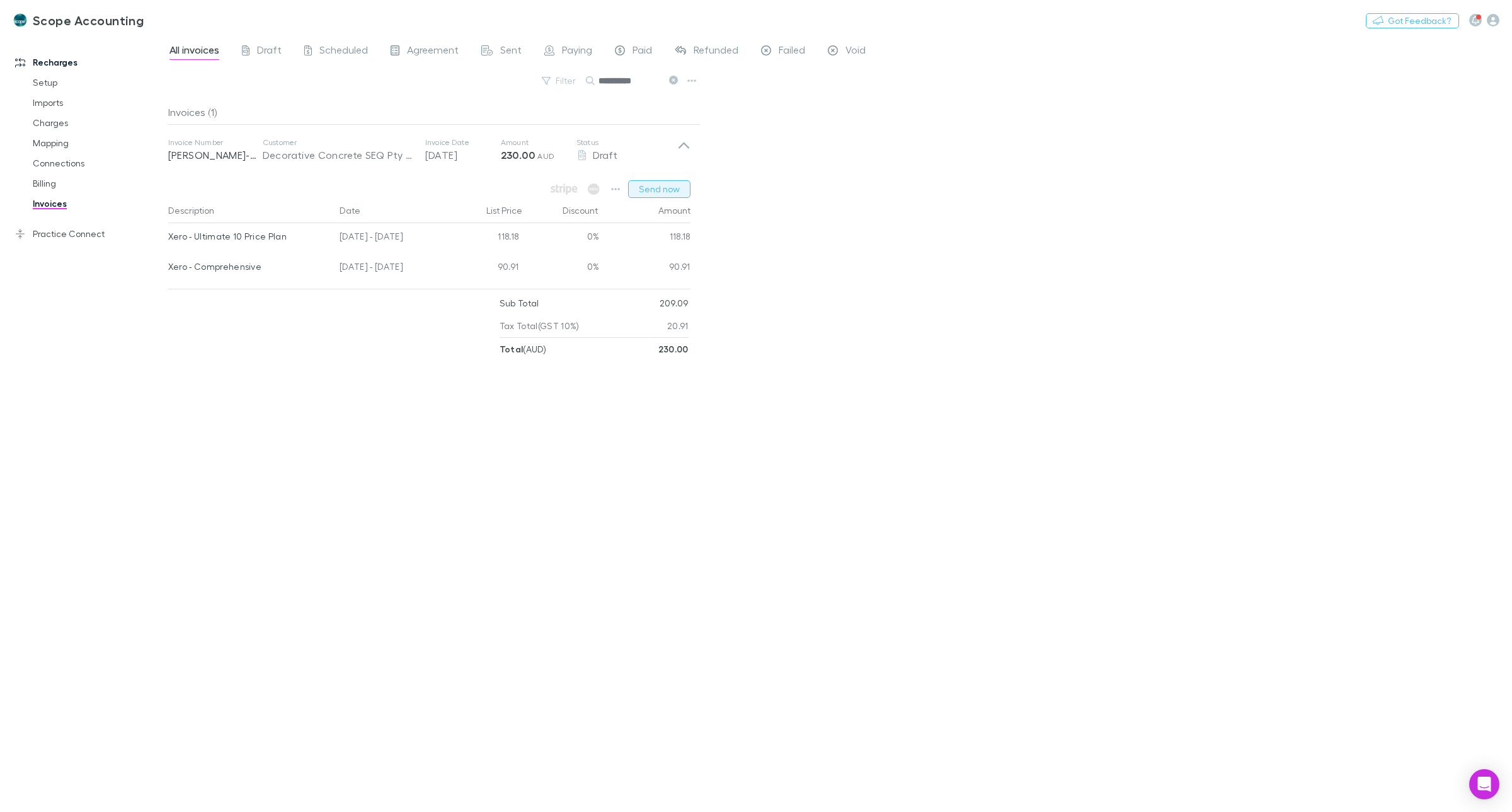
click at [663, 188] on button "Send now" at bounding box center [659, 189] width 63 height 18
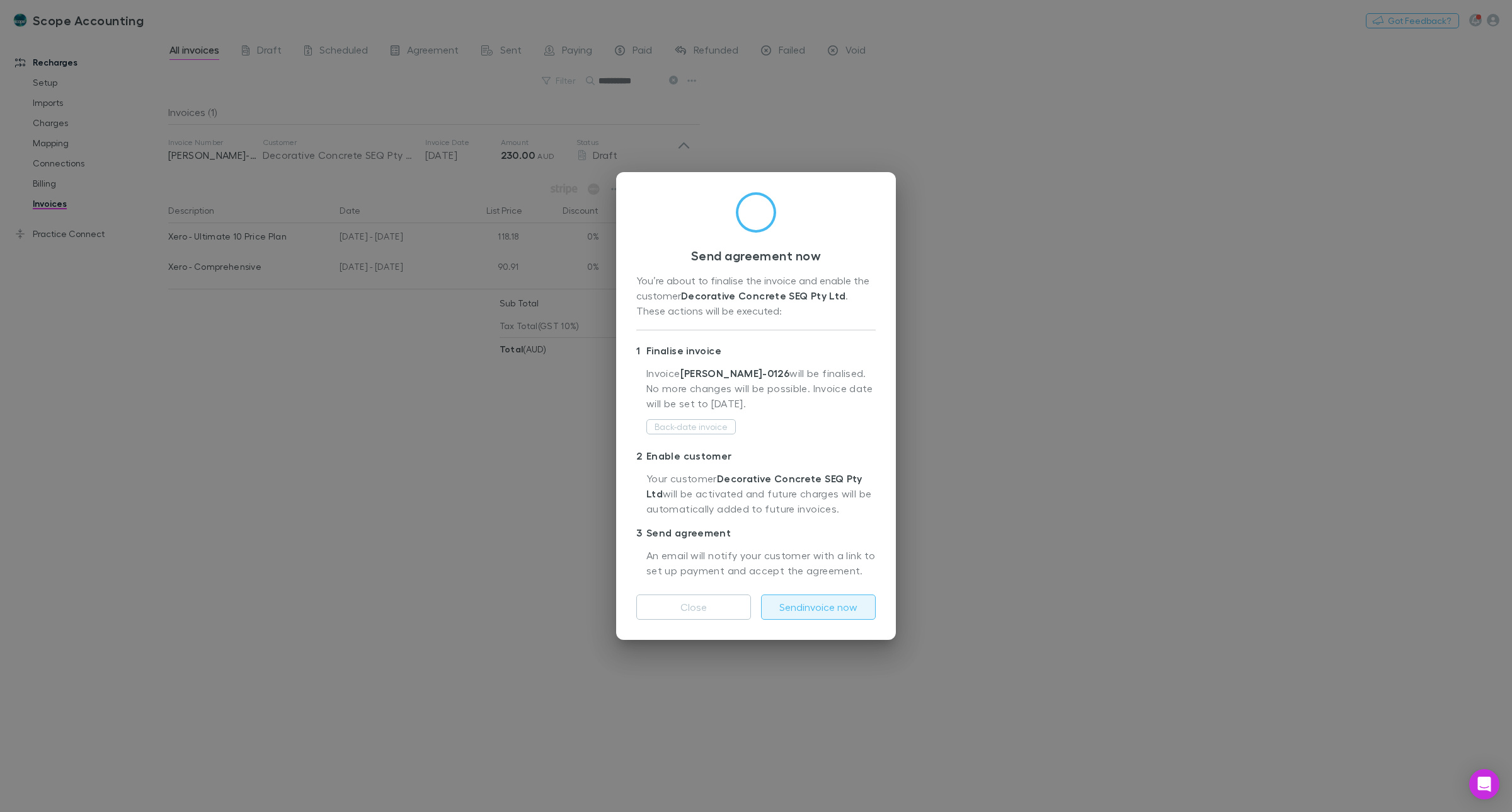
click at [823, 612] on button "Send invoice now" at bounding box center [819, 606] width 115 height 25
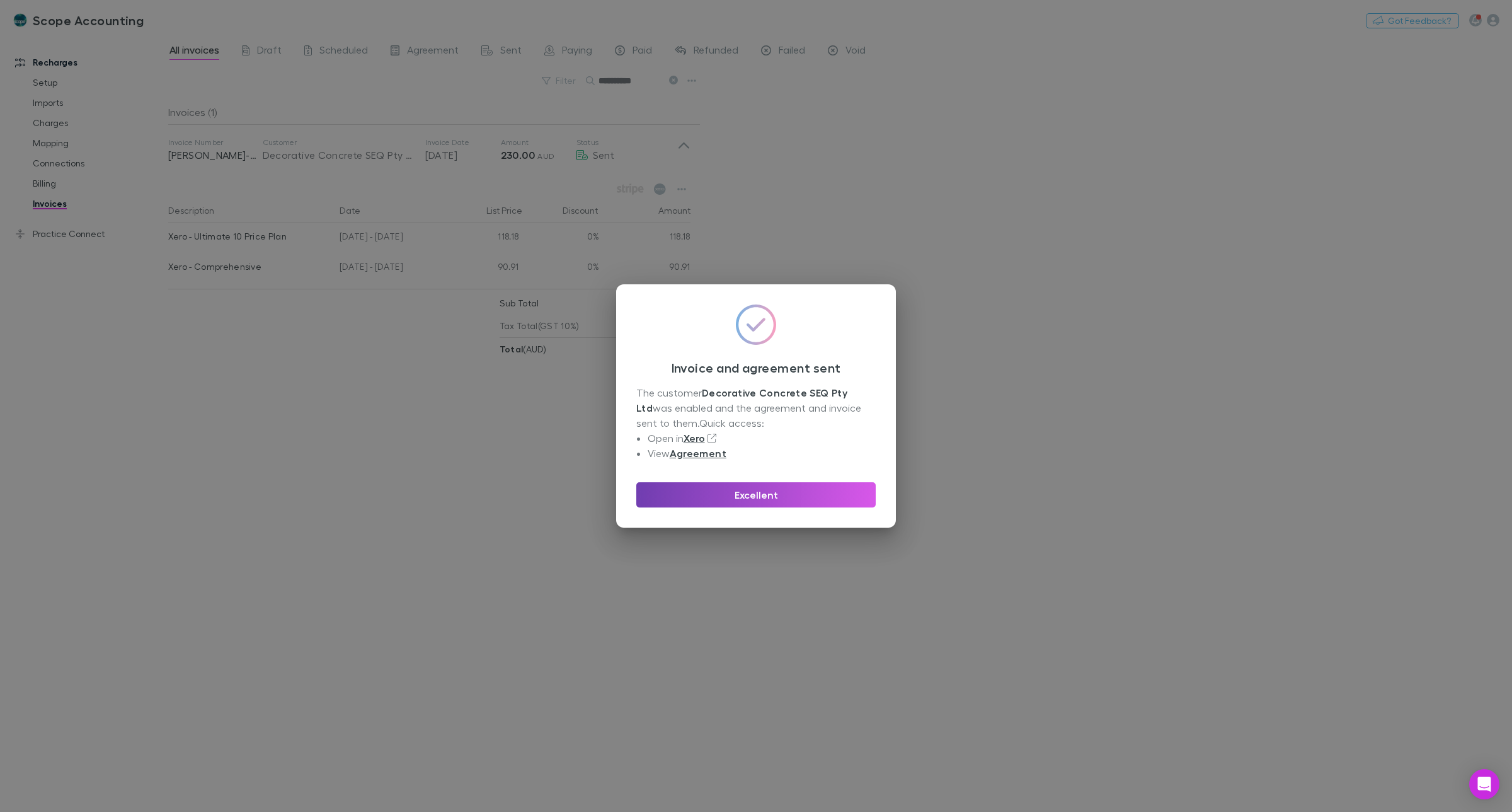
click at [750, 495] on button "Excellent" at bounding box center [756, 494] width 239 height 25
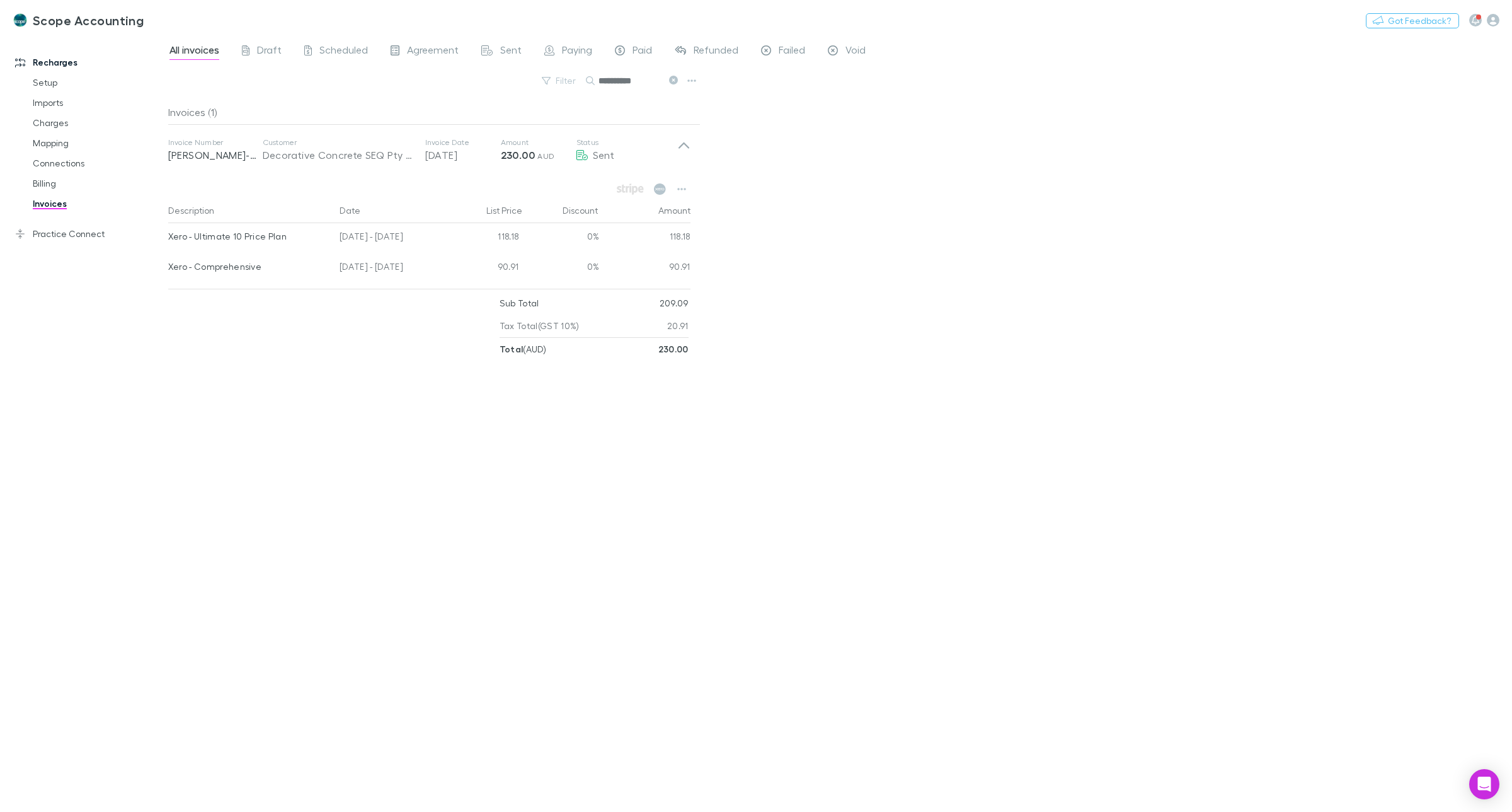
click at [671, 83] on icon at bounding box center [673, 80] width 8 height 8
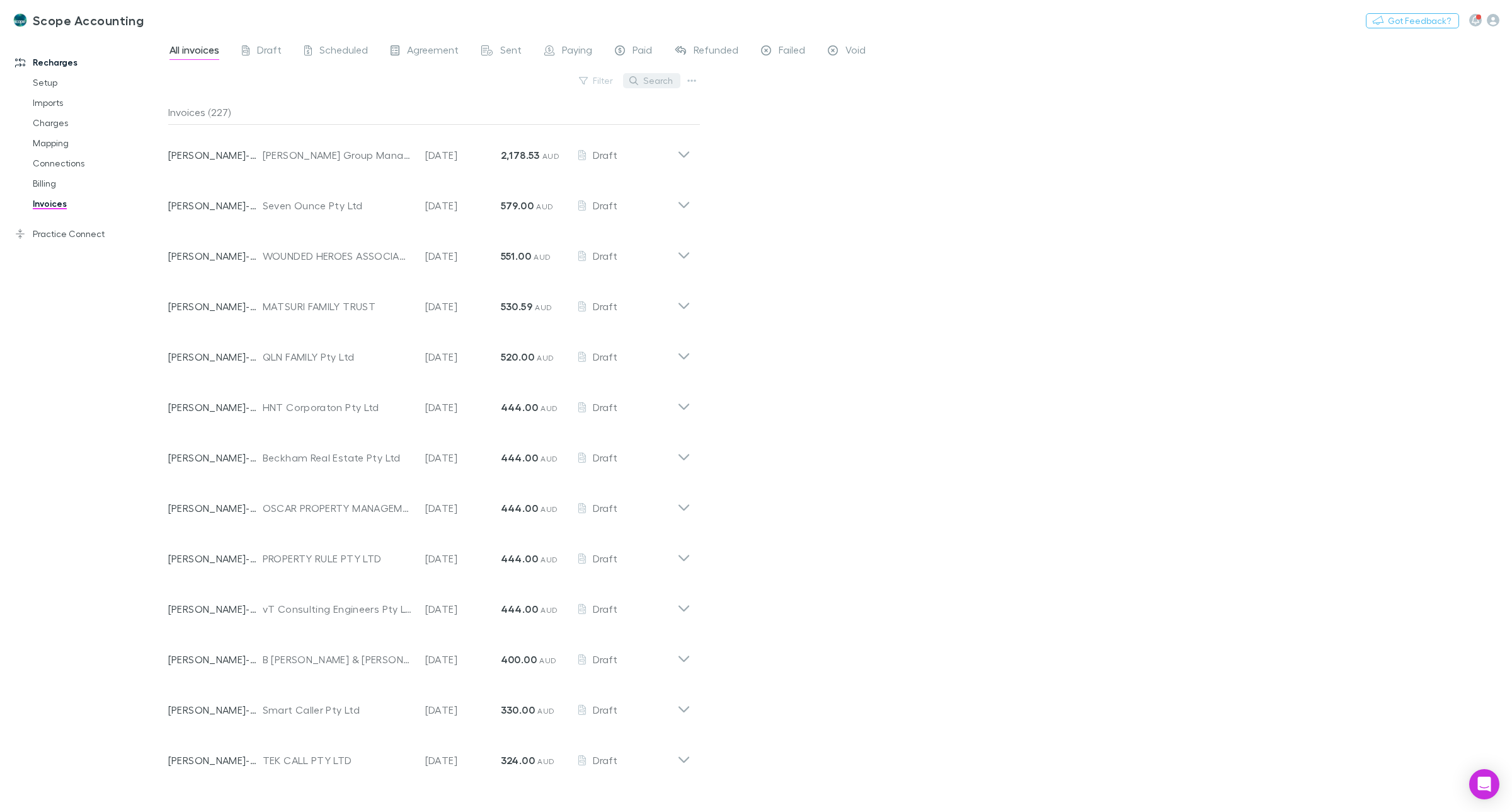
click at [653, 80] on button "Search" at bounding box center [652, 81] width 57 height 15
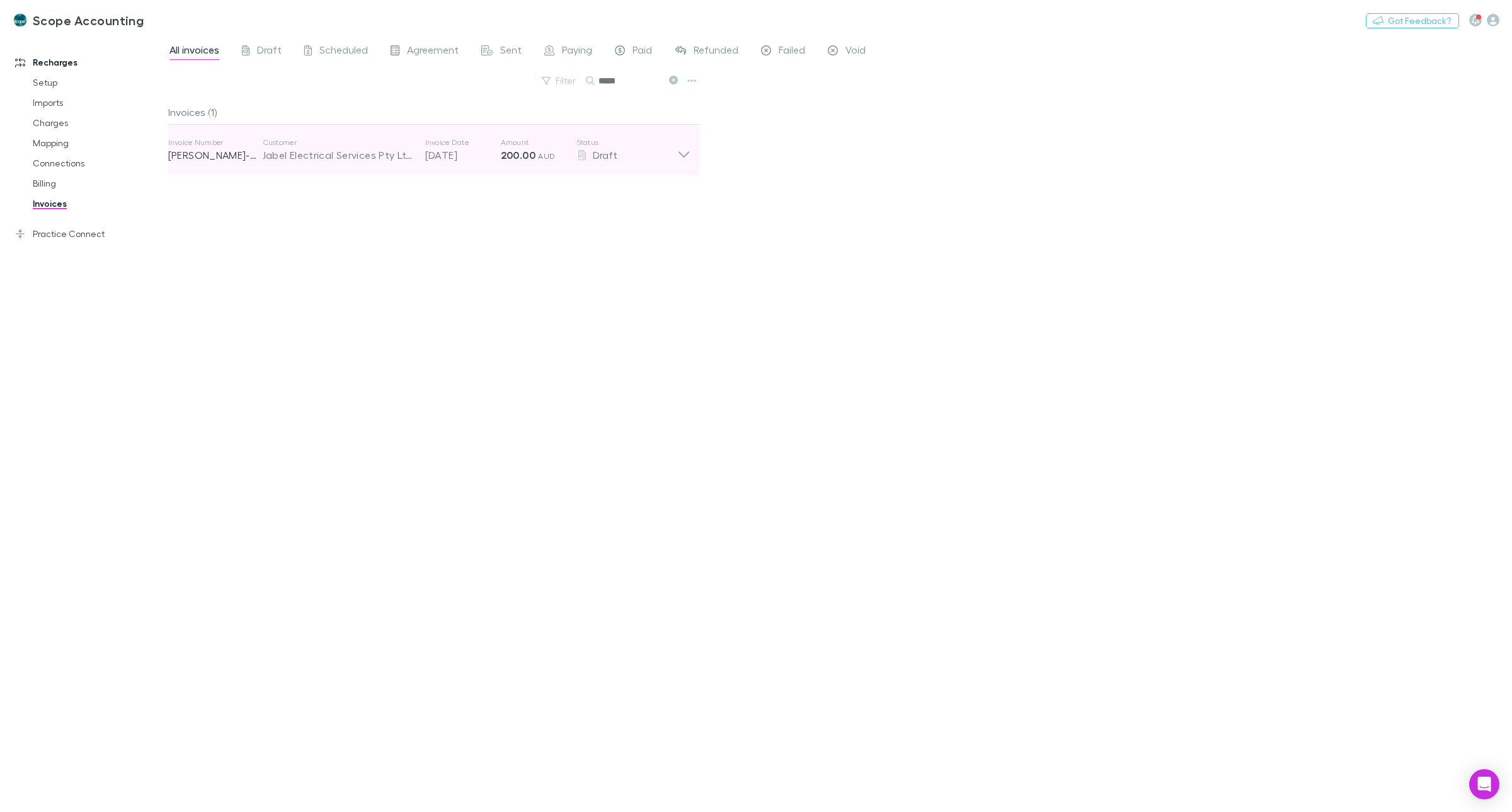
click at [679, 158] on icon at bounding box center [683, 150] width 13 height 25
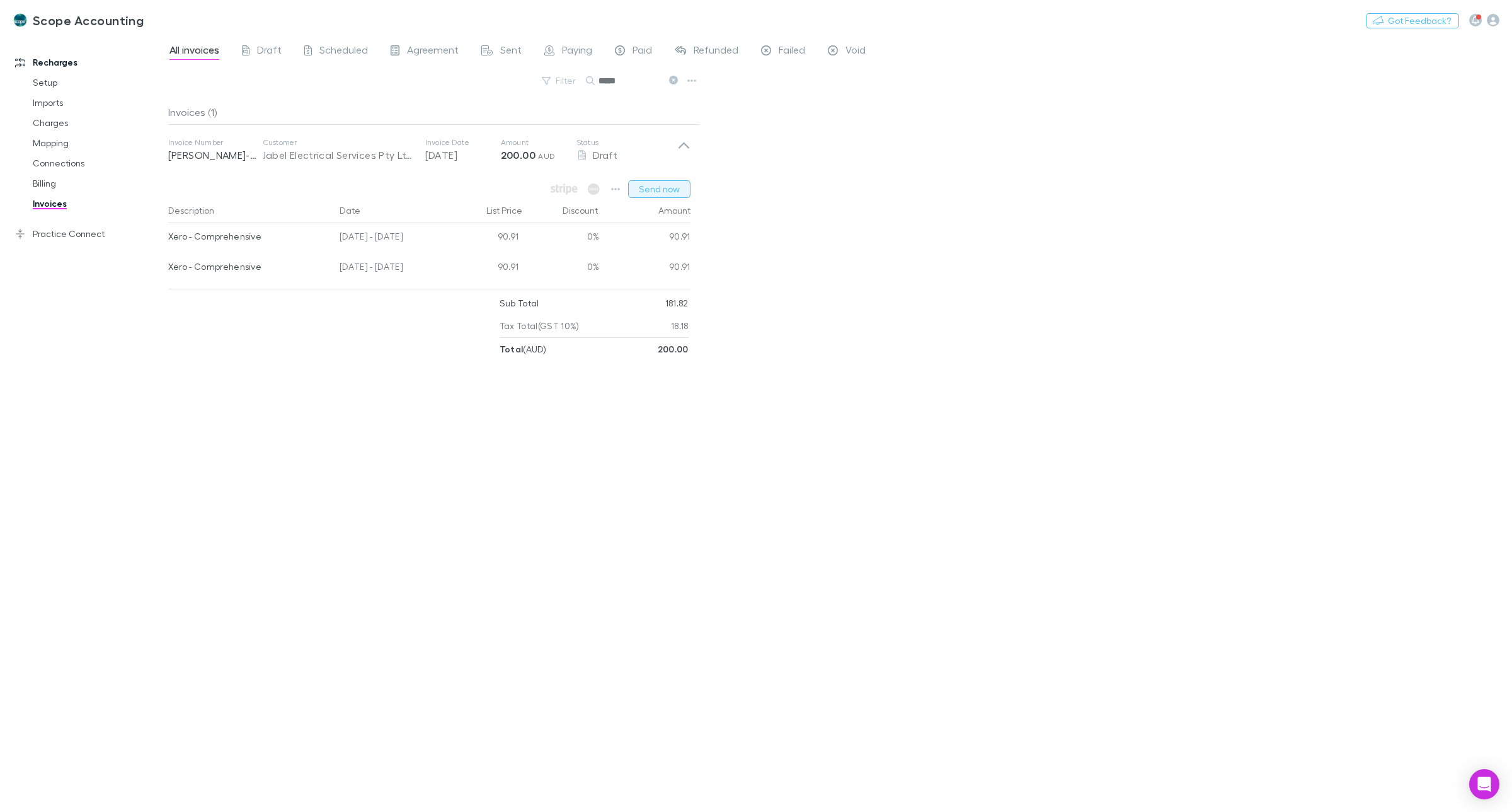
click at [653, 186] on button "Send now" at bounding box center [659, 189] width 63 height 18
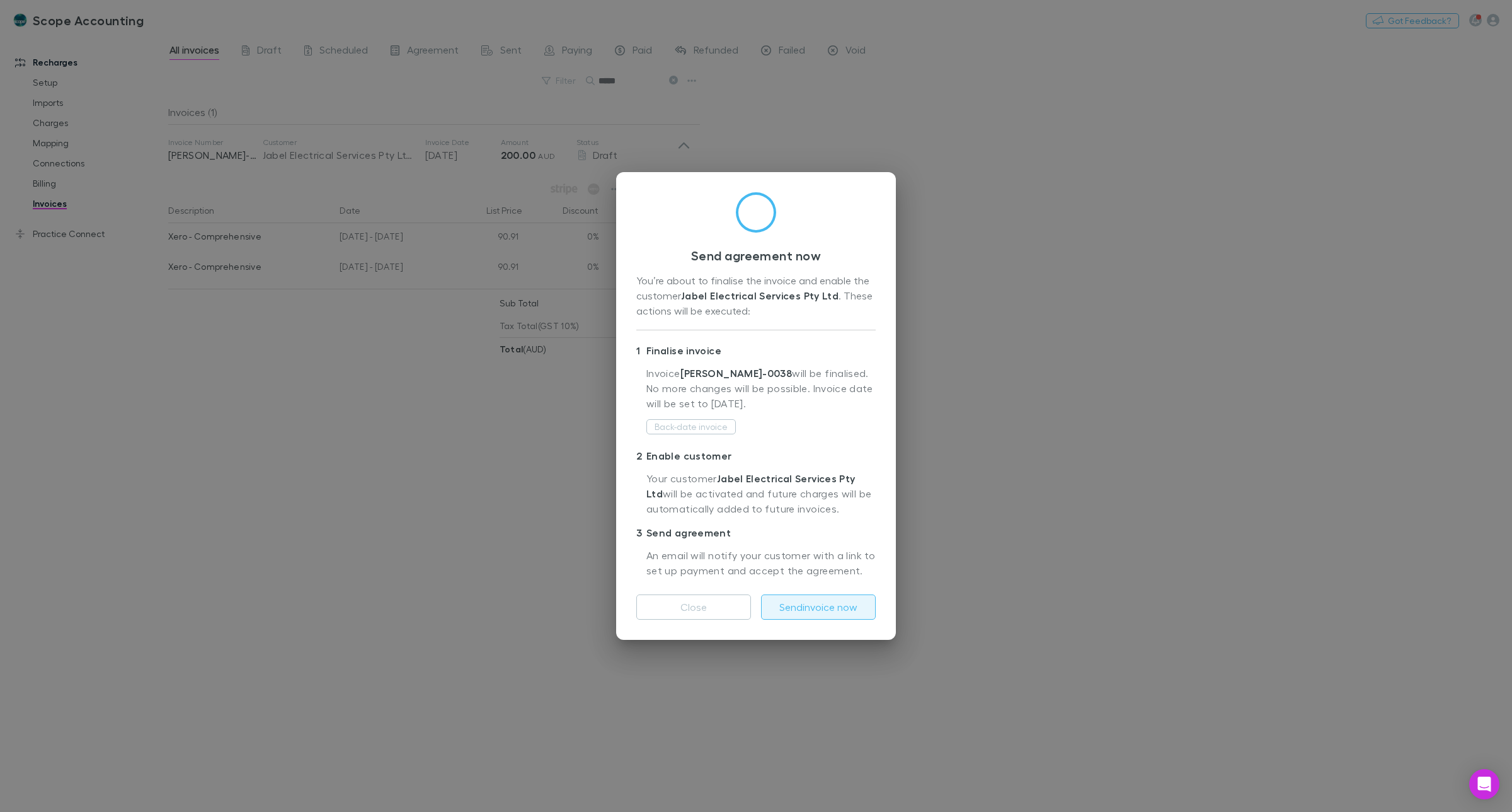
click at [817, 605] on button "Send invoice now" at bounding box center [819, 606] width 115 height 25
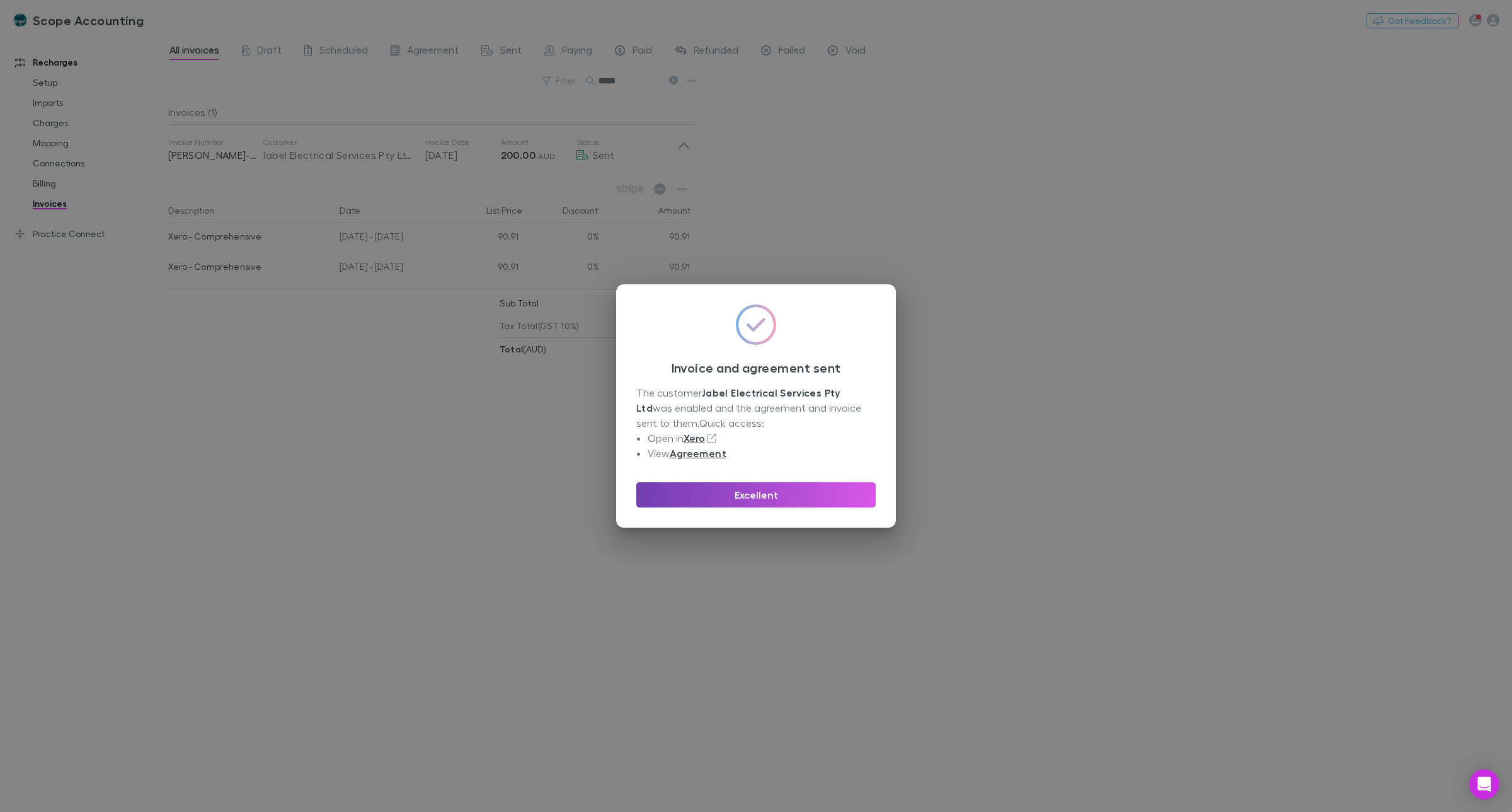
drag, startPoint x: 721, startPoint y: 484, endPoint x: 720, endPoint y: 493, distance: 9.1
click at [721, 485] on button "Excellent" at bounding box center [756, 494] width 239 height 25
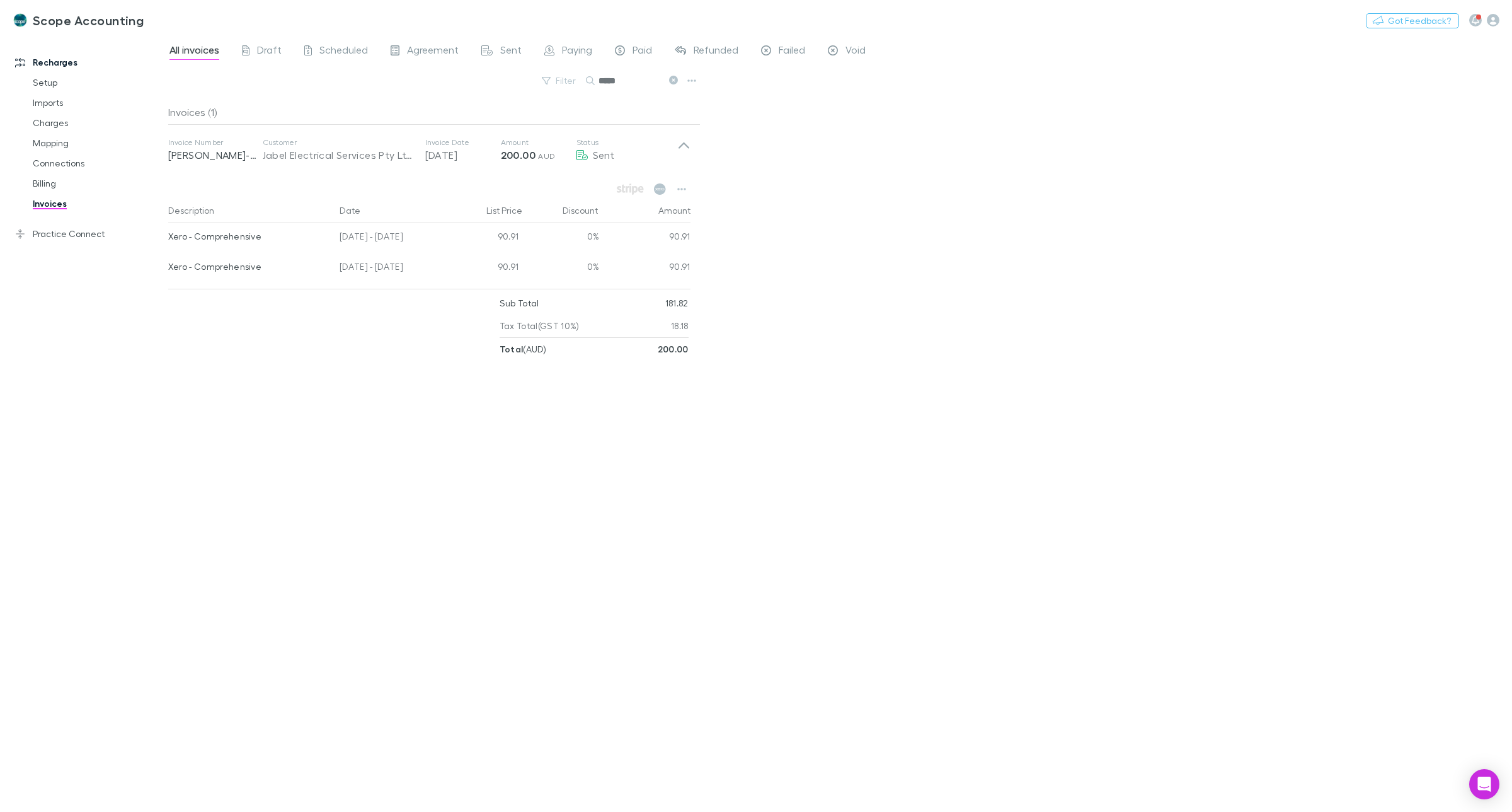
click at [632, 80] on input "*****" at bounding box center [630, 80] width 63 height 18
type input "*"
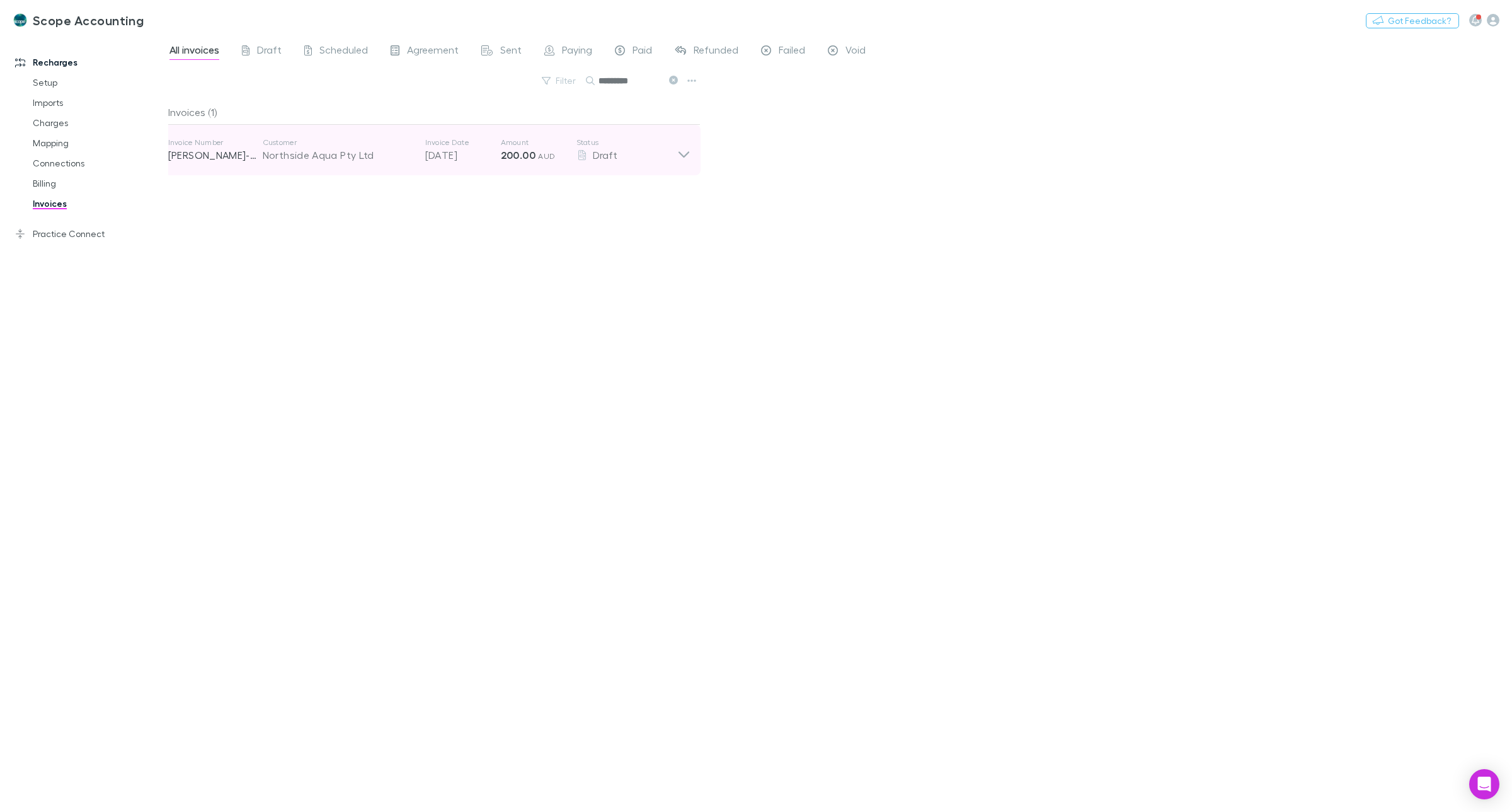
click at [681, 149] on icon at bounding box center [683, 150] width 13 height 25
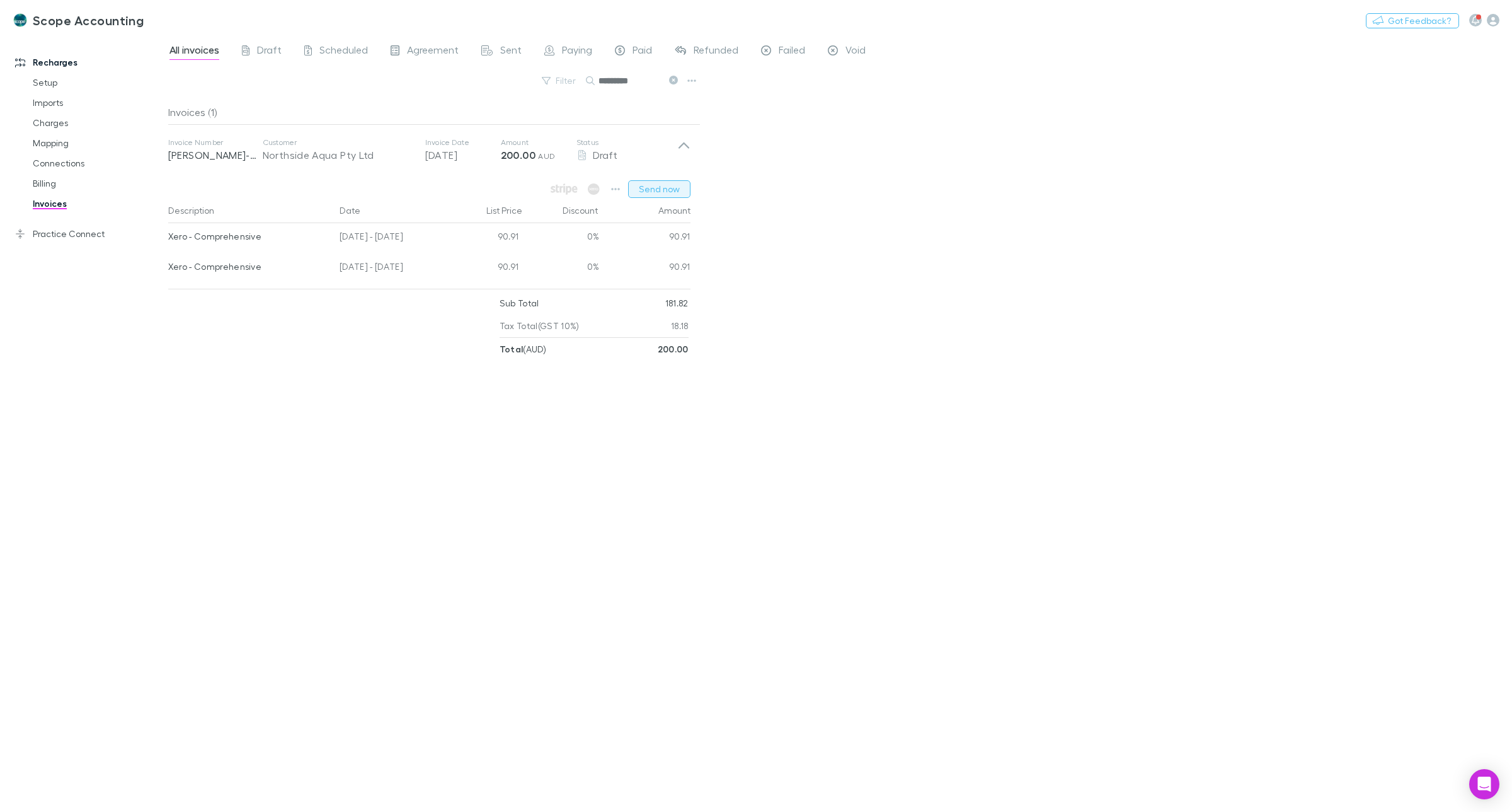
click at [660, 184] on button "Send now" at bounding box center [659, 189] width 63 height 18
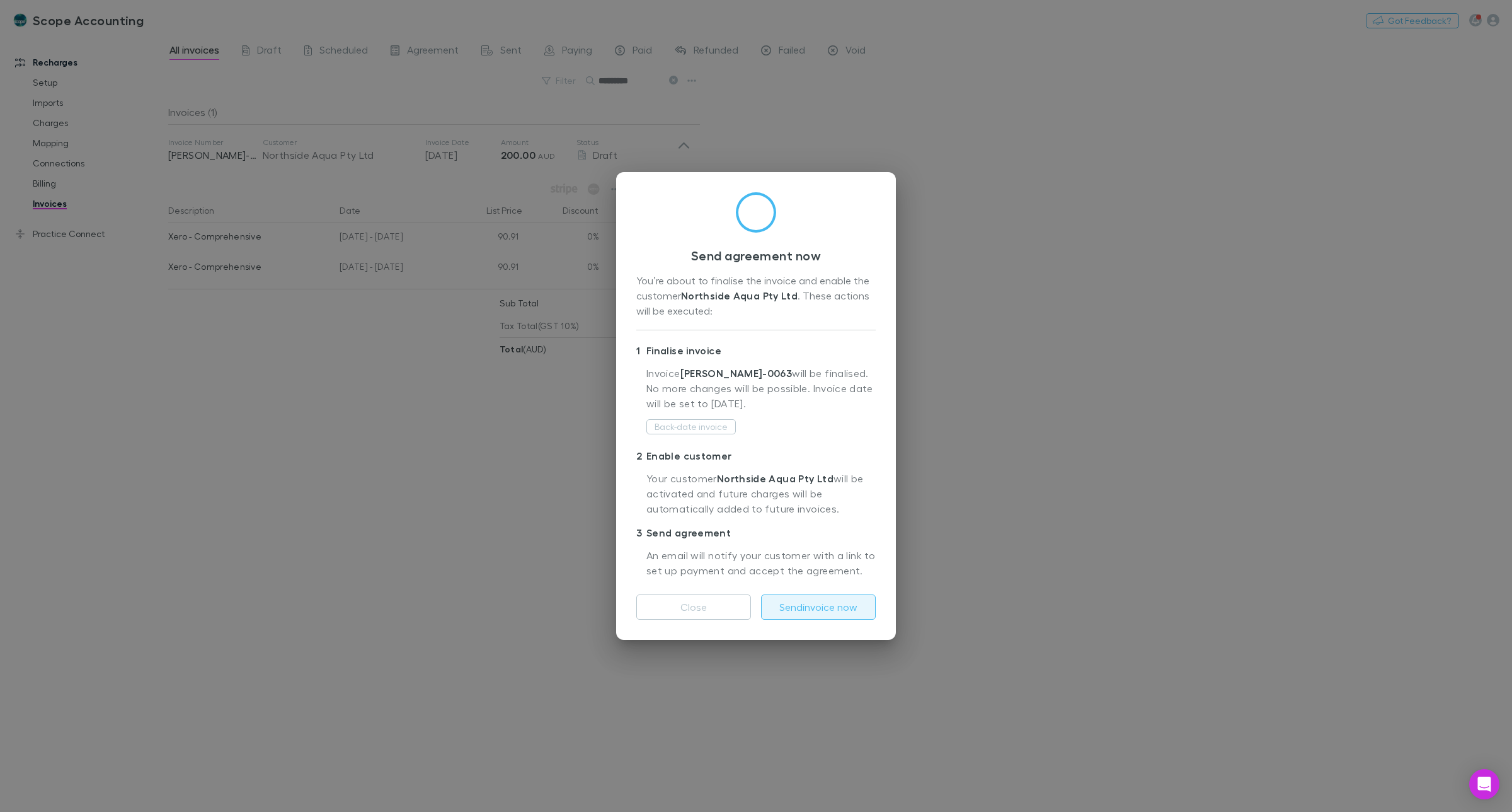
click at [821, 606] on button "Send invoice now" at bounding box center [819, 606] width 115 height 25
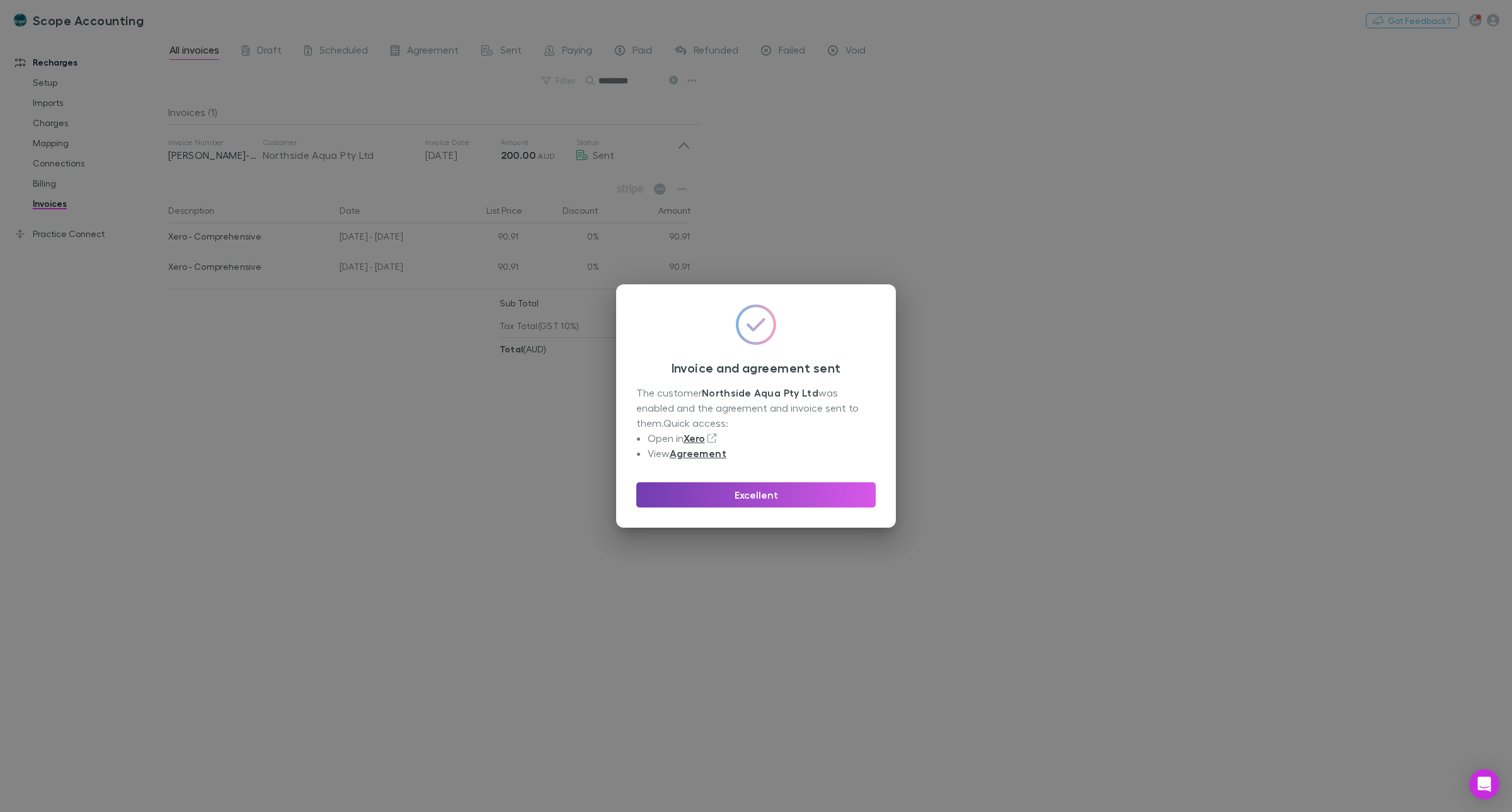
click at [748, 491] on button "Excellent" at bounding box center [756, 494] width 239 height 25
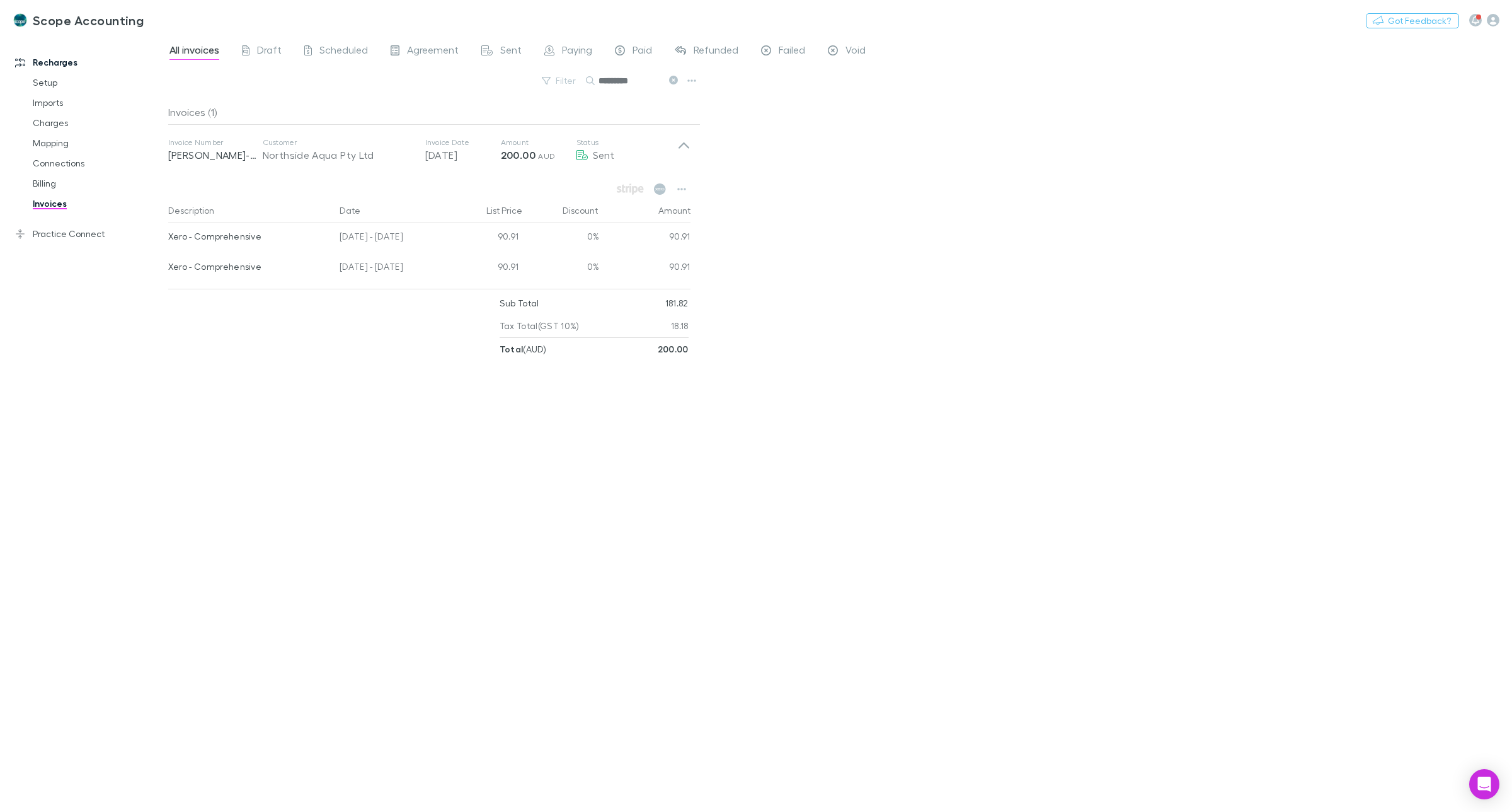
click at [644, 80] on input "*********" at bounding box center [630, 80] width 63 height 18
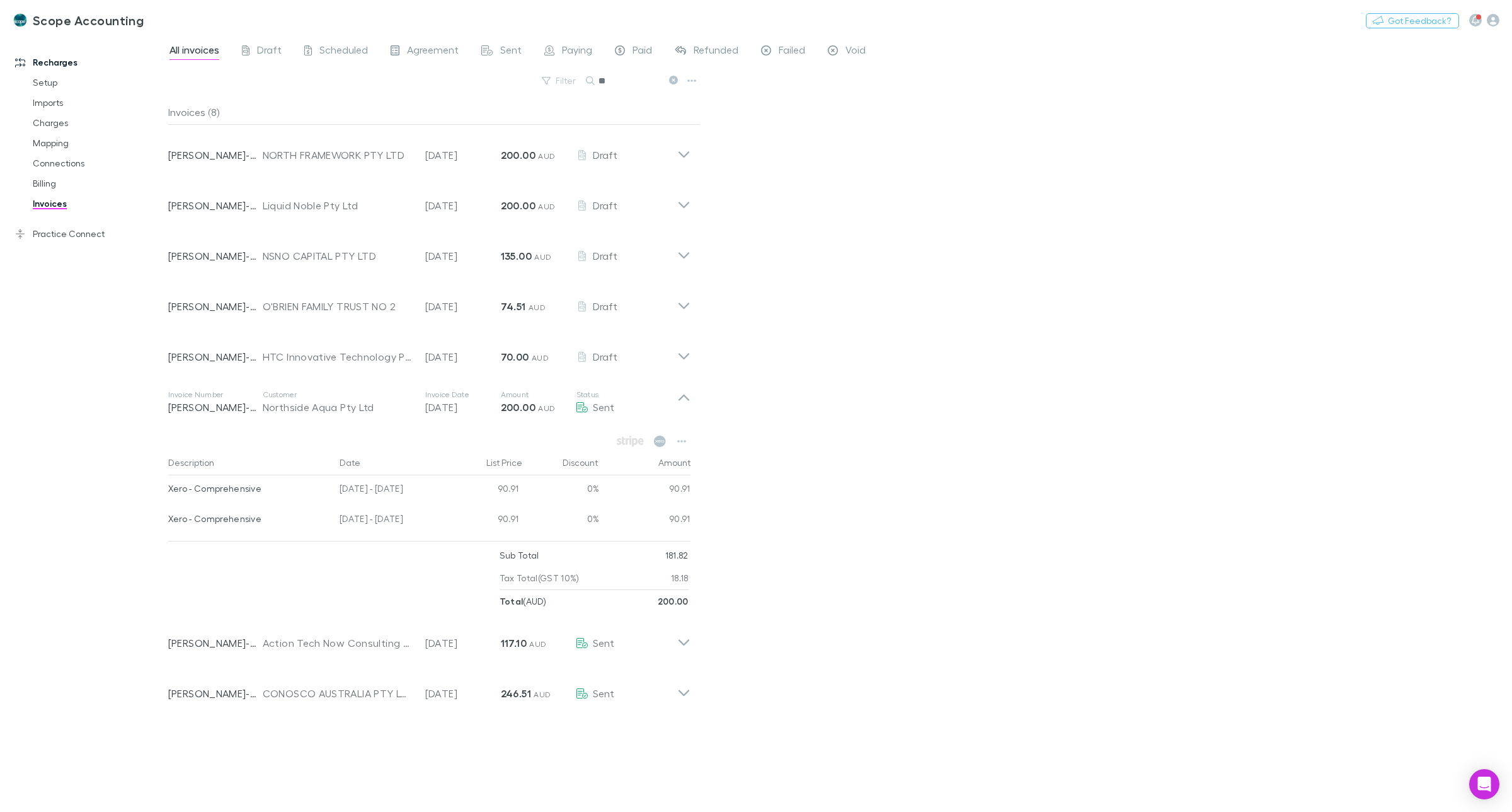
type input "*"
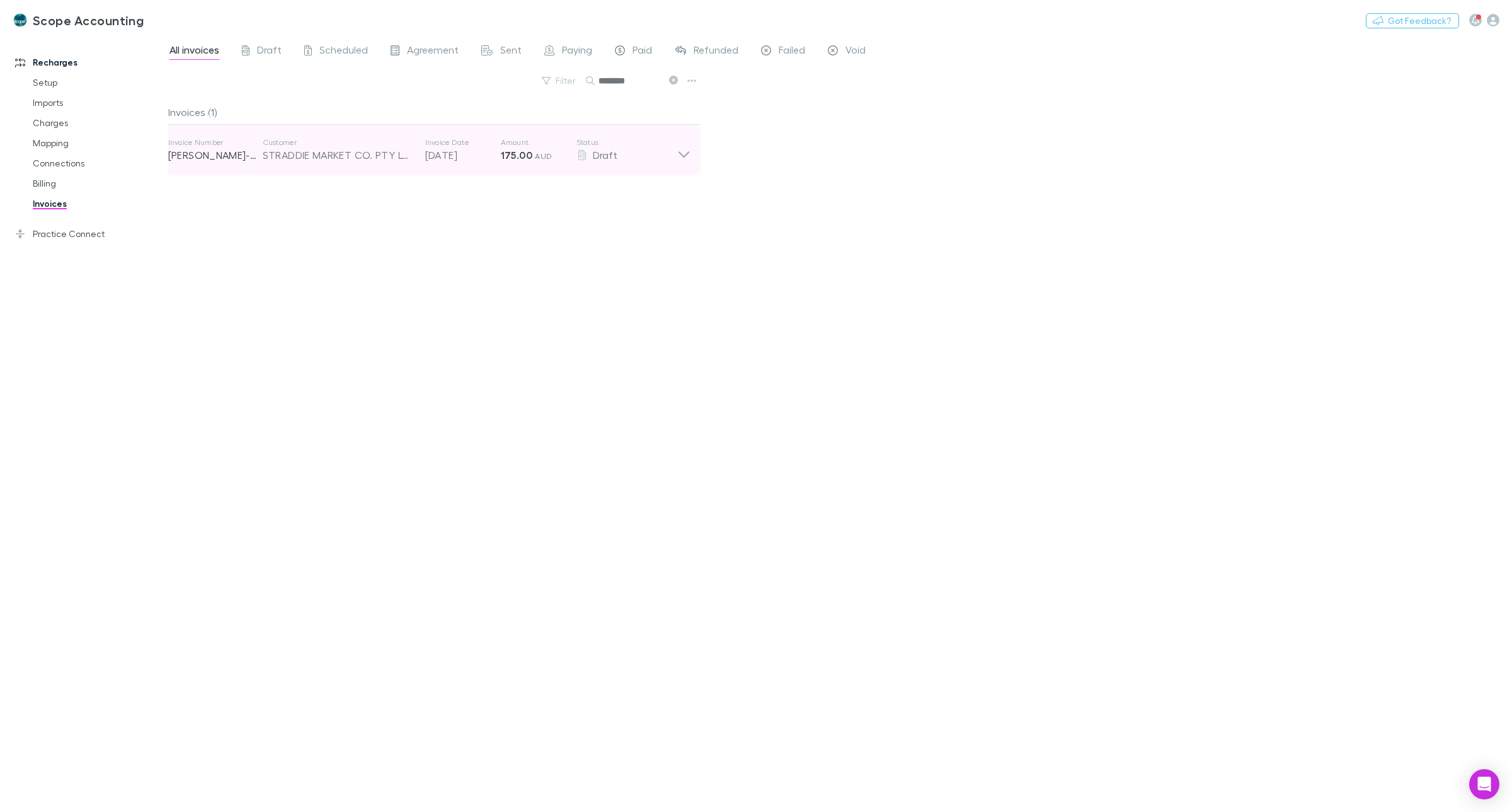
click at [686, 155] on icon at bounding box center [683, 150] width 13 height 25
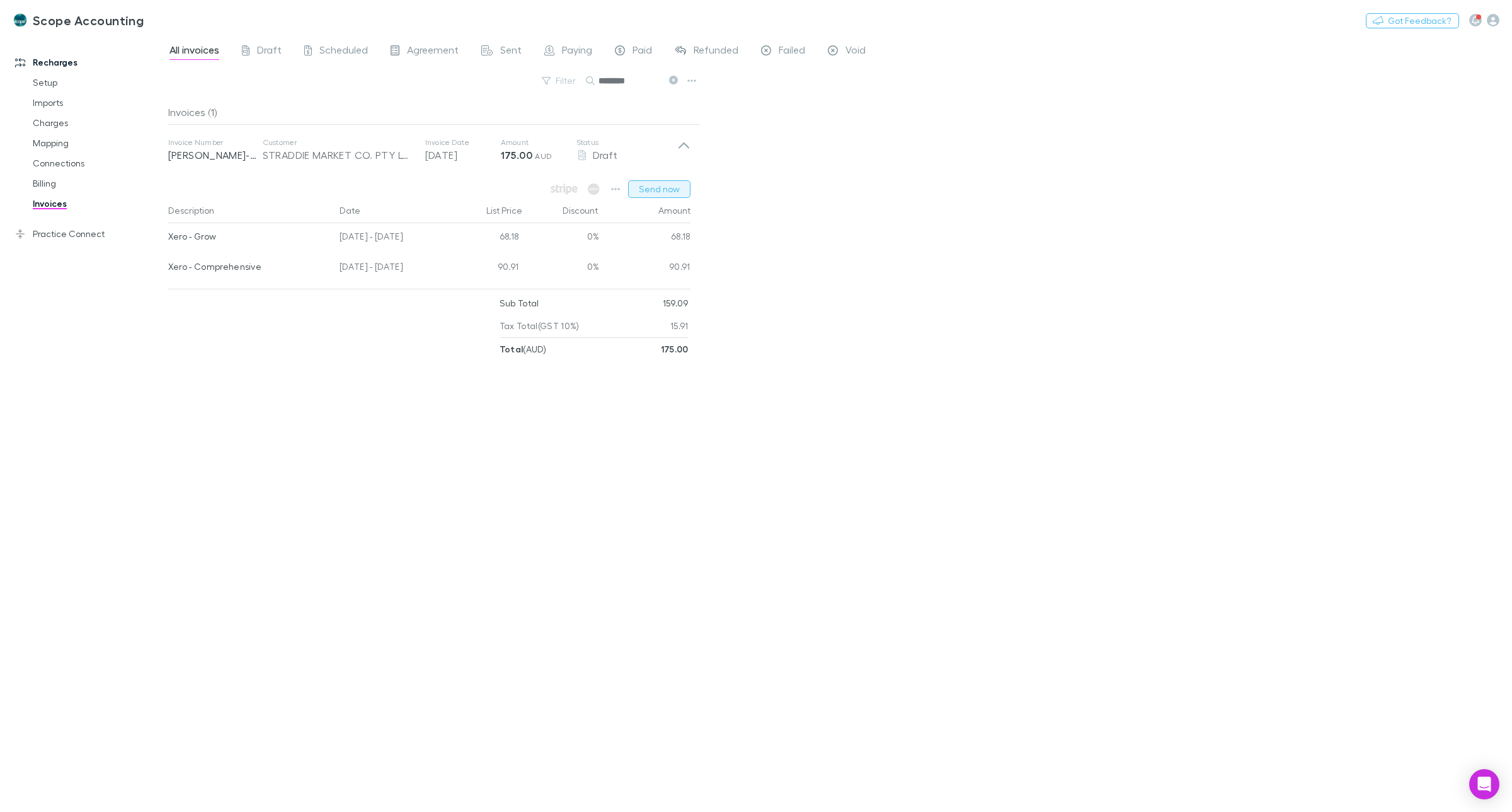
click at [660, 190] on button "Send now" at bounding box center [659, 189] width 63 height 18
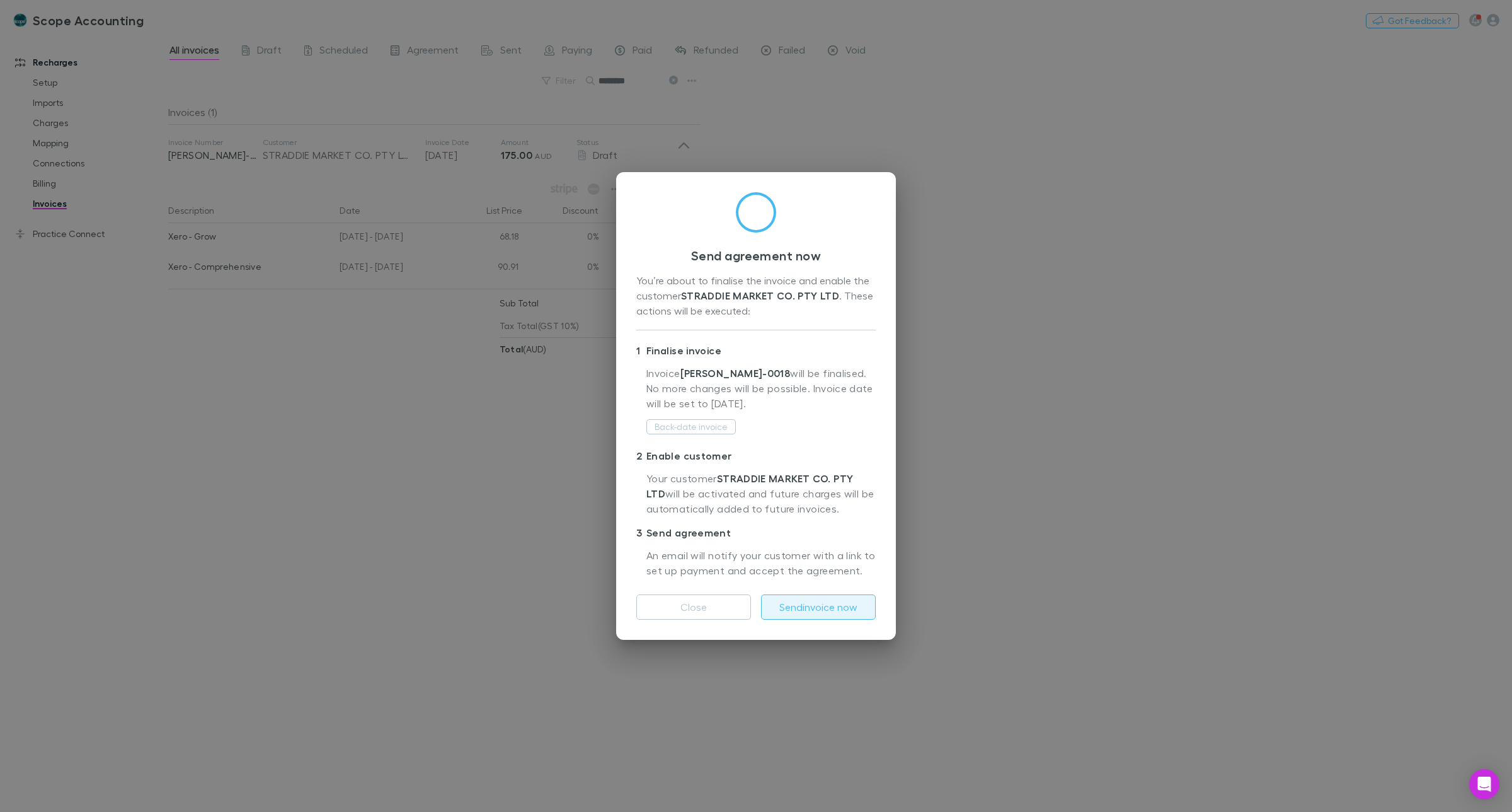
click at [810, 603] on button "Send invoice now" at bounding box center [819, 606] width 115 height 25
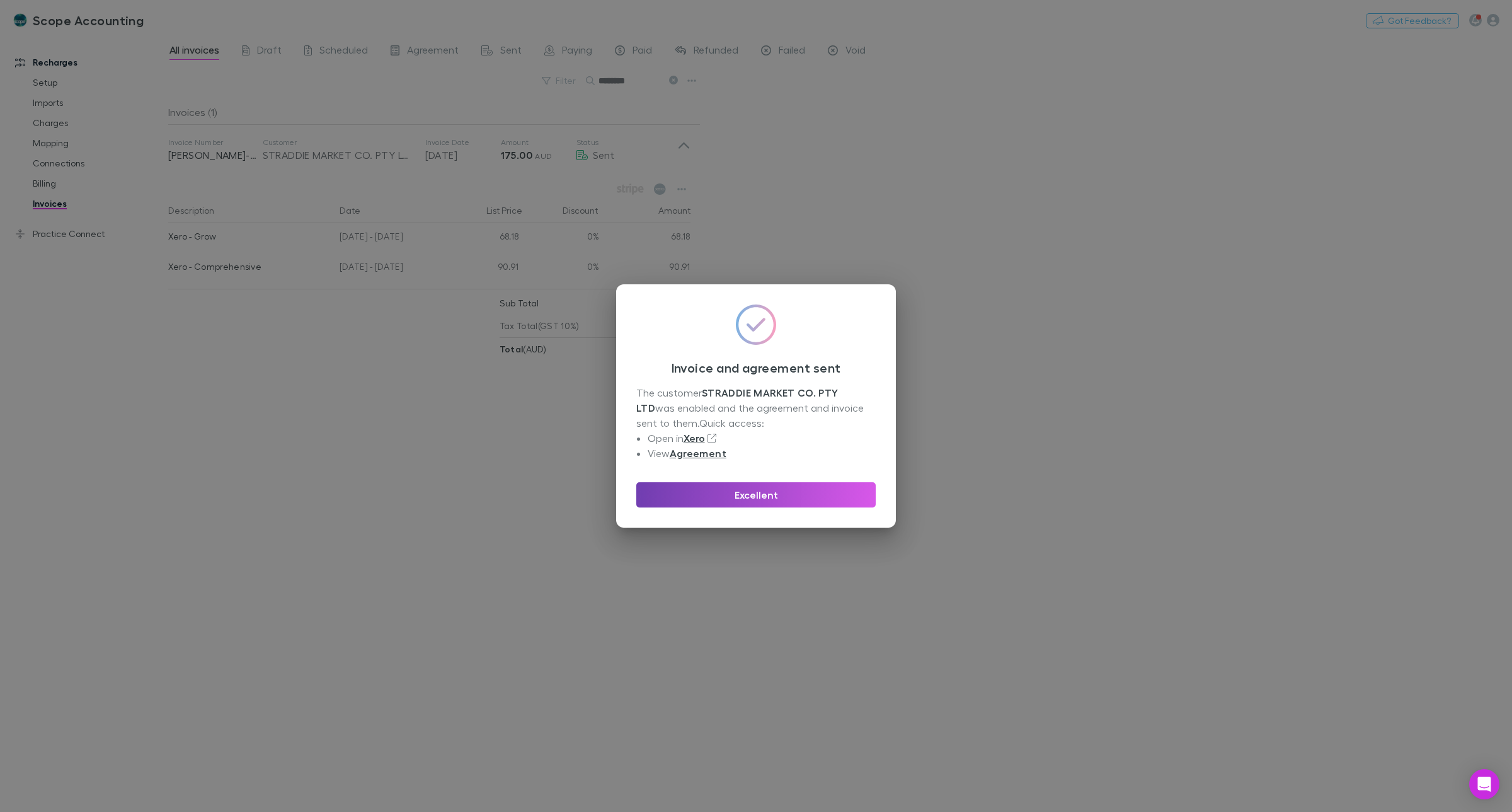
click at [739, 499] on button "Excellent" at bounding box center [756, 494] width 239 height 25
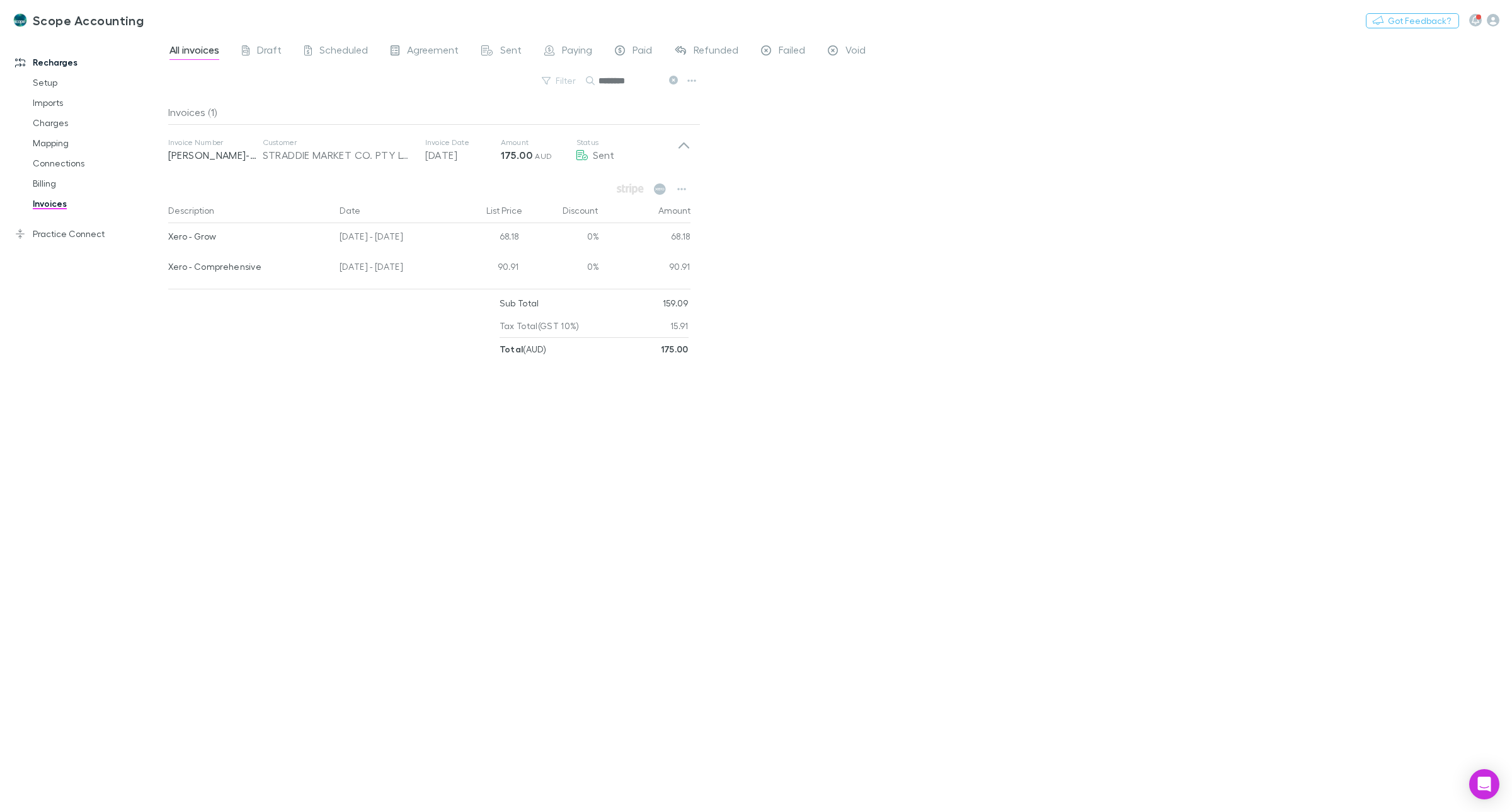
drag, startPoint x: 630, startPoint y: 80, endPoint x: 598, endPoint y: 80, distance: 32.0
click at [598, 80] on input "********" at bounding box center [630, 80] width 63 height 18
drag, startPoint x: 624, startPoint y: 80, endPoint x: 597, endPoint y: 83, distance: 27.2
click at [597, 83] on div "*****" at bounding box center [633, 81] width 94 height 15
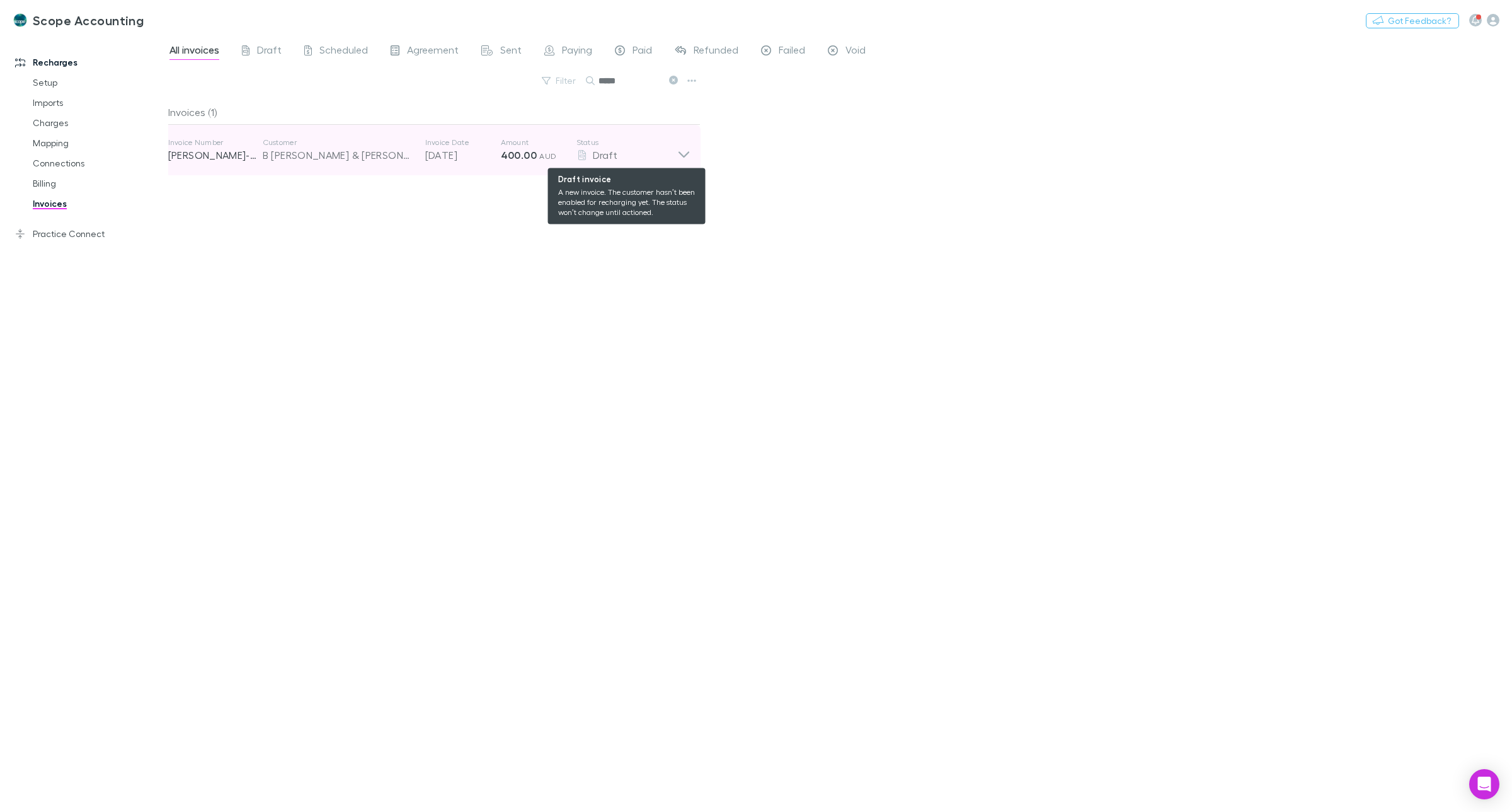
click at [653, 155] on div "Draft" at bounding box center [627, 155] width 101 height 15
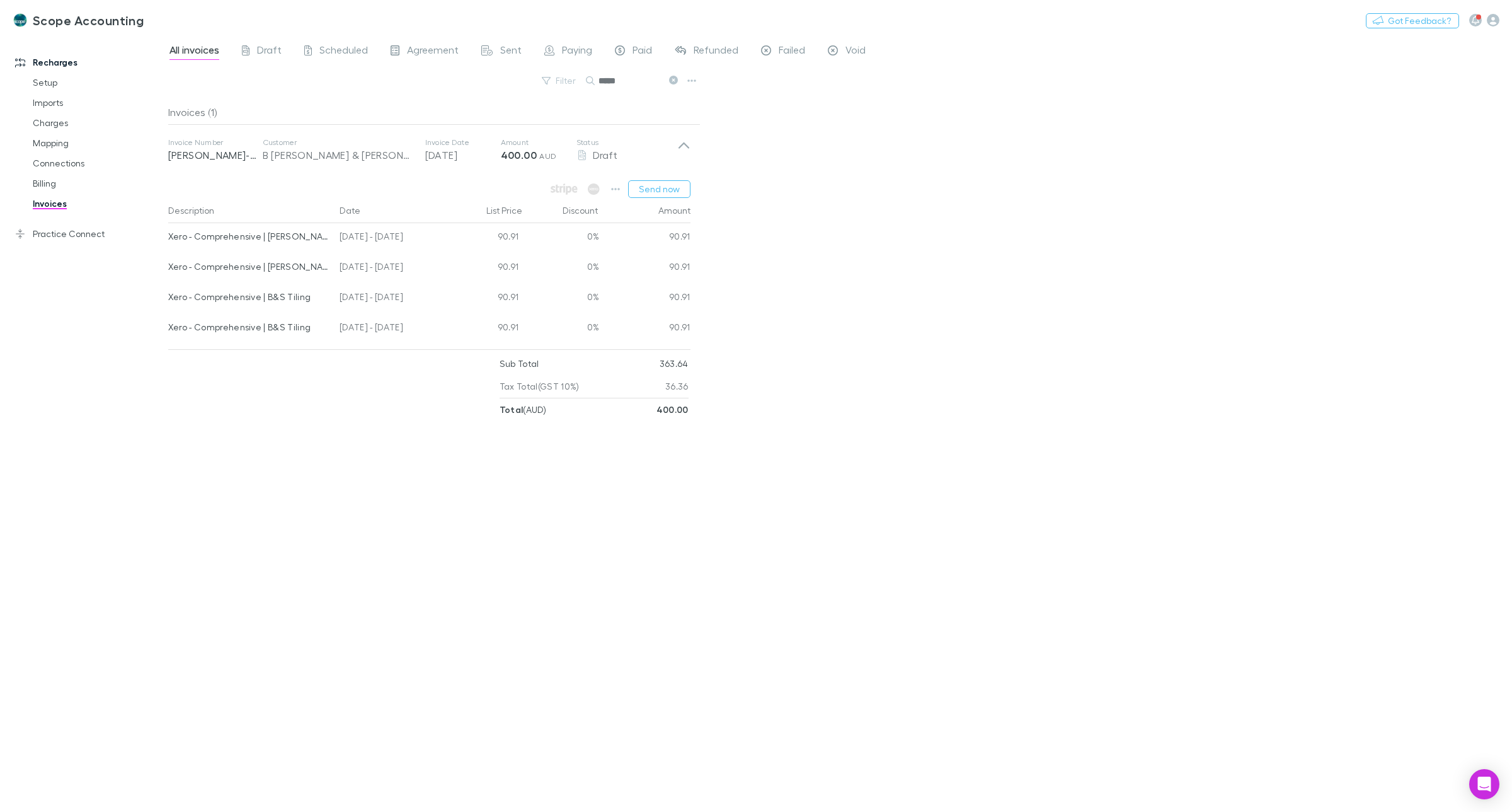
click at [837, 262] on div "All invoices Draft Scheduled Agreement Sent Paying Paid Refunded Failed Void Fi…" at bounding box center [840, 423] width 1344 height 776
click at [660, 189] on button "Send now" at bounding box center [659, 189] width 63 height 18
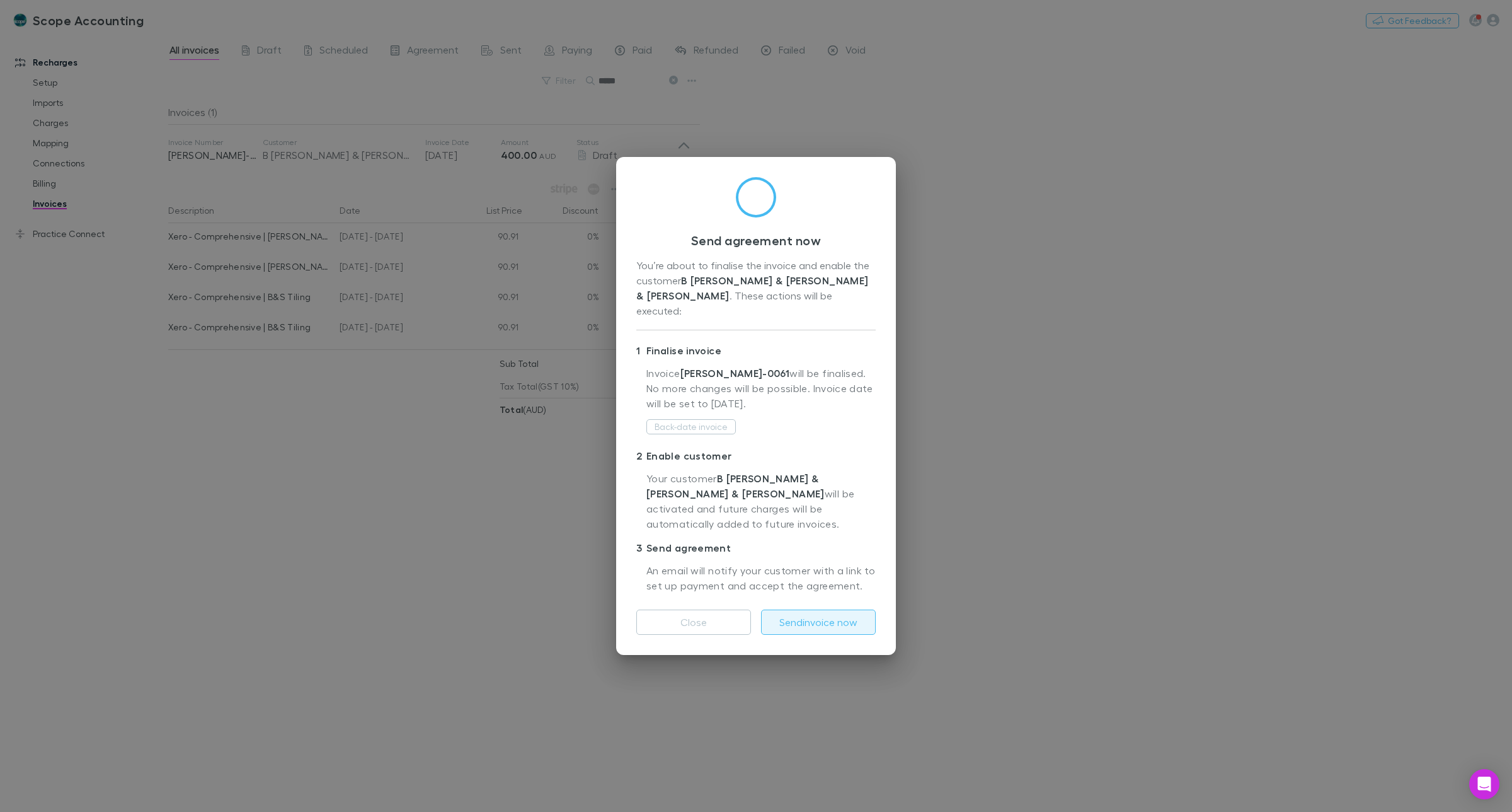
click at [830, 610] on button "Send invoice now" at bounding box center [819, 622] width 115 height 25
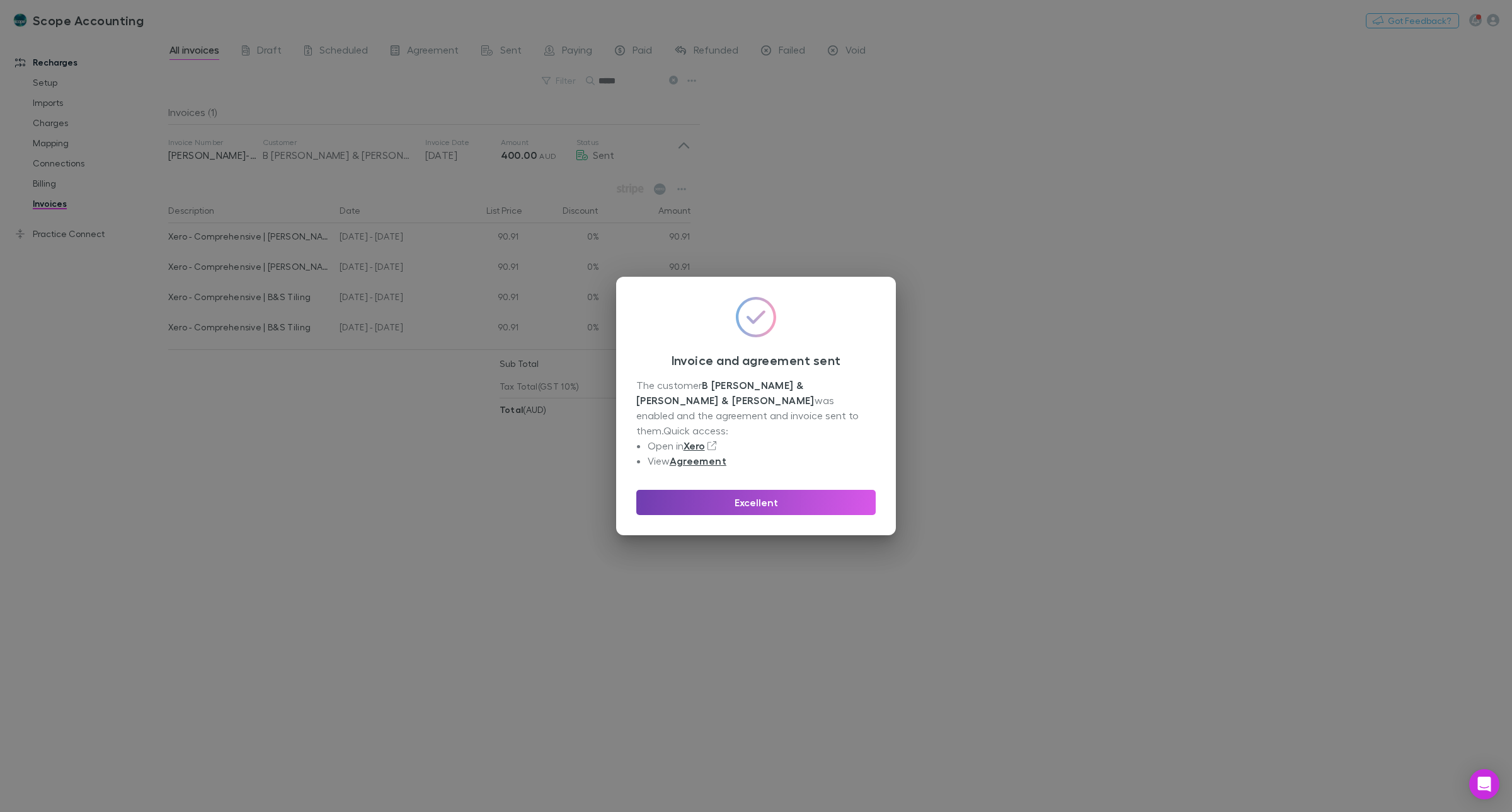
click at [761, 495] on button "Excellent" at bounding box center [756, 502] width 239 height 25
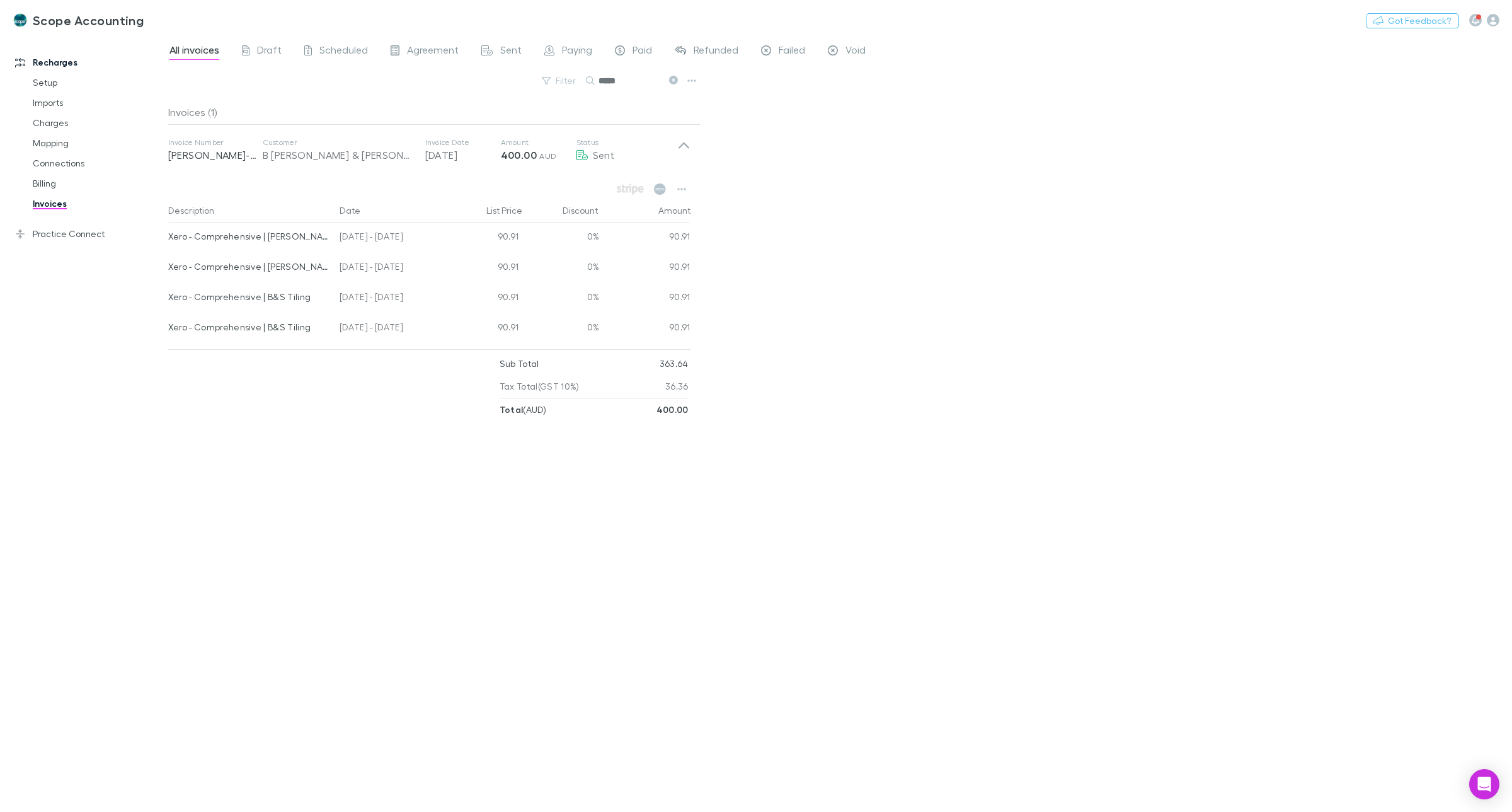
drag, startPoint x: 634, startPoint y: 77, endPoint x: 599, endPoint y: 80, distance: 35.1
click at [599, 80] on input "*****" at bounding box center [630, 80] width 63 height 18
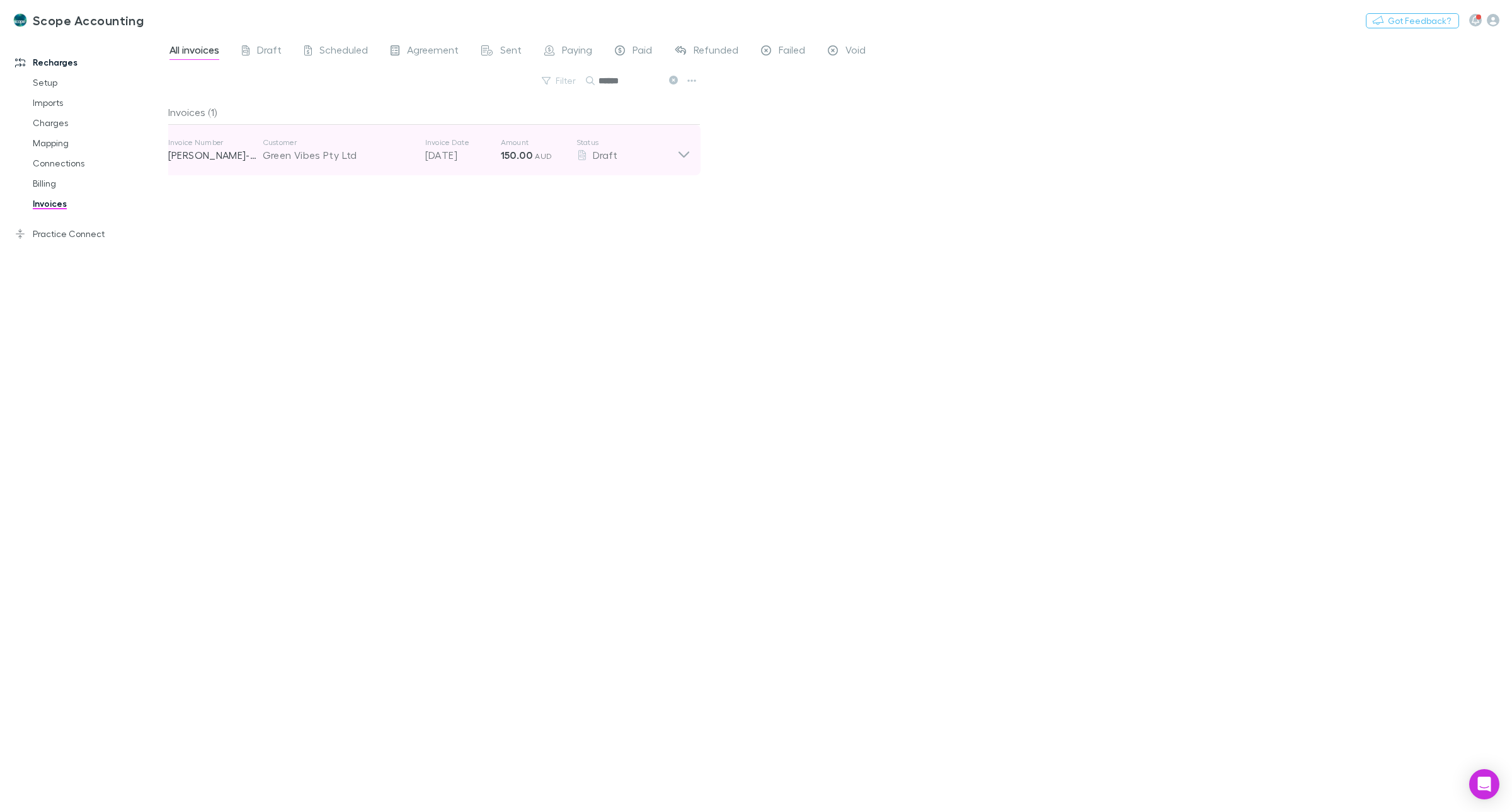
click at [690, 159] on icon at bounding box center [683, 150] width 13 height 25
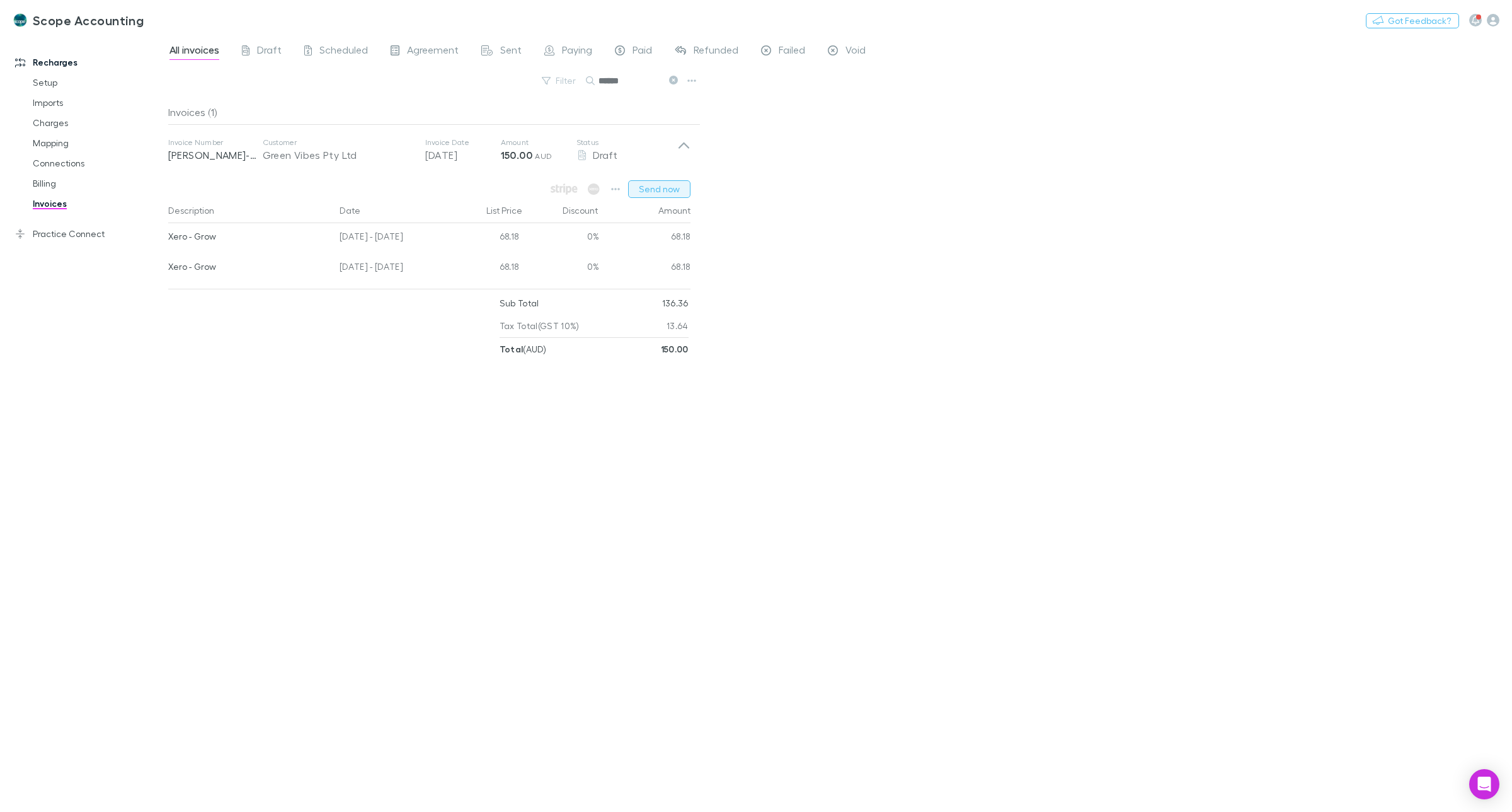
click at [665, 193] on button "Send now" at bounding box center [659, 189] width 63 height 18
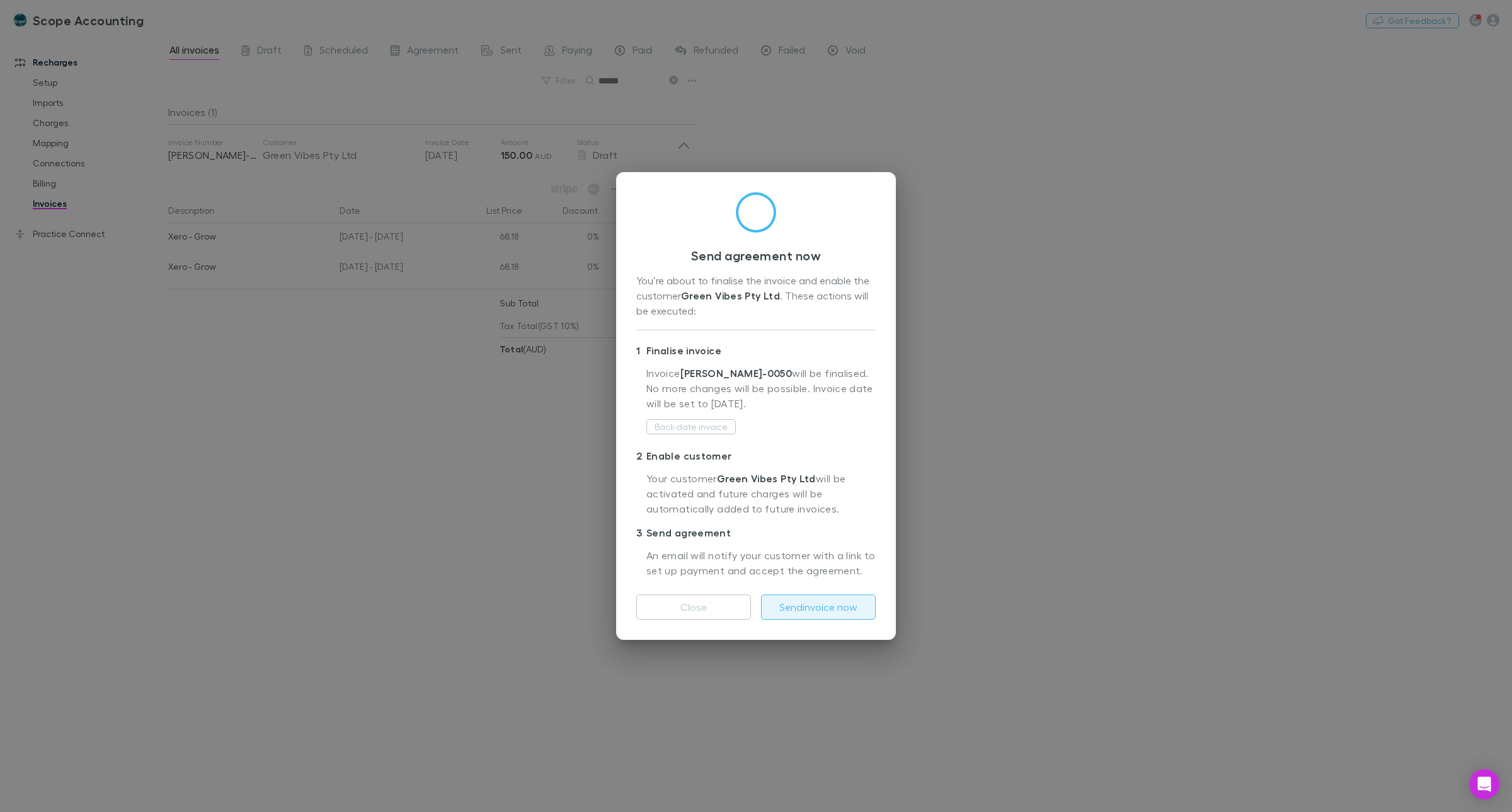
click at [834, 612] on button "Send invoice now" at bounding box center [819, 606] width 115 height 25
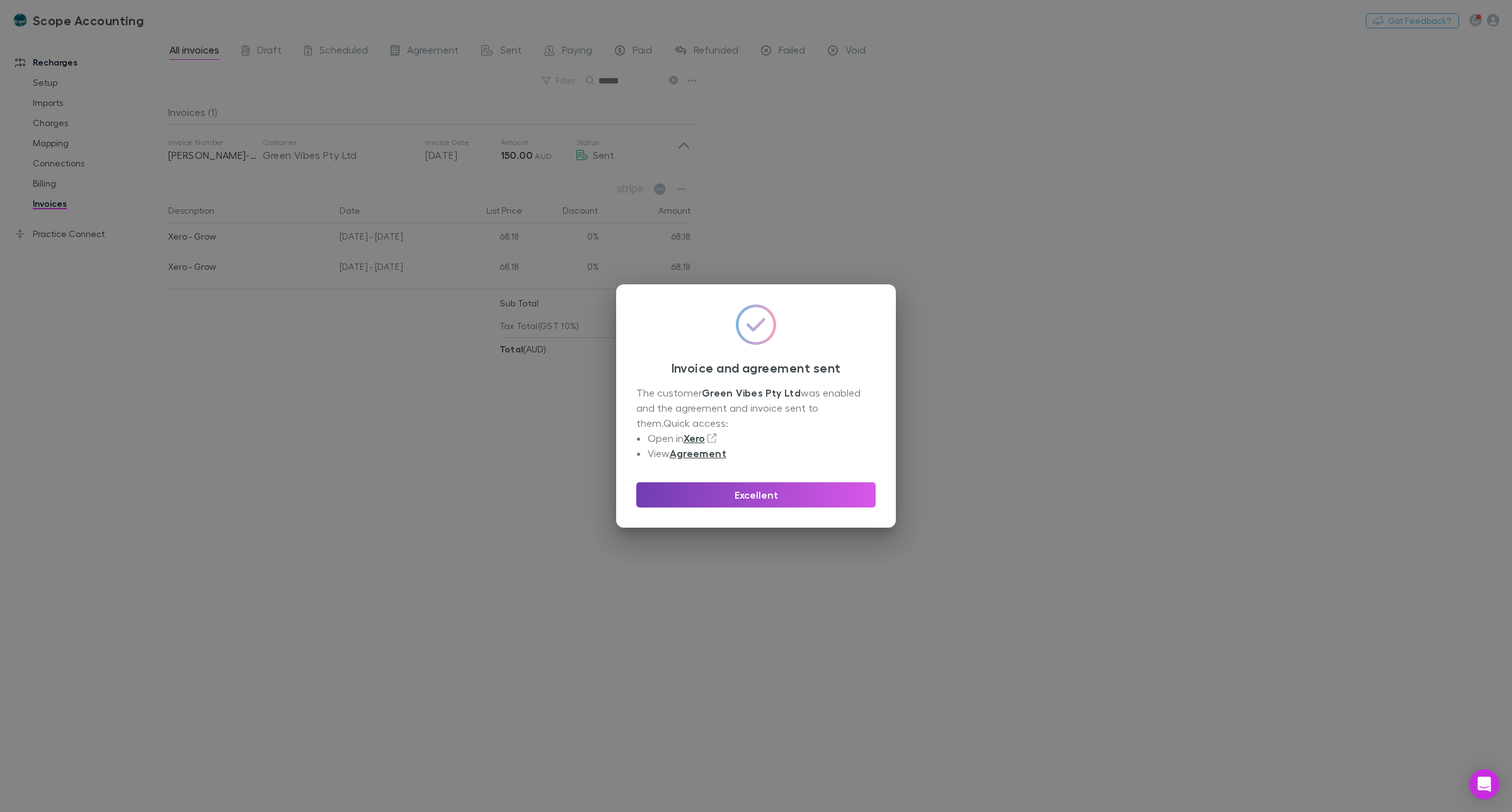
click at [745, 496] on button "Excellent" at bounding box center [756, 494] width 239 height 25
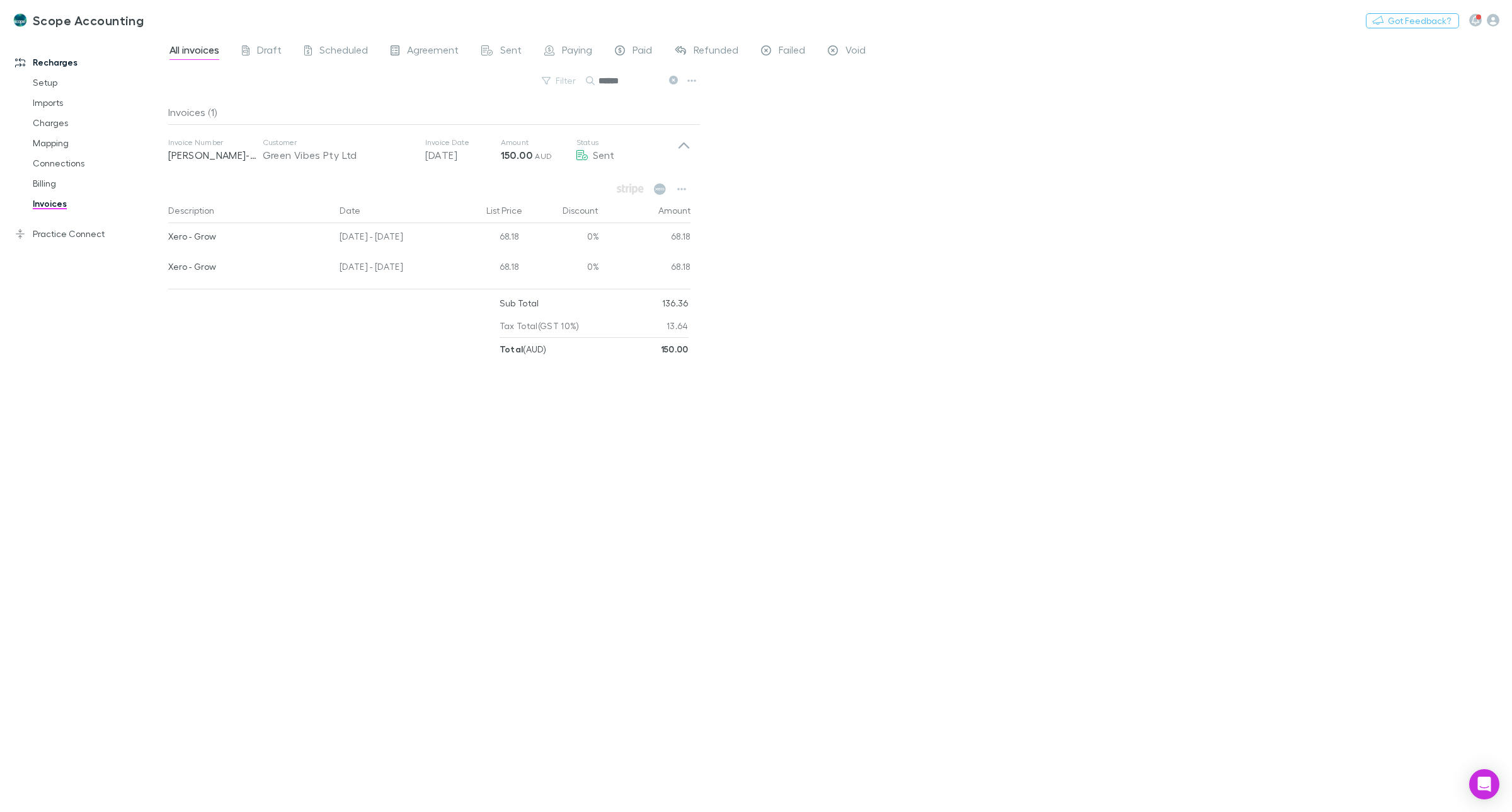
click at [629, 77] on input "*****" at bounding box center [630, 80] width 63 height 18
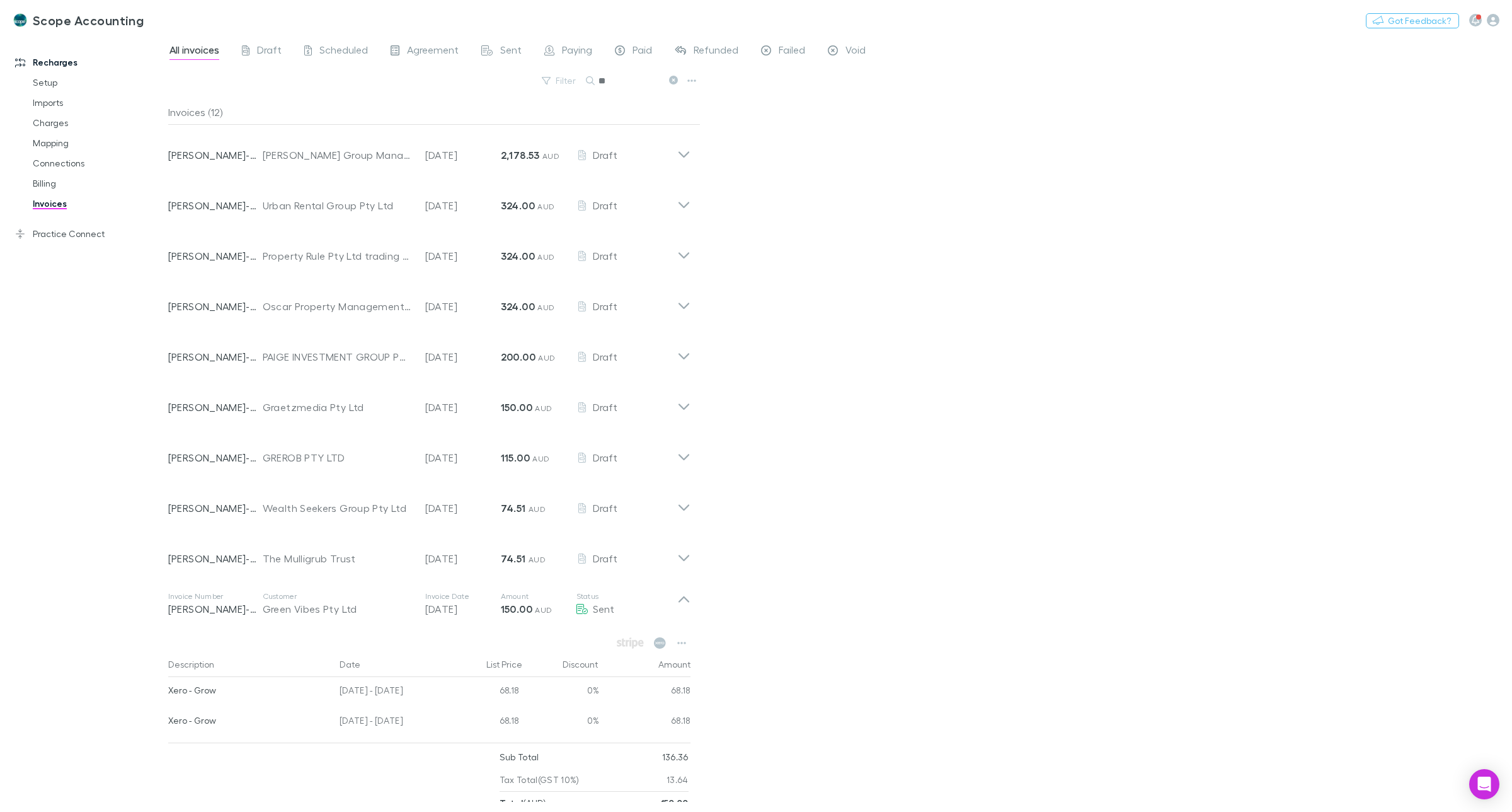
type input "*"
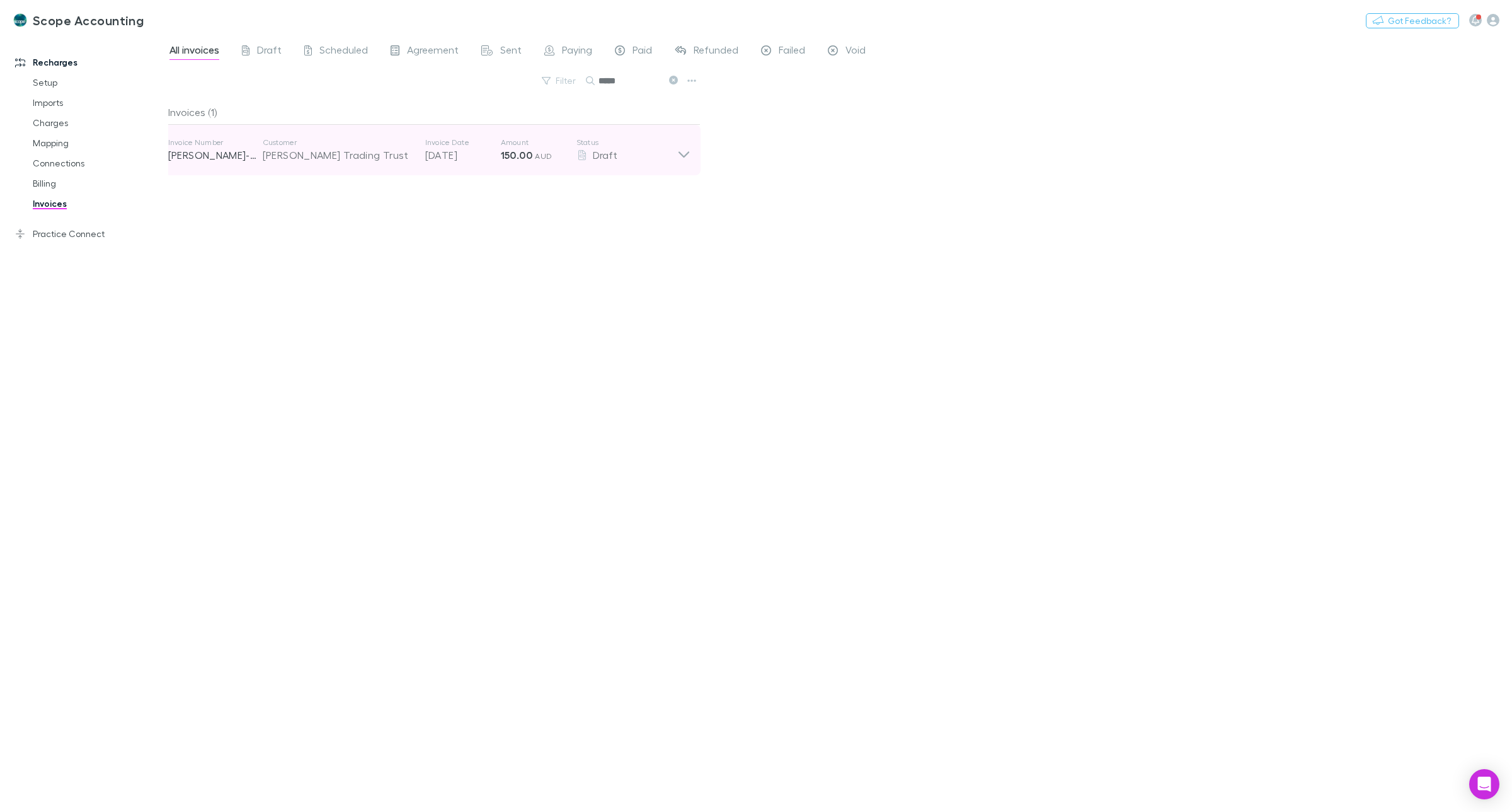
click at [683, 152] on icon at bounding box center [683, 150] width 13 height 25
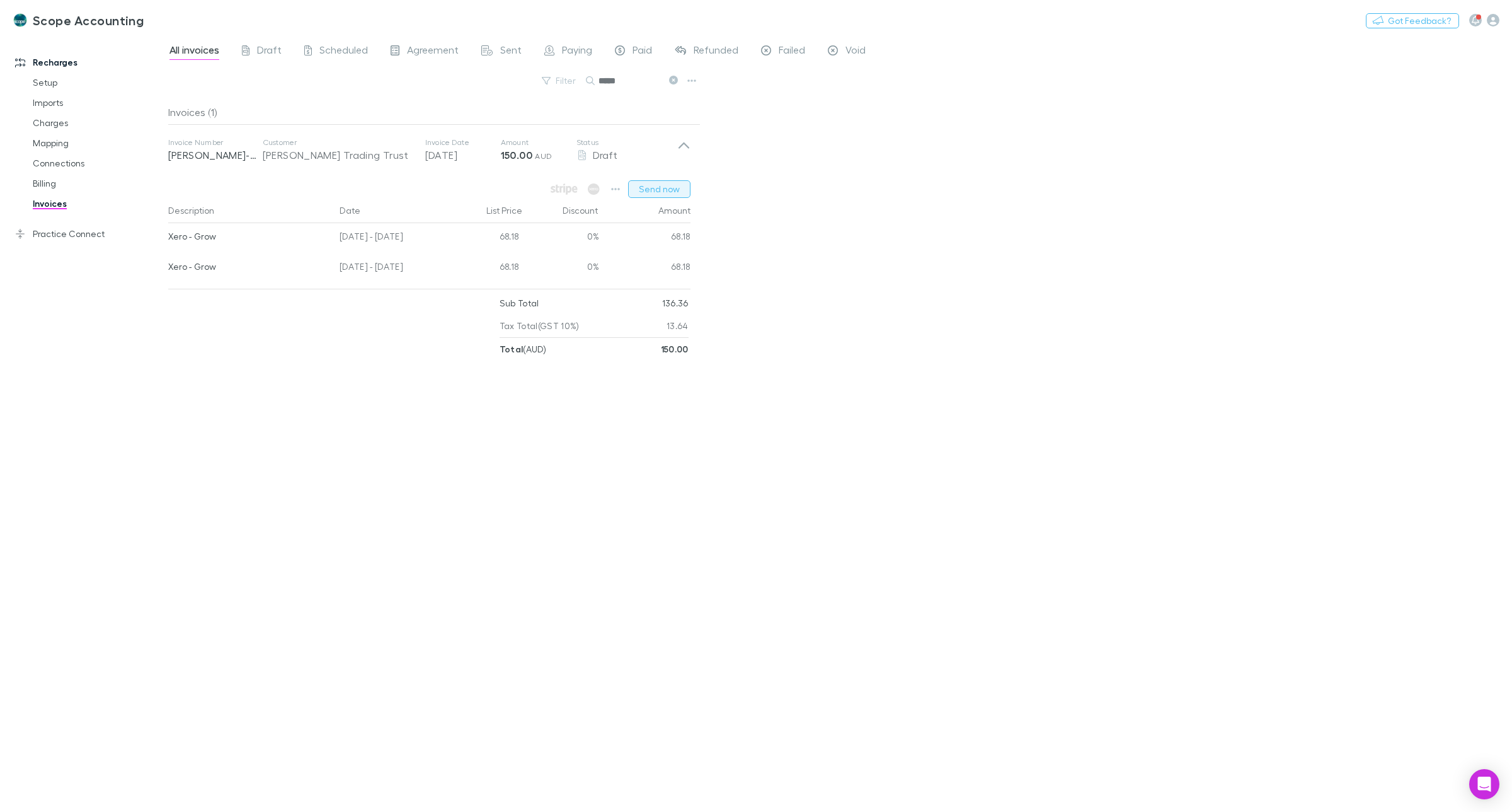
click at [651, 190] on button "Send now" at bounding box center [659, 189] width 63 height 18
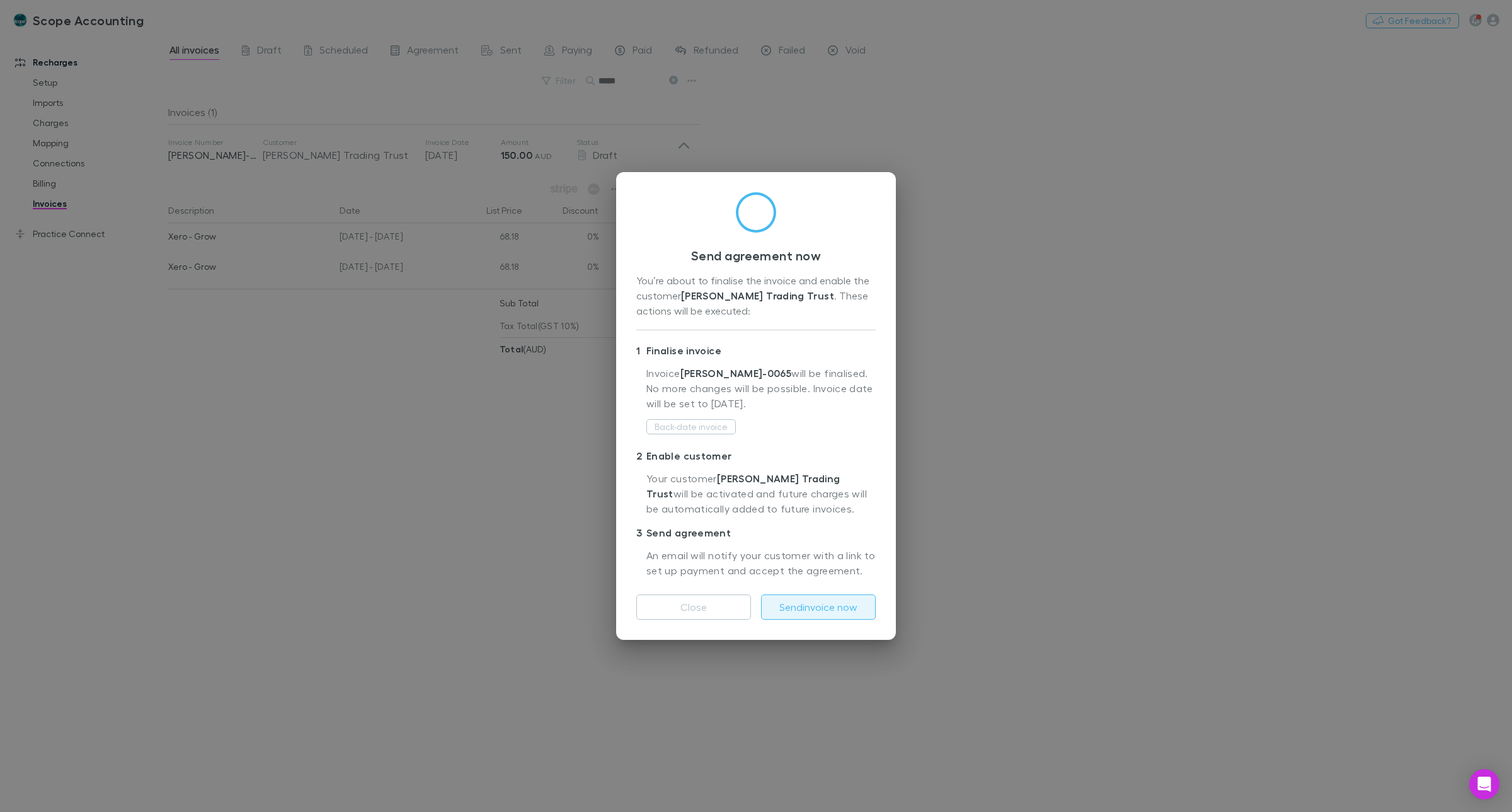
click at [820, 603] on button "Send invoice now" at bounding box center [819, 606] width 115 height 25
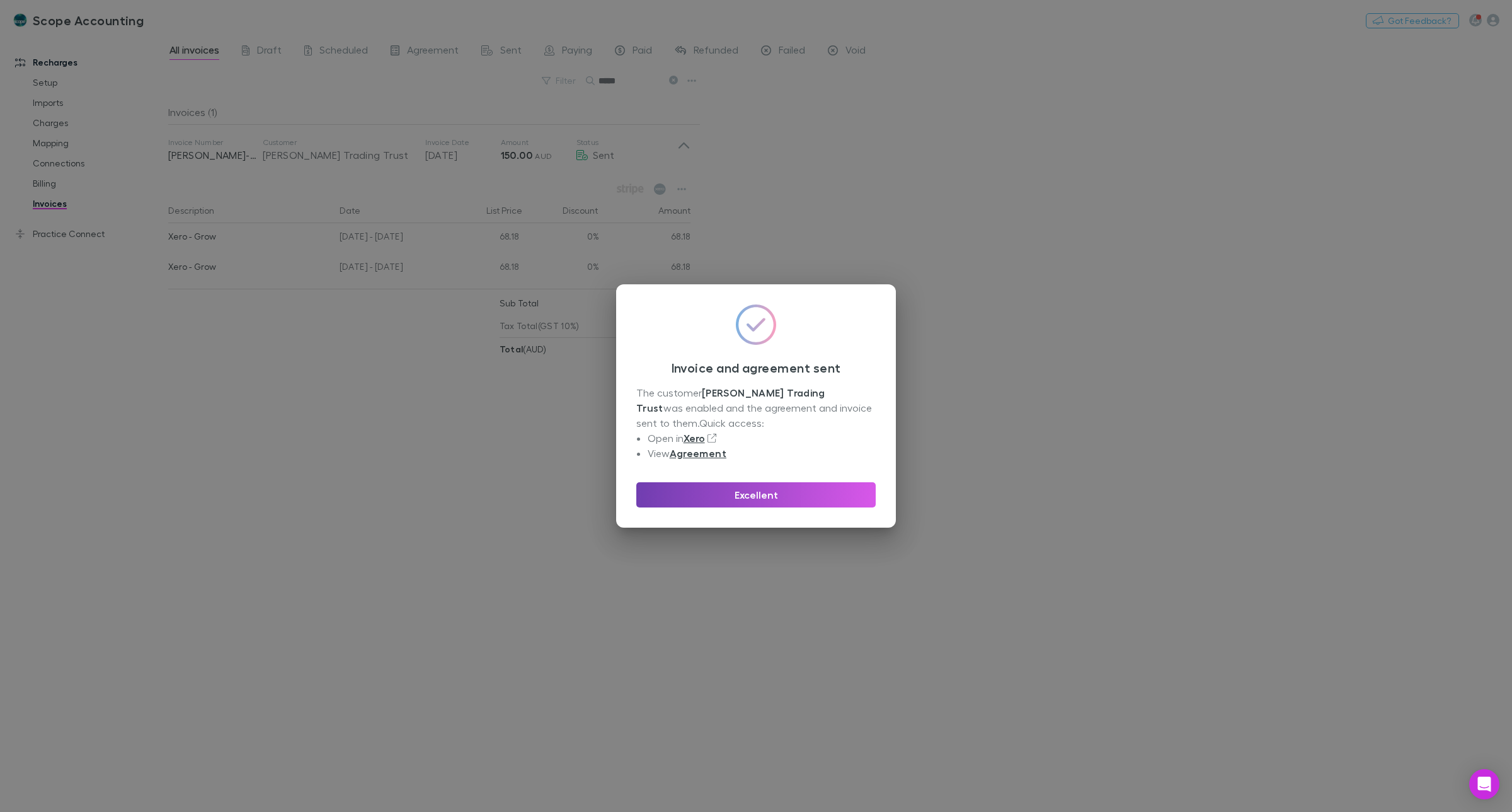
click at [770, 497] on button "Excellent" at bounding box center [756, 494] width 239 height 25
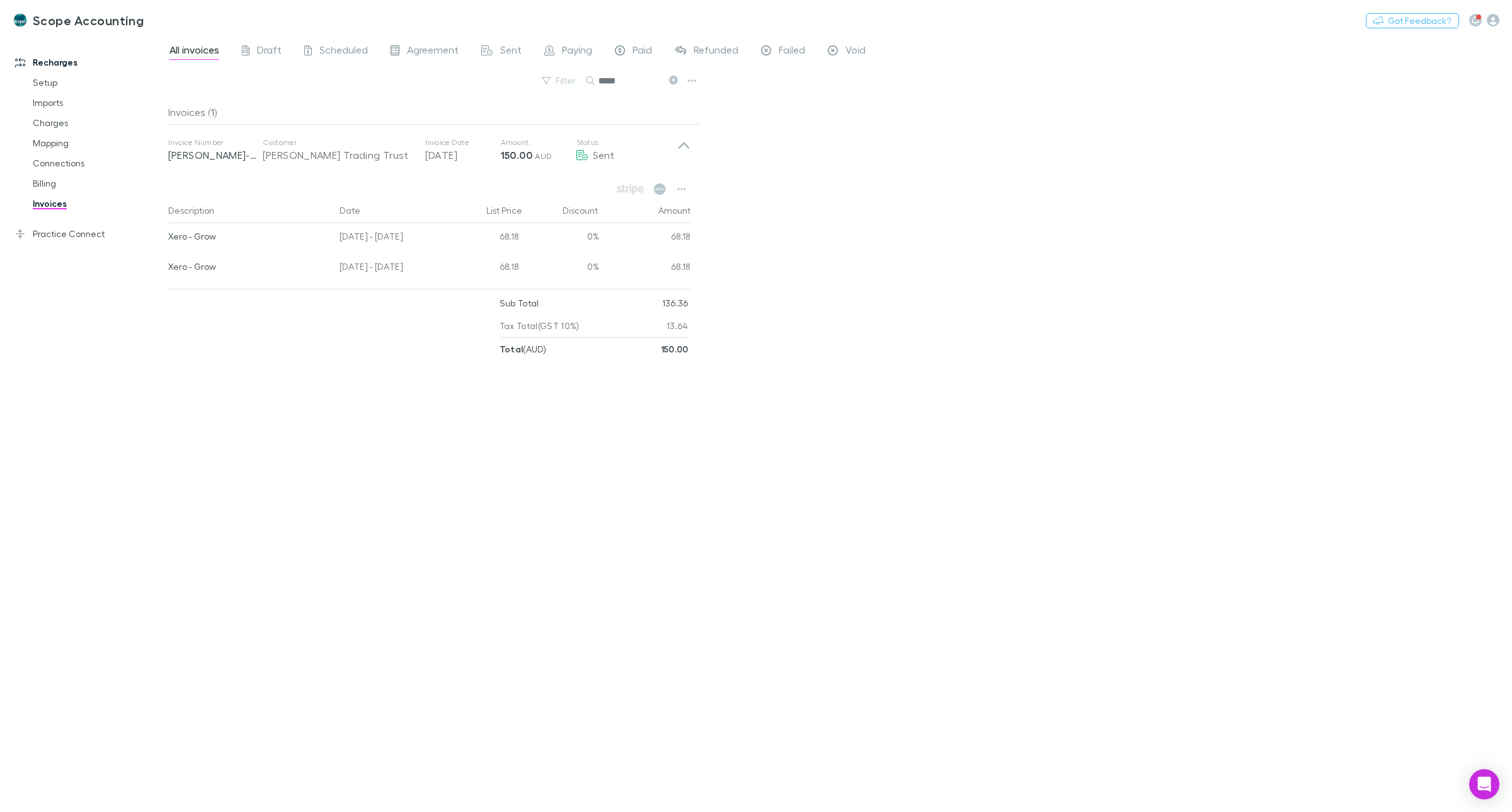
drag, startPoint x: 625, startPoint y: 79, endPoint x: 598, endPoint y: 80, distance: 27.0
click at [598, 80] on input "*****" at bounding box center [630, 80] width 63 height 18
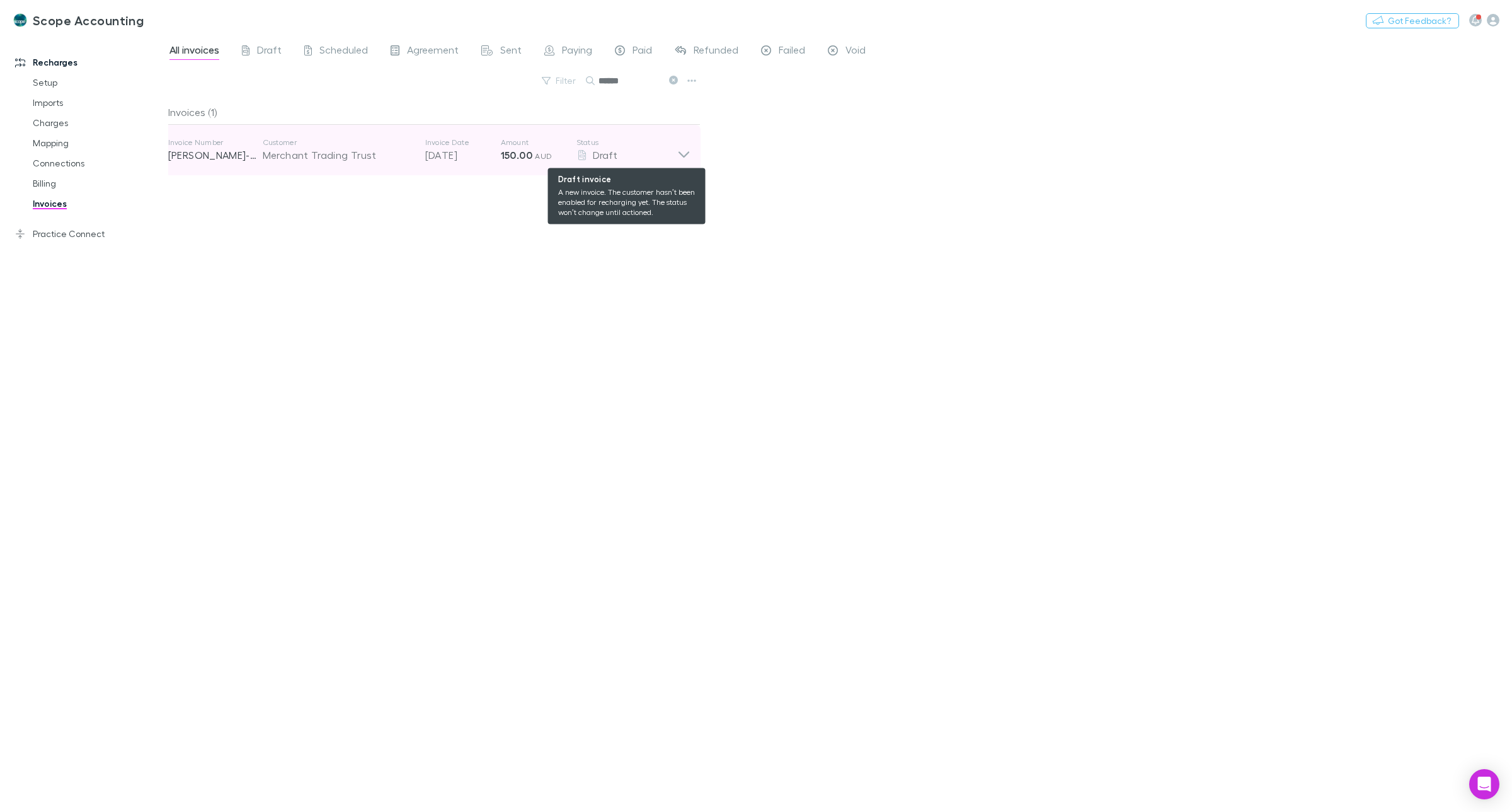
type input "******"
click at [679, 152] on icon at bounding box center [684, 155] width 11 height 6
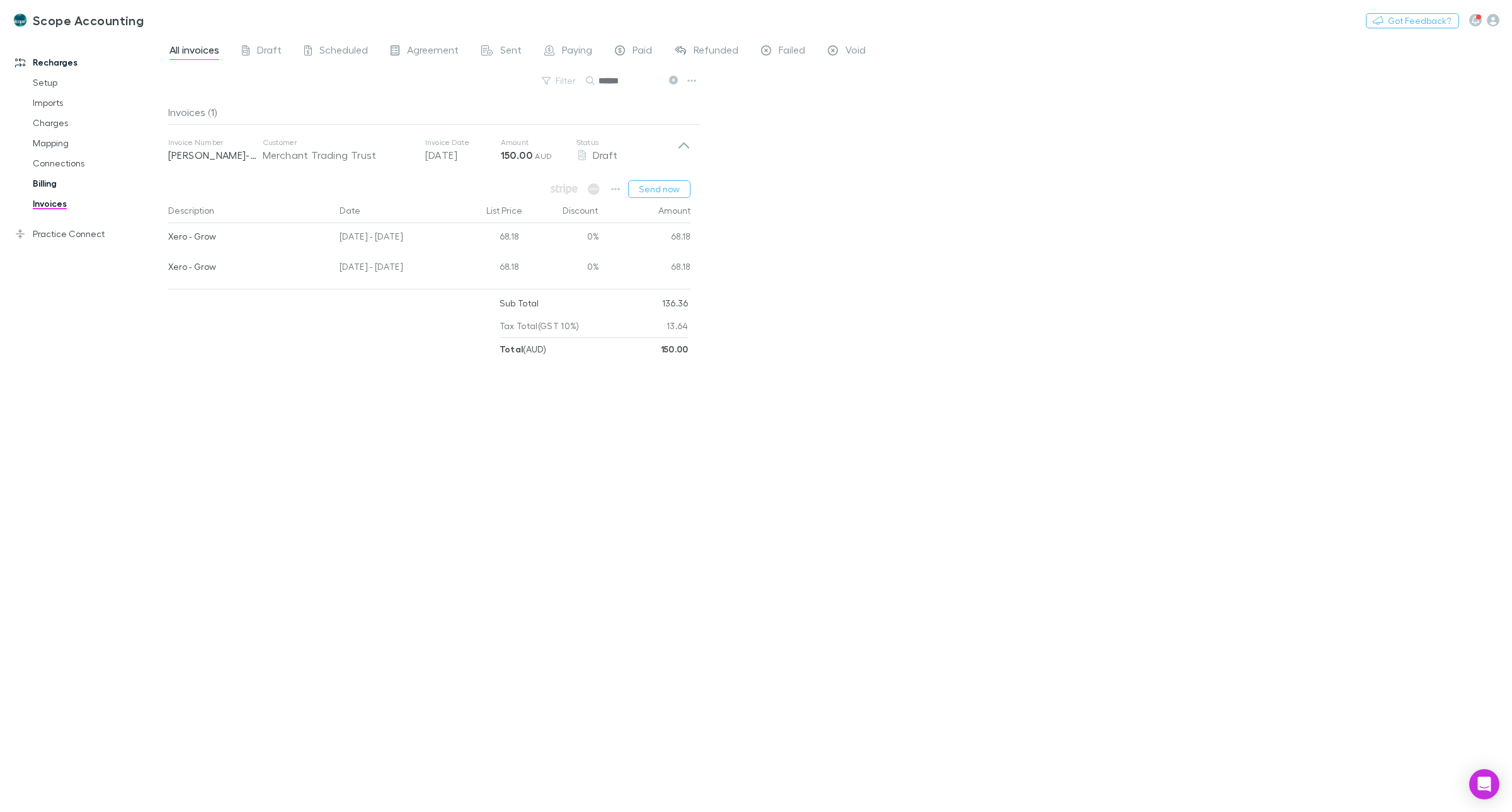
click at [44, 183] on link "Billing" at bounding box center [99, 183] width 158 height 20
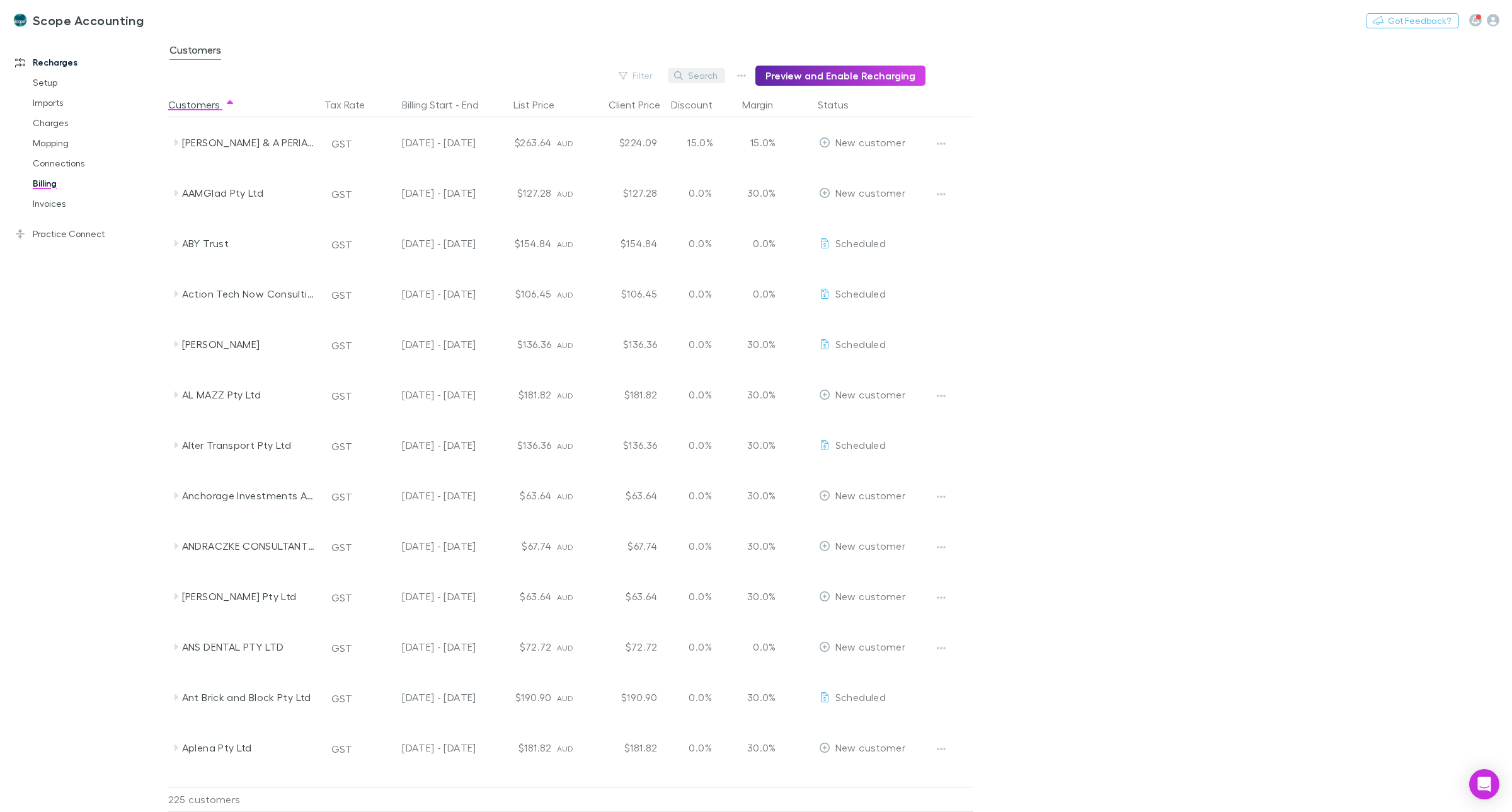
click at [720, 73] on button "Search" at bounding box center [697, 76] width 57 height 15
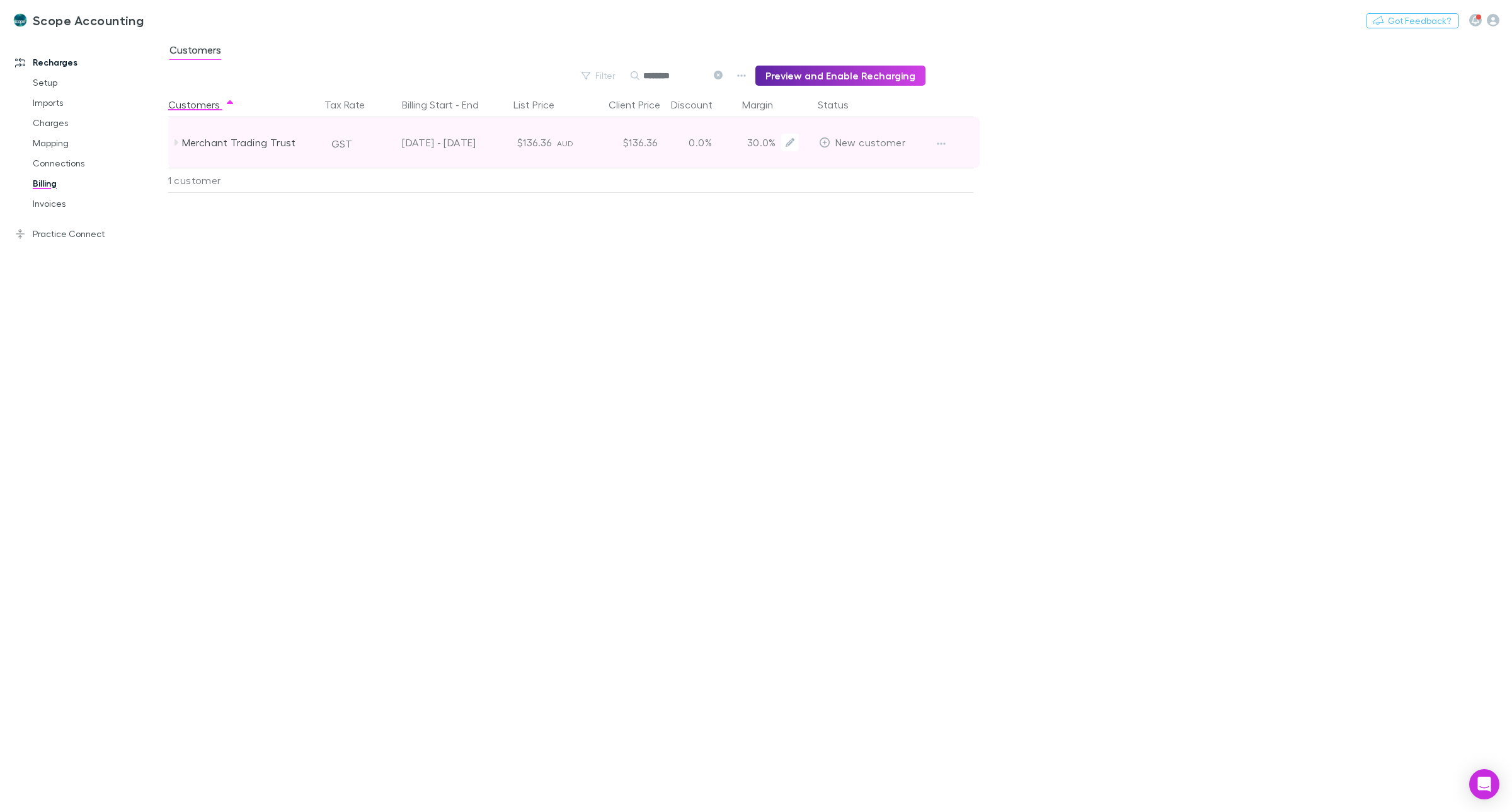
type input "********"
click at [283, 145] on div "Merchant Trading Trust" at bounding box center [249, 142] width 134 height 50
click at [937, 143] on icon "button" at bounding box center [941, 143] width 8 height 2
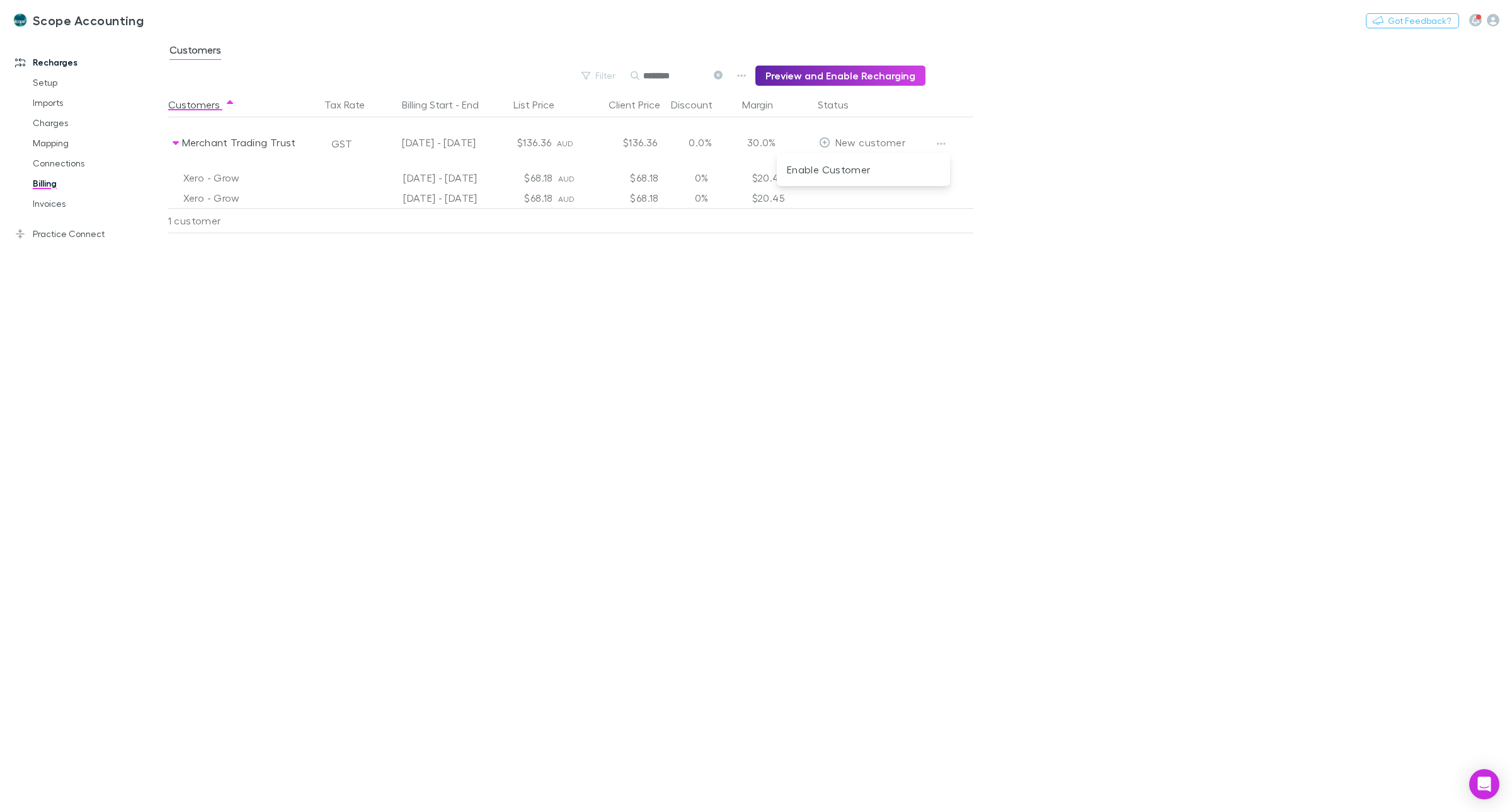
click at [273, 142] on div at bounding box center [756, 406] width 1512 height 812
click at [273, 142] on div "Merchant Trading Trust" at bounding box center [249, 142] width 134 height 50
drag, startPoint x: 63, startPoint y: 145, endPoint x: 70, endPoint y: 149, distance: 8.1
click at [63, 145] on link "Mapping" at bounding box center [99, 143] width 158 height 20
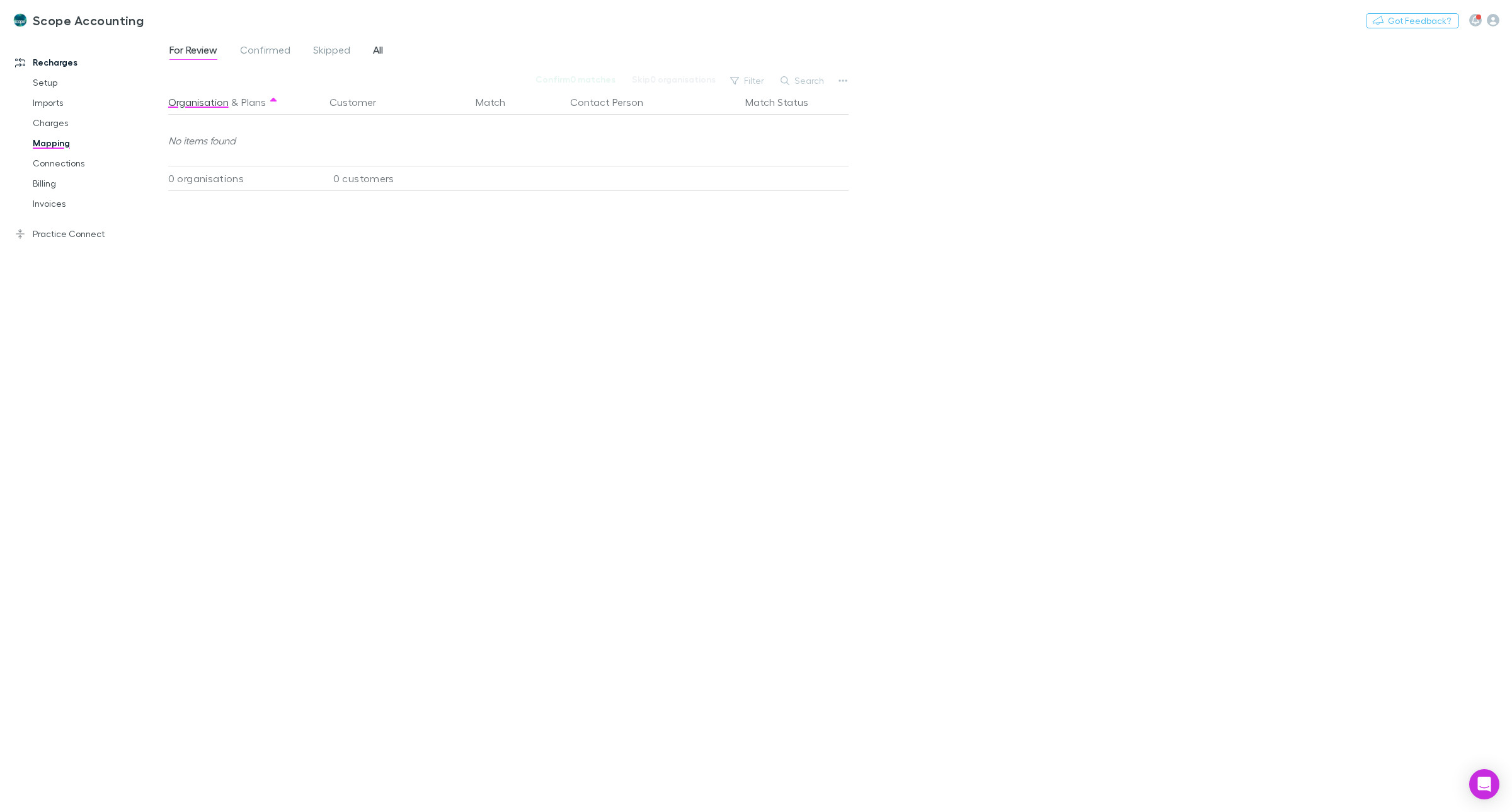
click at [375, 48] on span "All" at bounding box center [378, 51] width 10 height 16
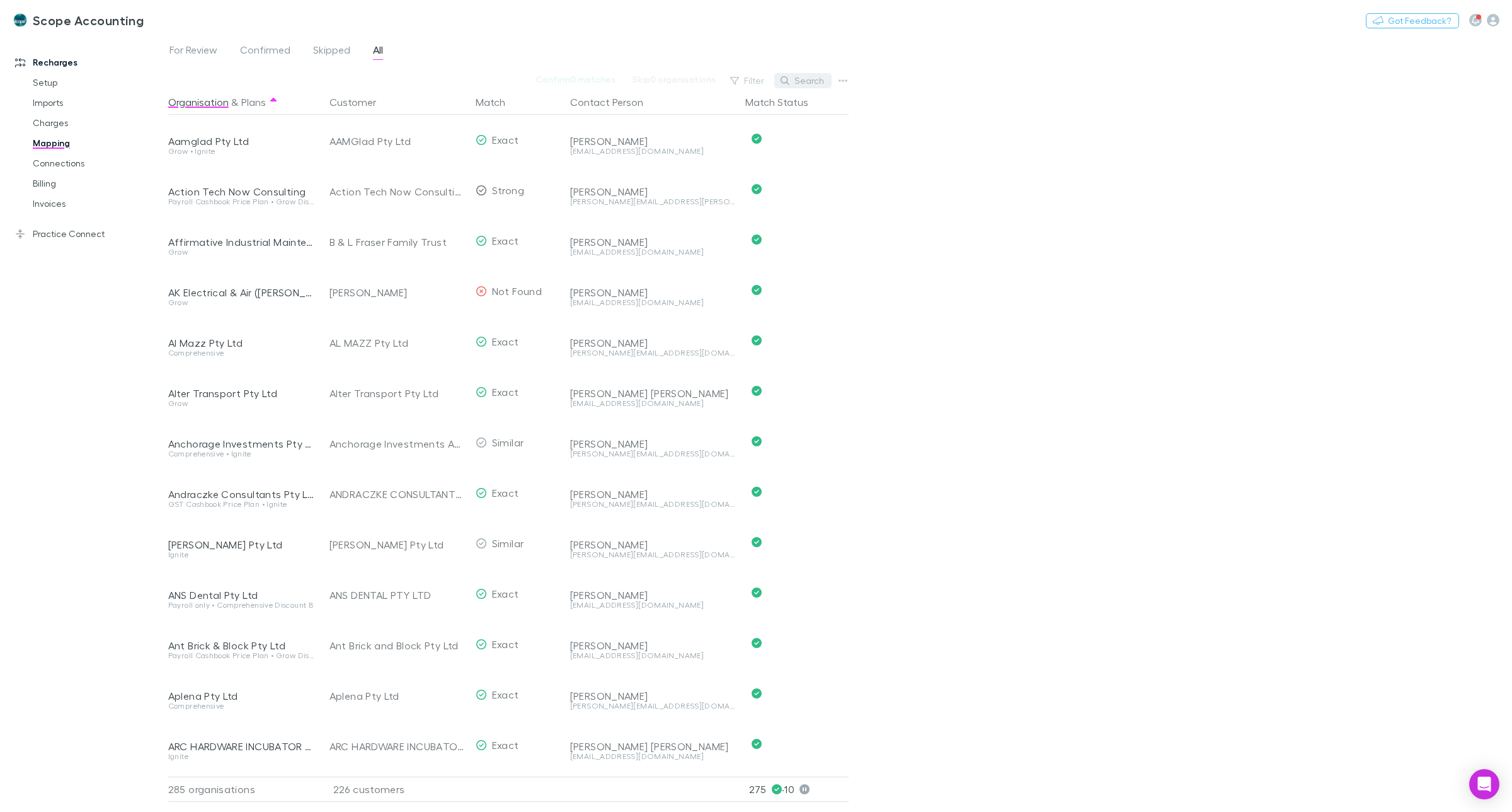
click at [809, 80] on button "Search" at bounding box center [803, 81] width 57 height 15
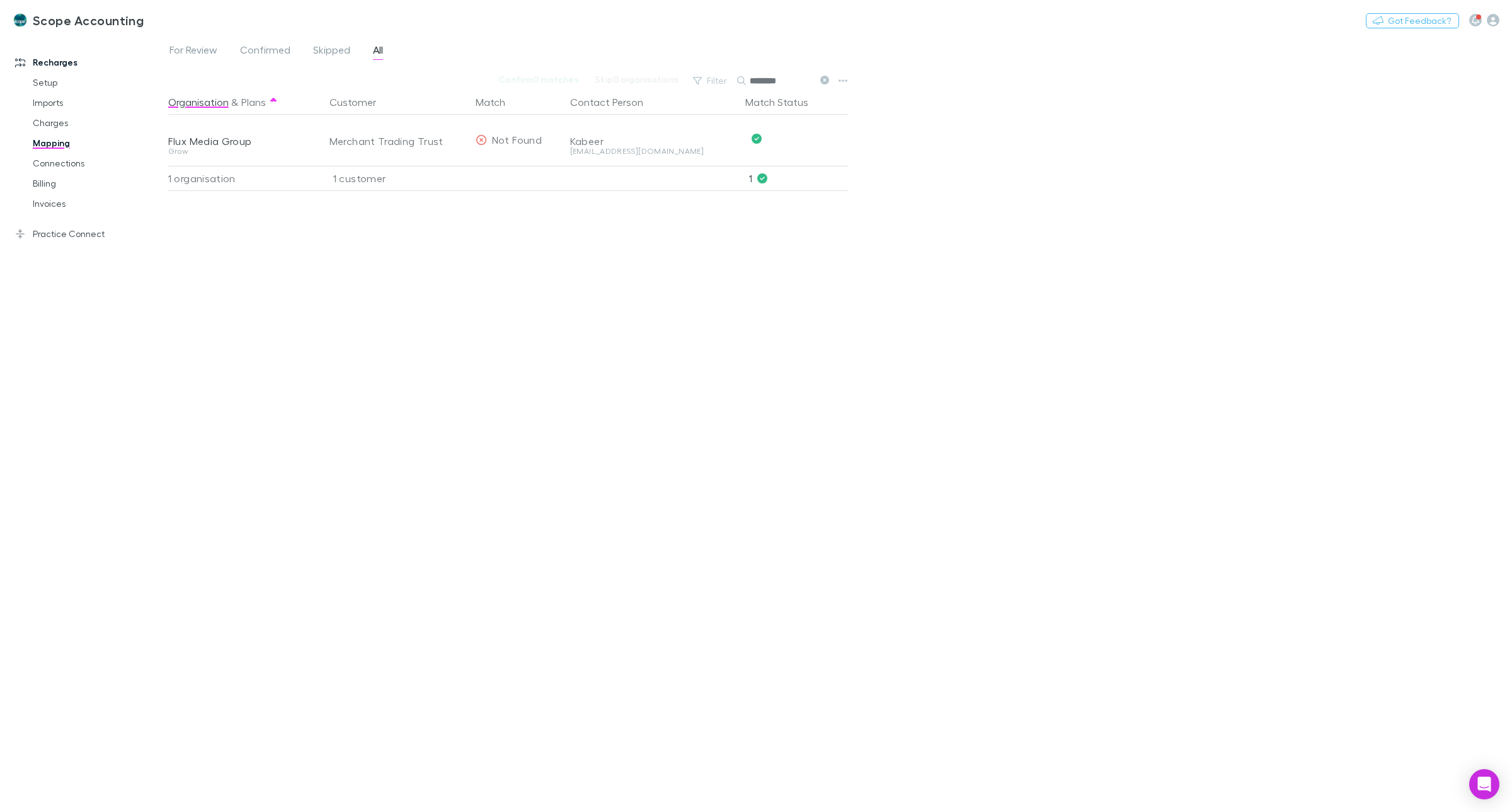
type input "********"
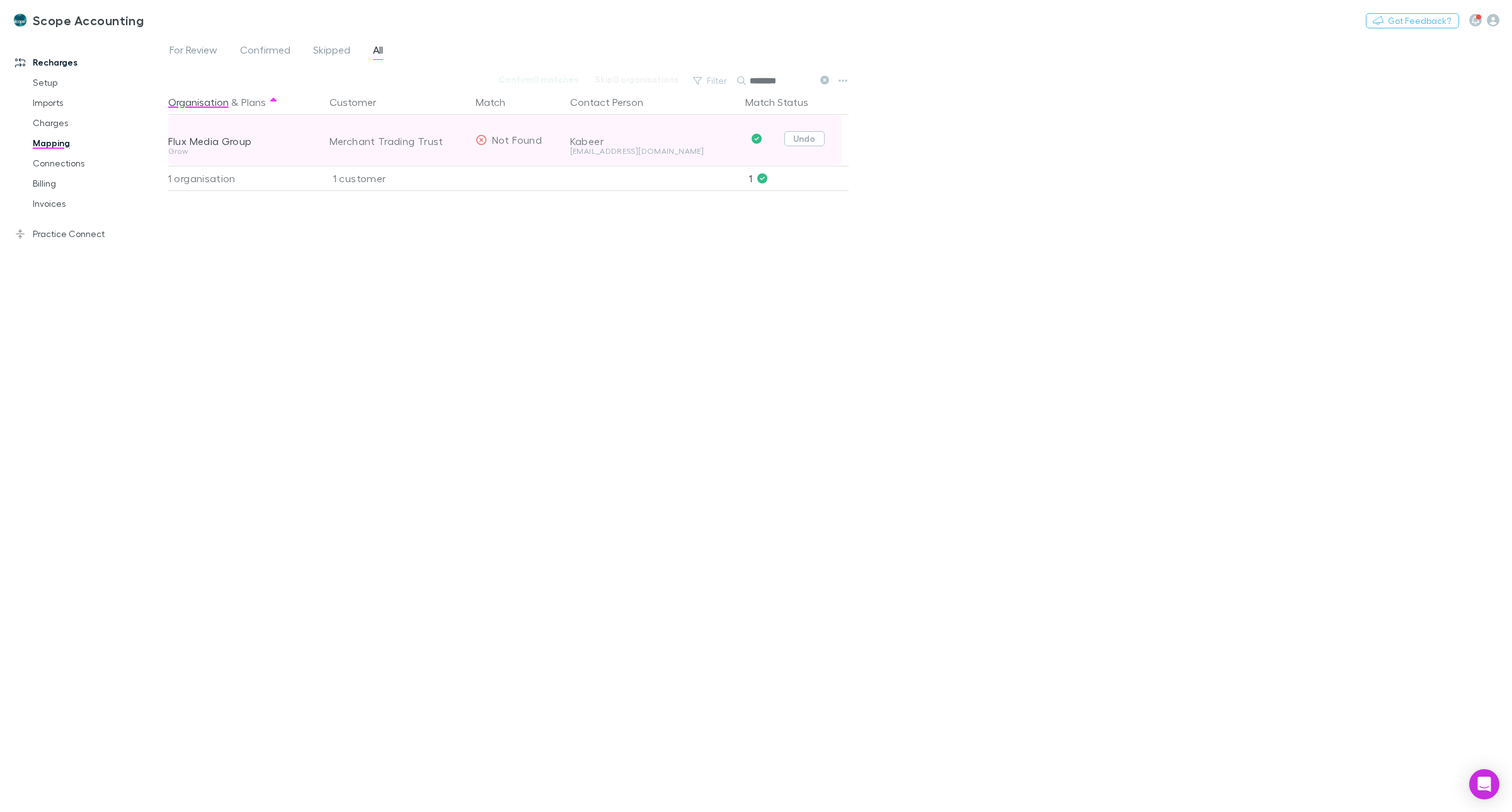
click at [795, 139] on button "Undo" at bounding box center [805, 139] width 40 height 15
click at [450, 143] on icon "button" at bounding box center [450, 140] width 8 height 10
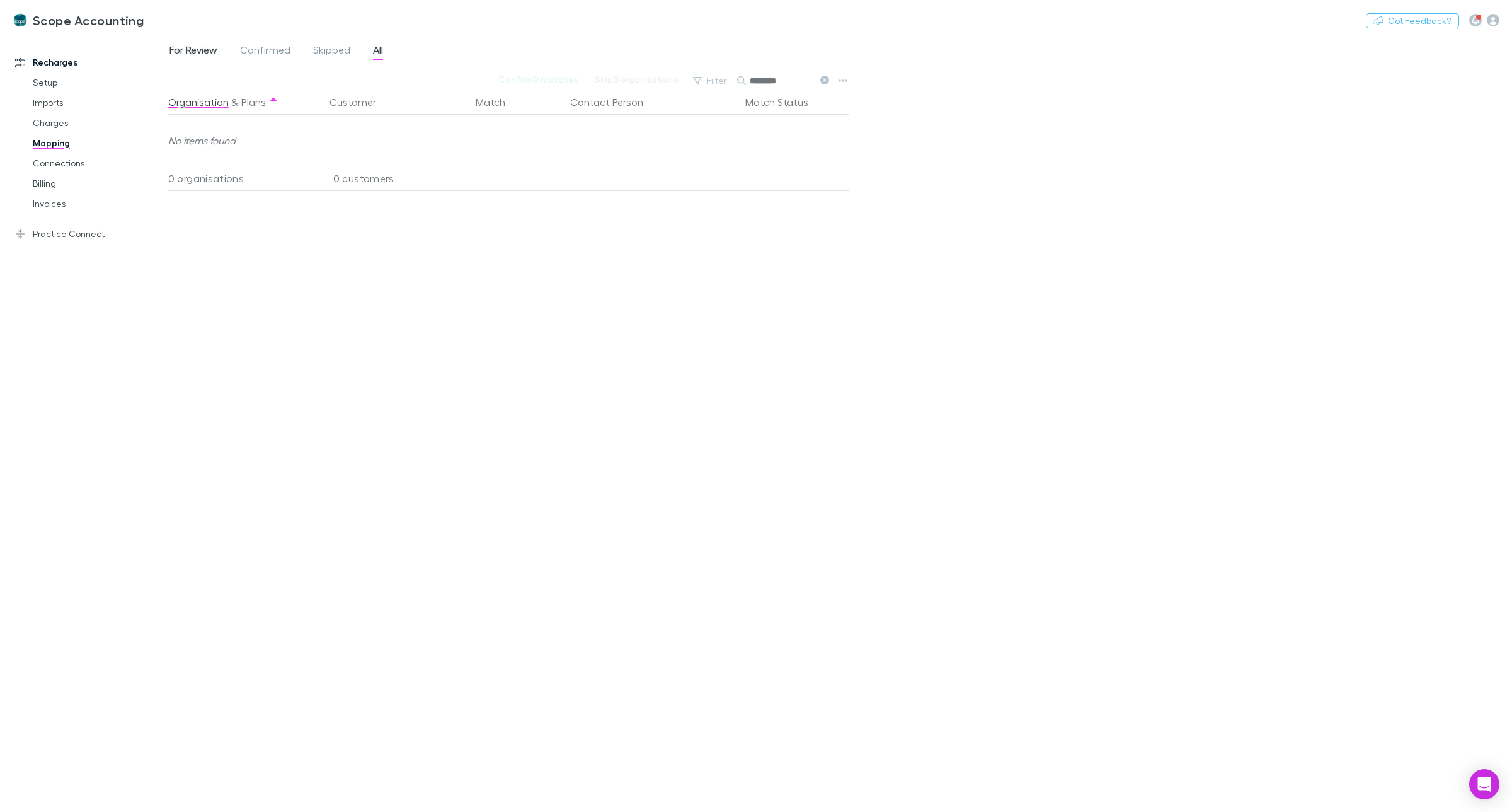
click at [200, 50] on span "For Review" at bounding box center [193, 51] width 48 height 16
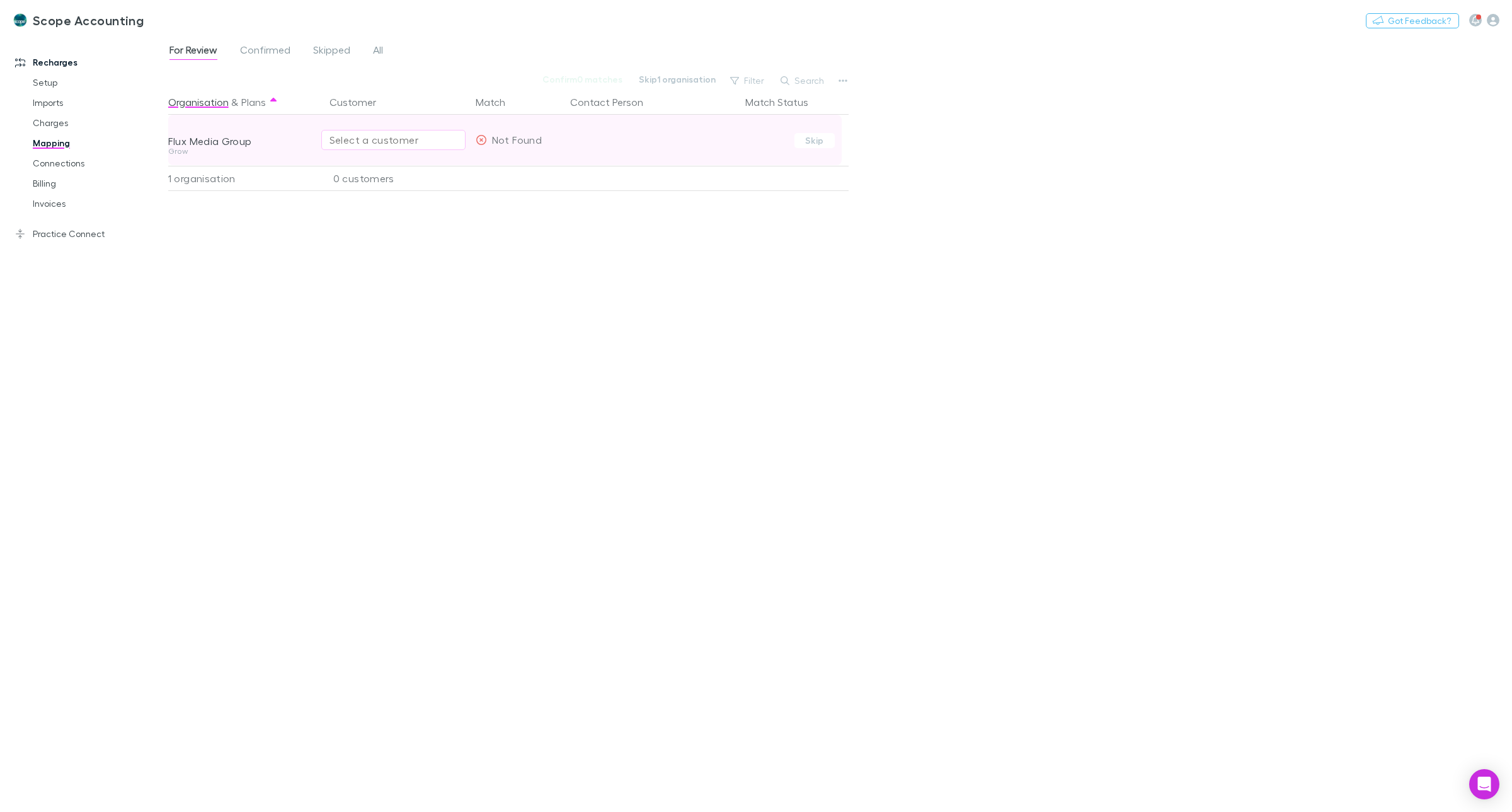
click at [338, 138] on div "Select a customer" at bounding box center [394, 140] width 128 height 15
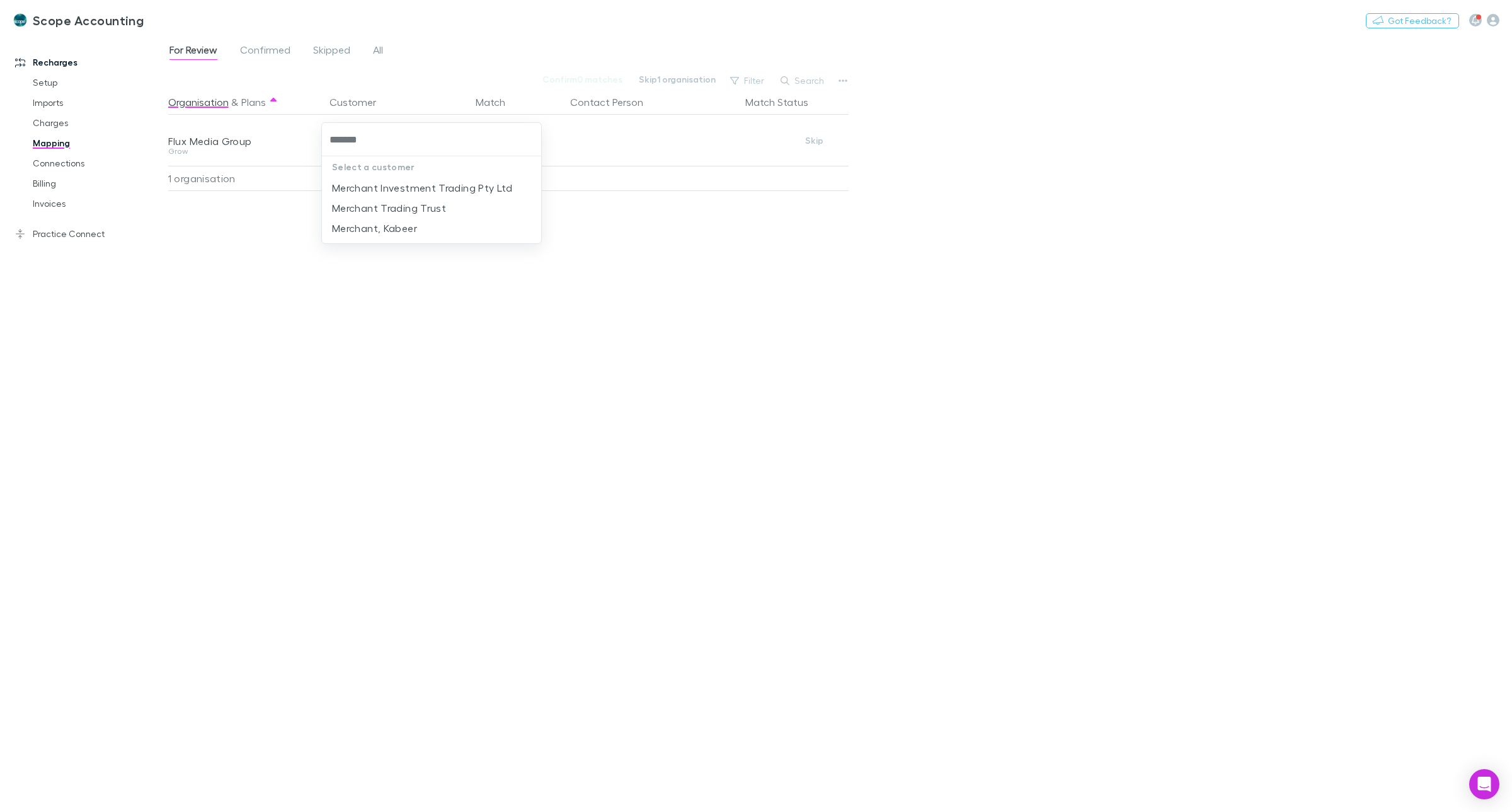
type input "********"
click at [415, 188] on li "Merchant Investment Trading Pty Ltd" at bounding box center [432, 188] width 219 height 20
click at [520, 234] on div "Organisation & Plans Customer Match Contact Person Match Status Flux Media Grou…" at bounding box center [510, 446] width 683 height 712
click at [46, 206] on link "Invoices" at bounding box center [99, 204] width 158 height 20
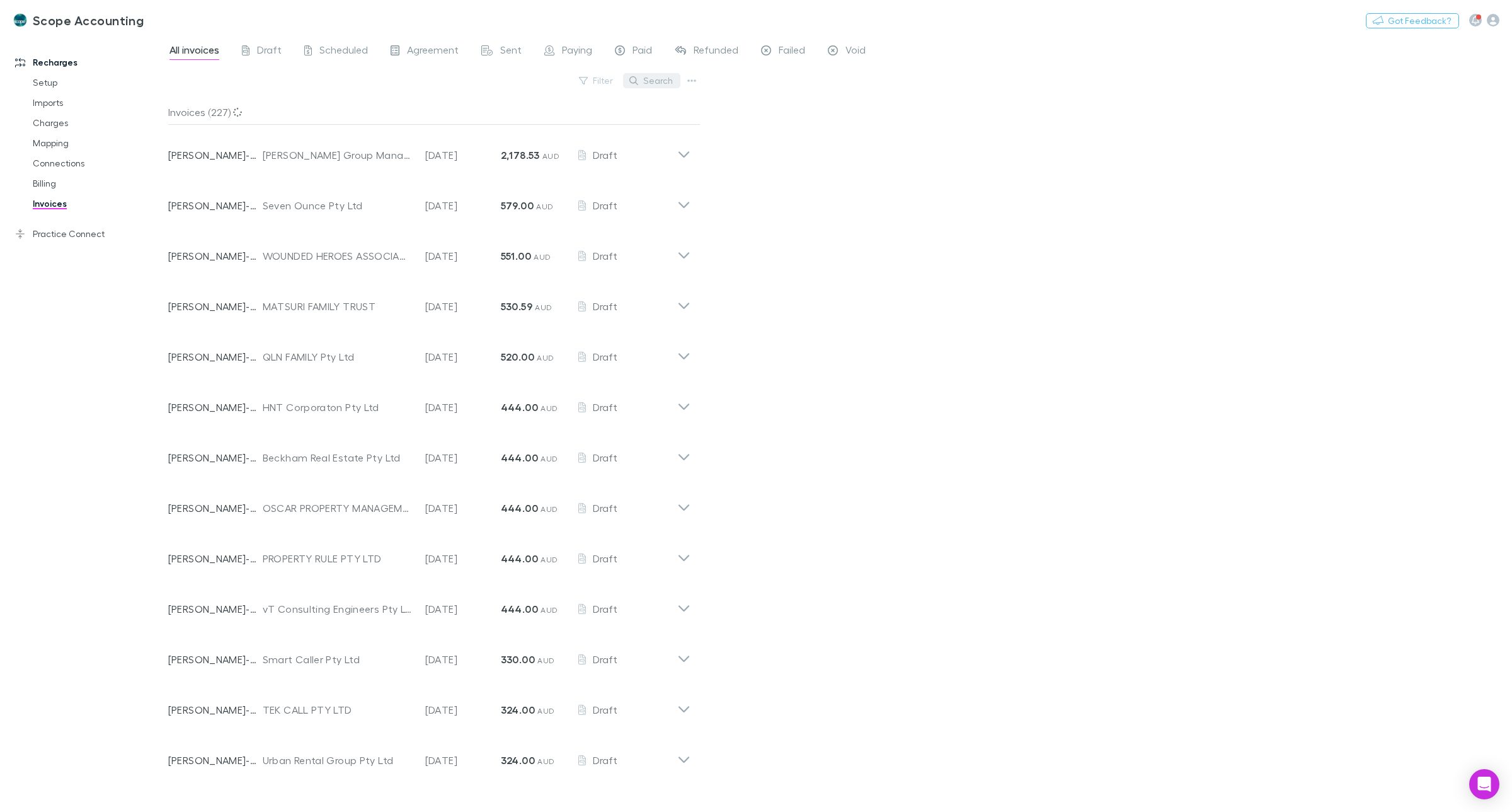
click at [650, 80] on button "Search" at bounding box center [652, 81] width 57 height 15
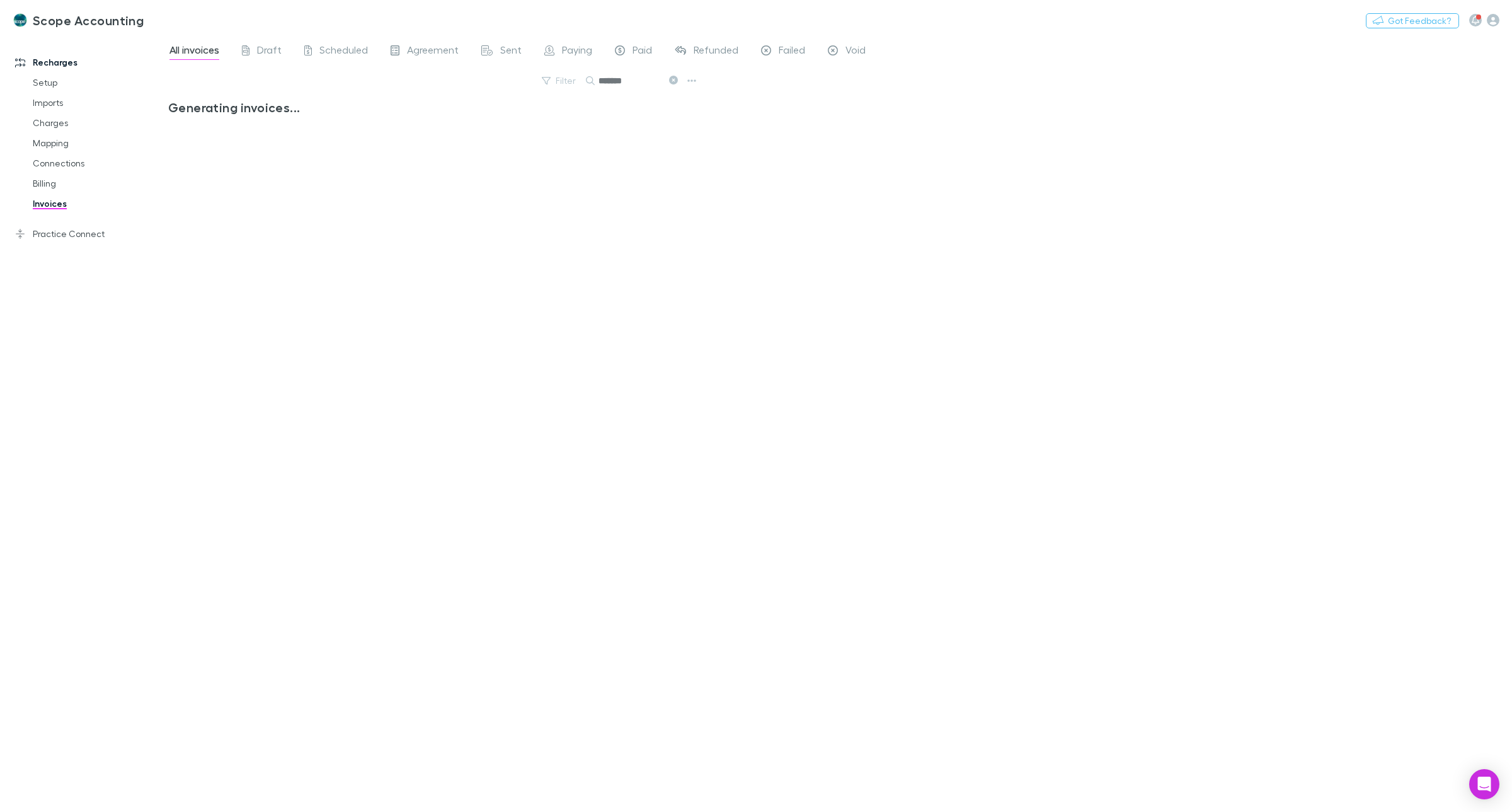
drag, startPoint x: 628, startPoint y: 79, endPoint x: 663, endPoint y: 92, distance: 37.3
click at [663, 92] on div "Filter Search *******" at bounding box center [434, 86] width 532 height 28
click at [684, 156] on icon at bounding box center [684, 155] width 11 height 6
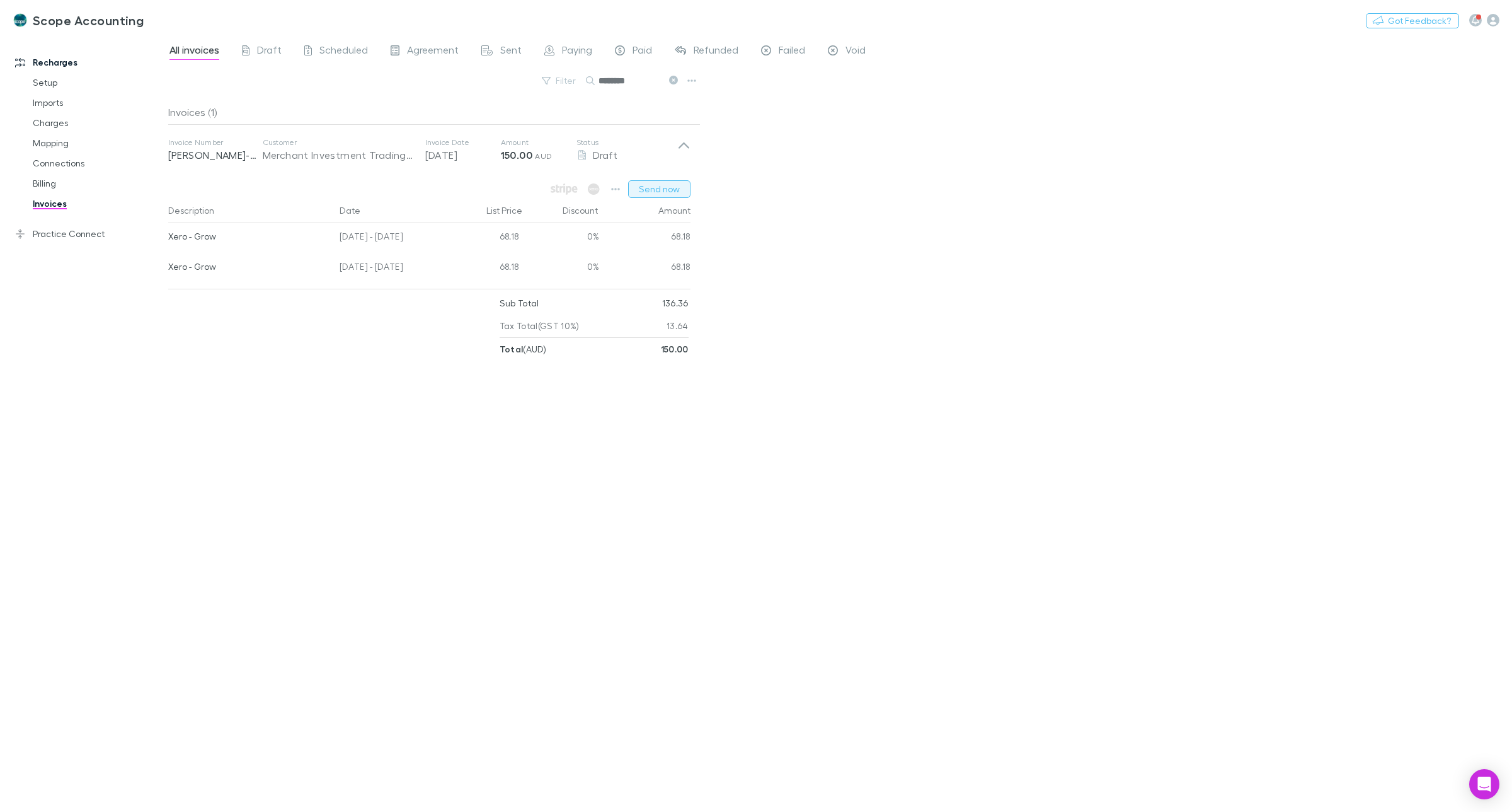
click at [659, 190] on button "Send now" at bounding box center [659, 189] width 63 height 18
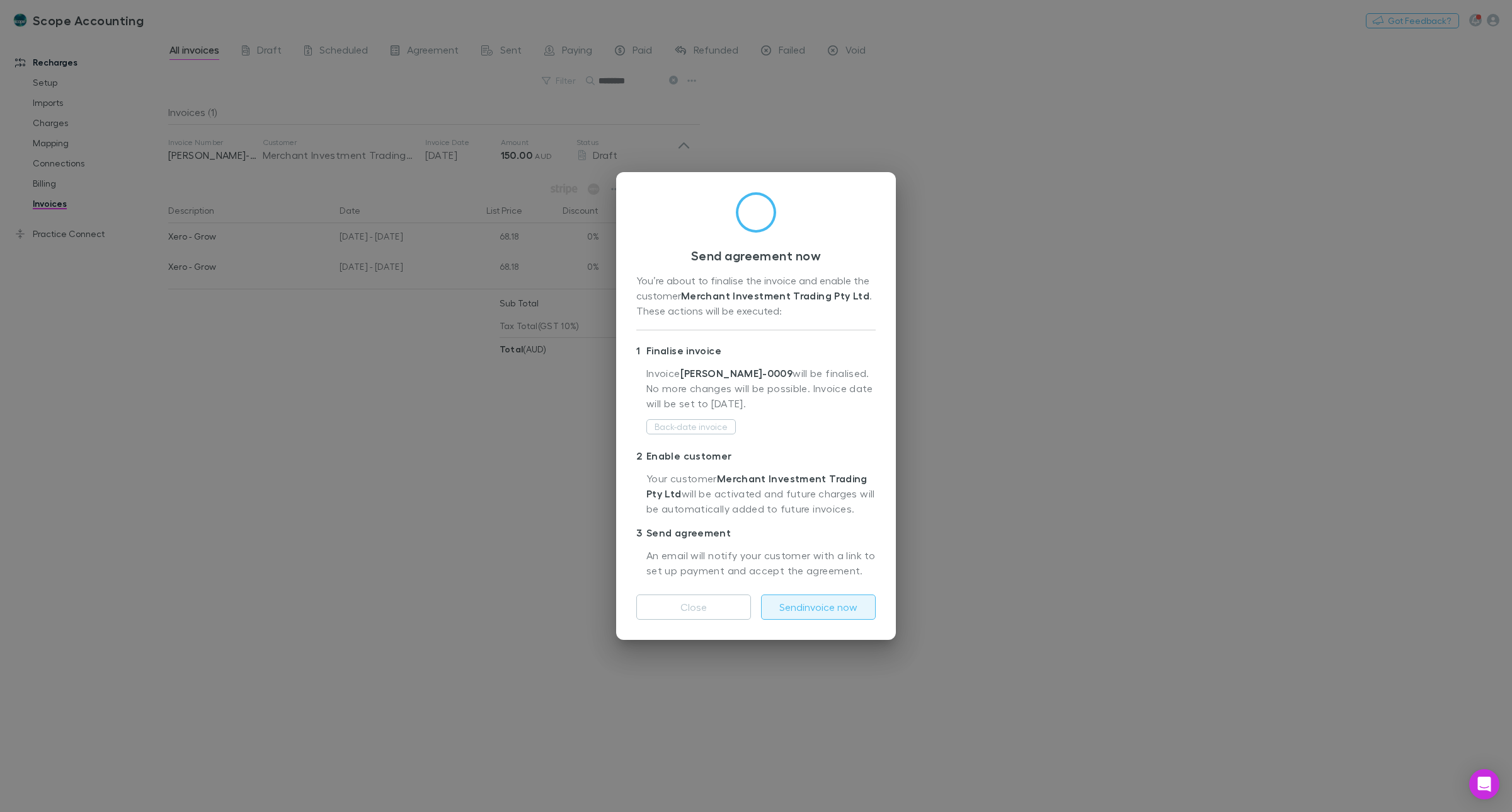
click at [830, 606] on button "Send invoice now" at bounding box center [819, 606] width 115 height 25
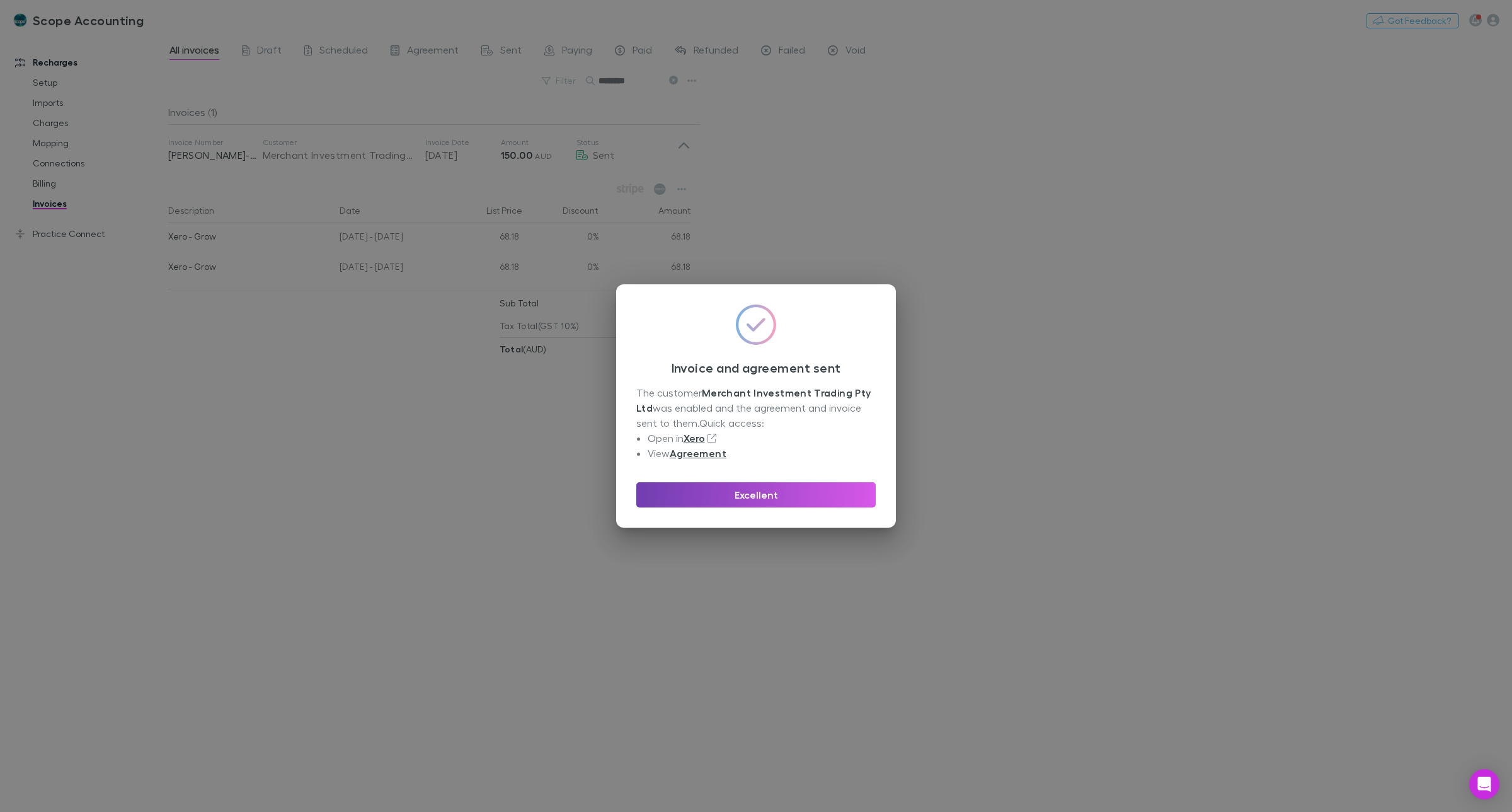
click at [761, 495] on button "Excellent" at bounding box center [756, 494] width 239 height 25
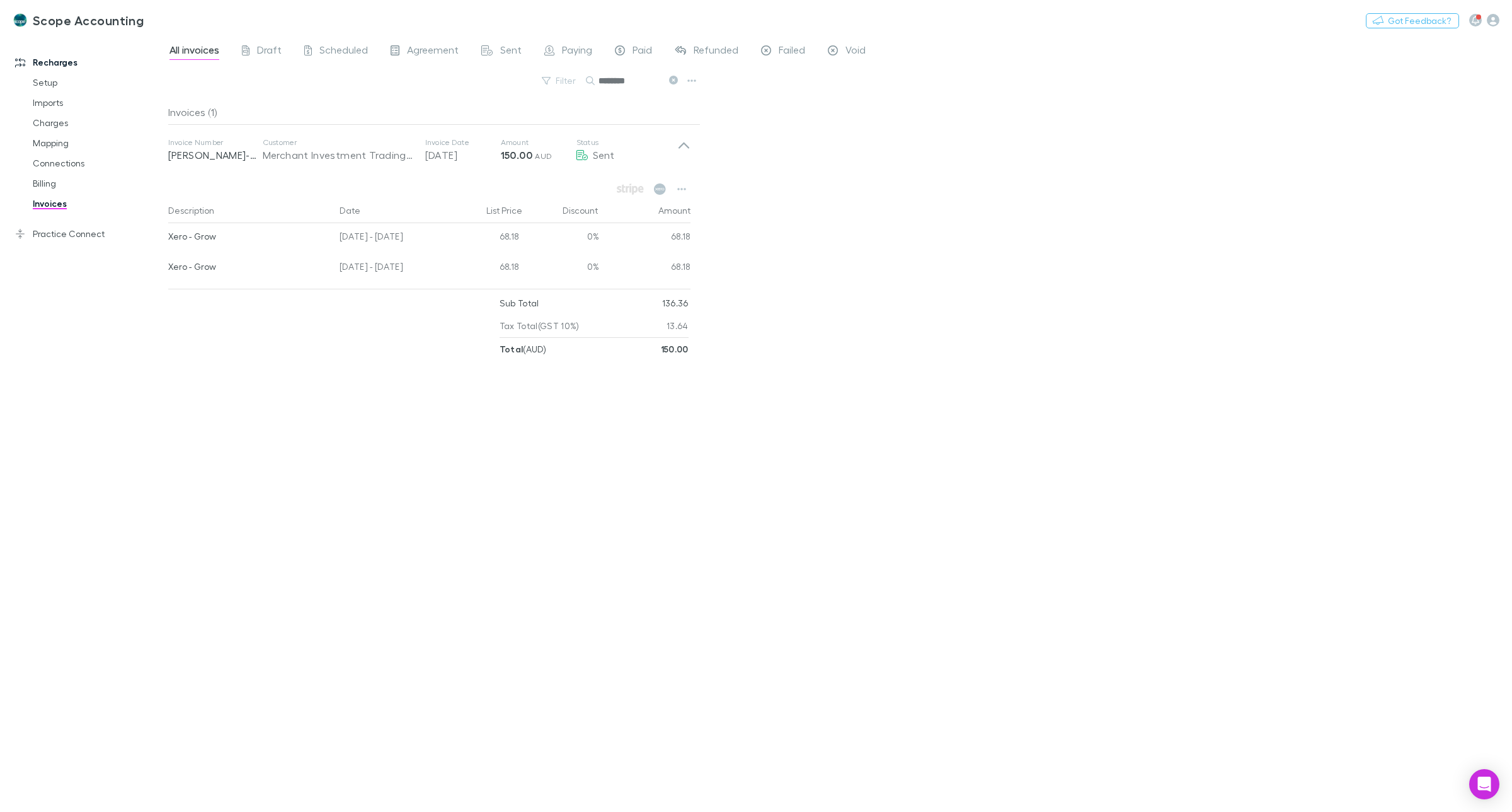
drag, startPoint x: 636, startPoint y: 79, endPoint x: 602, endPoint y: 82, distance: 34.1
click at [602, 82] on input "********" at bounding box center [630, 80] width 63 height 18
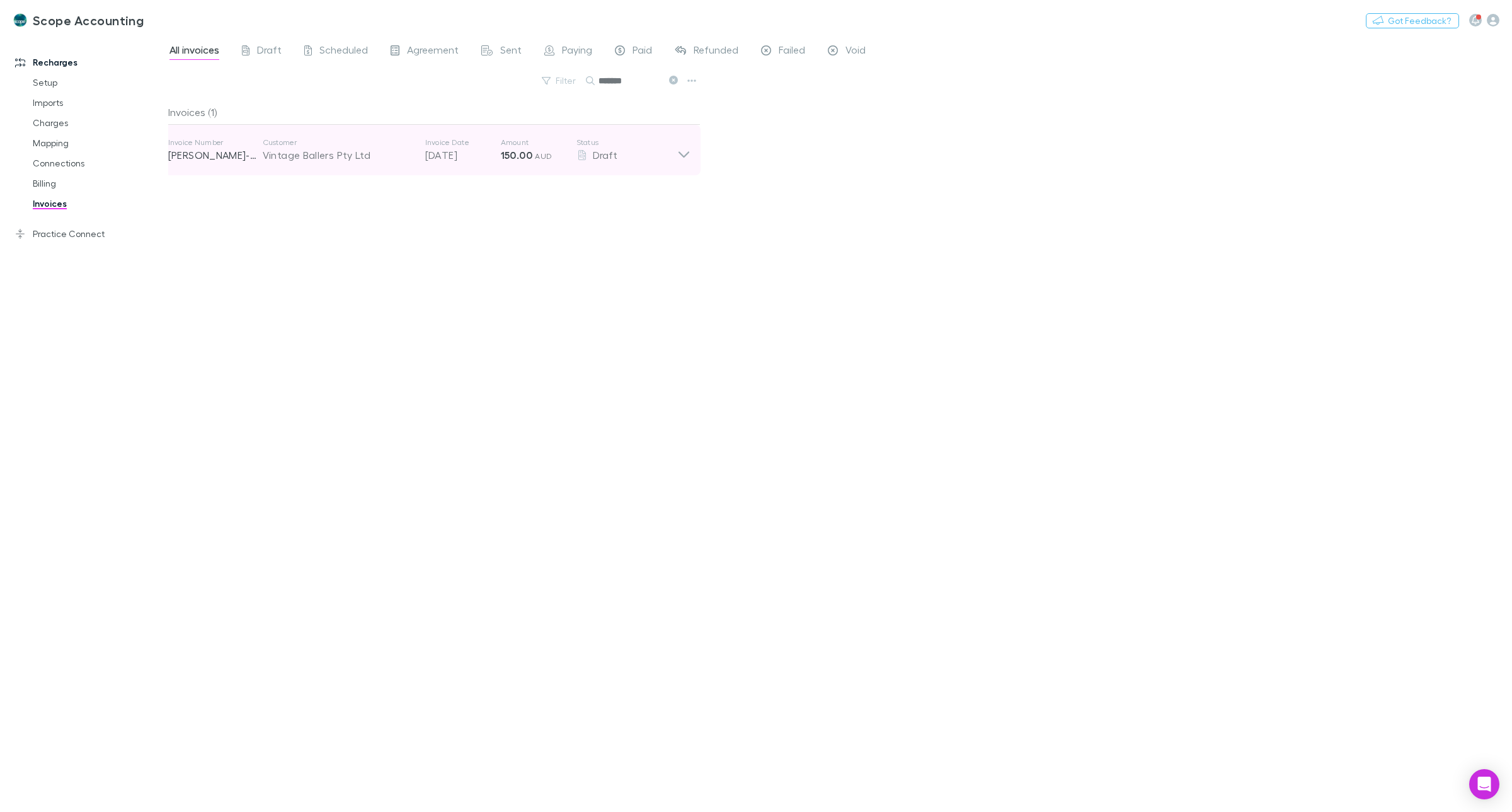
click at [680, 155] on icon at bounding box center [683, 150] width 13 height 25
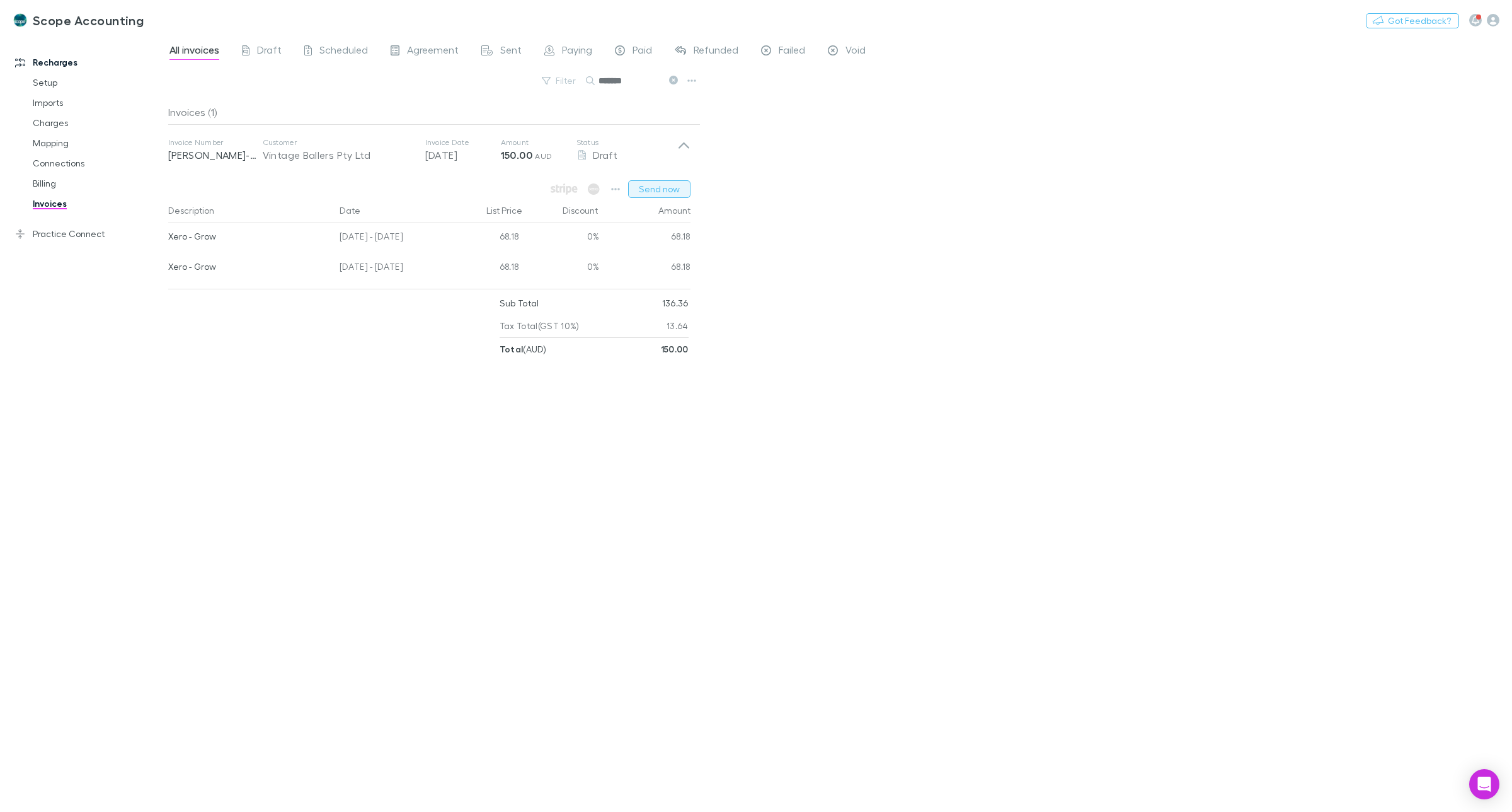
click at [656, 185] on button "Send now" at bounding box center [659, 189] width 63 height 18
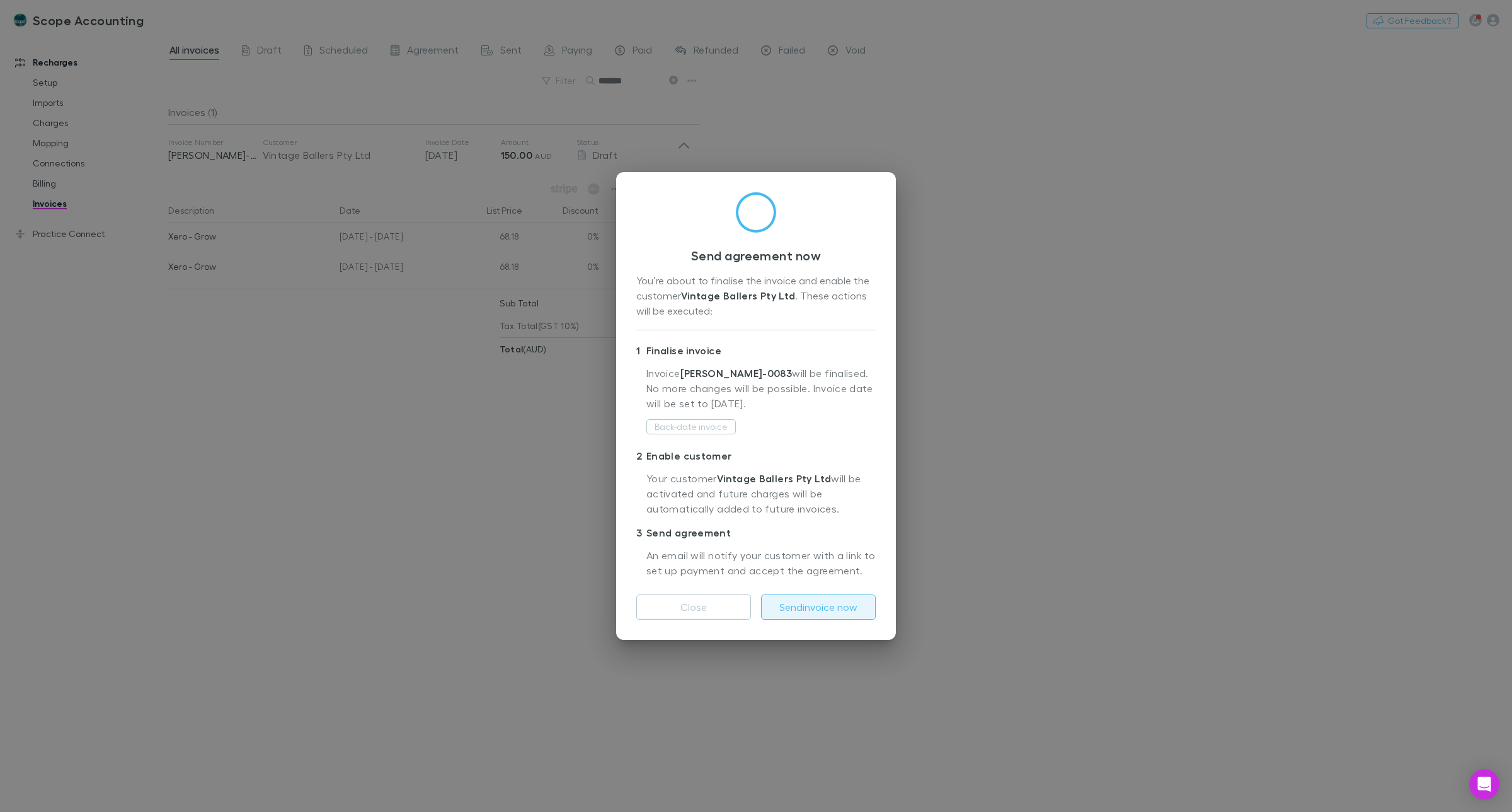
click at [825, 605] on button "Send invoice now" at bounding box center [819, 606] width 115 height 25
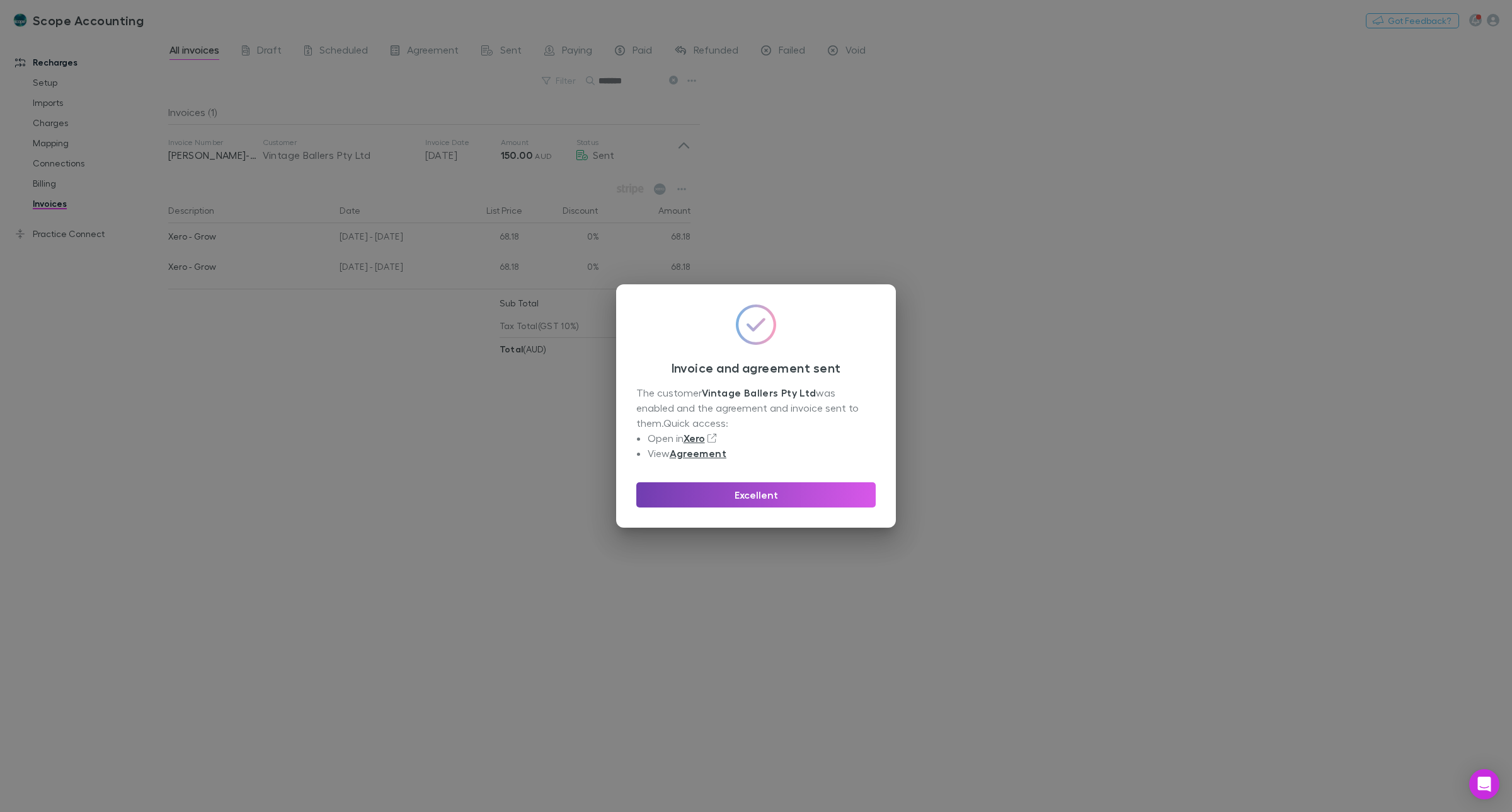
click at [754, 493] on button "Excellent" at bounding box center [756, 494] width 239 height 25
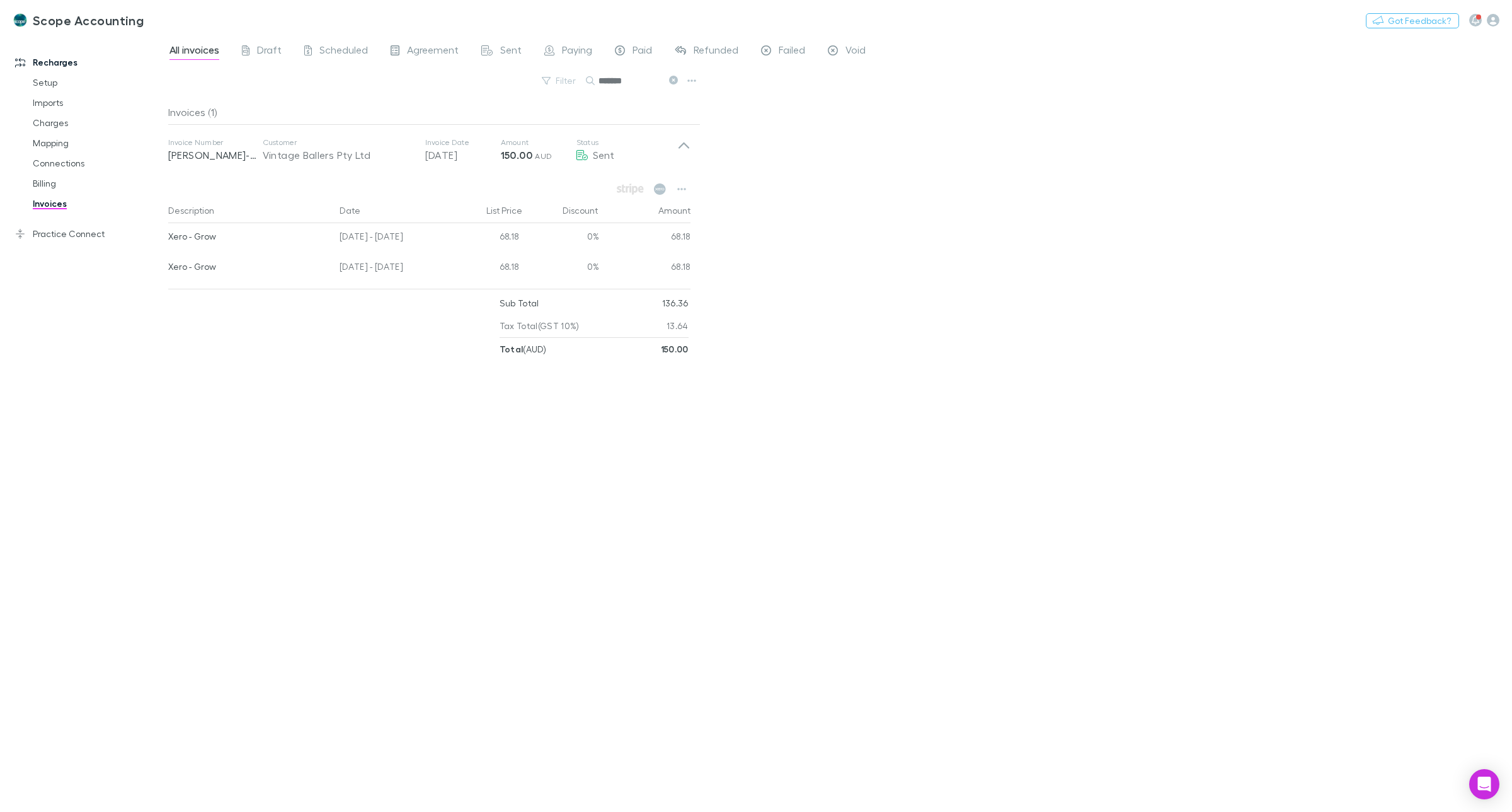
drag, startPoint x: 629, startPoint y: 77, endPoint x: 598, endPoint y: 83, distance: 31.6
click at [598, 83] on input "*******" at bounding box center [630, 80] width 63 height 18
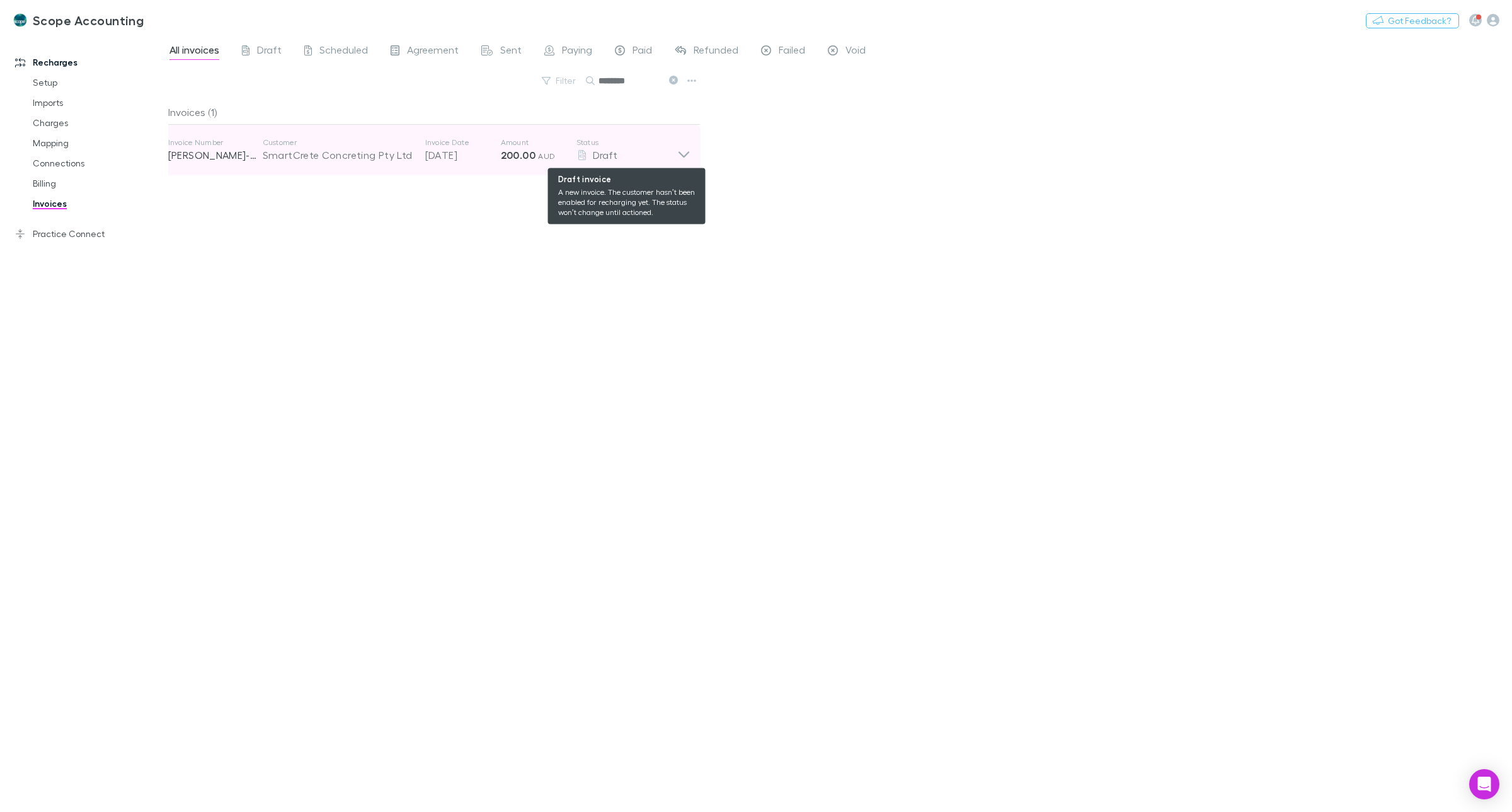
type input "********"
click at [673, 151] on div "Draft" at bounding box center [627, 155] width 101 height 15
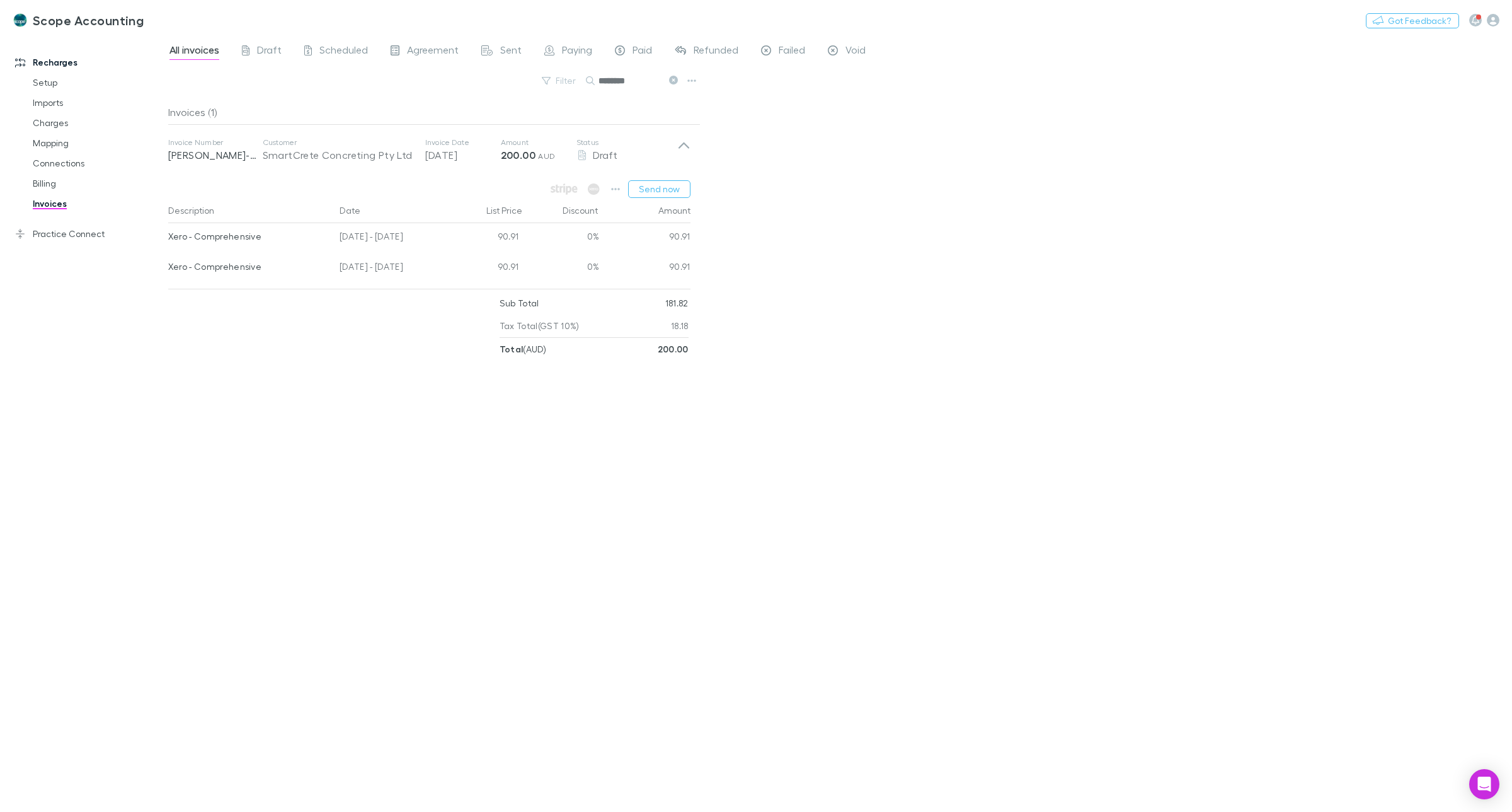
drag, startPoint x: 276, startPoint y: 377, endPoint x: 326, endPoint y: 361, distance: 52.5
click at [306, 370] on div "Invoices (1) Invoice Number RECH-0205 Customer SmartCrete Concreting Pty Ltd In…" at bounding box center [434, 450] width 532 height 702
click at [650, 186] on button "Send now" at bounding box center [659, 189] width 63 height 18
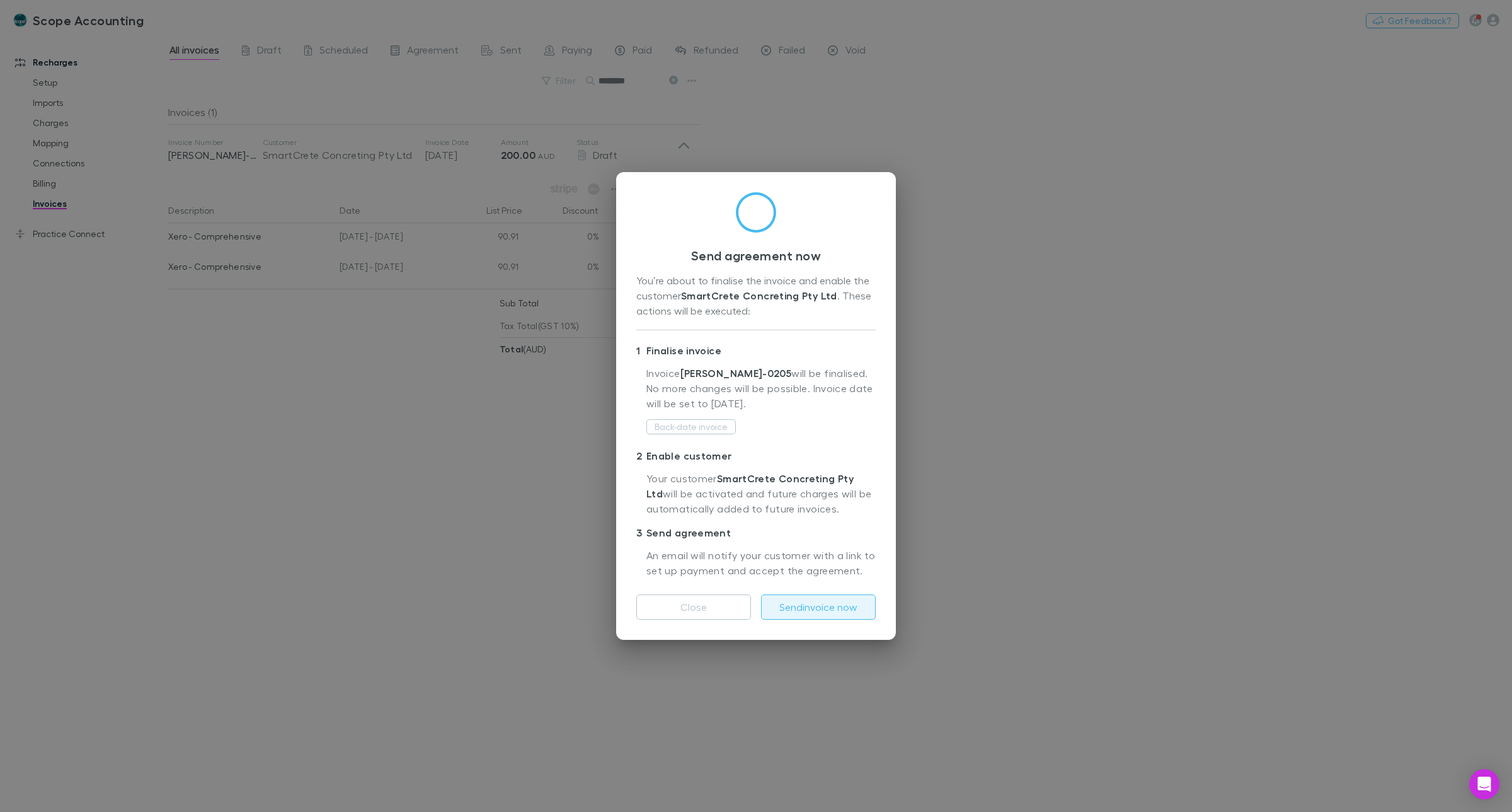
click at [829, 596] on button "Send invoice now" at bounding box center [819, 606] width 115 height 25
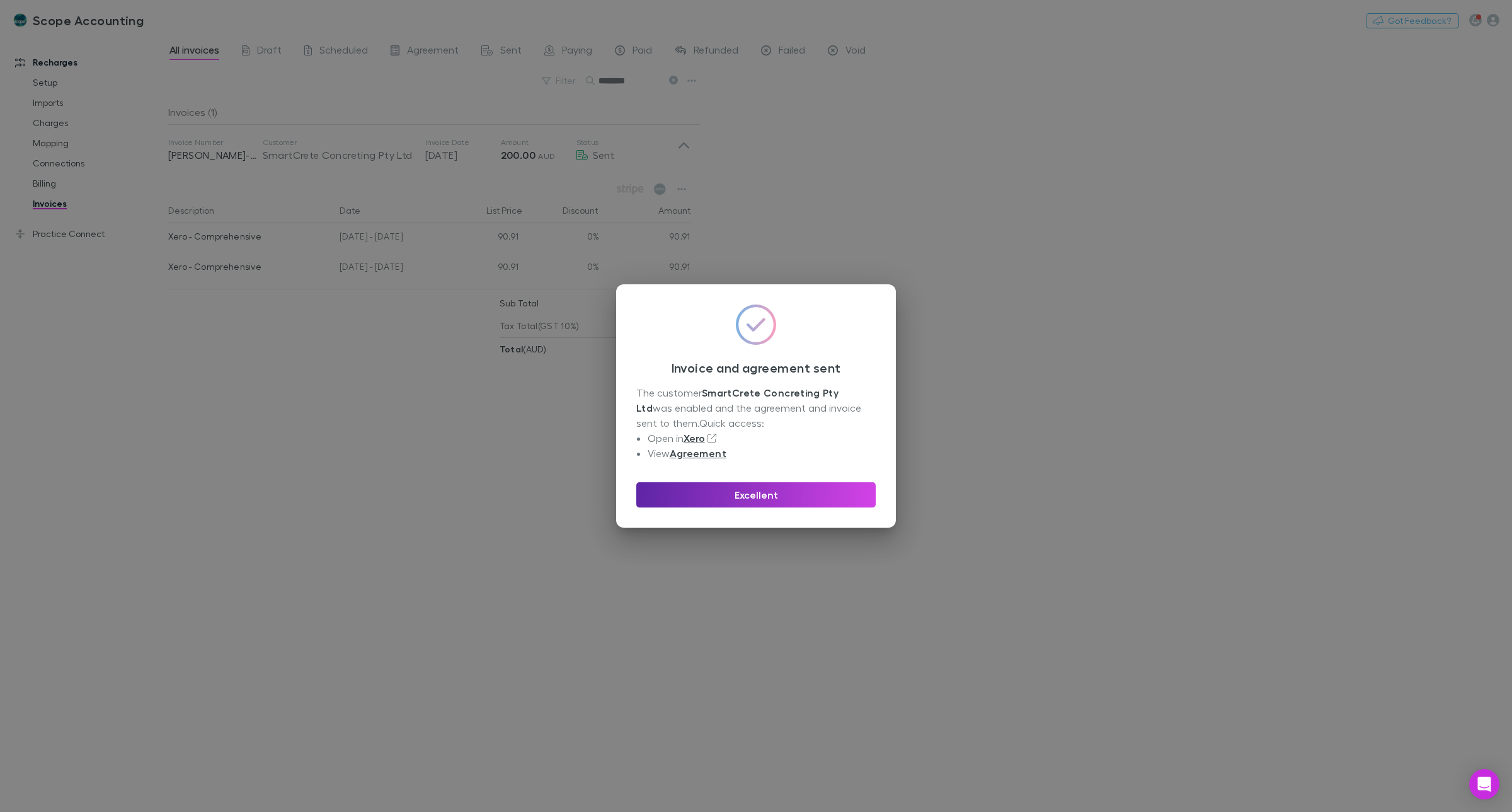
click at [86, 335] on div "Invoice and agreement sent The customer SmartCrete Concreting Pty Ltd was enabl…" at bounding box center [756, 406] width 1512 height 812
